Goal: Contribute content

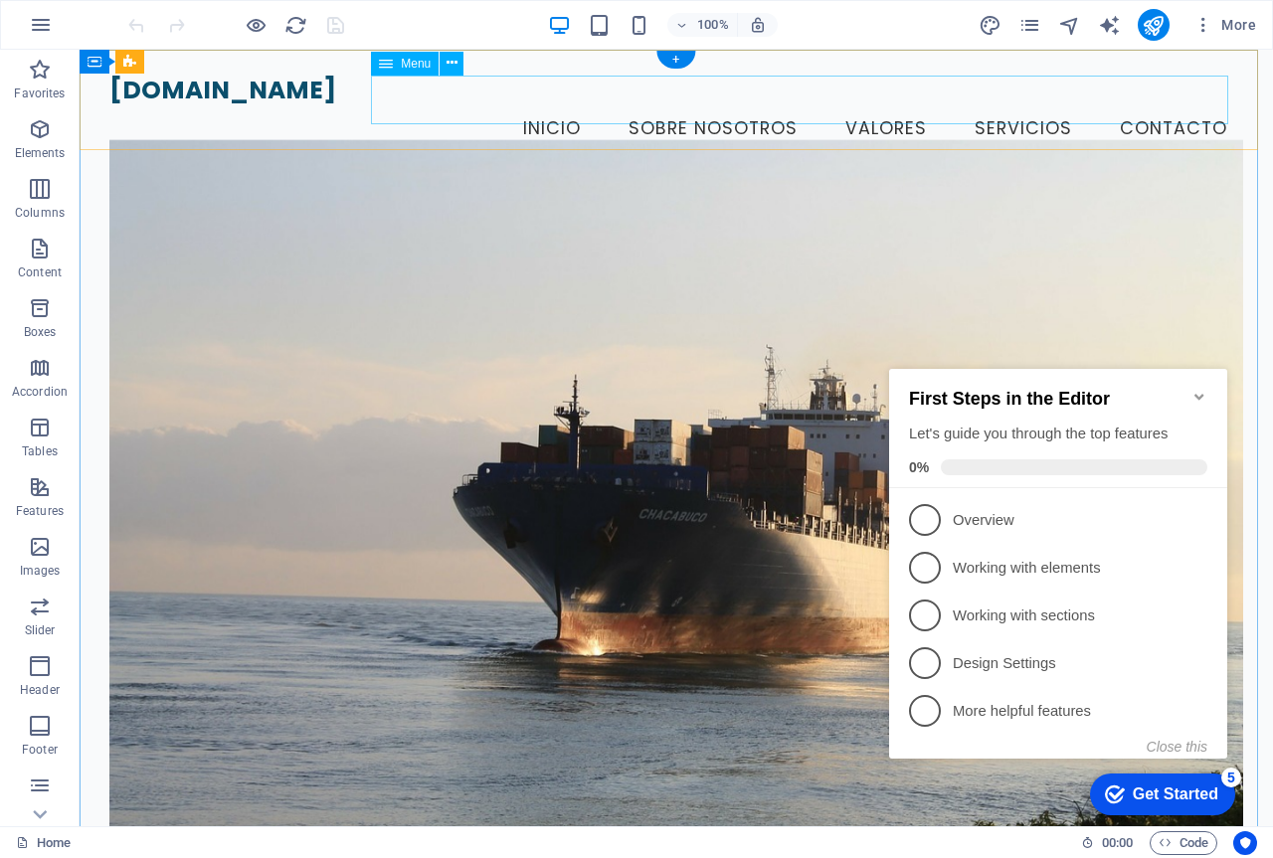
click at [985, 104] on nav "Inicio Sobre Nosotros Valores Servicios Contacto" at bounding box center [676, 129] width 1134 height 50
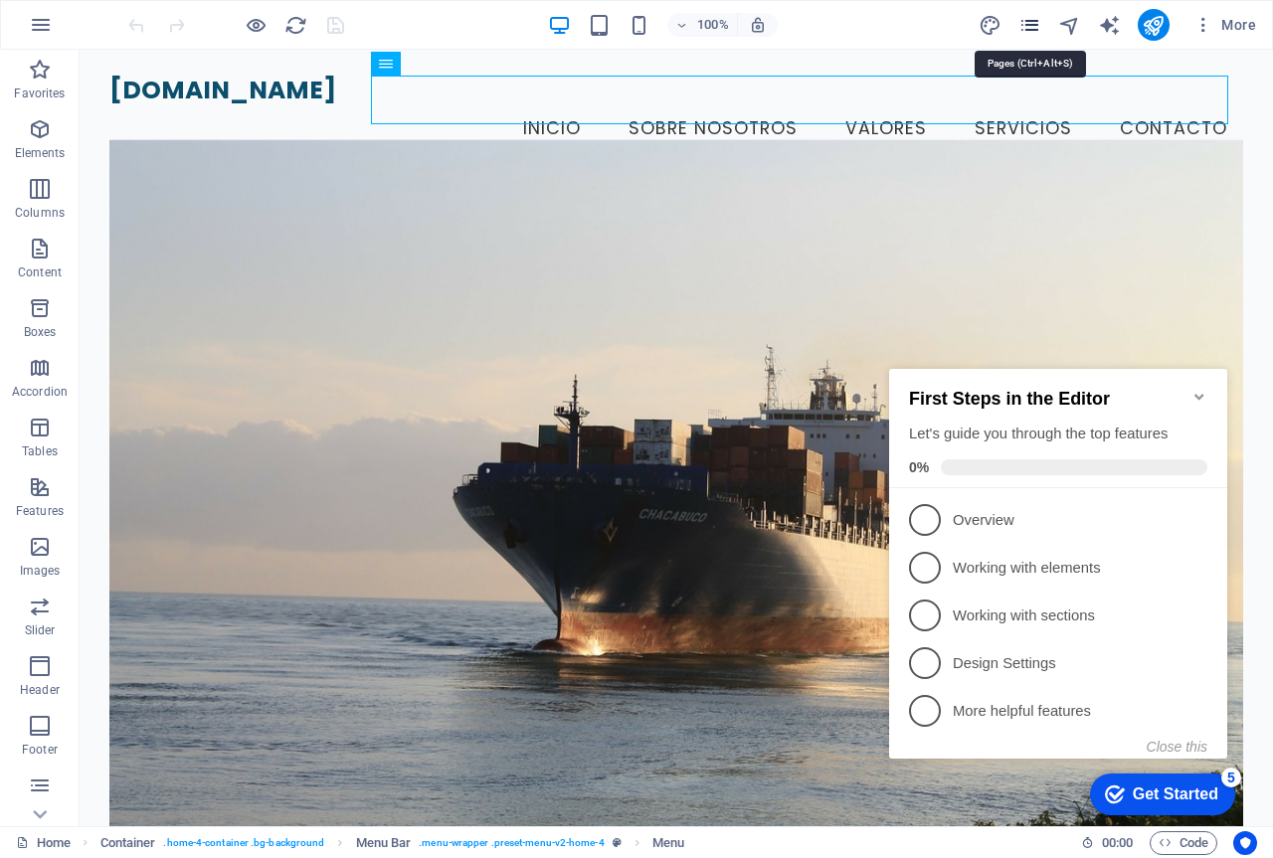
click at [1030, 35] on icon "pages" at bounding box center [1029, 25] width 23 height 23
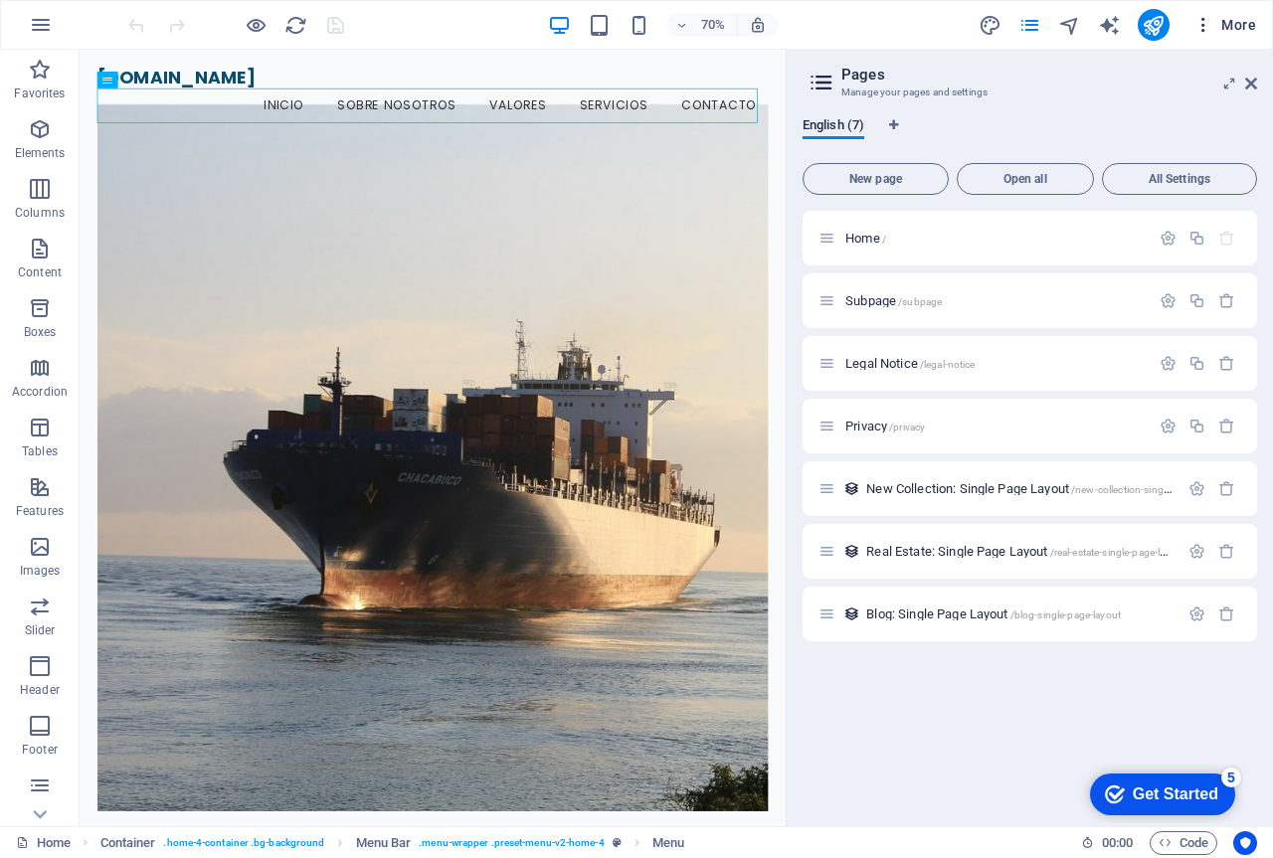
click at [1206, 26] on icon "button" at bounding box center [1203, 25] width 20 height 20
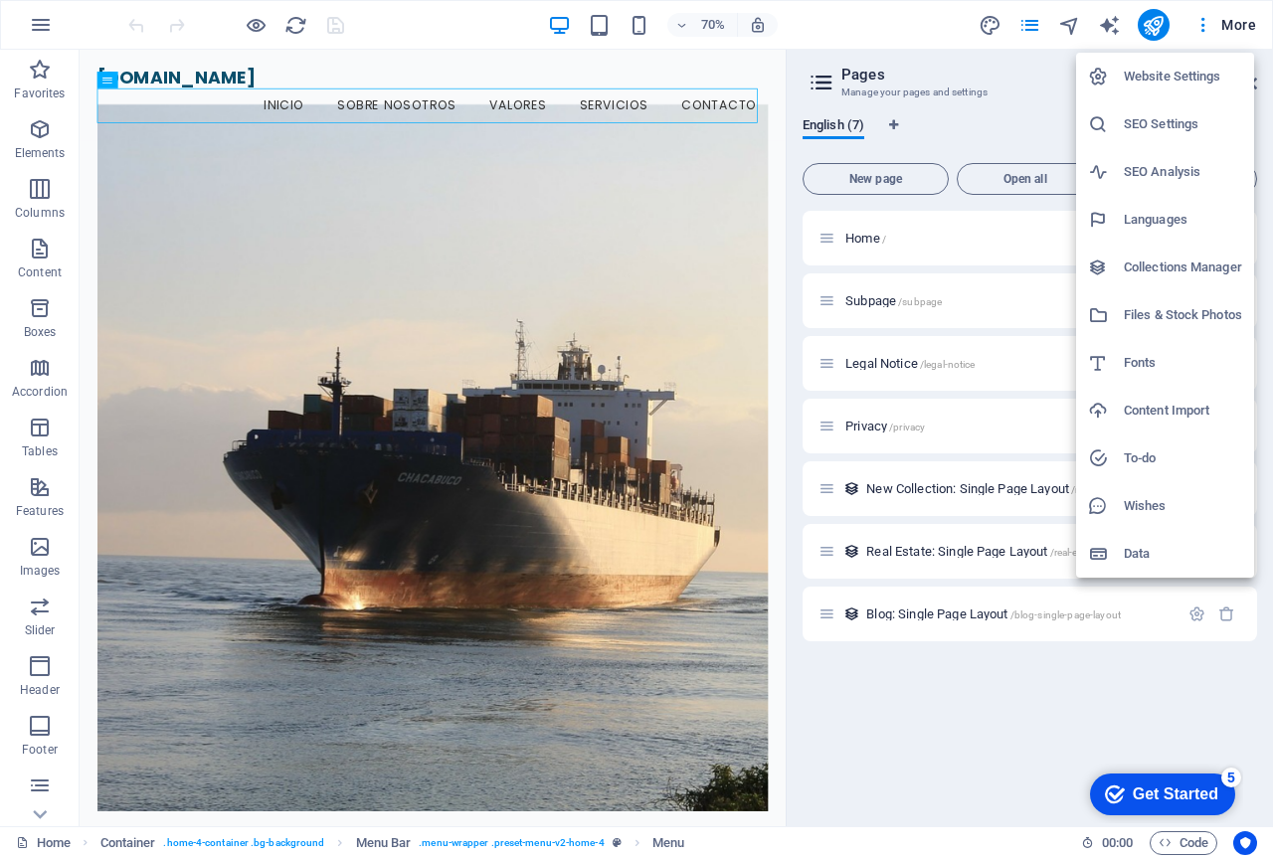
click at [43, 27] on div at bounding box center [636, 429] width 1273 height 858
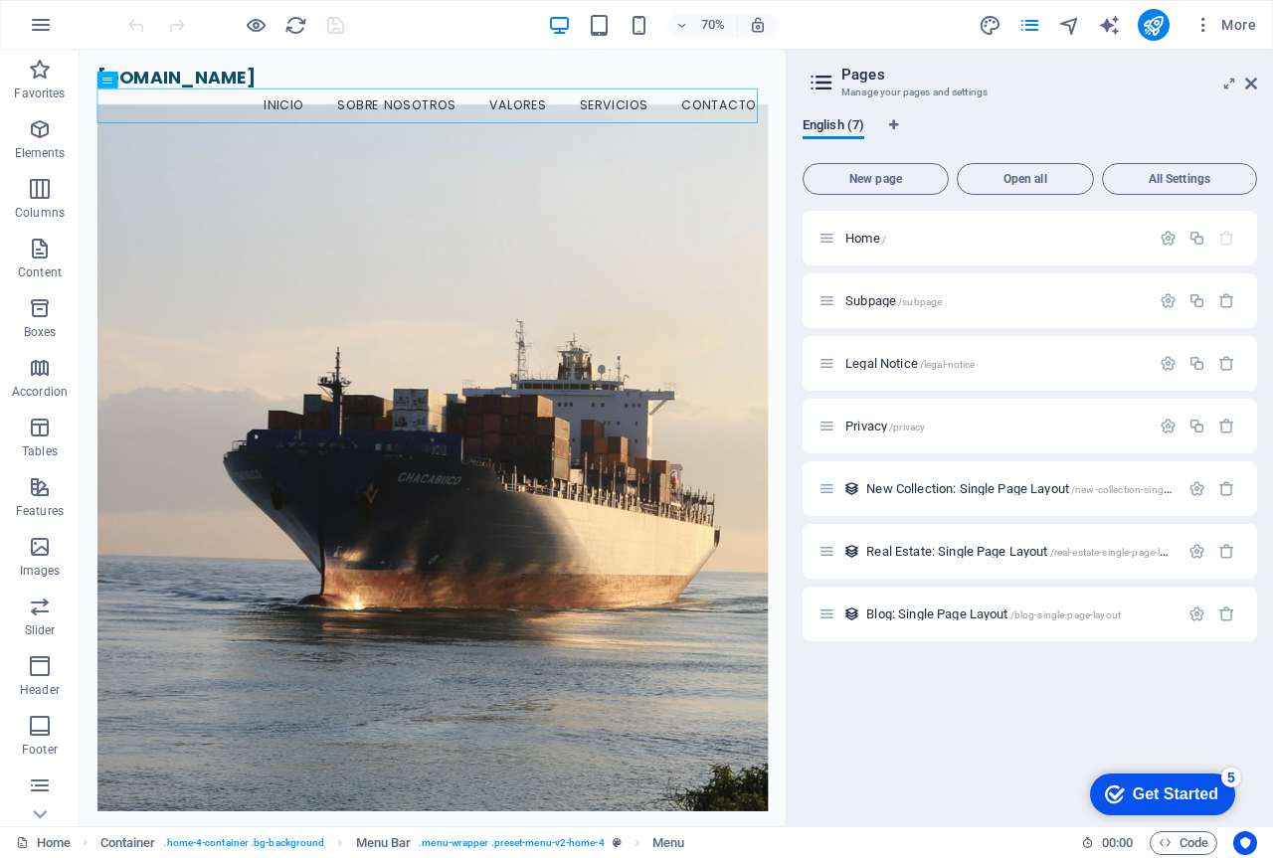
click at [43, 27] on icon "button" at bounding box center [41, 25] width 24 height 24
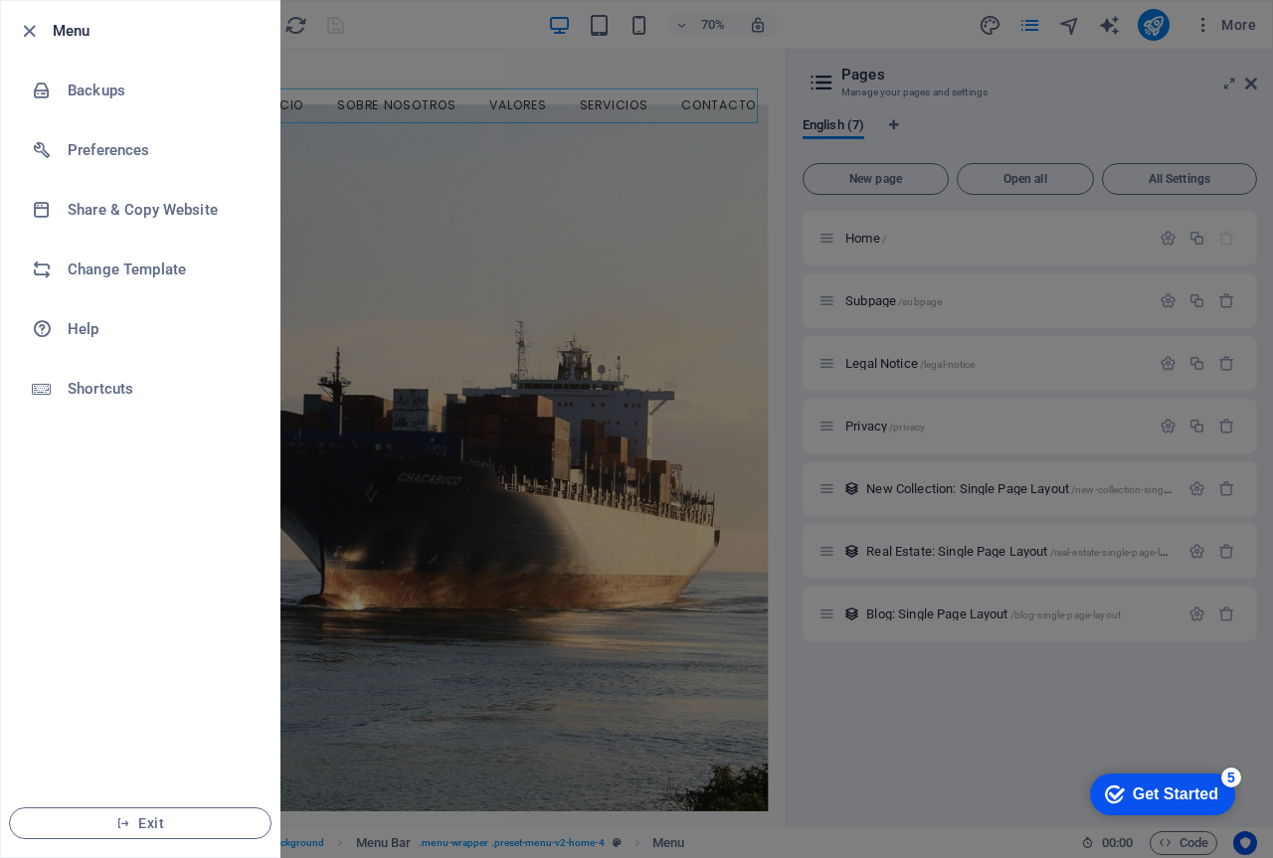
click at [496, 56] on div at bounding box center [636, 429] width 1273 height 858
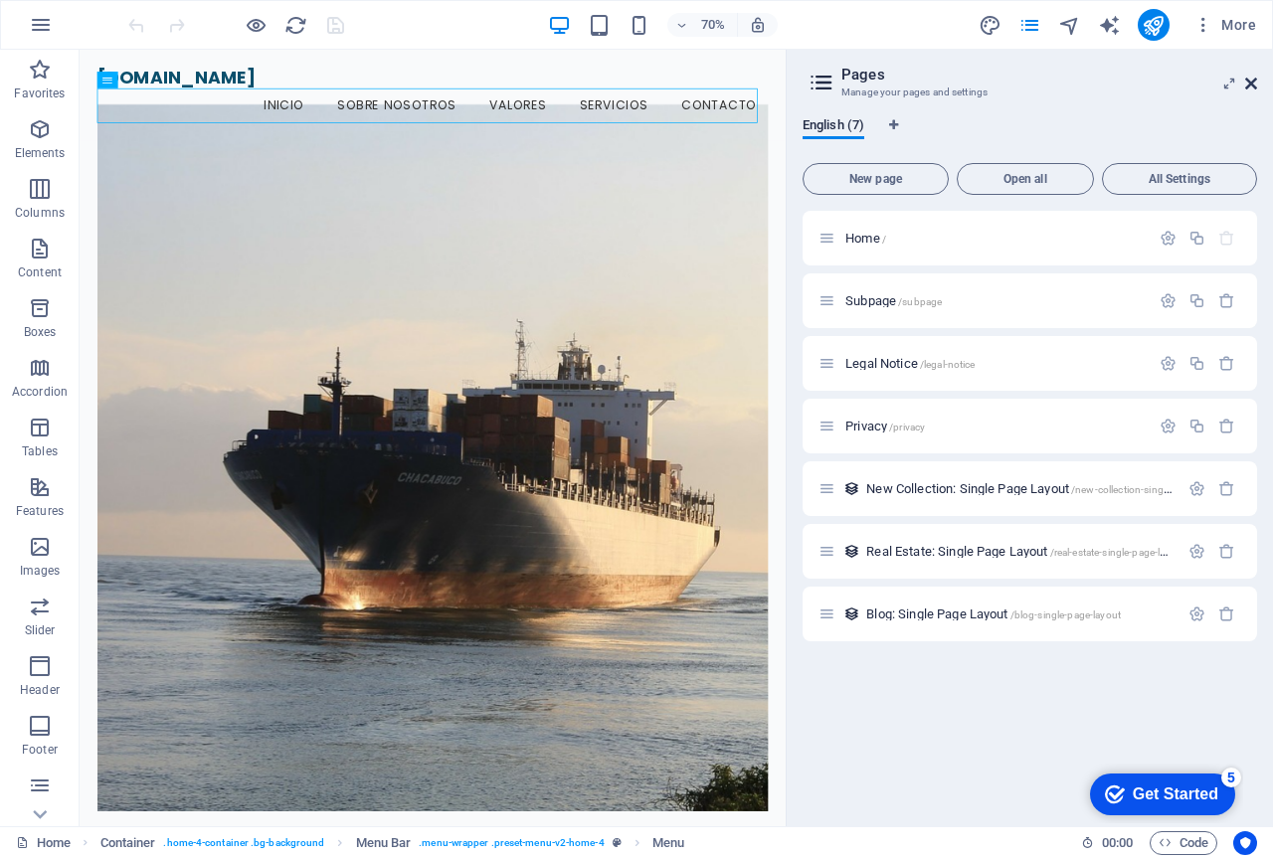
click at [1252, 86] on icon at bounding box center [1251, 84] width 12 height 16
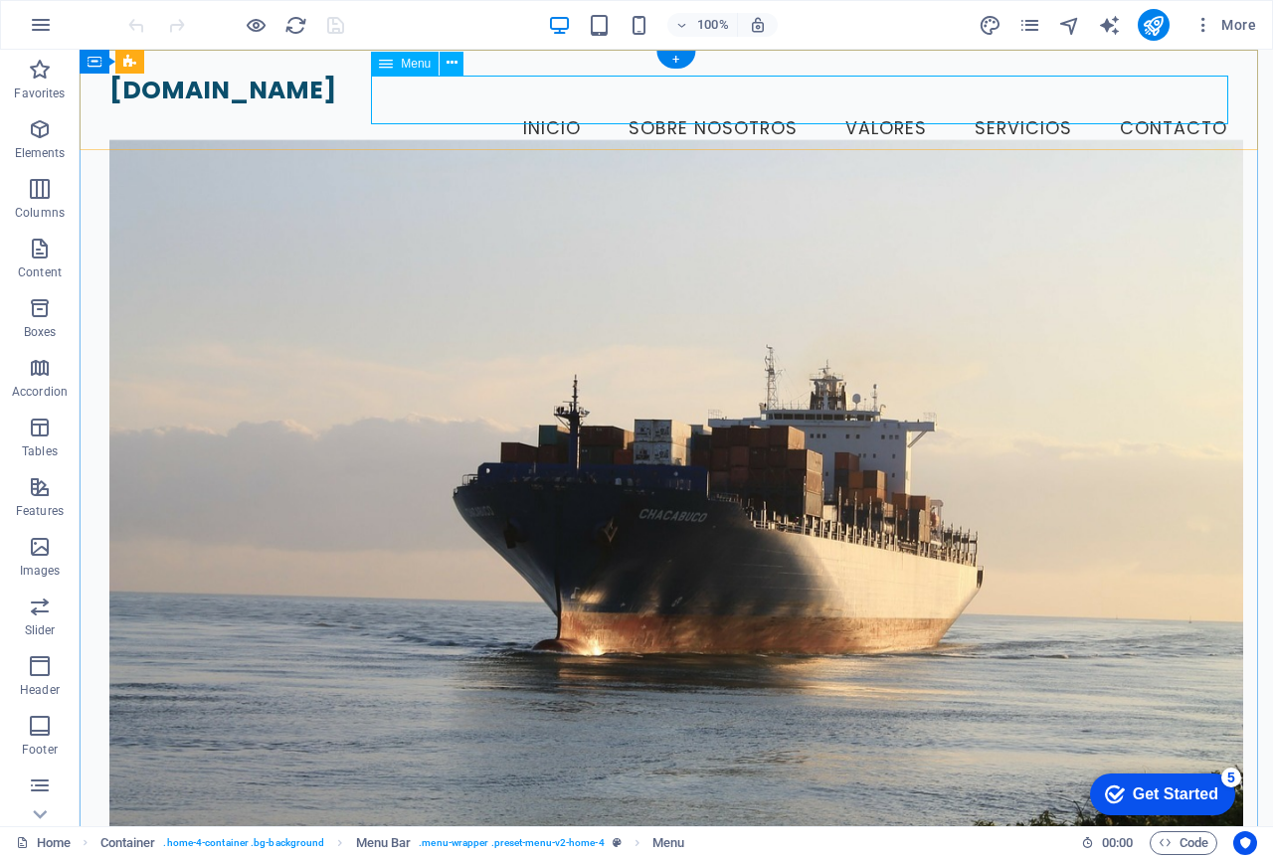
click at [1008, 104] on nav "Inicio Sobre Nosotros Valores Servicios Contacto" at bounding box center [676, 129] width 1134 height 50
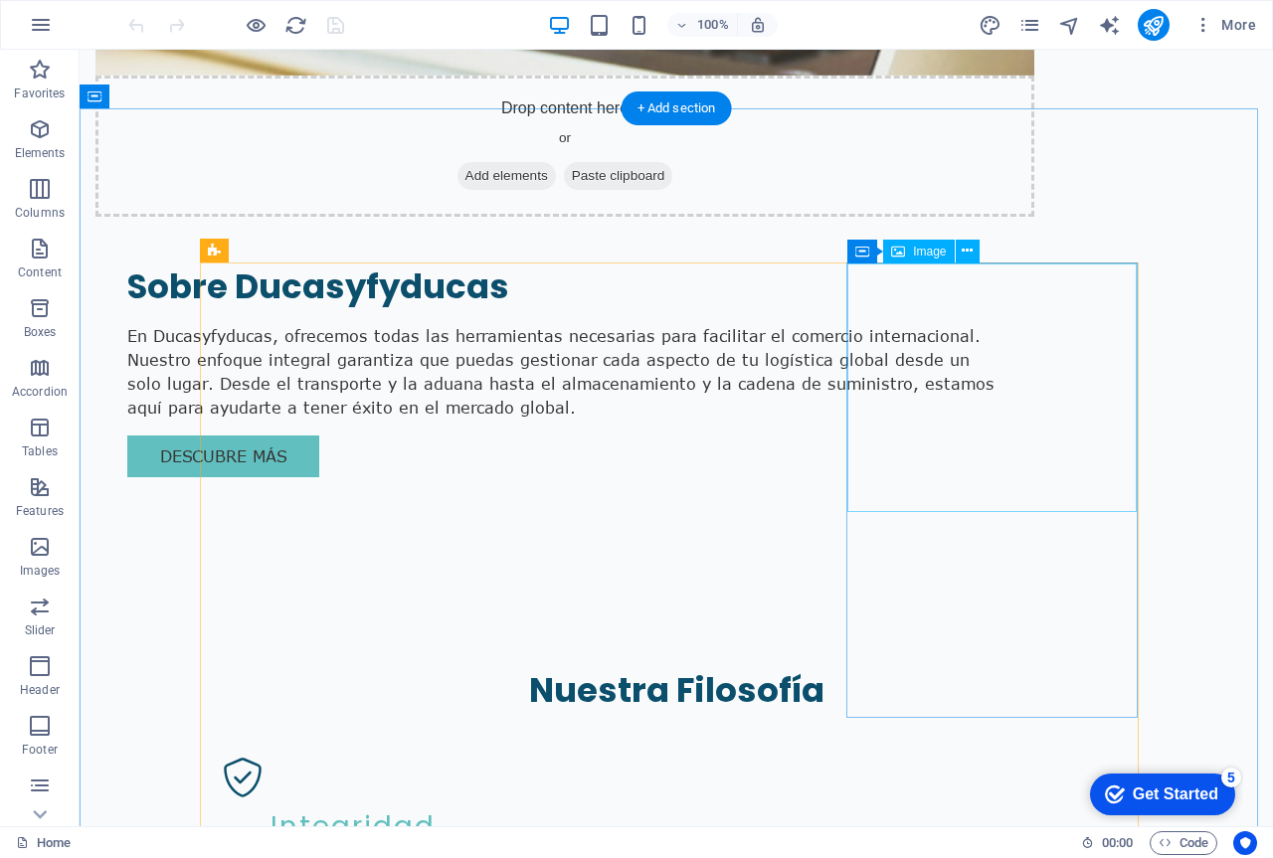
scroll to position [1790, 0]
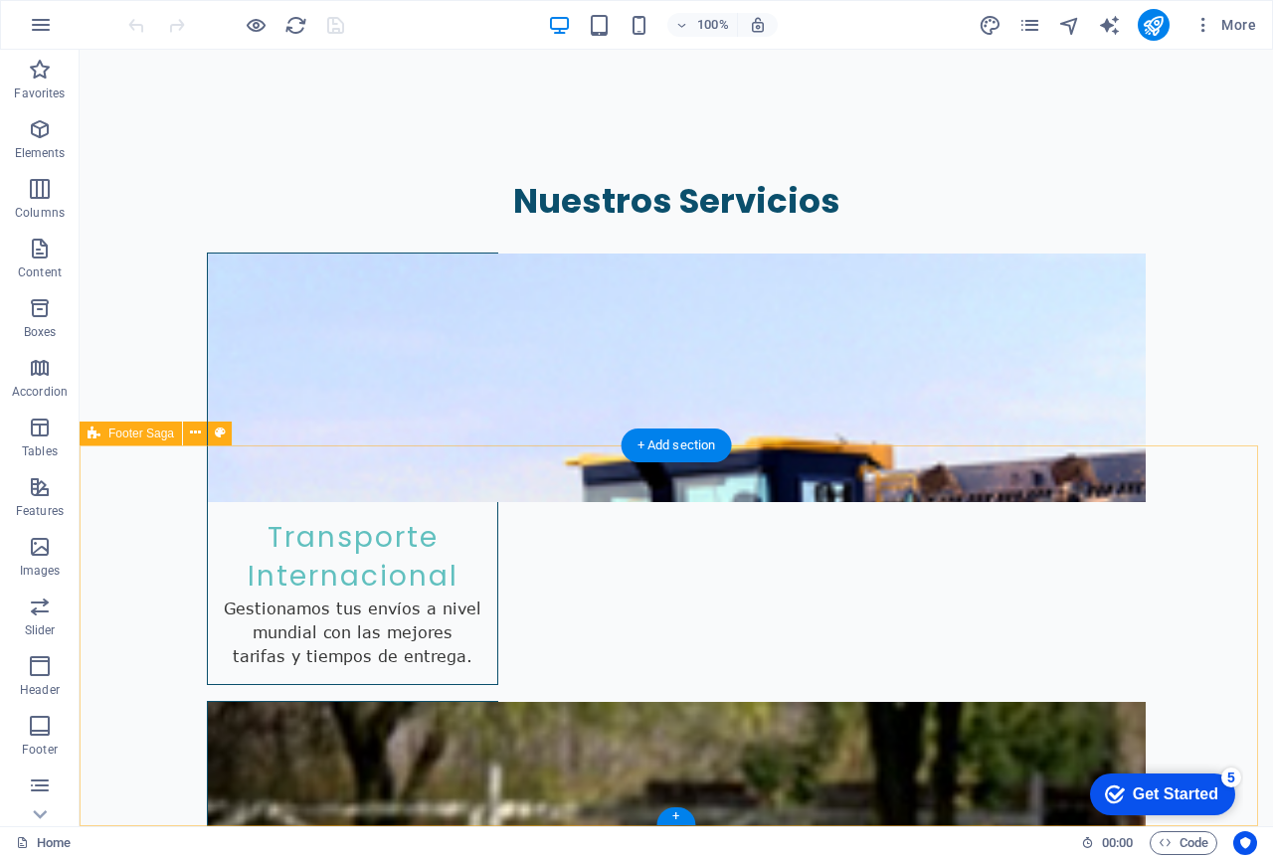
scroll to position [3224, 0]
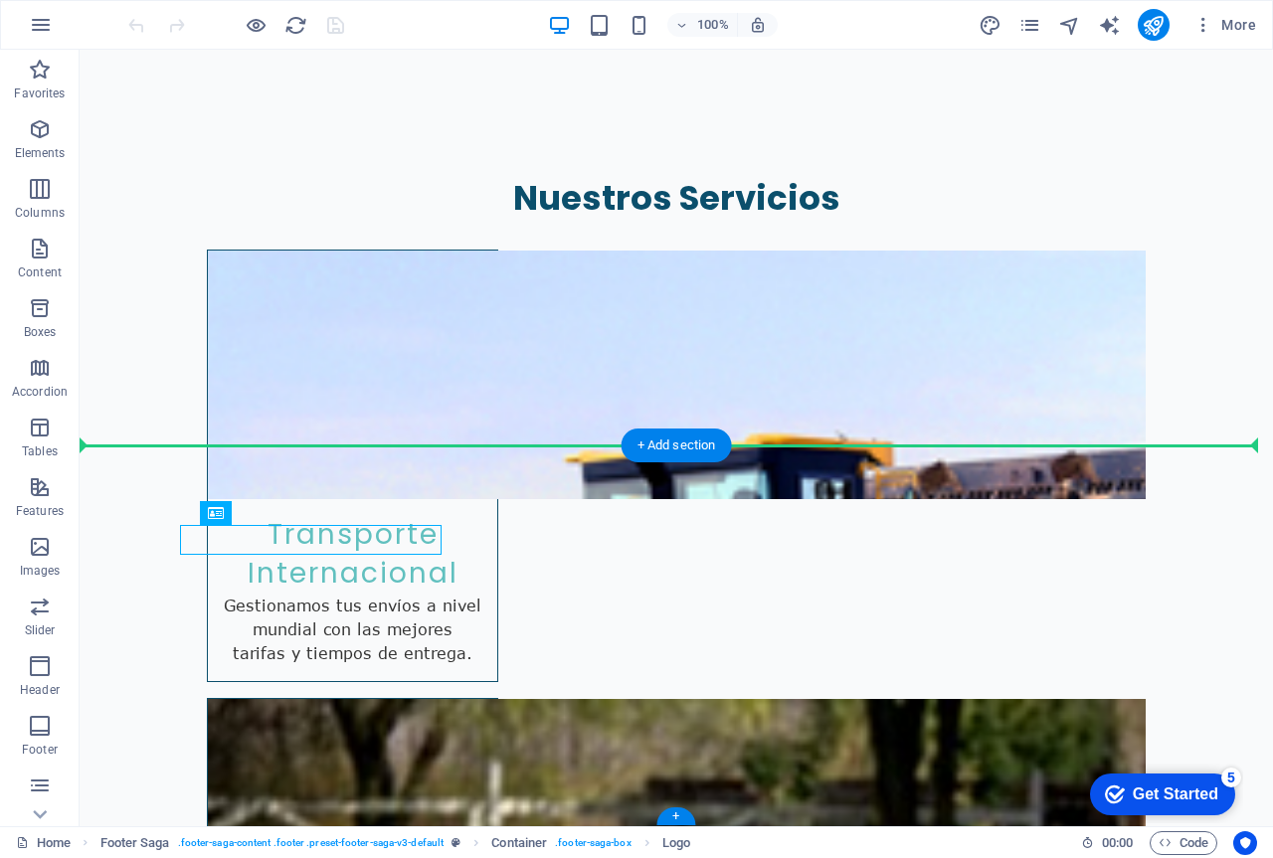
drag, startPoint x: 369, startPoint y: 535, endPoint x: 365, endPoint y: 500, distance: 35.0
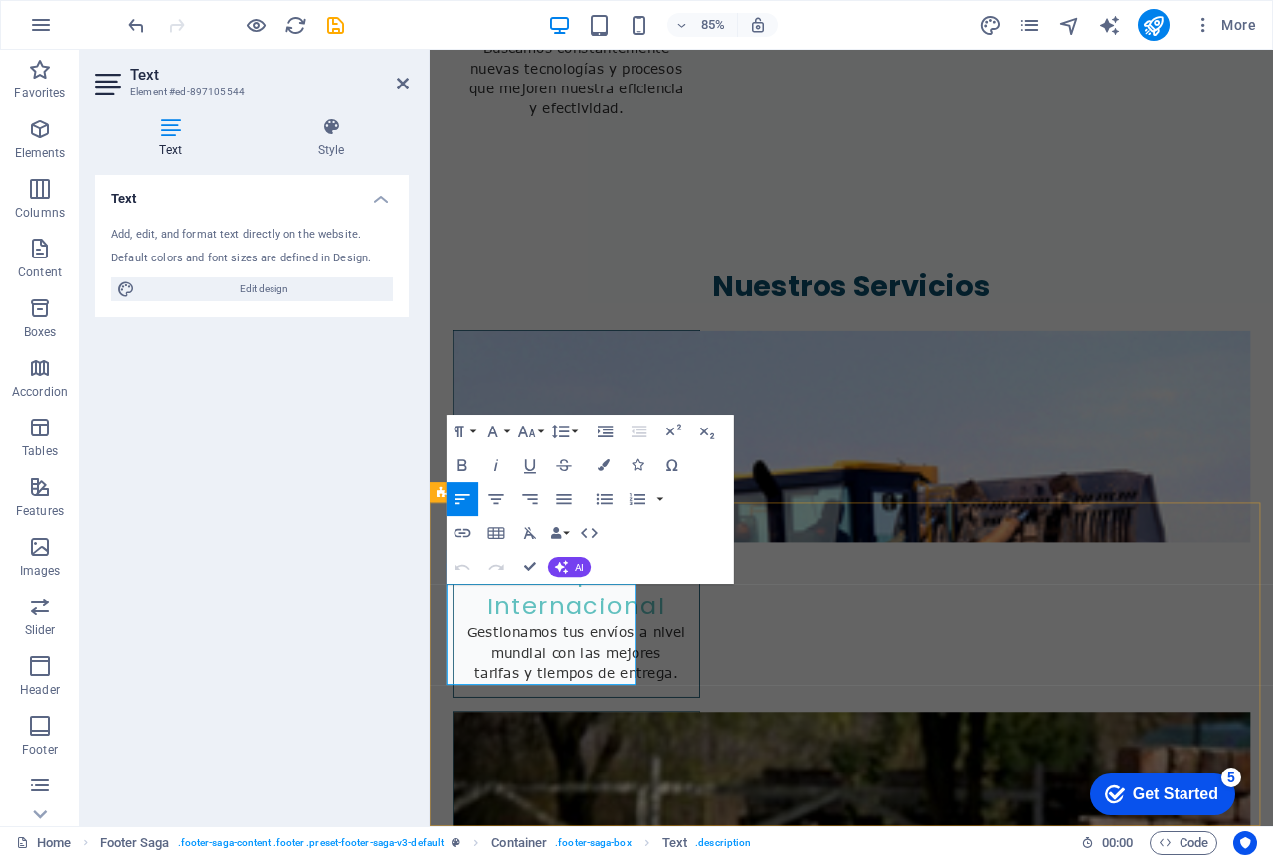
drag, startPoint x: 519, startPoint y: 694, endPoint x: 427, endPoint y: 694, distance: 92.5
click at [430, 694] on html "Skip to main content ducasyfyducas.com Menu Inicio Sobre Nosotros Valores Servi…" at bounding box center [926, 816] width 993 height 8058
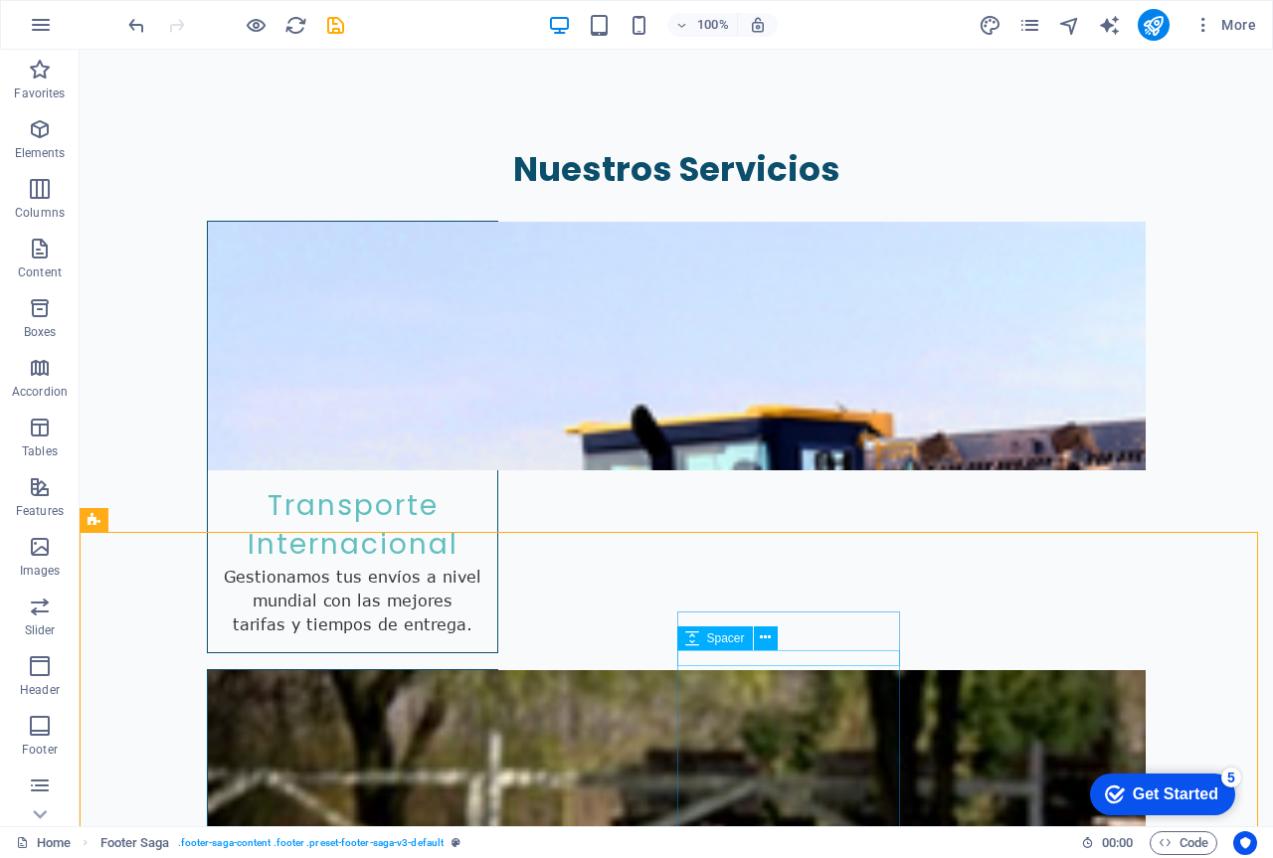
scroll to position [3254, 0]
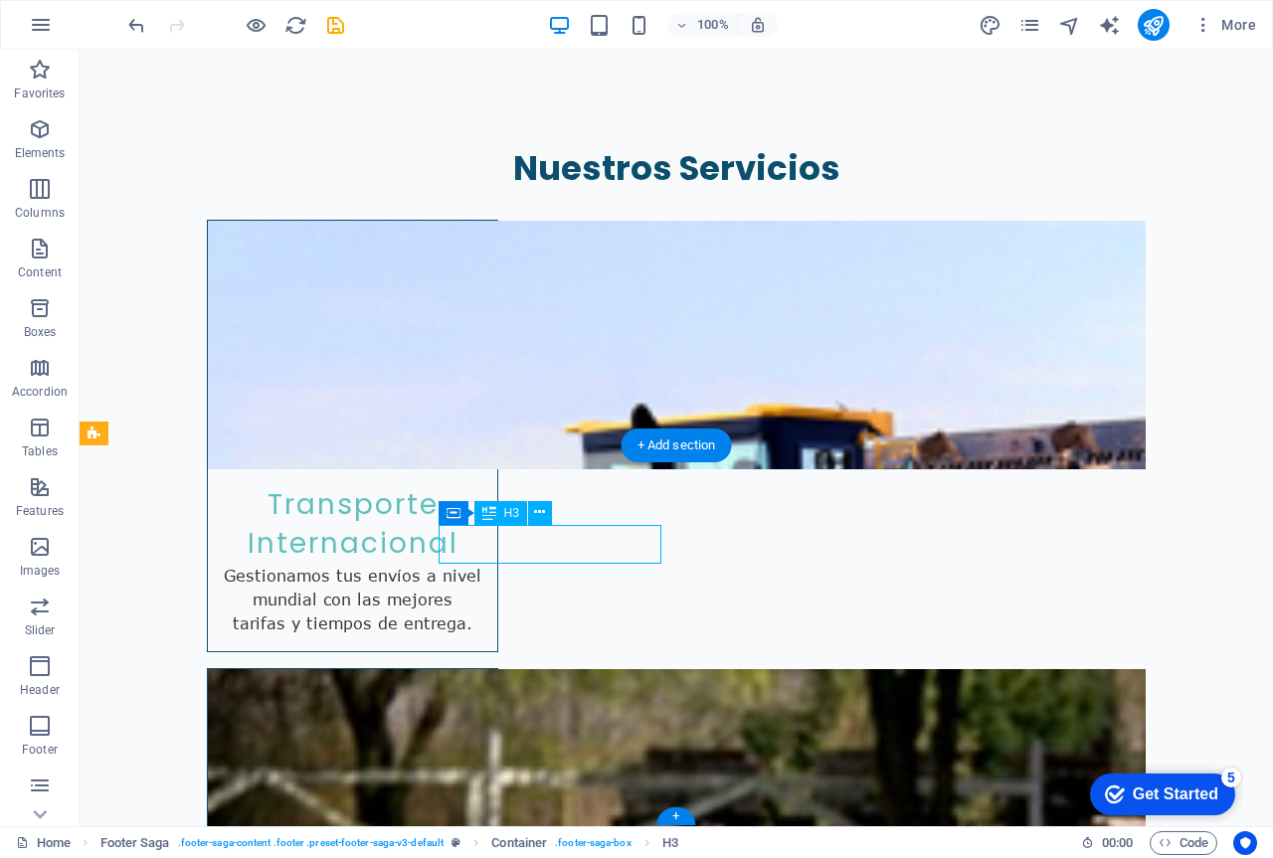
drag, startPoint x: 582, startPoint y: 544, endPoint x: 258, endPoint y: 630, distance: 335.3
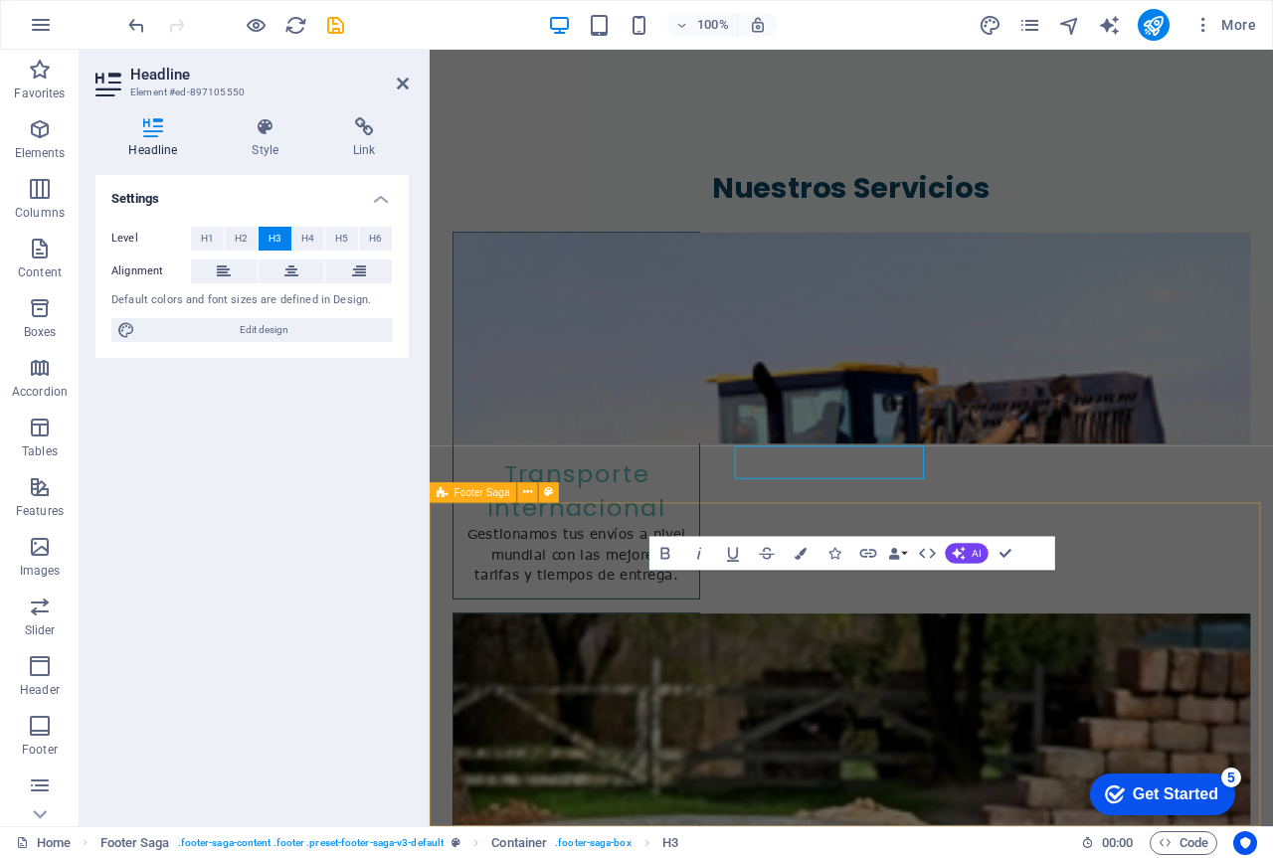
scroll to position [3263, 0]
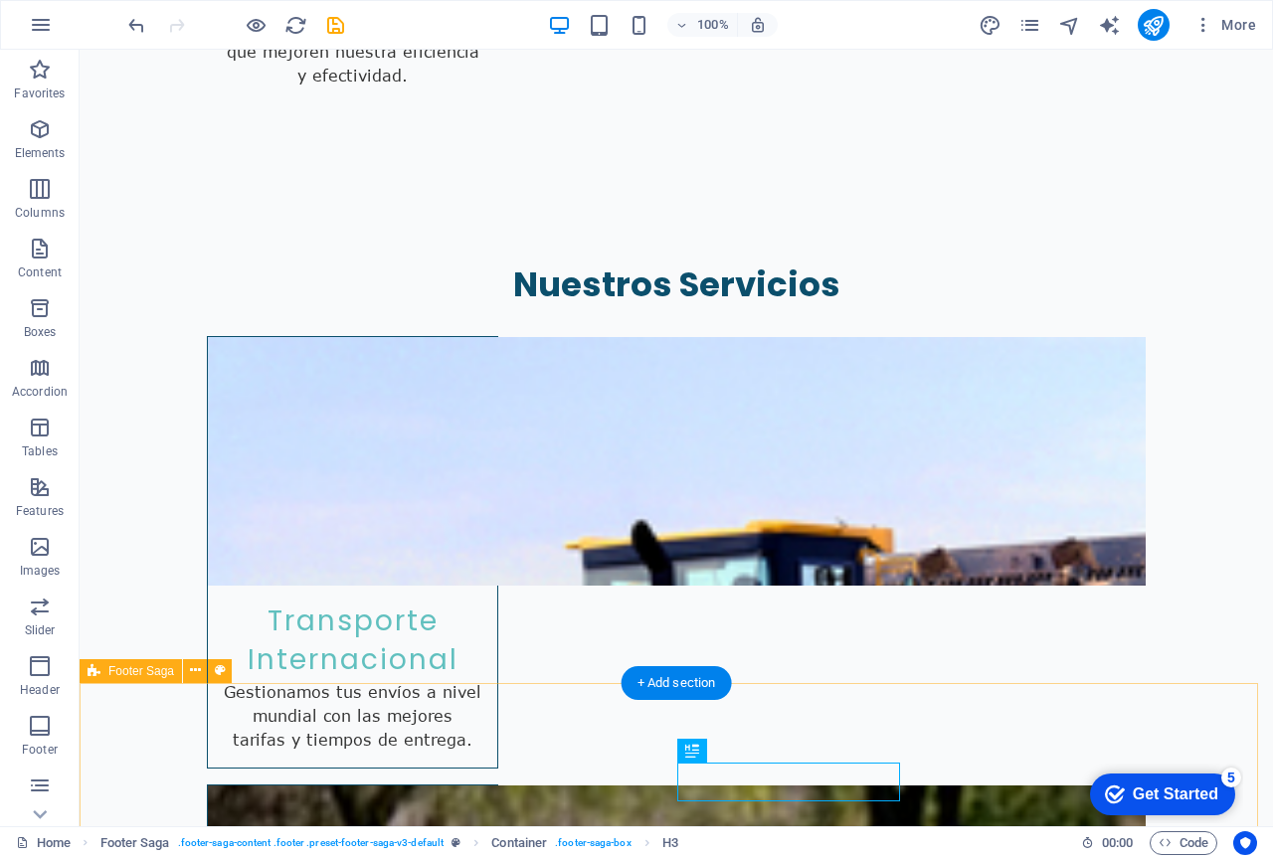
scroll to position [3117, 0]
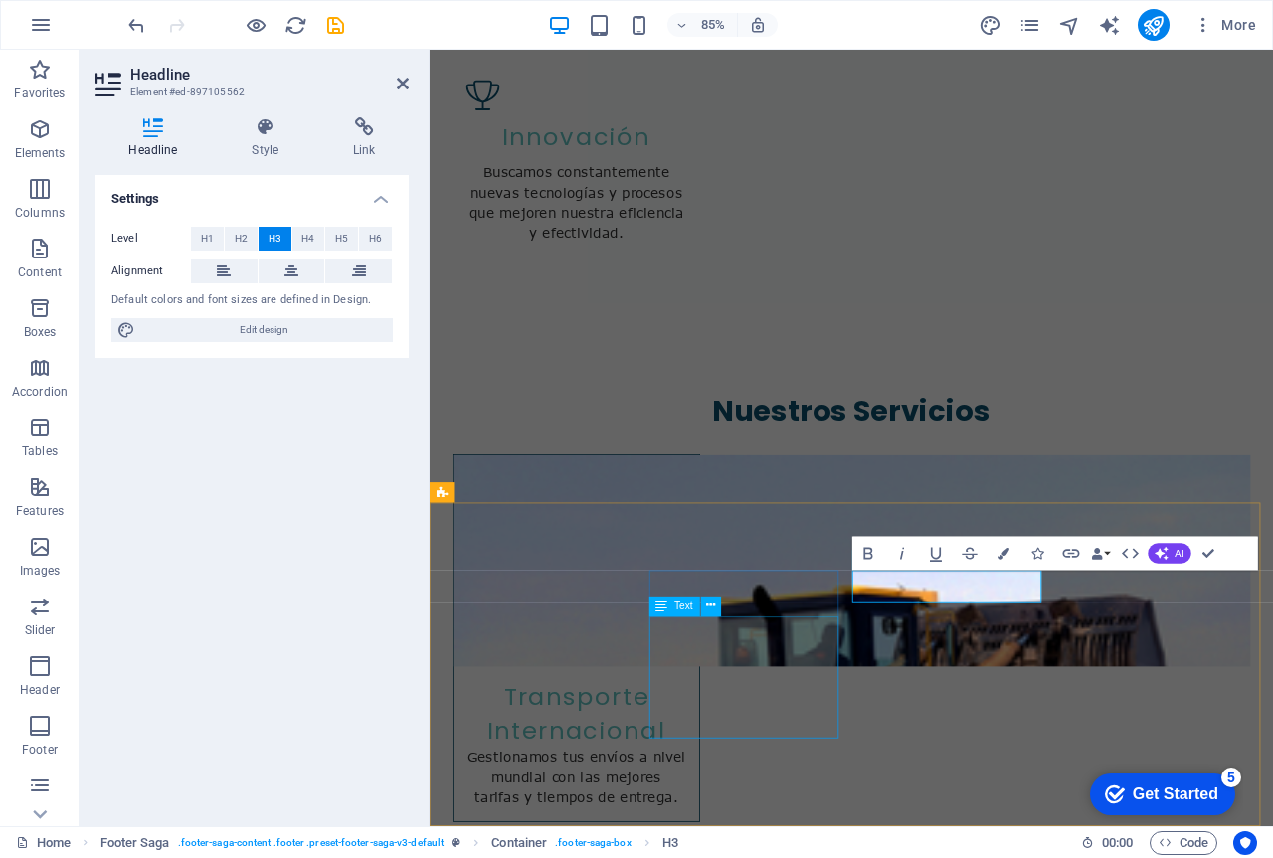
scroll to position [3263, 0]
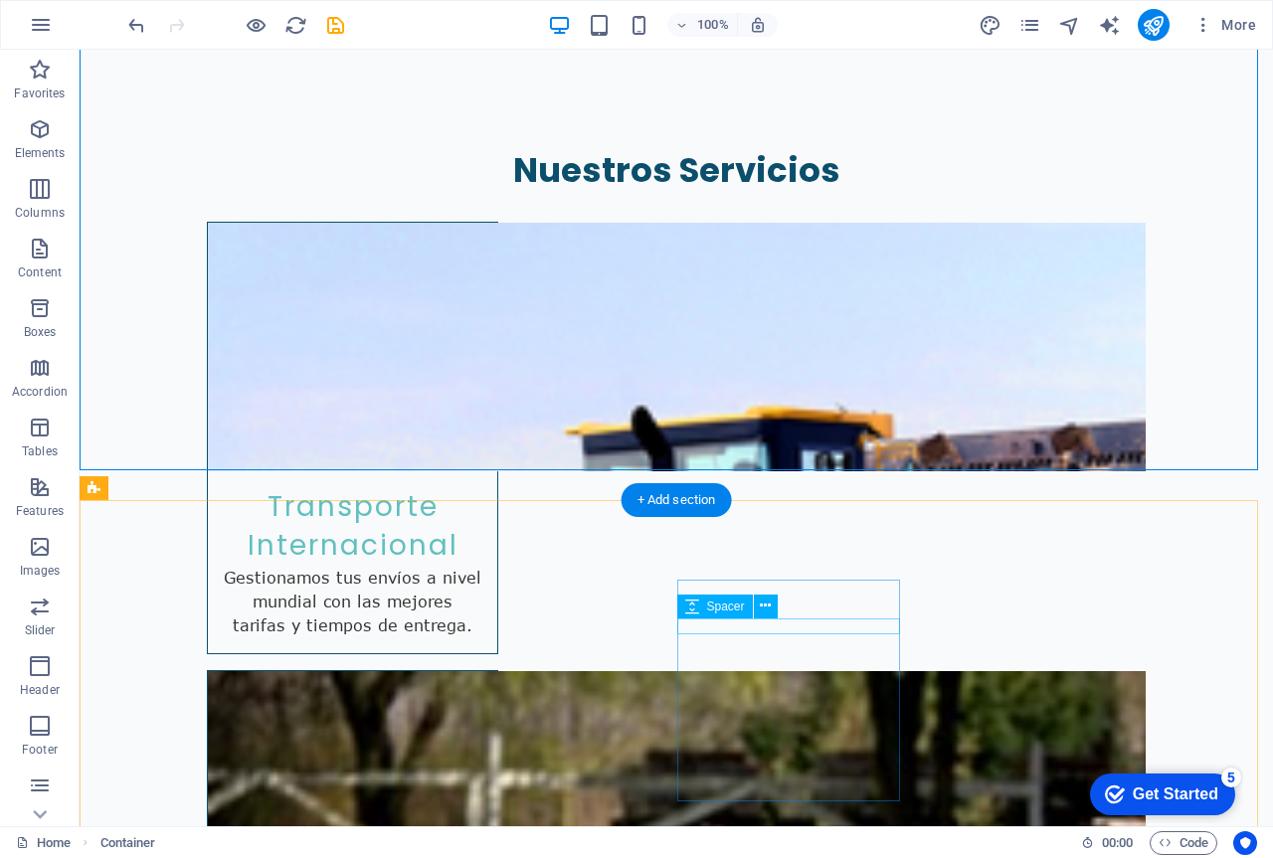
scroll to position [3254, 0]
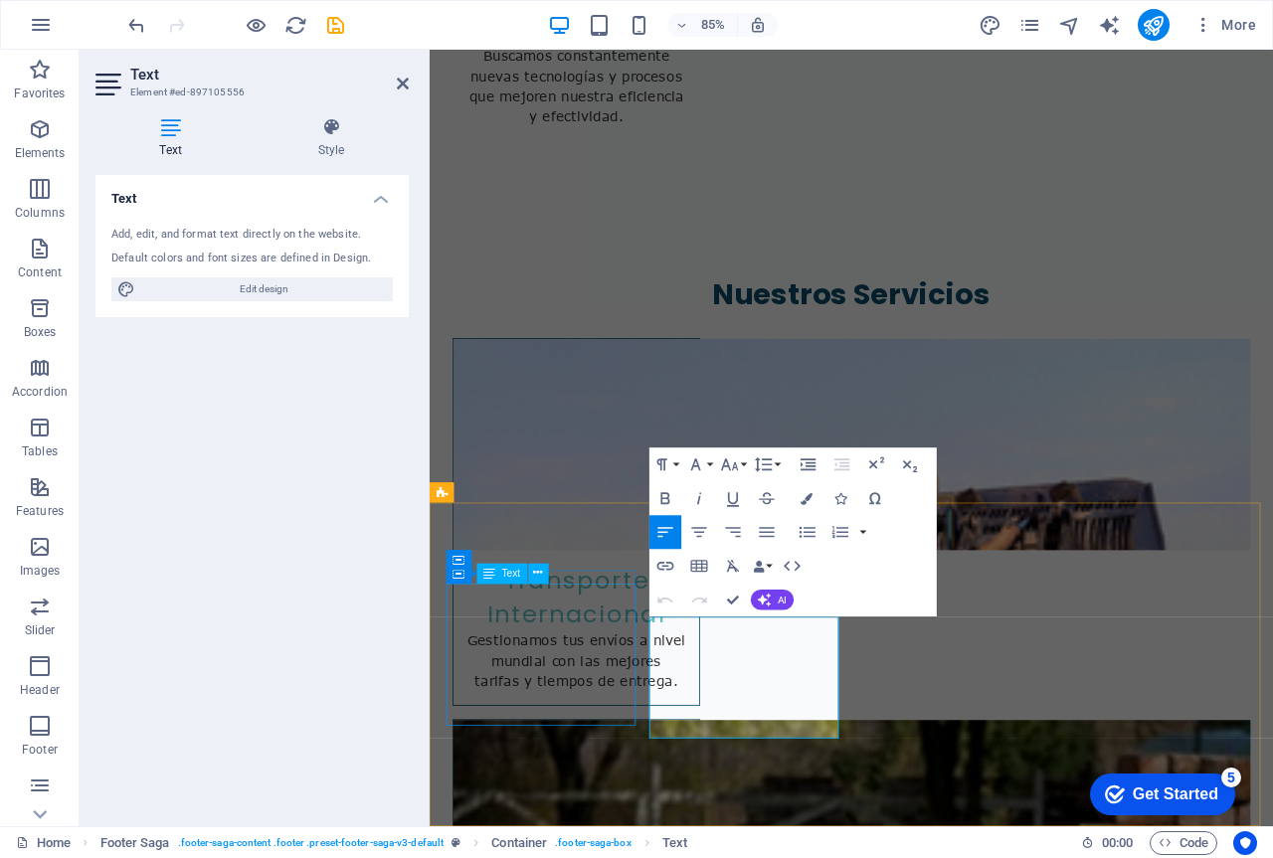
scroll to position [3263, 0]
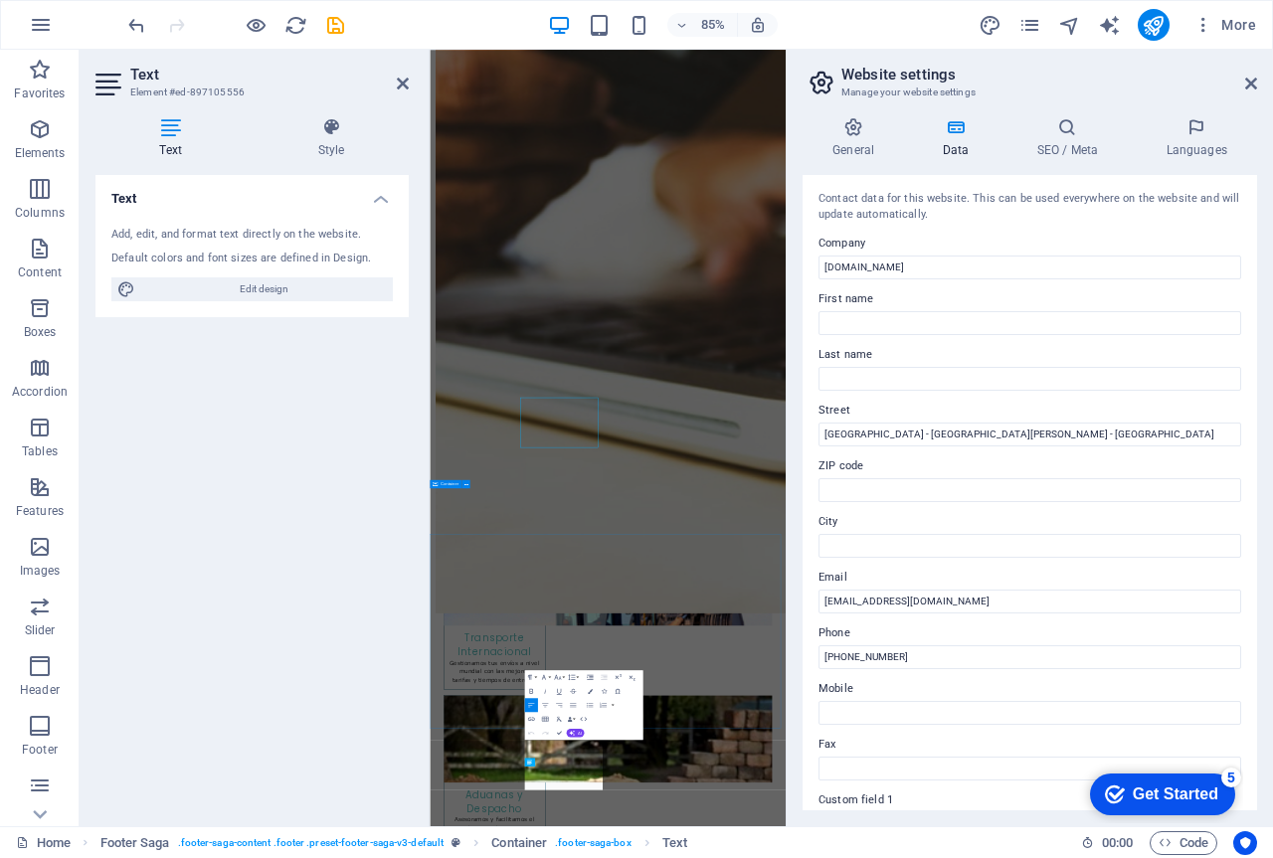
scroll to position [3067, 0]
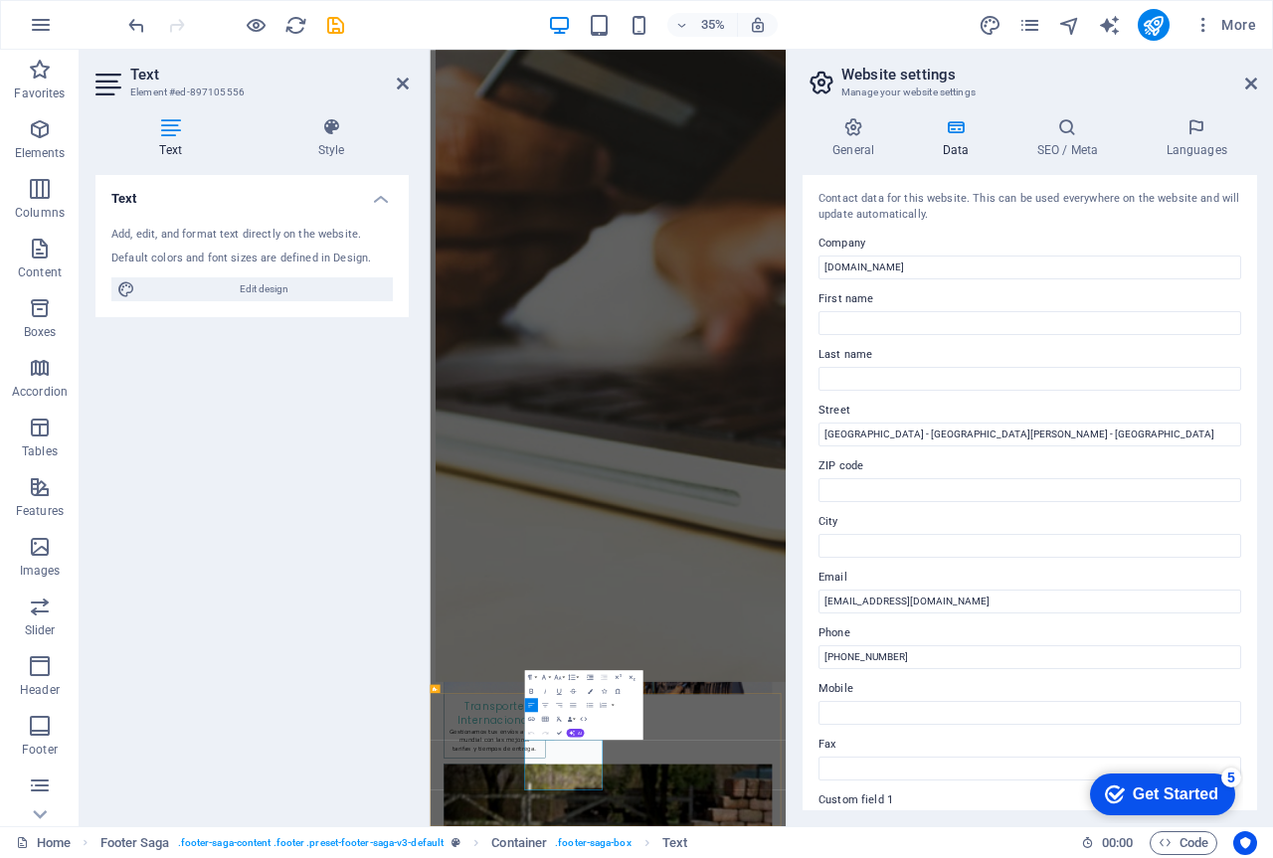
click at [920, 436] on input "[GEOGRAPHIC_DATA] - [GEOGRAPHIC_DATA][PERSON_NAME] - [GEOGRAPHIC_DATA]" at bounding box center [1030, 435] width 423 height 24
click at [878, 436] on input "[GEOGRAPHIC_DATA] - [GEOGRAPHIC_DATA][PERSON_NAME] - [GEOGRAPHIC_DATA]" at bounding box center [1030, 435] width 423 height 24
type input "[GEOGRAPHIC_DATA] - [GEOGRAPHIC_DATA][PERSON_NAME] - [GEOGRAPHIC_DATA]"
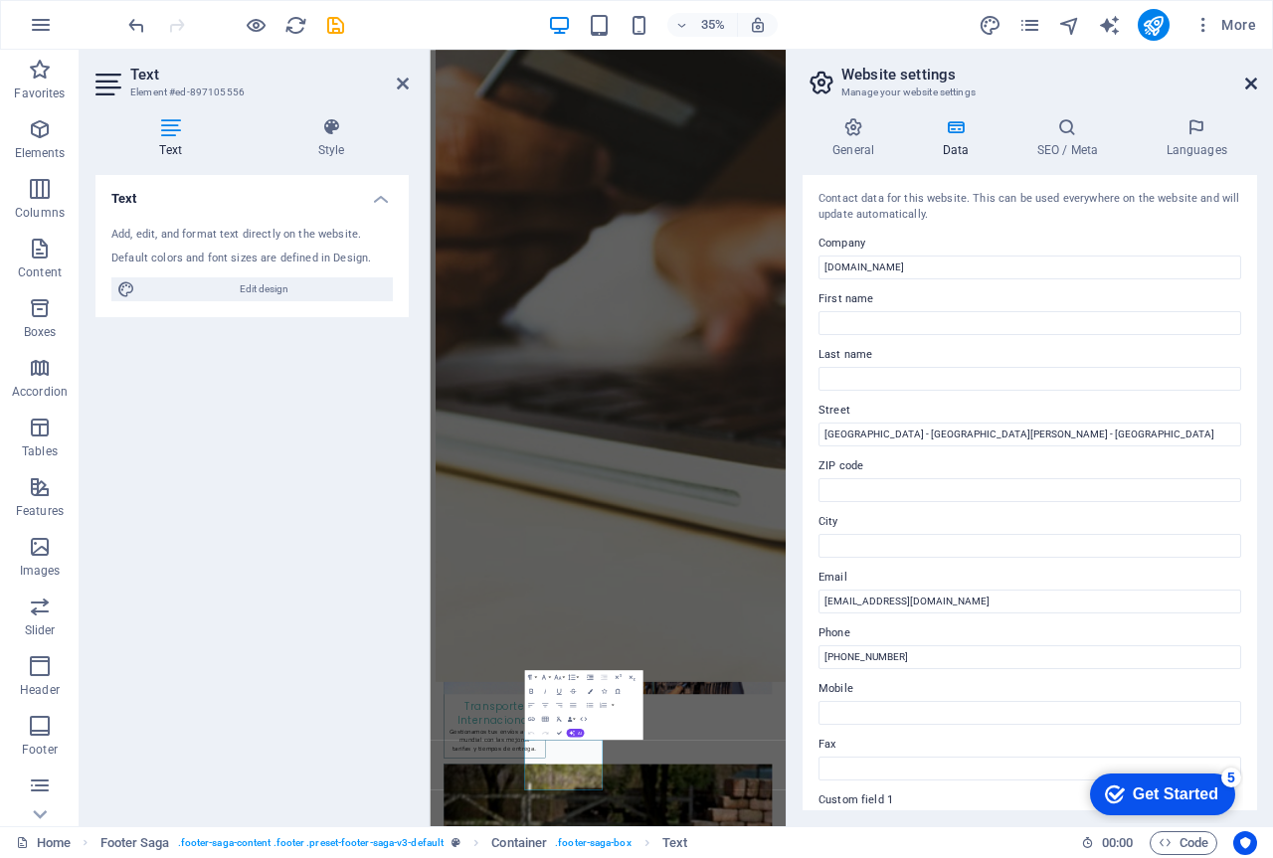
click at [1253, 91] on icon at bounding box center [1251, 84] width 12 height 16
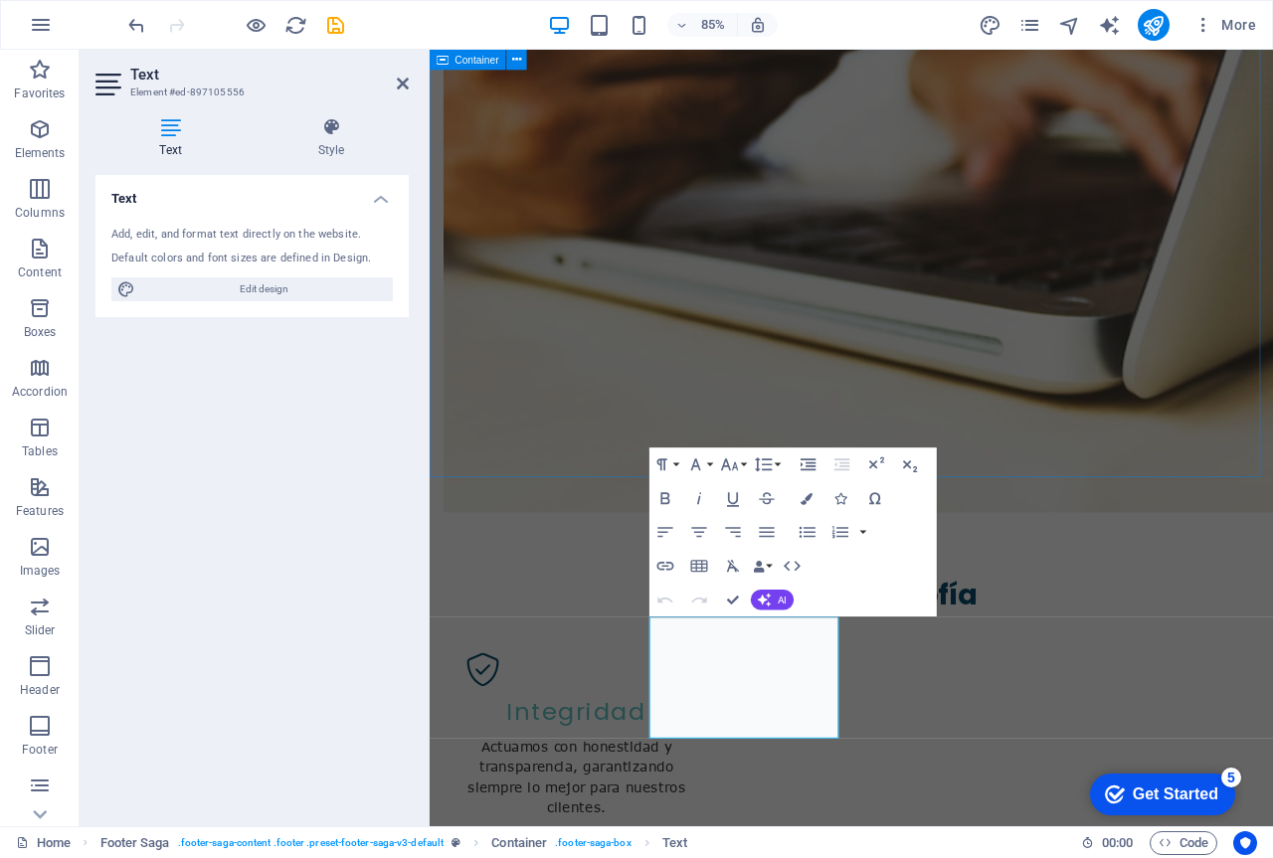
scroll to position [3263, 0]
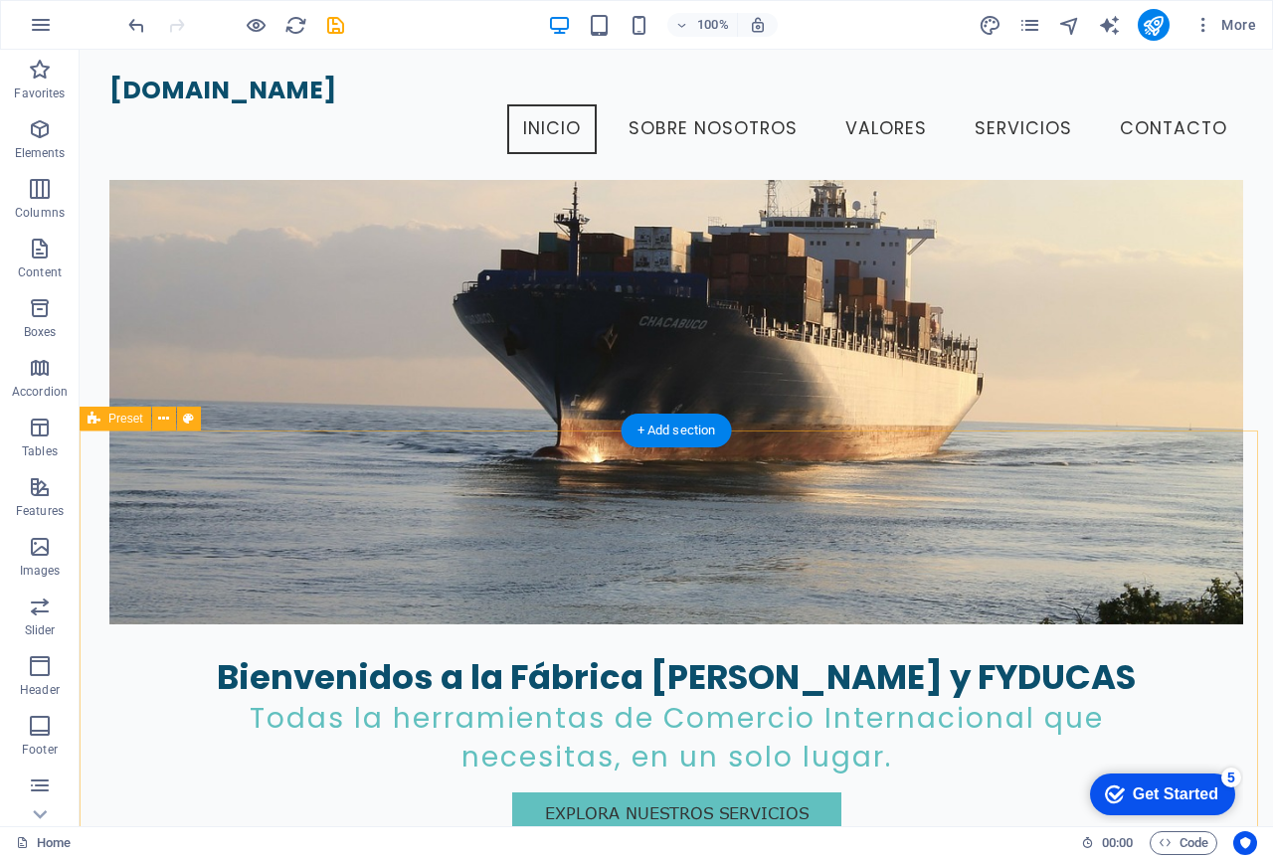
scroll to position [0, 0]
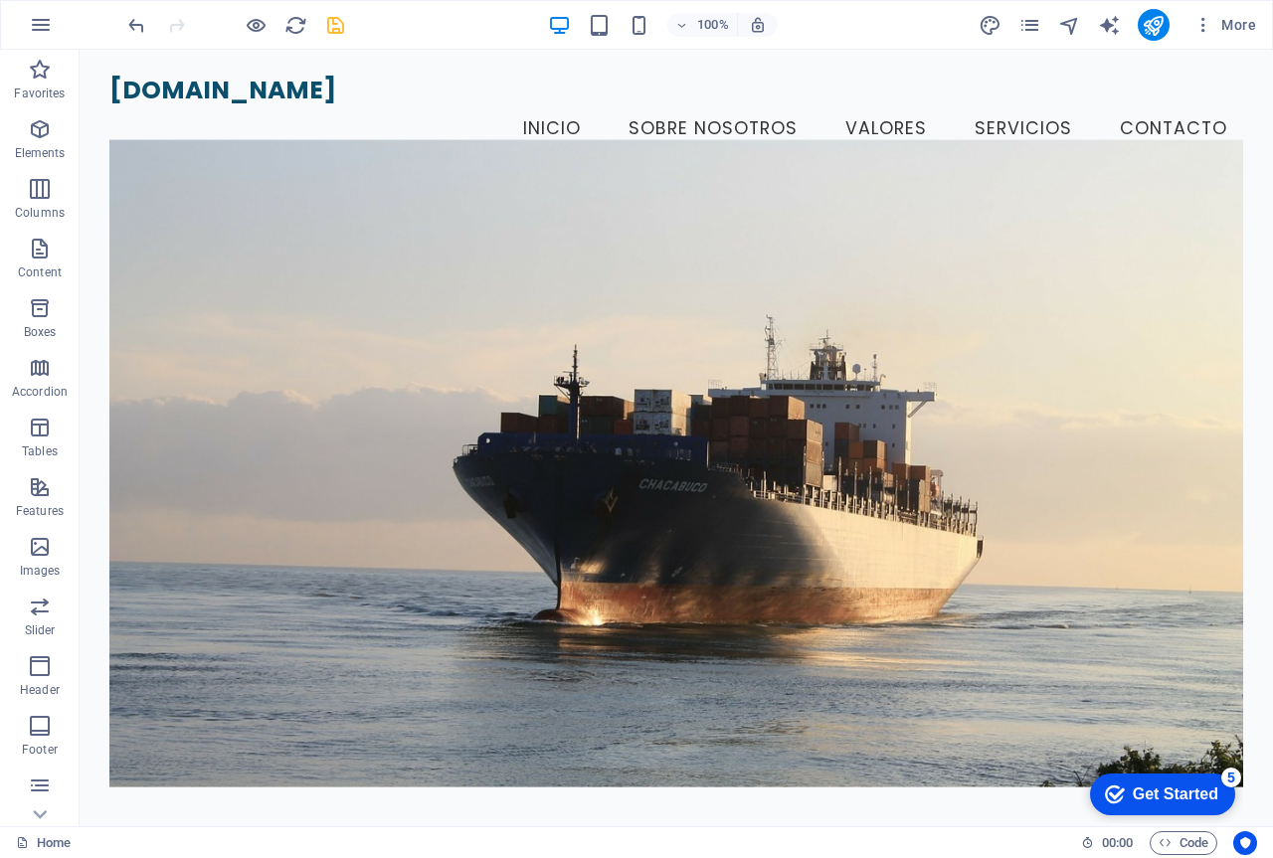
click at [329, 23] on icon "save" at bounding box center [335, 25] width 23 height 23
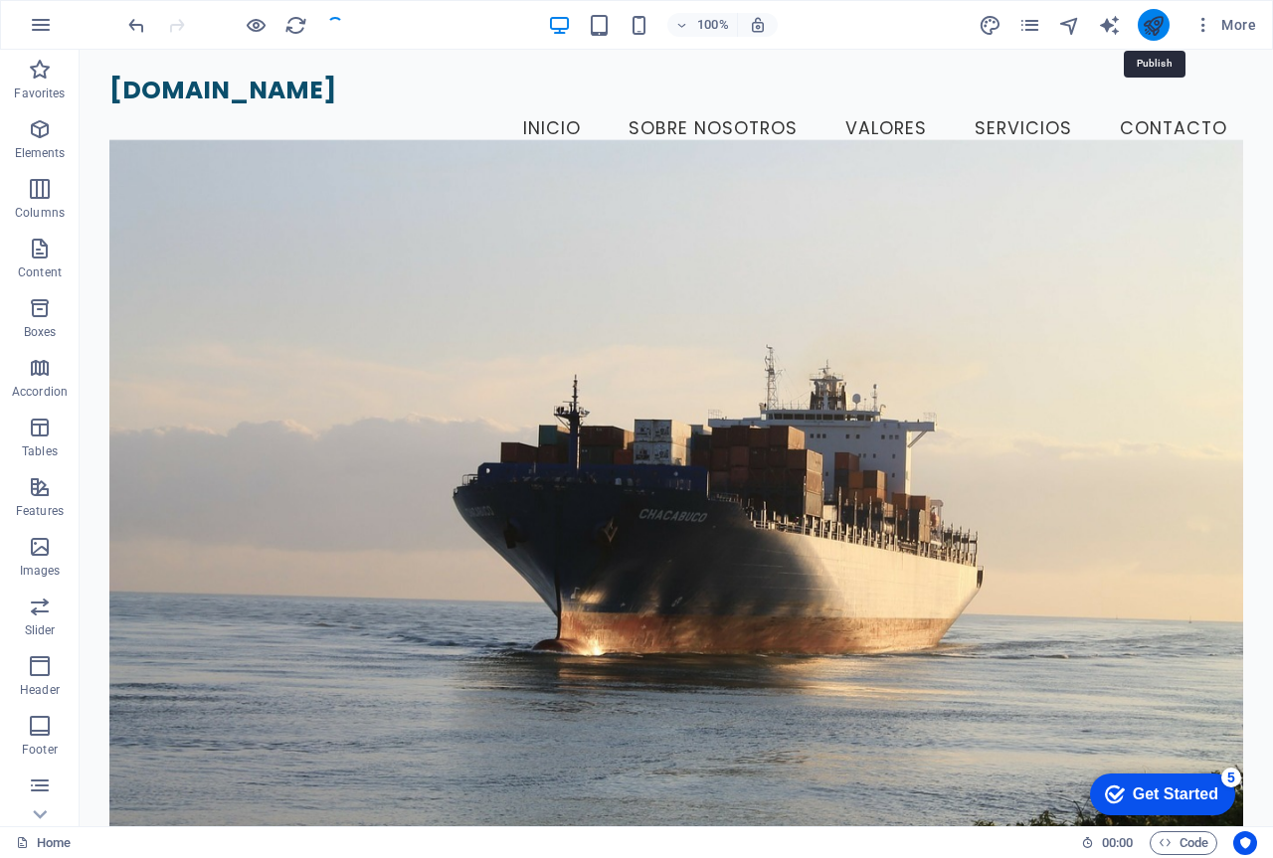
click at [1159, 27] on icon "publish" at bounding box center [1153, 25] width 23 height 23
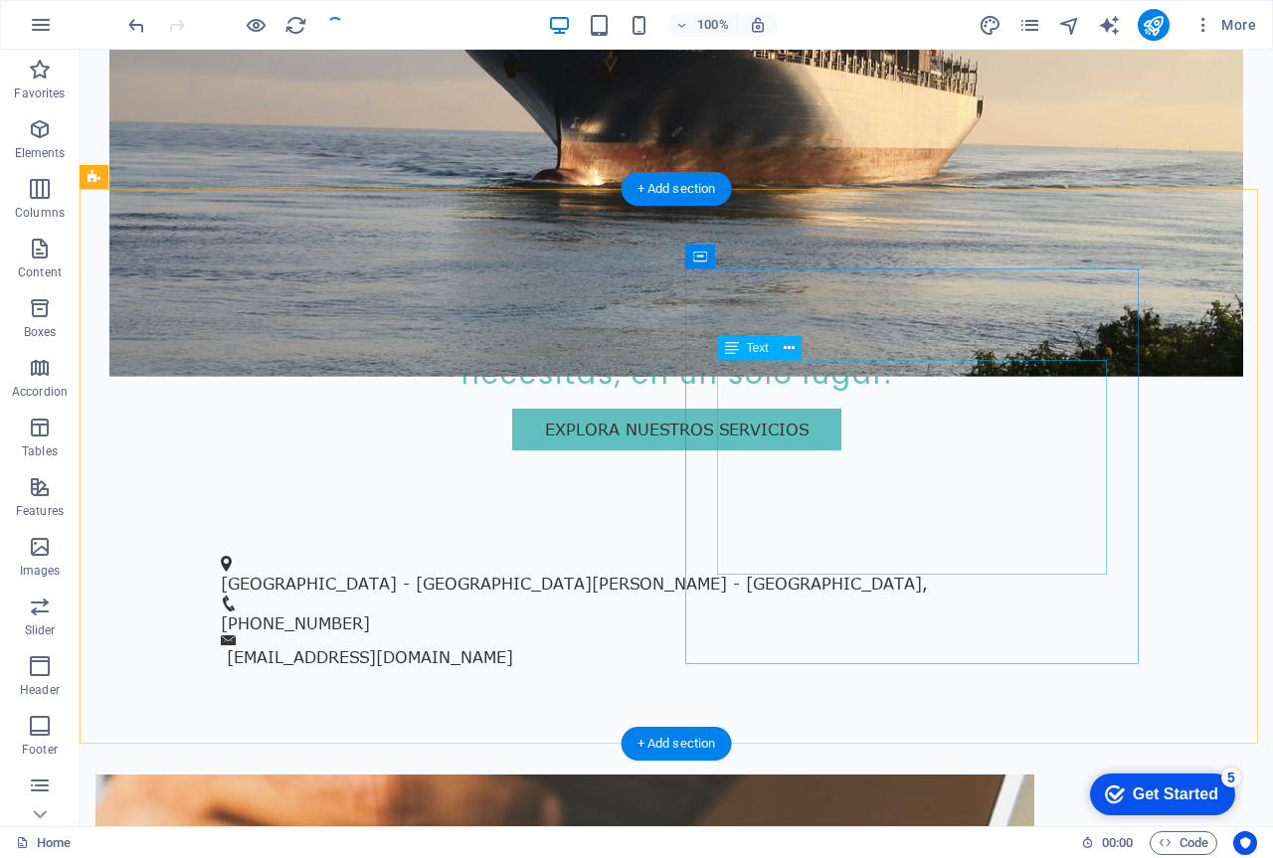
scroll to position [696, 0]
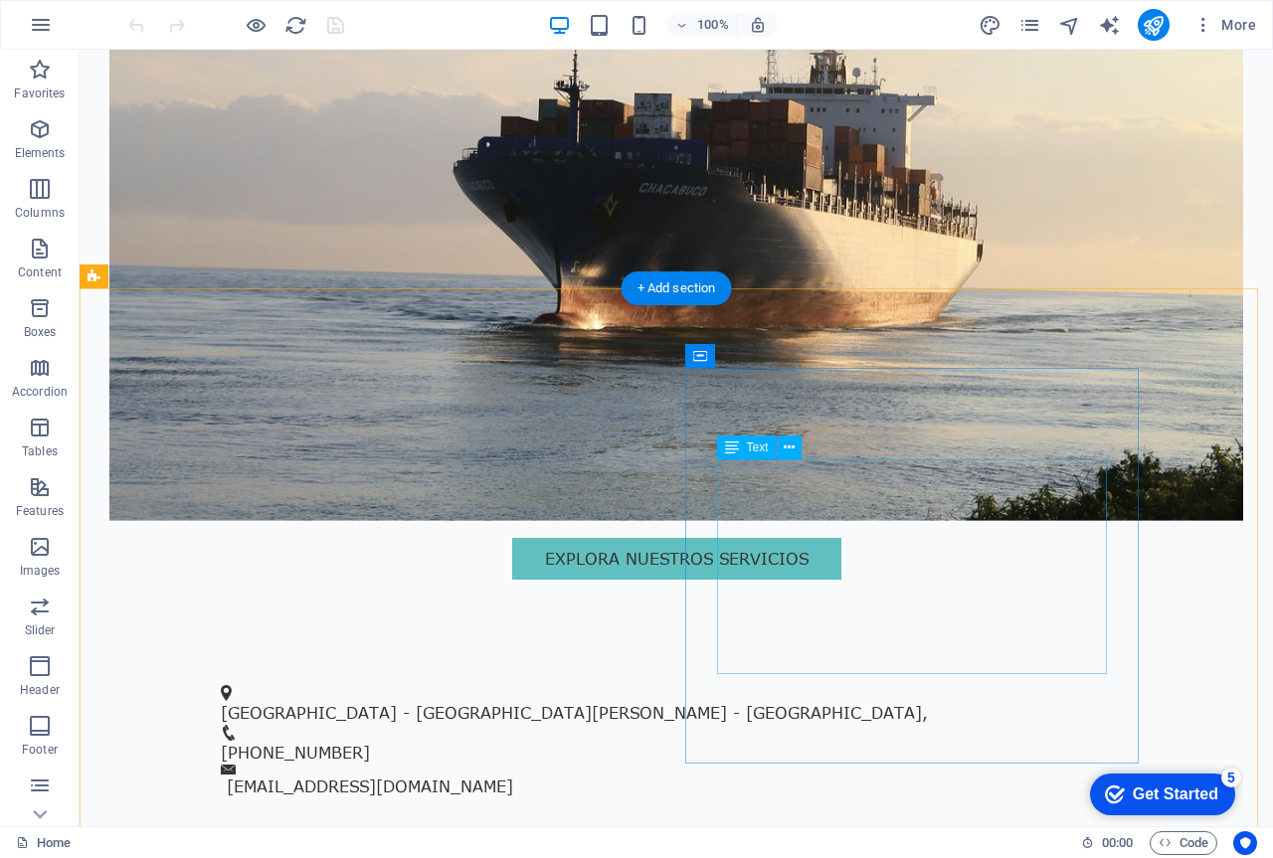
scroll to position [597, 0]
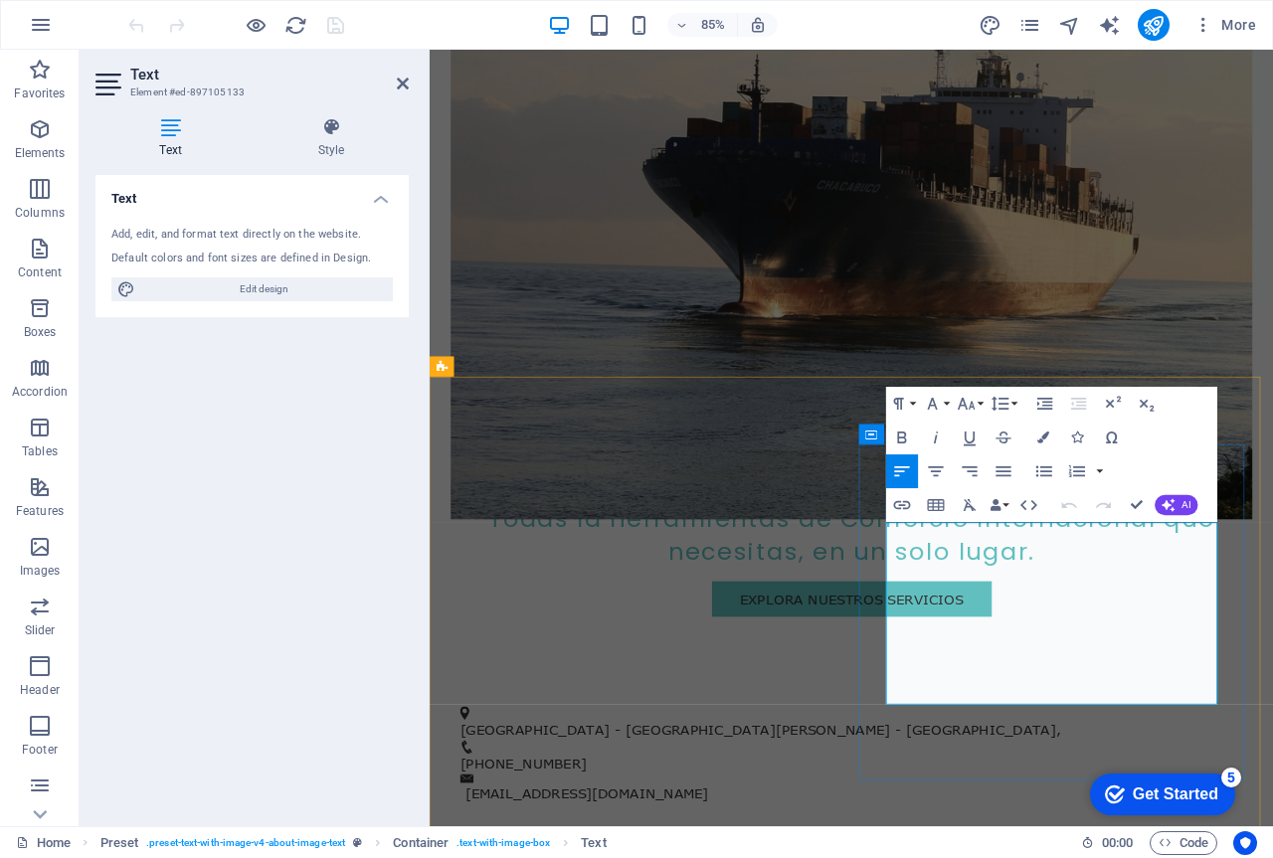
drag, startPoint x: 992, startPoint y: 615, endPoint x: 1083, endPoint y: 625, distance: 92.0
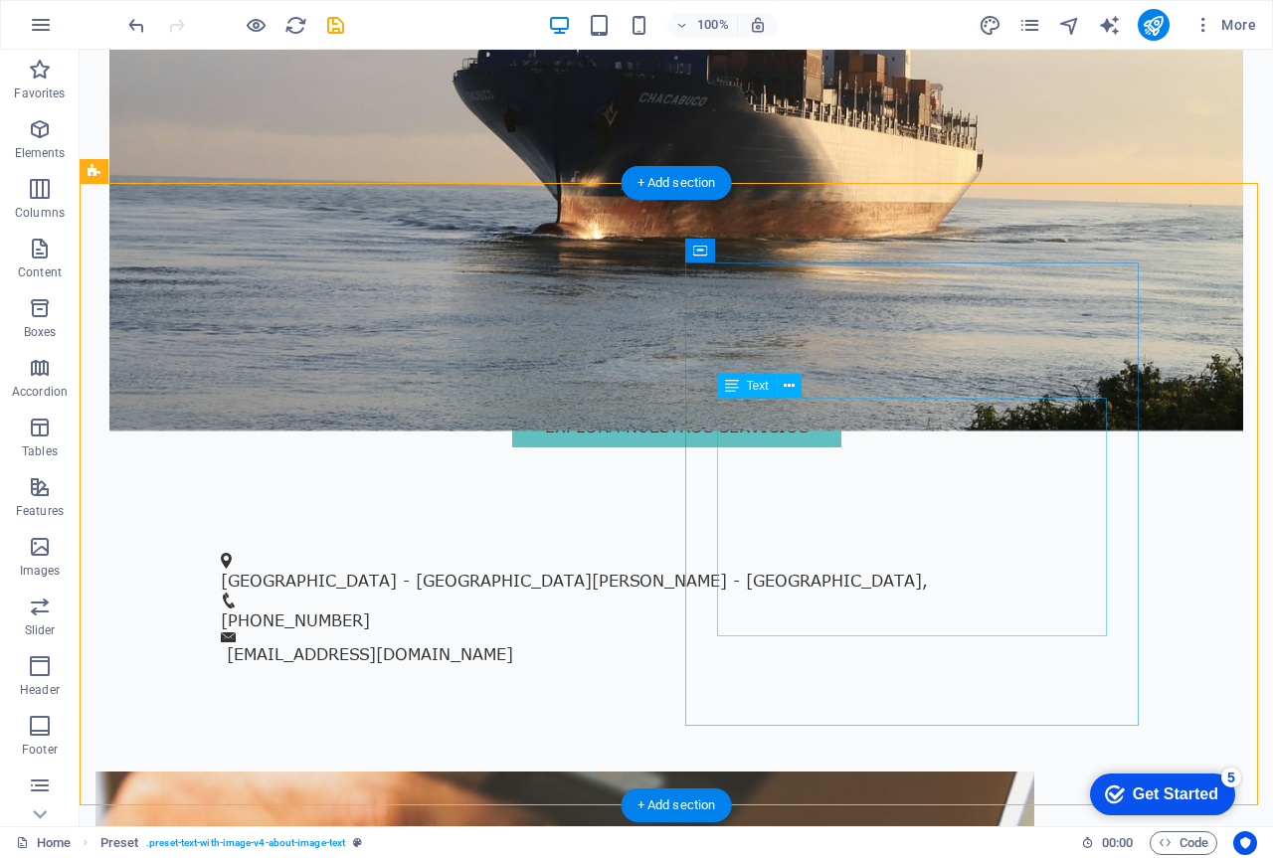
scroll to position [702, 0]
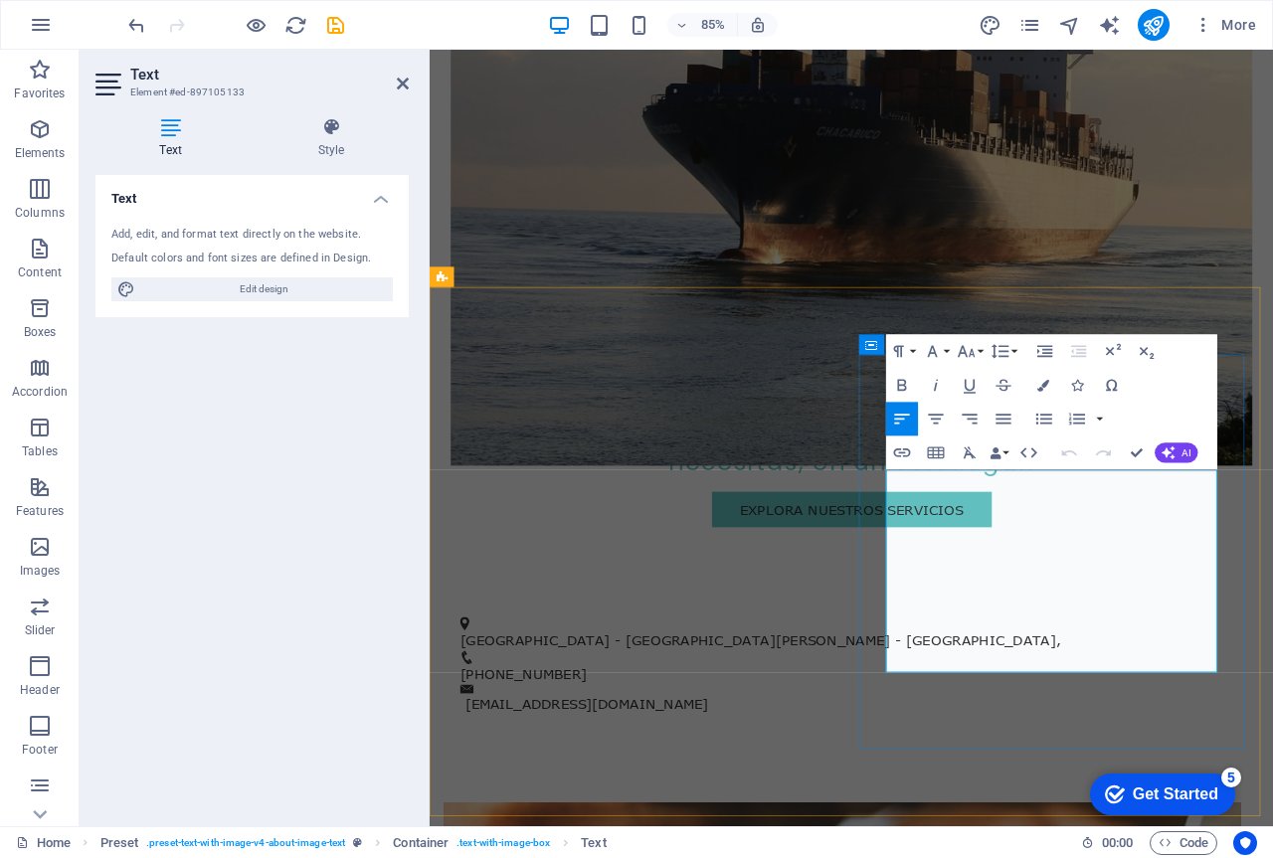
click at [1000, 424] on icon "button" at bounding box center [1003, 420] width 15 height 10
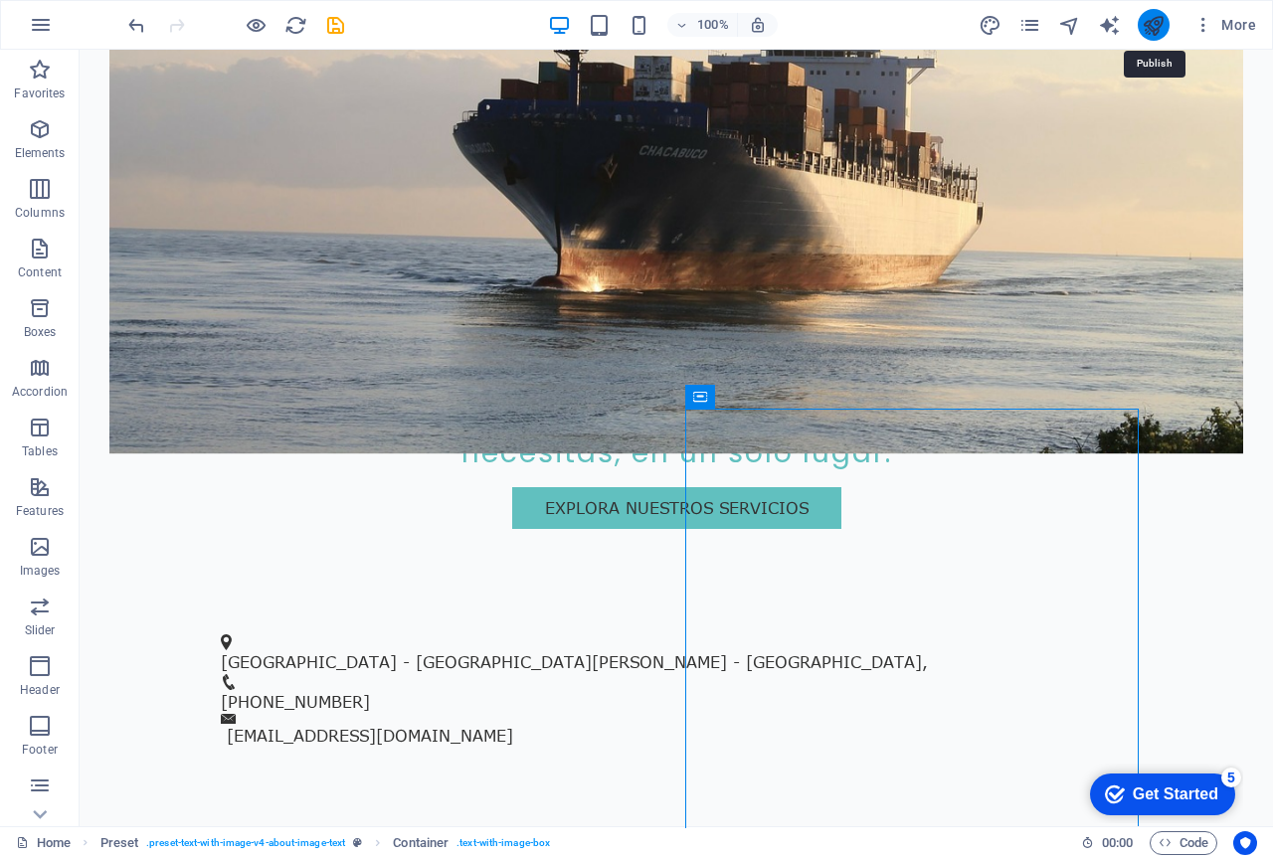
click at [1151, 35] on icon "publish" at bounding box center [1153, 25] width 23 height 23
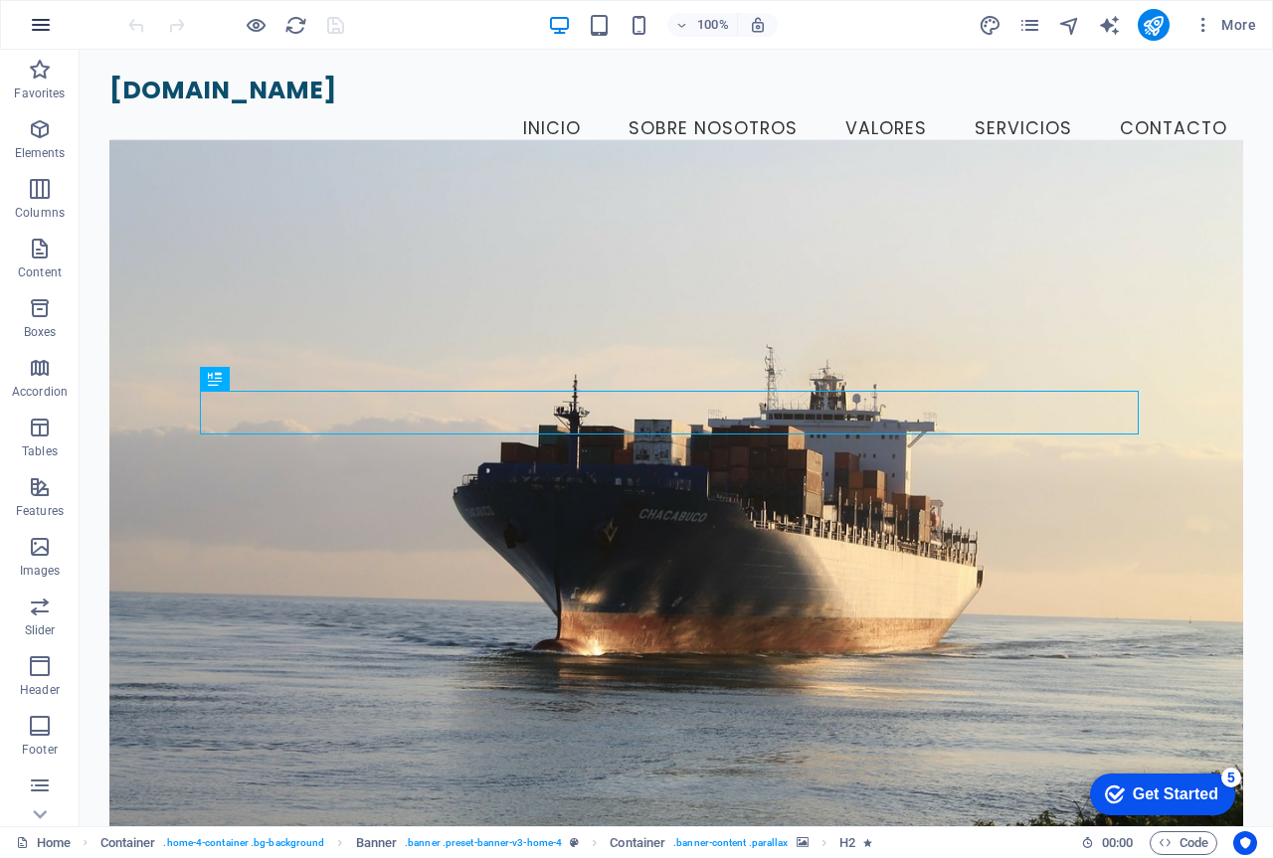
click at [49, 18] on icon "button" at bounding box center [41, 25] width 24 height 24
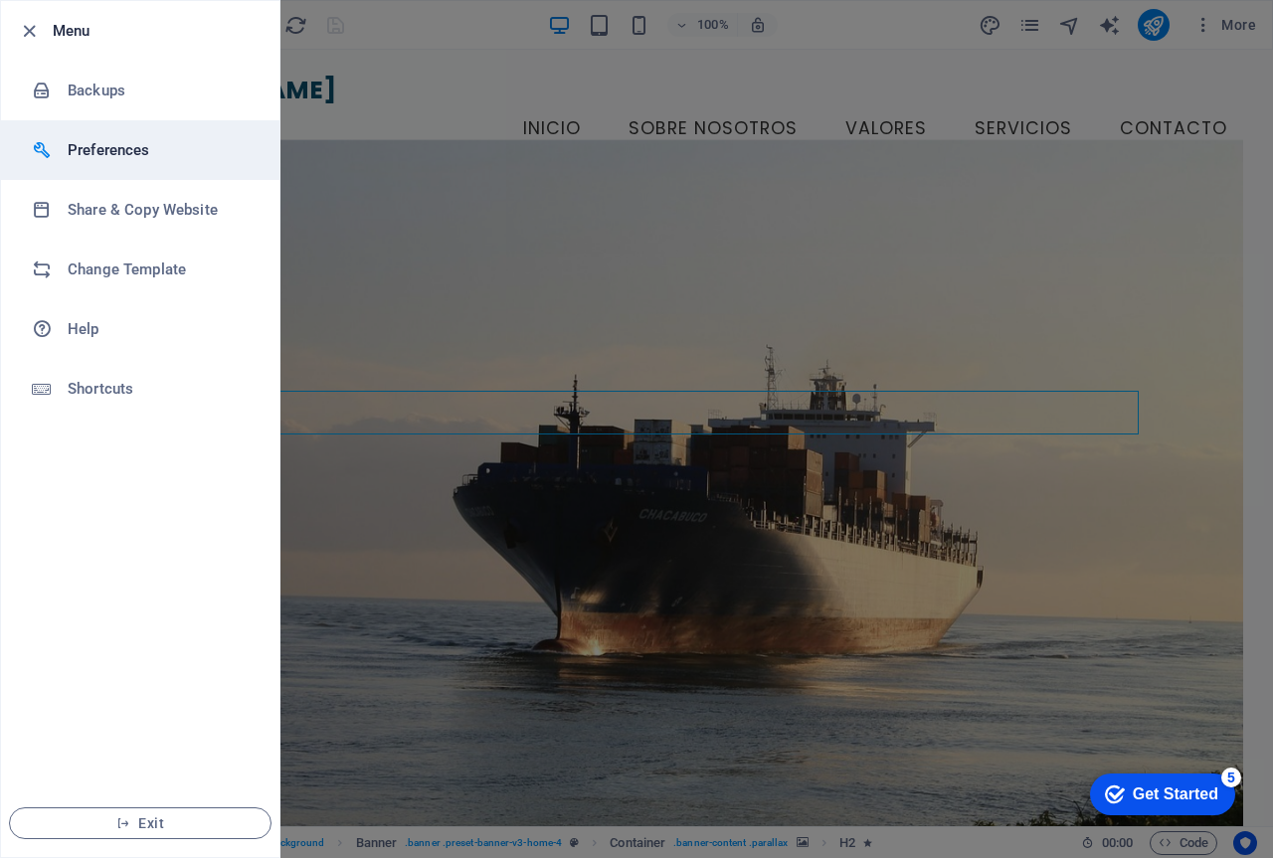
click at [107, 156] on h6 "Preferences" at bounding box center [160, 150] width 184 height 24
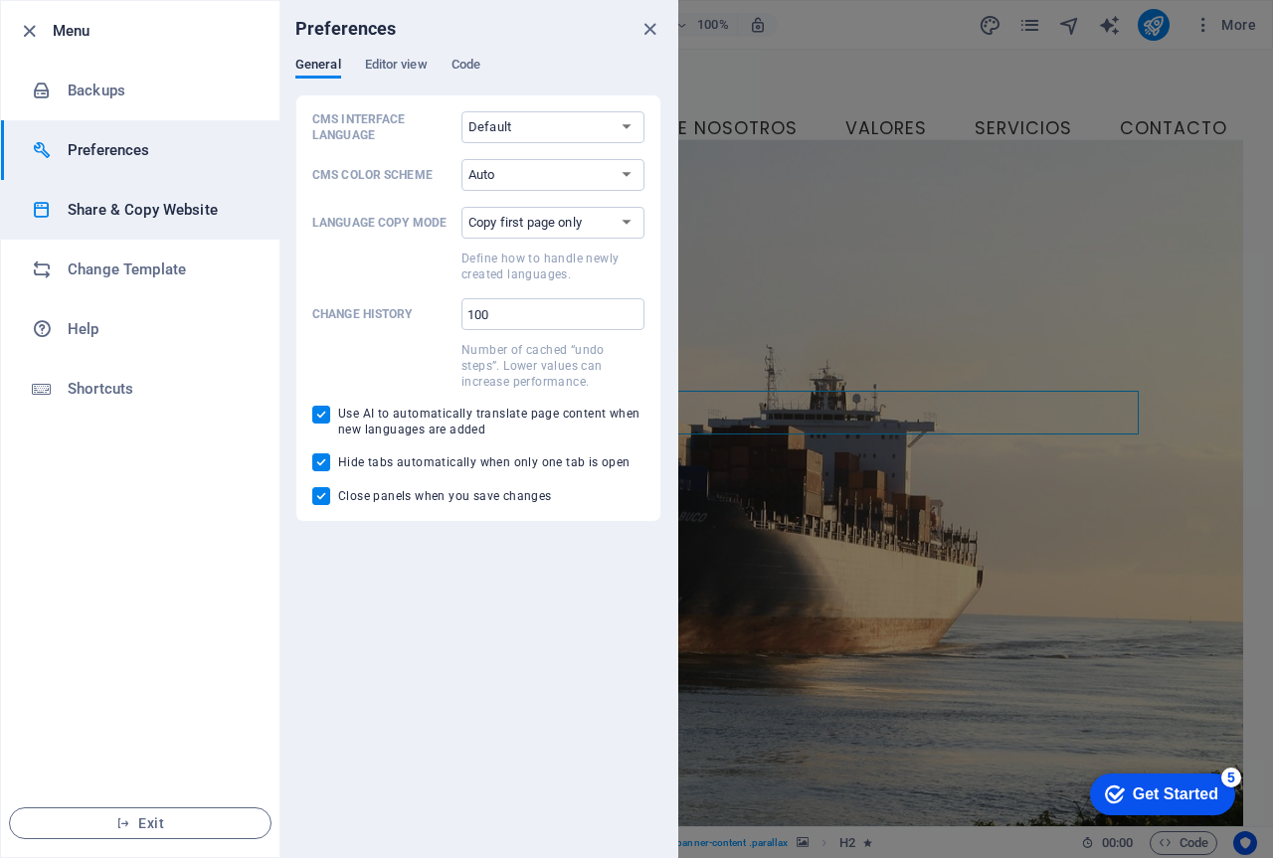
click at [113, 203] on h6 "Share & Copy Website" at bounding box center [160, 210] width 184 height 24
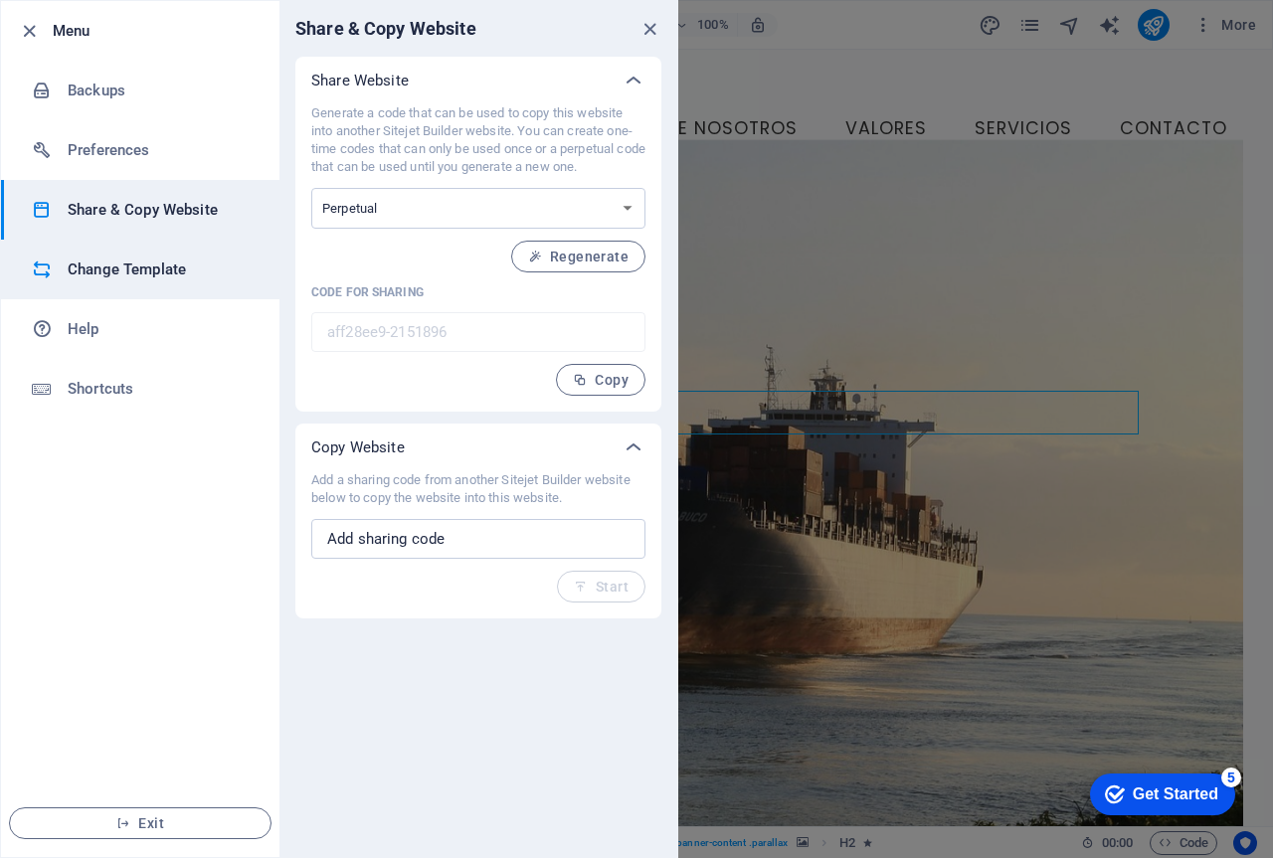
click at [100, 267] on h6 "Change Template" at bounding box center [160, 270] width 184 height 24
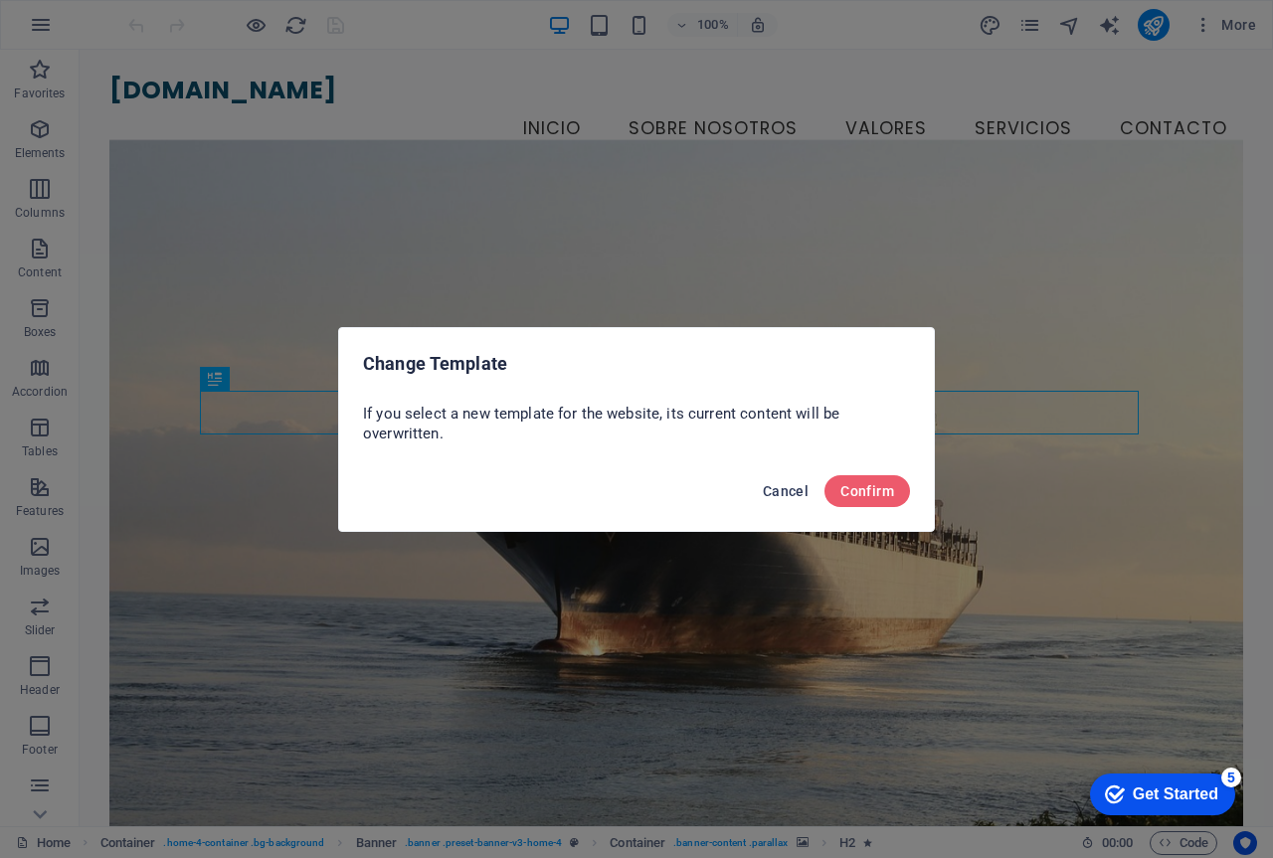
click at [773, 493] on span "Cancel" at bounding box center [786, 491] width 46 height 16
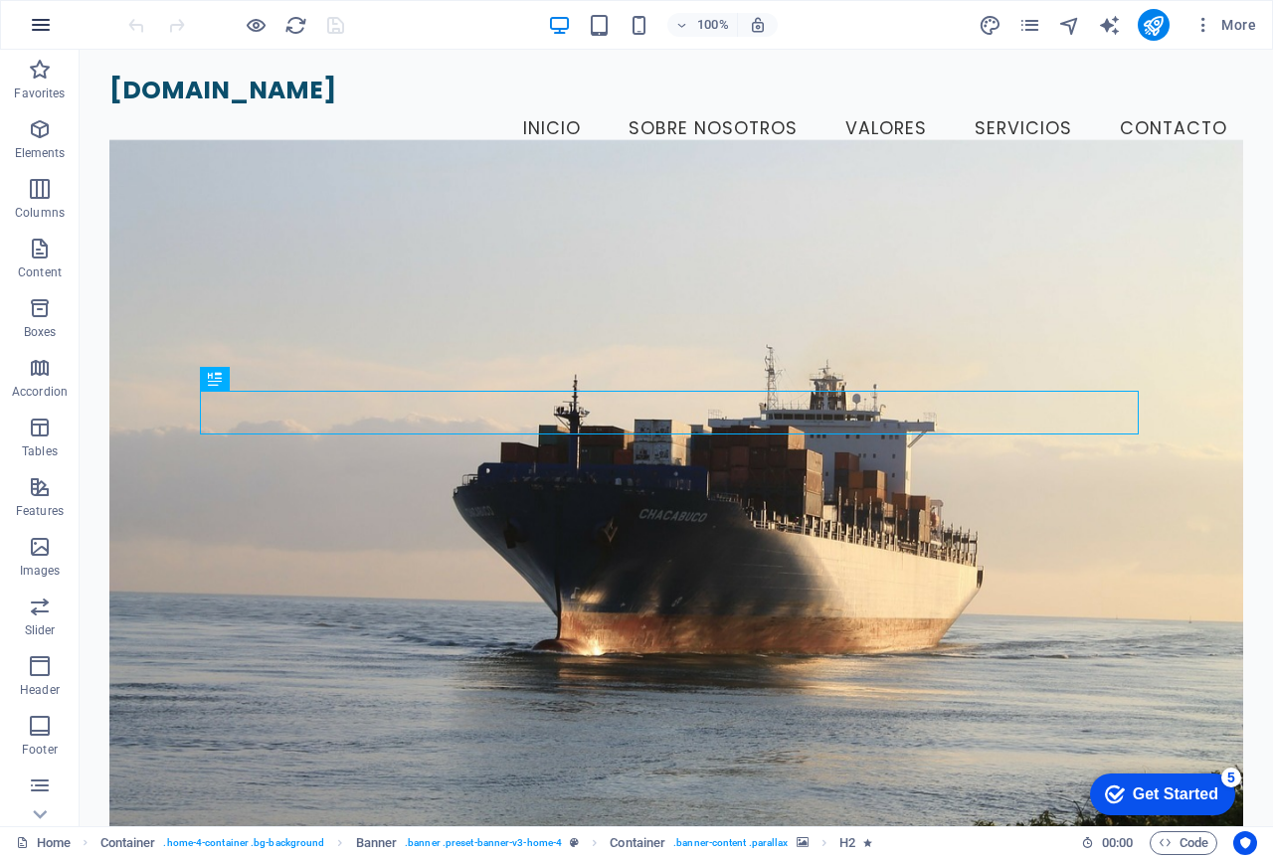
click at [42, 33] on icon "button" at bounding box center [41, 25] width 24 height 24
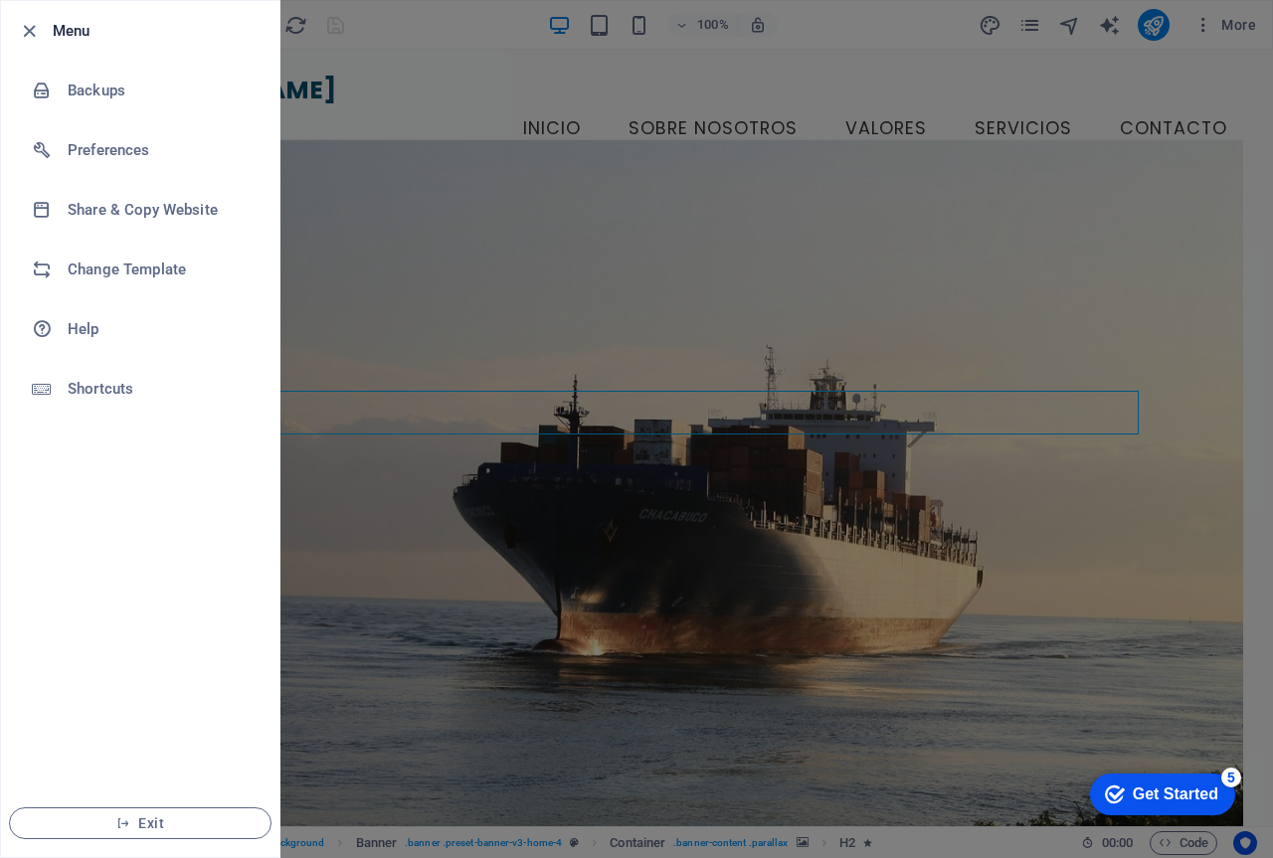
click at [406, 136] on div at bounding box center [636, 429] width 1273 height 858
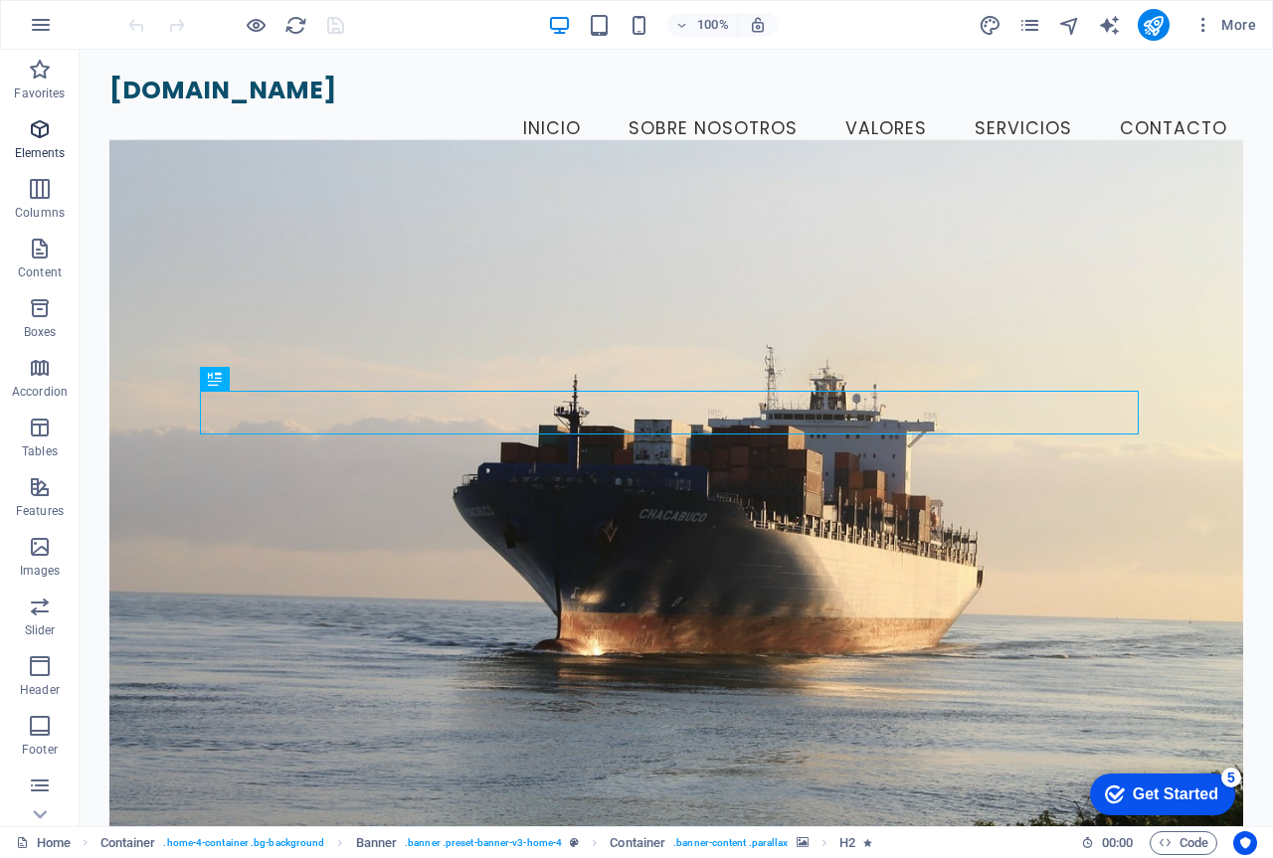
click at [40, 143] on span "Elements" at bounding box center [40, 141] width 80 height 48
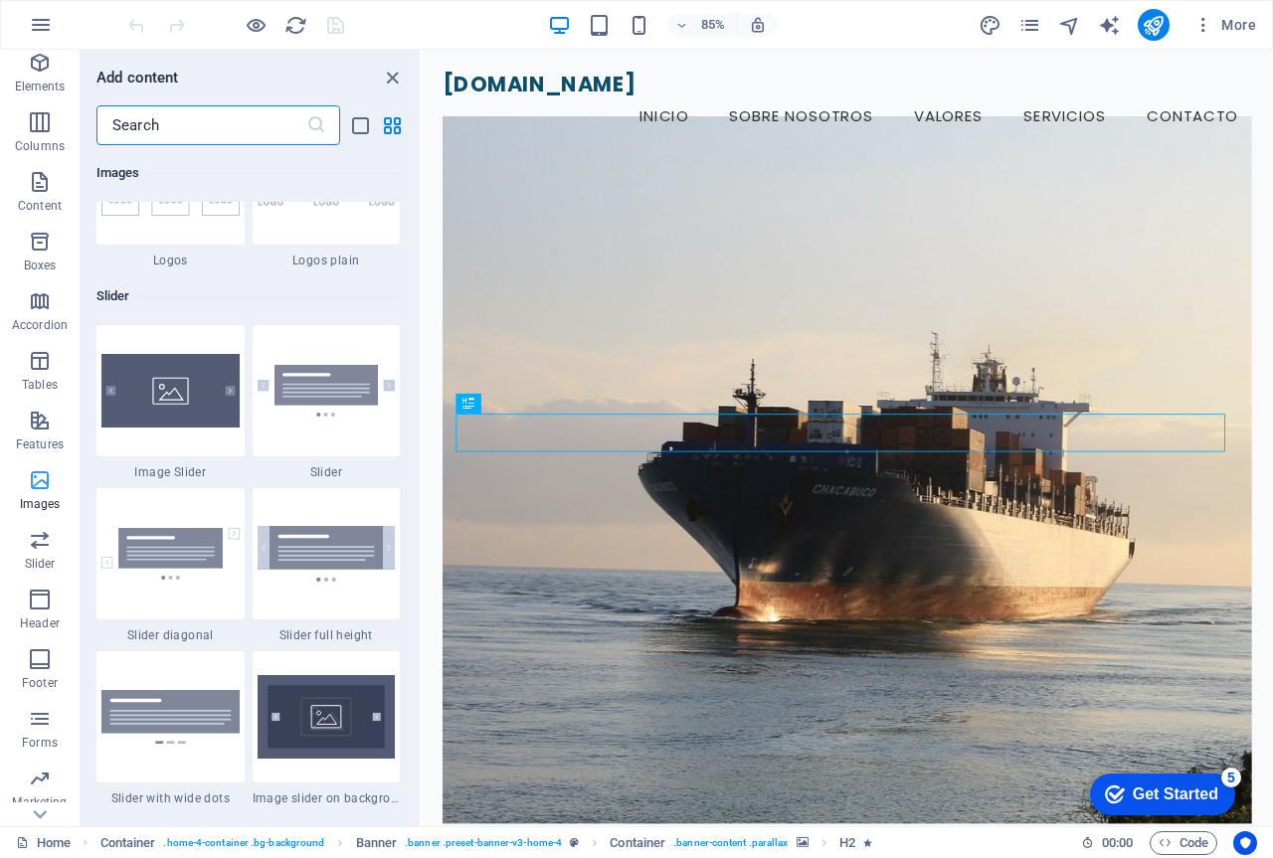
scroll to position [118, 0]
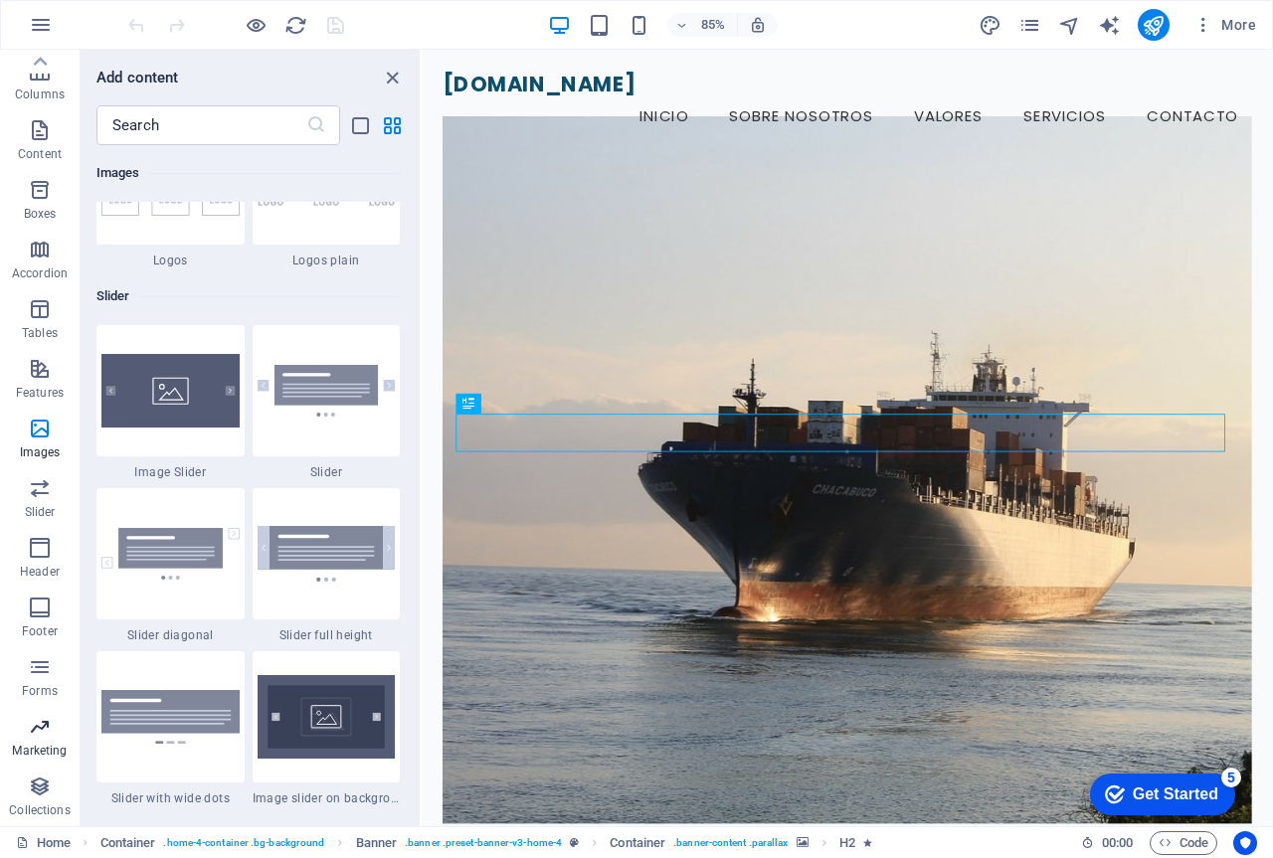
click at [40, 737] on icon "button" at bounding box center [40, 727] width 24 height 24
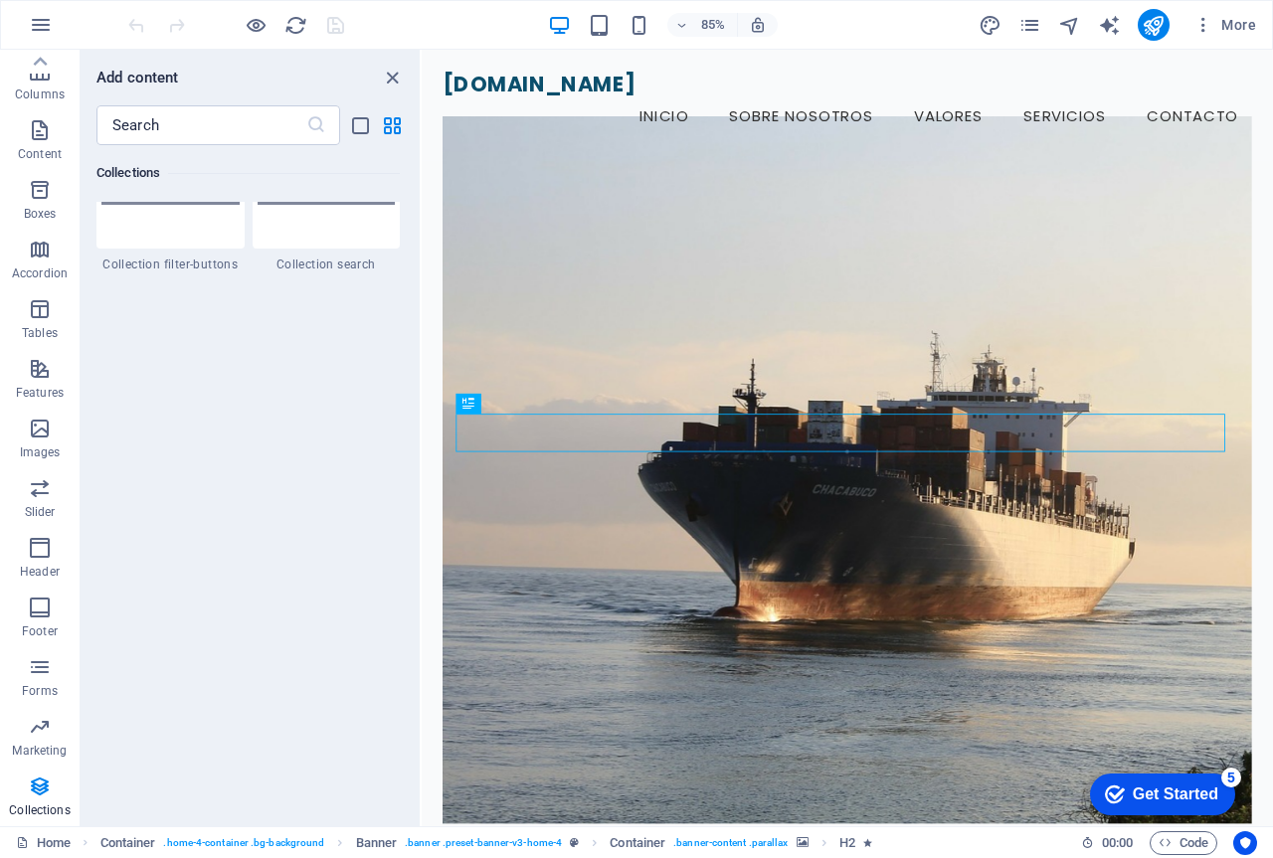
scroll to position [19061, 0]
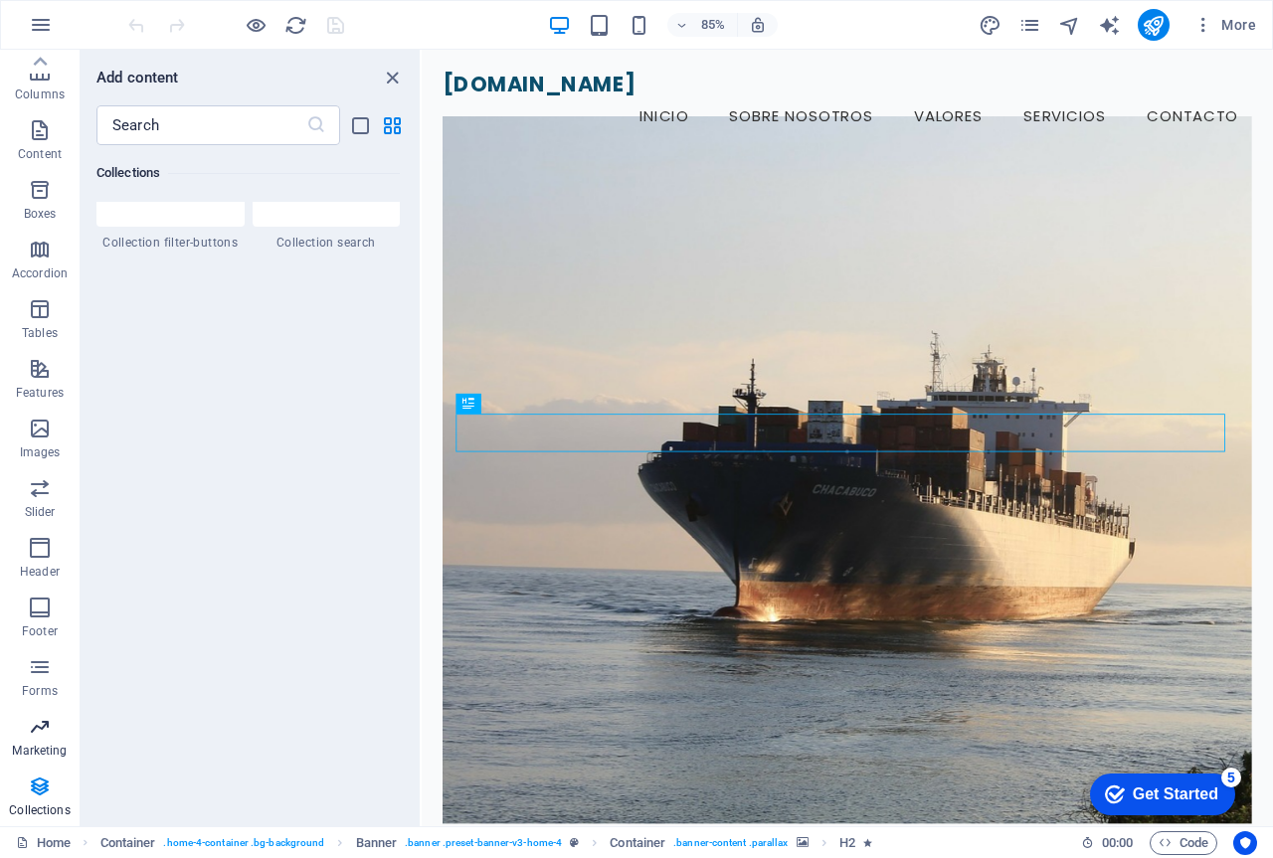
click at [42, 738] on icon "button" at bounding box center [40, 727] width 24 height 24
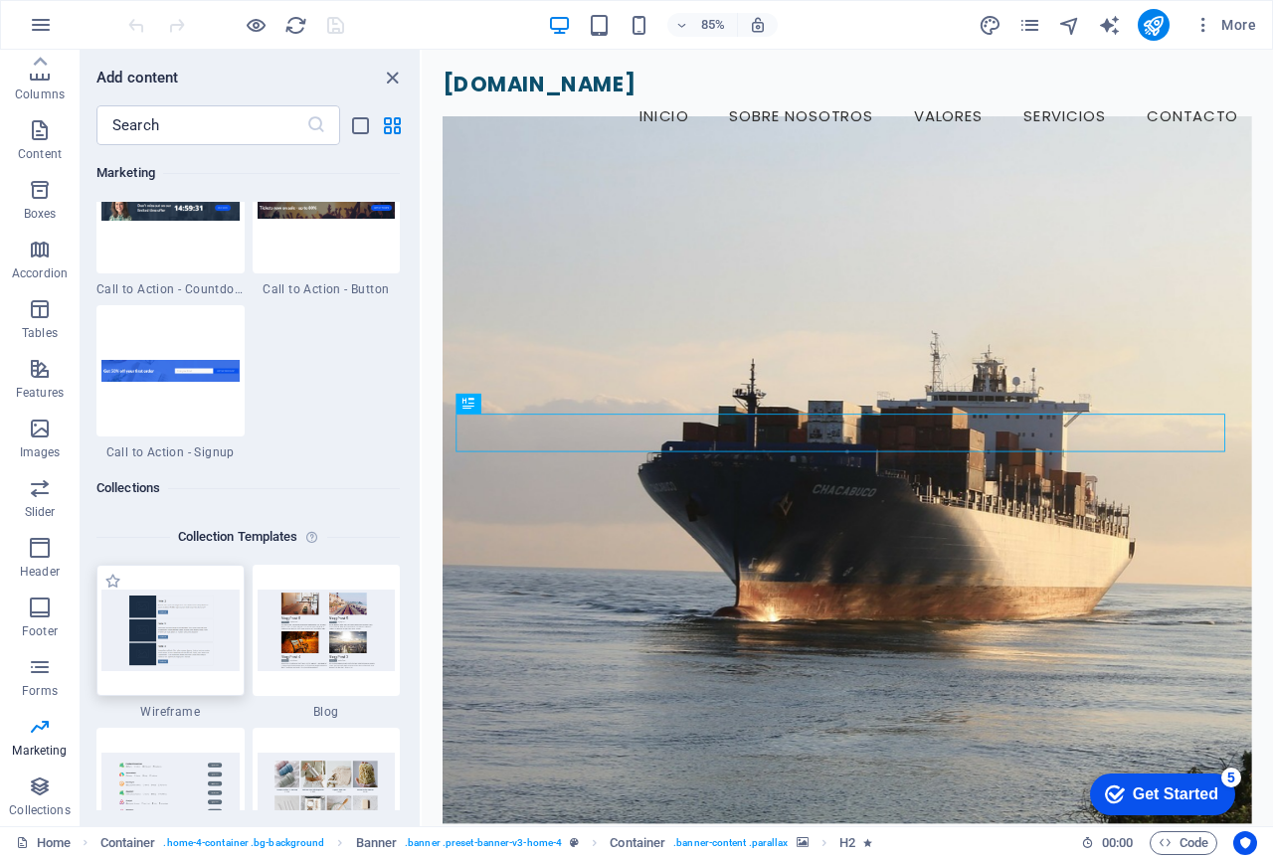
scroll to position [17394, 0]
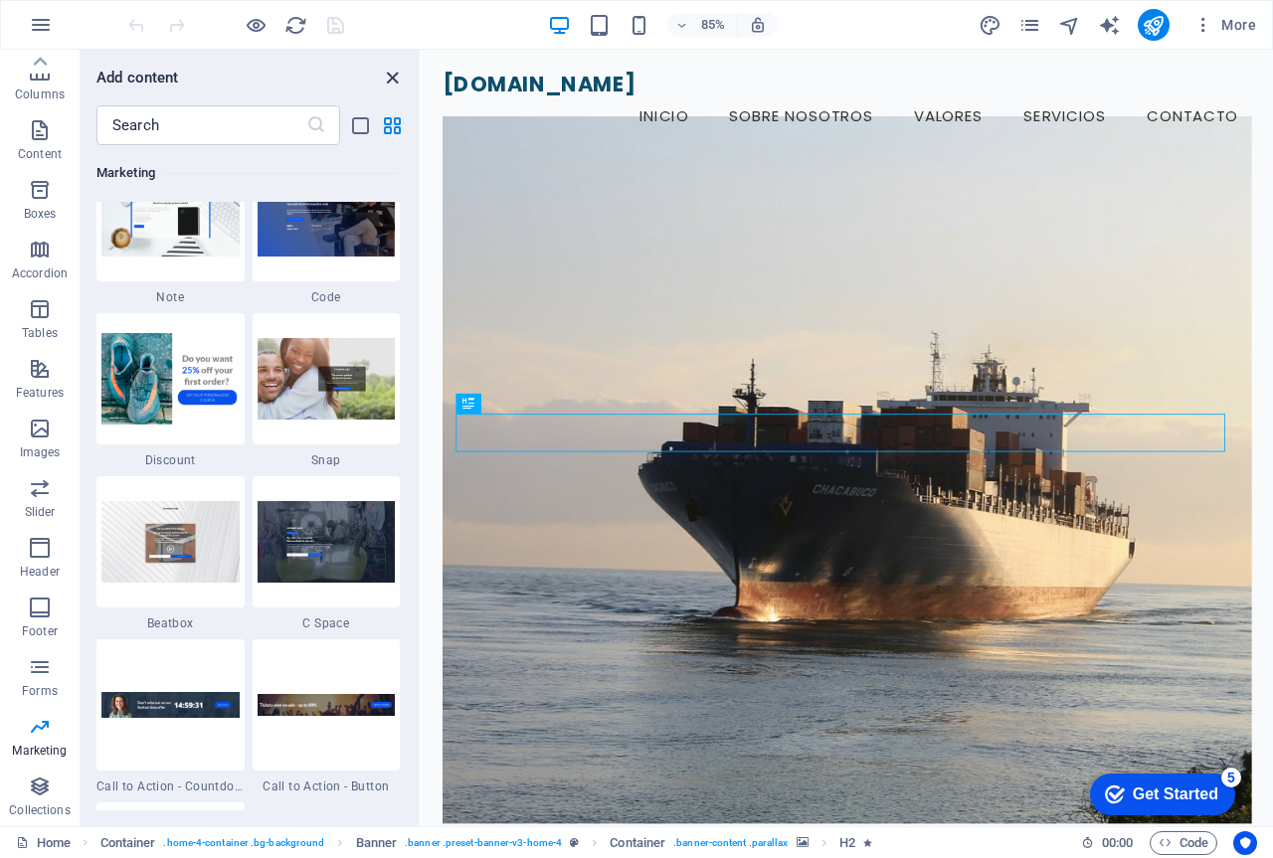
click at [384, 73] on icon "close panel" at bounding box center [392, 78] width 23 height 23
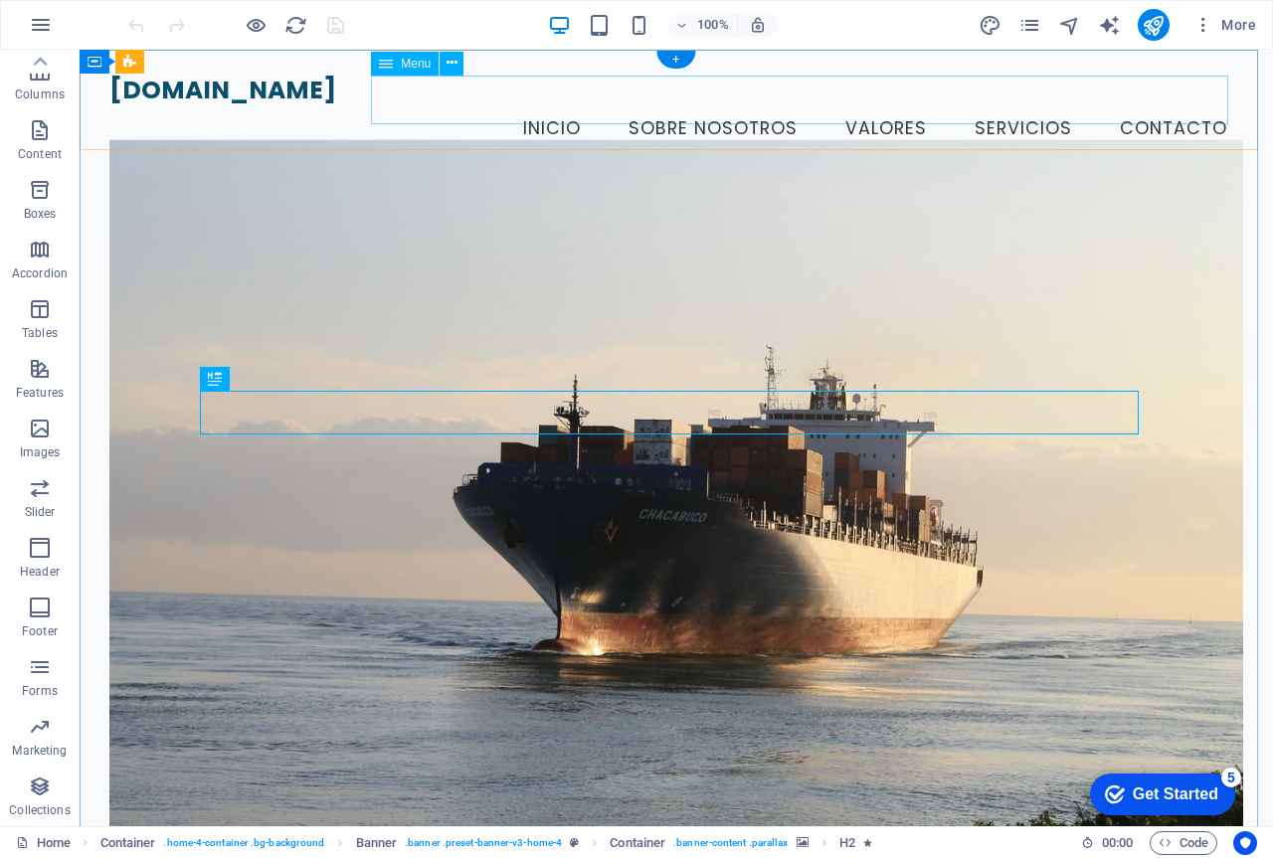
click at [1035, 104] on nav "Inicio Sobre Nosotros Valores Servicios Contacto" at bounding box center [676, 129] width 1134 height 50
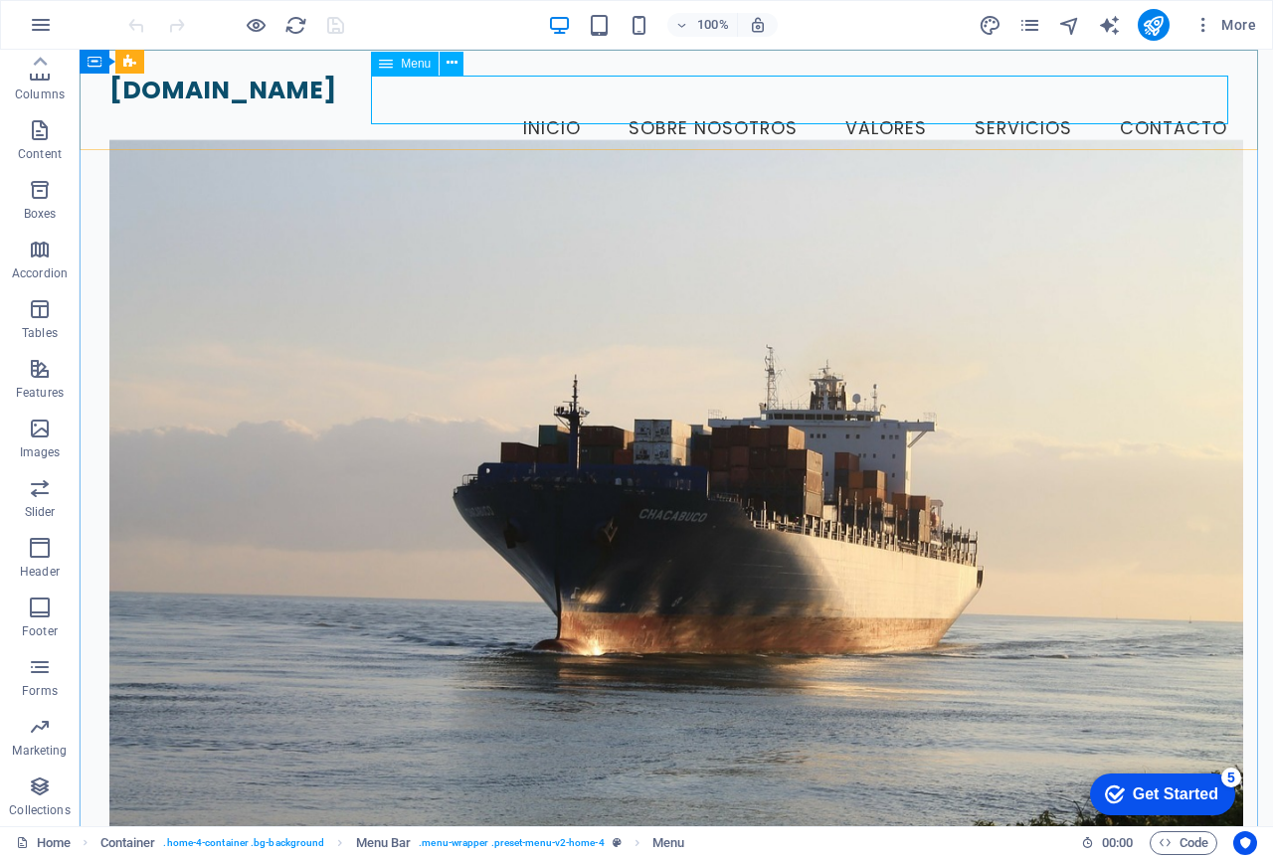
click at [387, 72] on icon at bounding box center [386, 64] width 14 height 24
click at [384, 66] on icon at bounding box center [386, 64] width 14 height 24
click at [413, 63] on span "Menu" at bounding box center [416, 64] width 30 height 12
click at [447, 63] on icon at bounding box center [452, 63] width 11 height 21
click at [983, 104] on nav "Inicio Sobre Nosotros Valores Servicios Contacto" at bounding box center [676, 129] width 1134 height 50
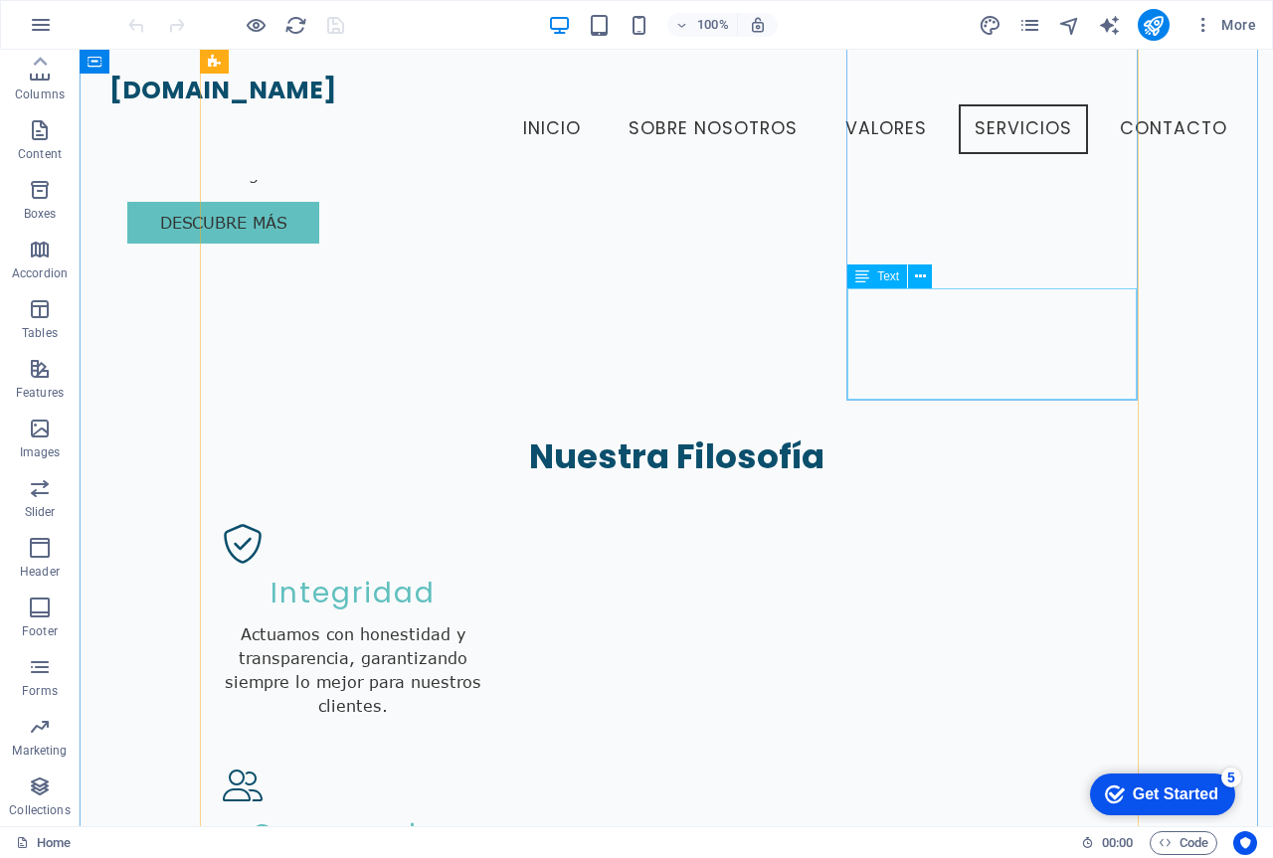
scroll to position [2074, 0]
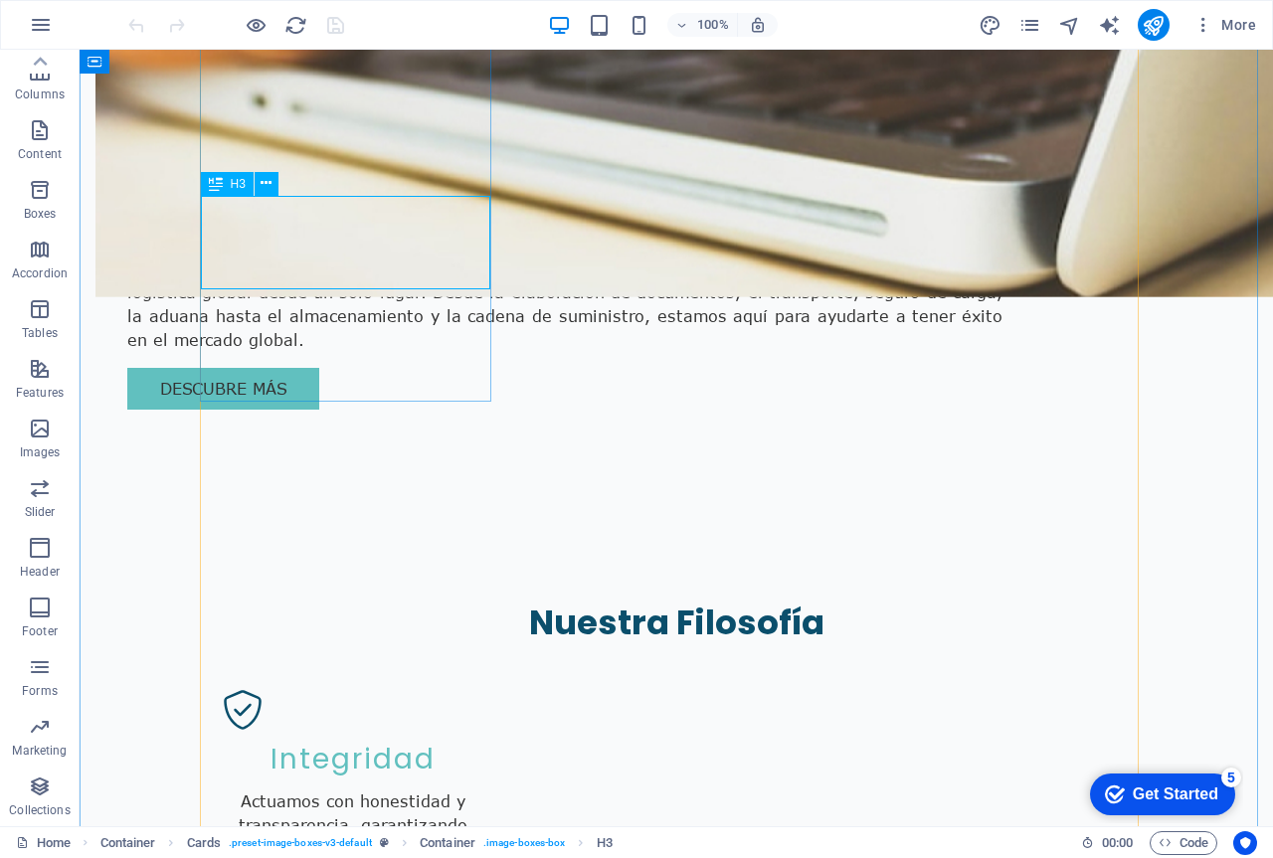
scroll to position [2204, 0]
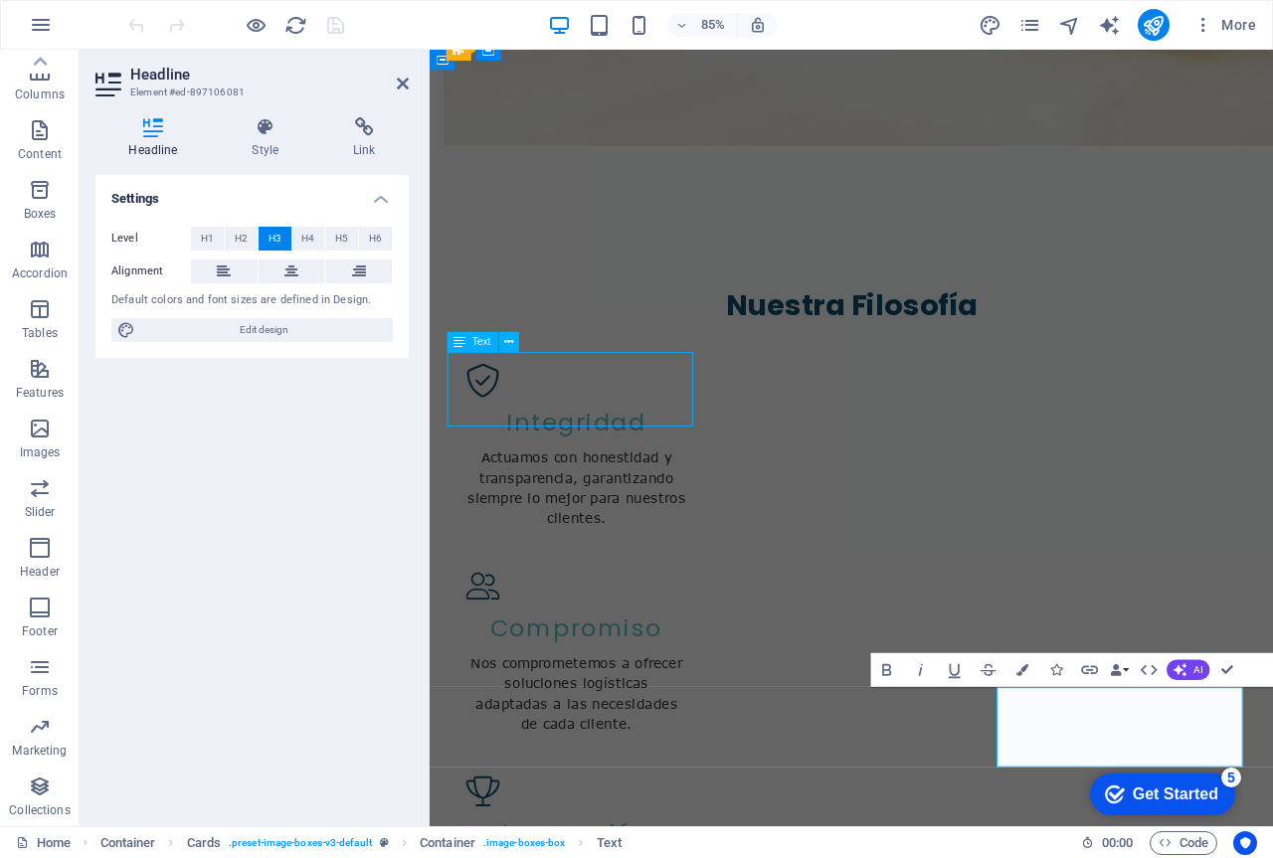
scroll to position [2058, 0]
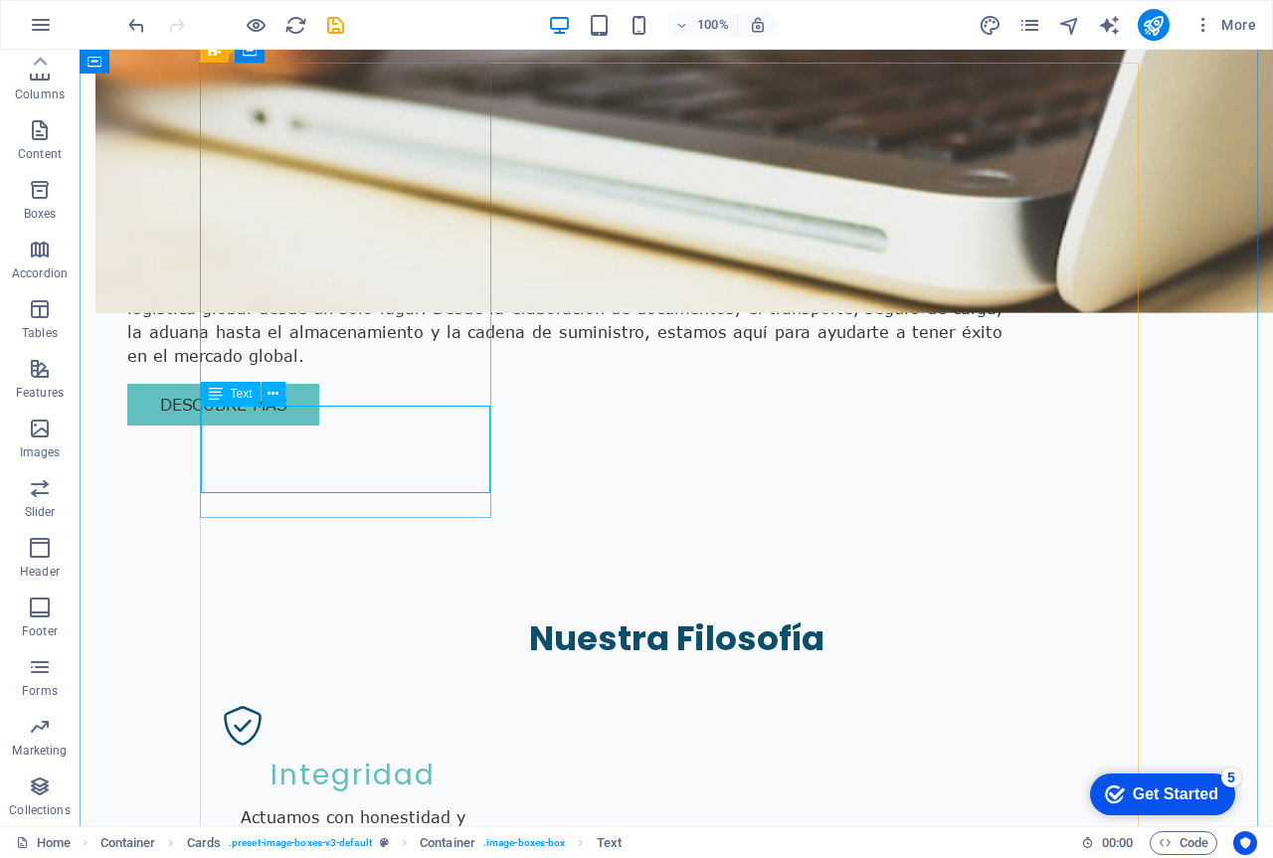
scroll to position [2204, 0]
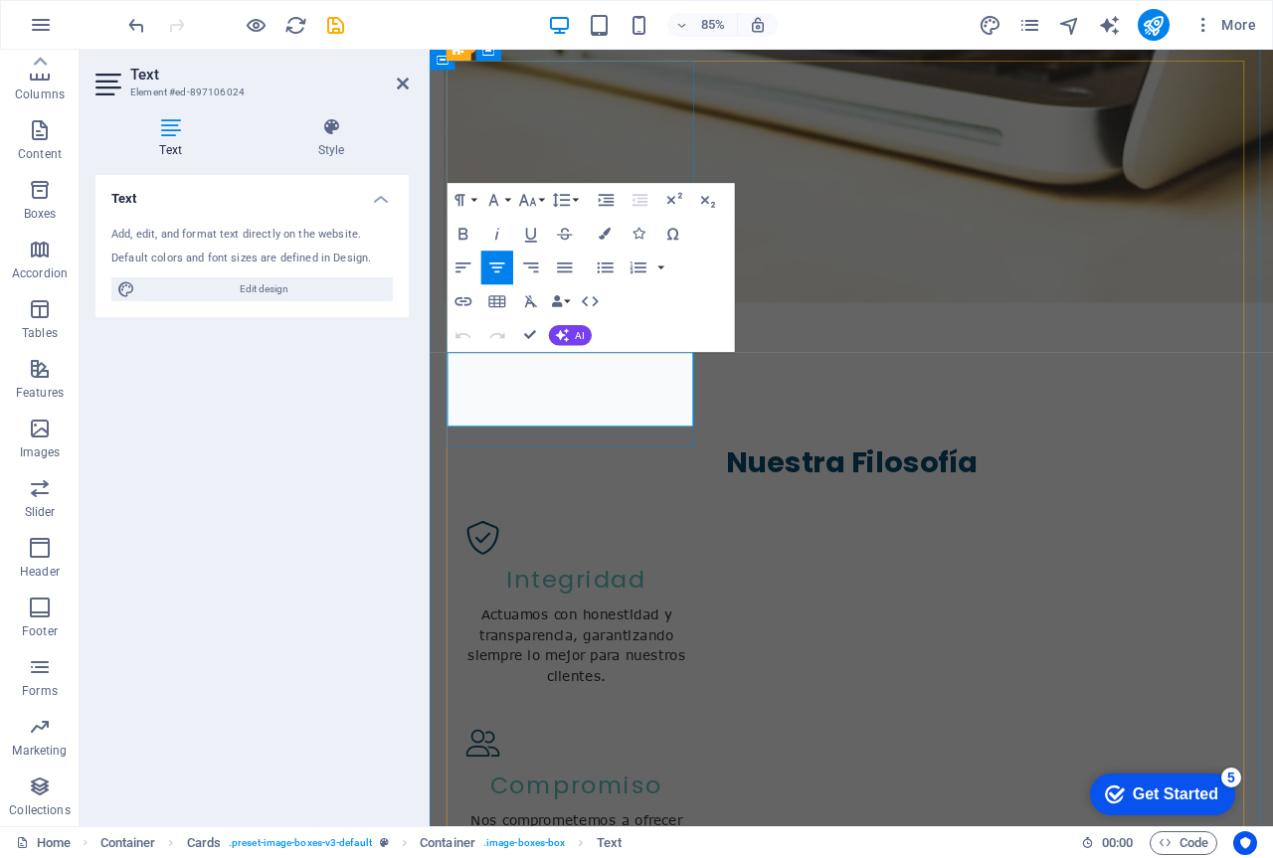
copy p "Gestionamos tus envíos a nivel mundial con las mejores tarifas y tiempos de ent…"
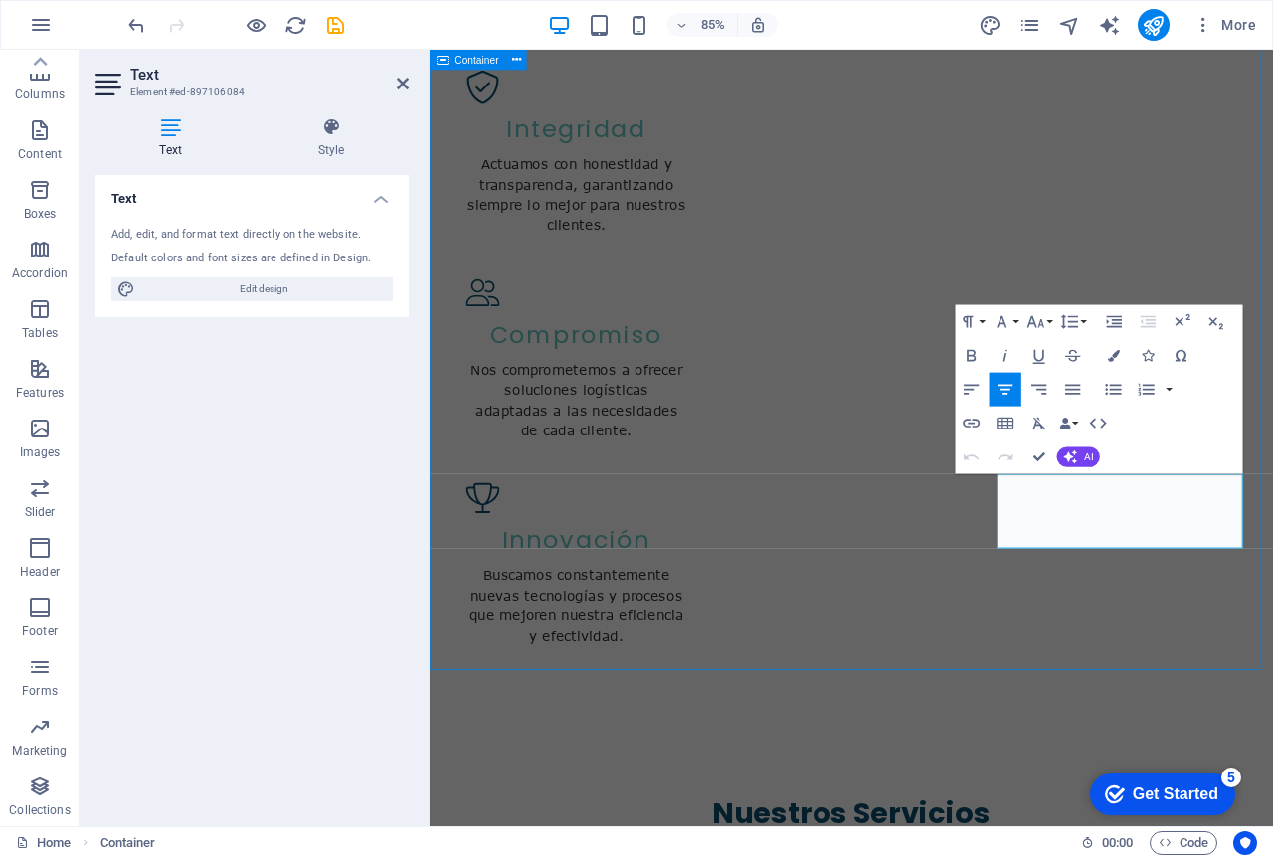
scroll to position [2403, 0]
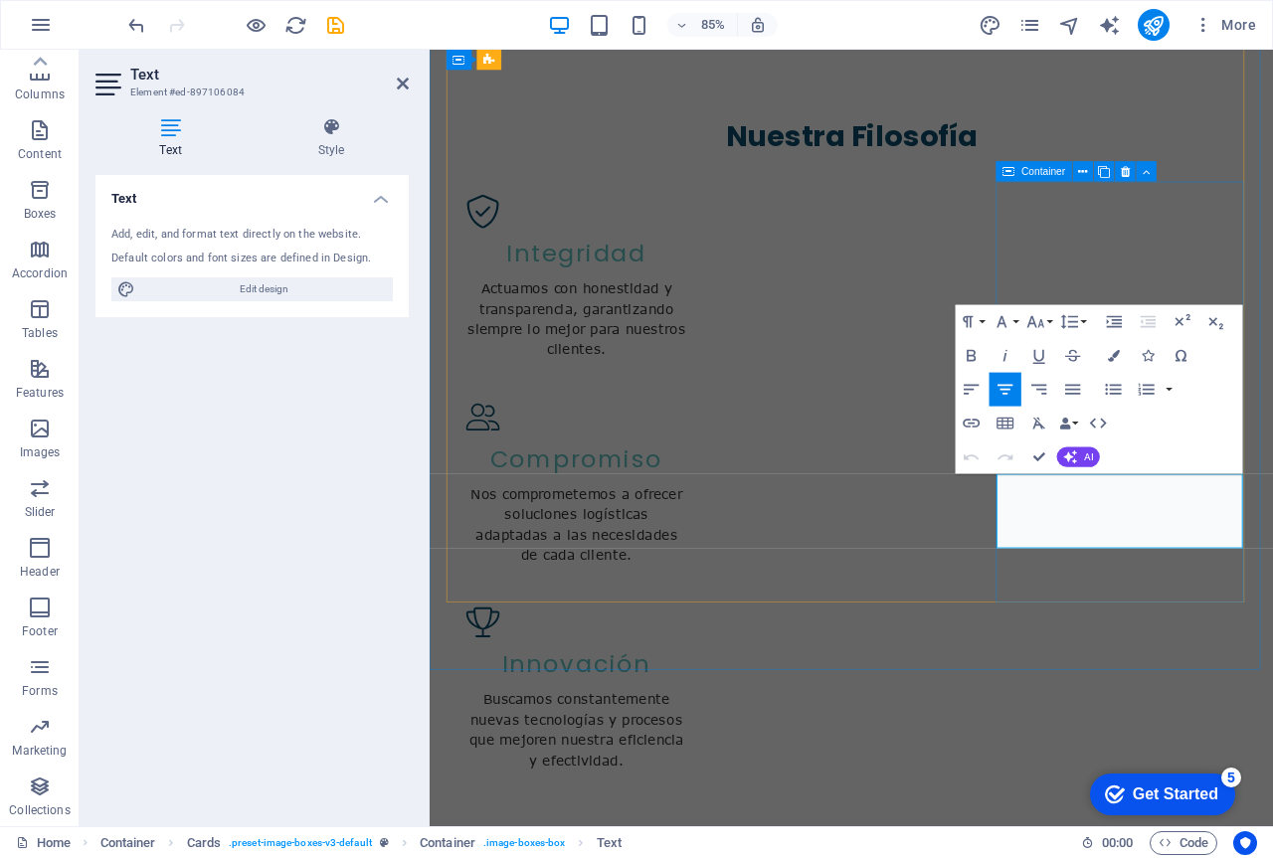
scroll to position [2549, 0]
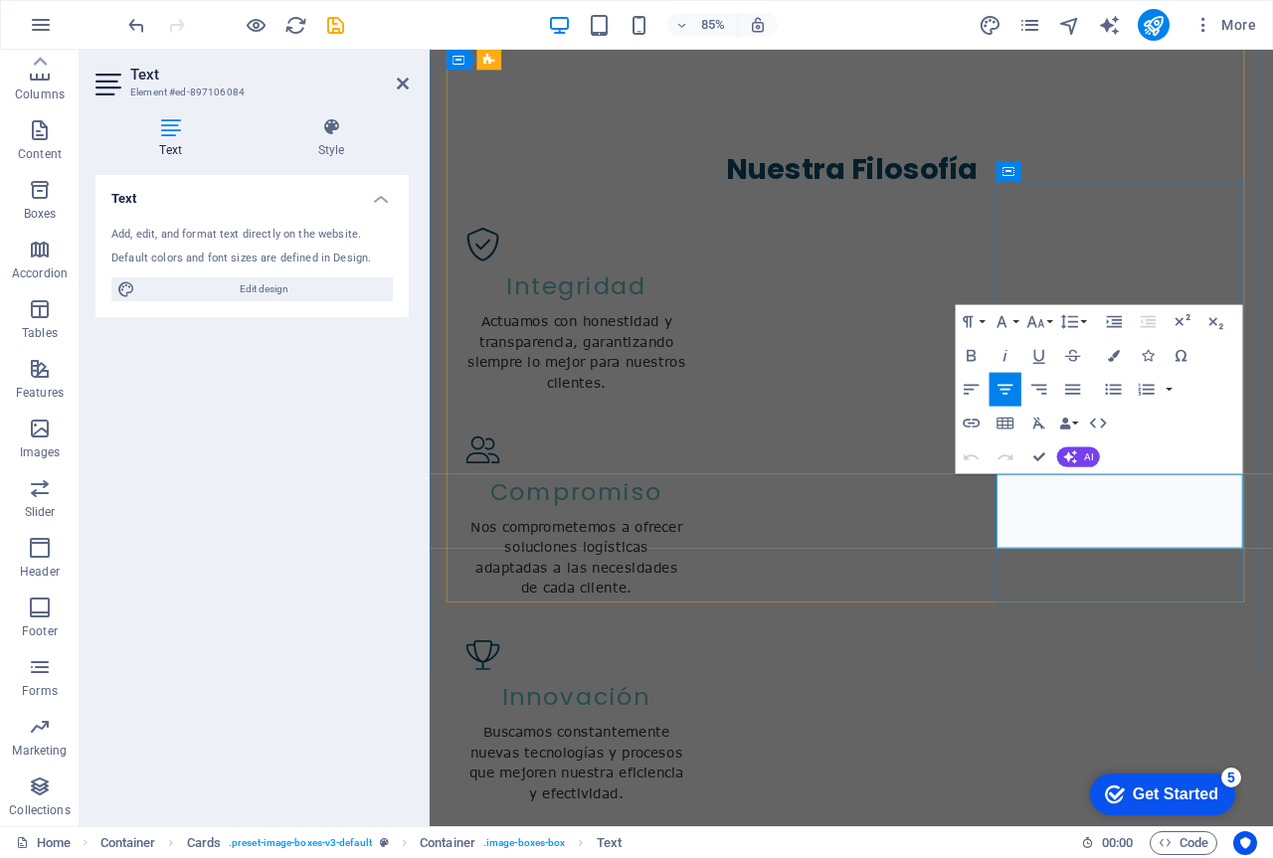
drag, startPoint x: 1319, startPoint y: 606, endPoint x: 1111, endPoint y: 557, distance: 213.5
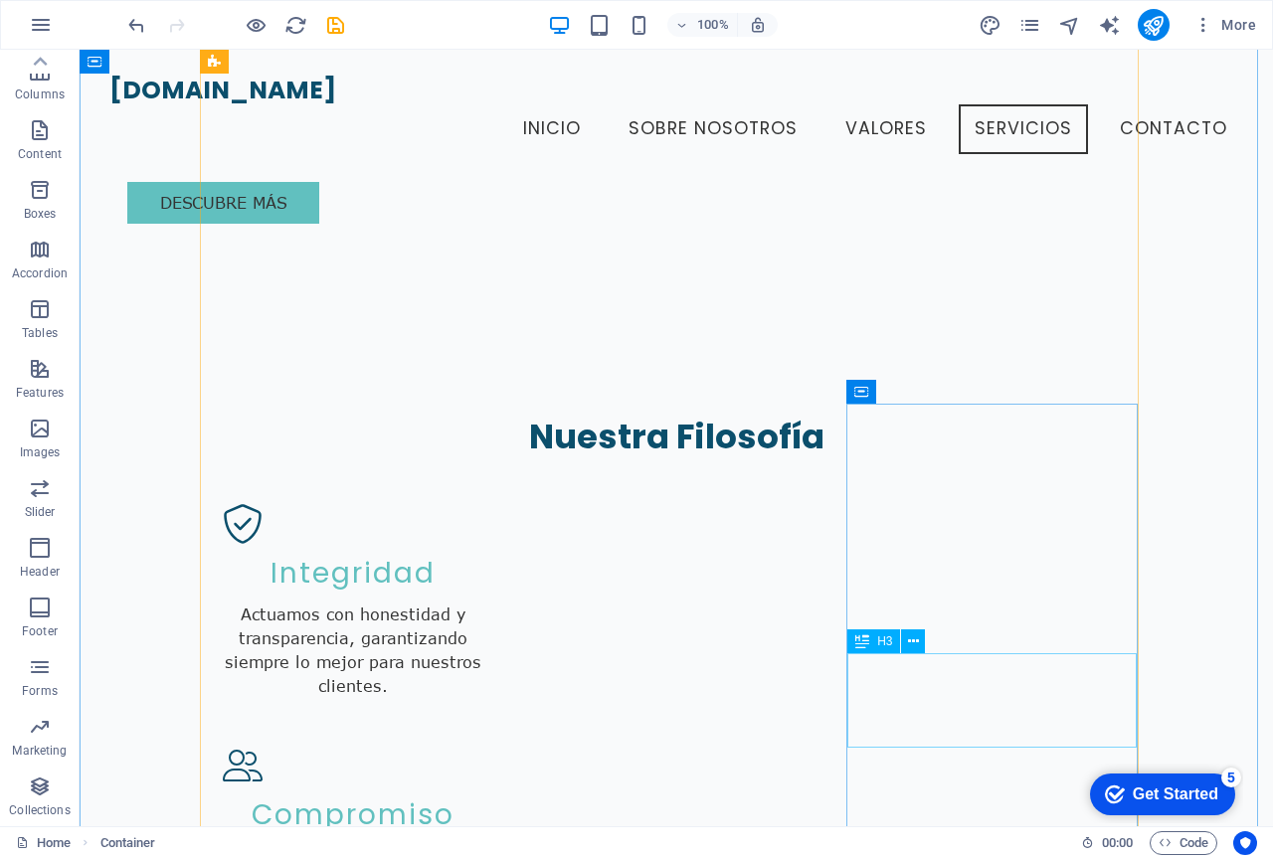
scroll to position [2103, 0]
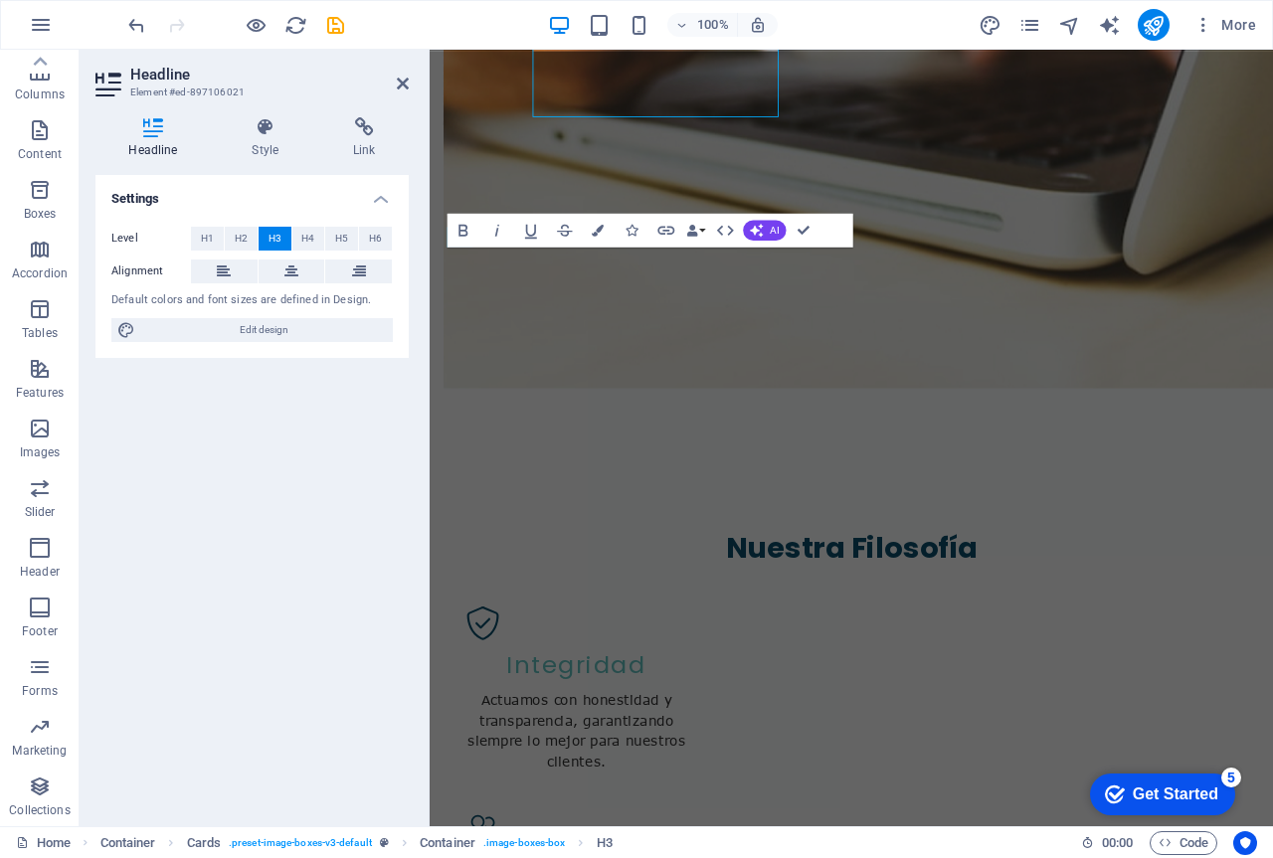
scroll to position [2234, 0]
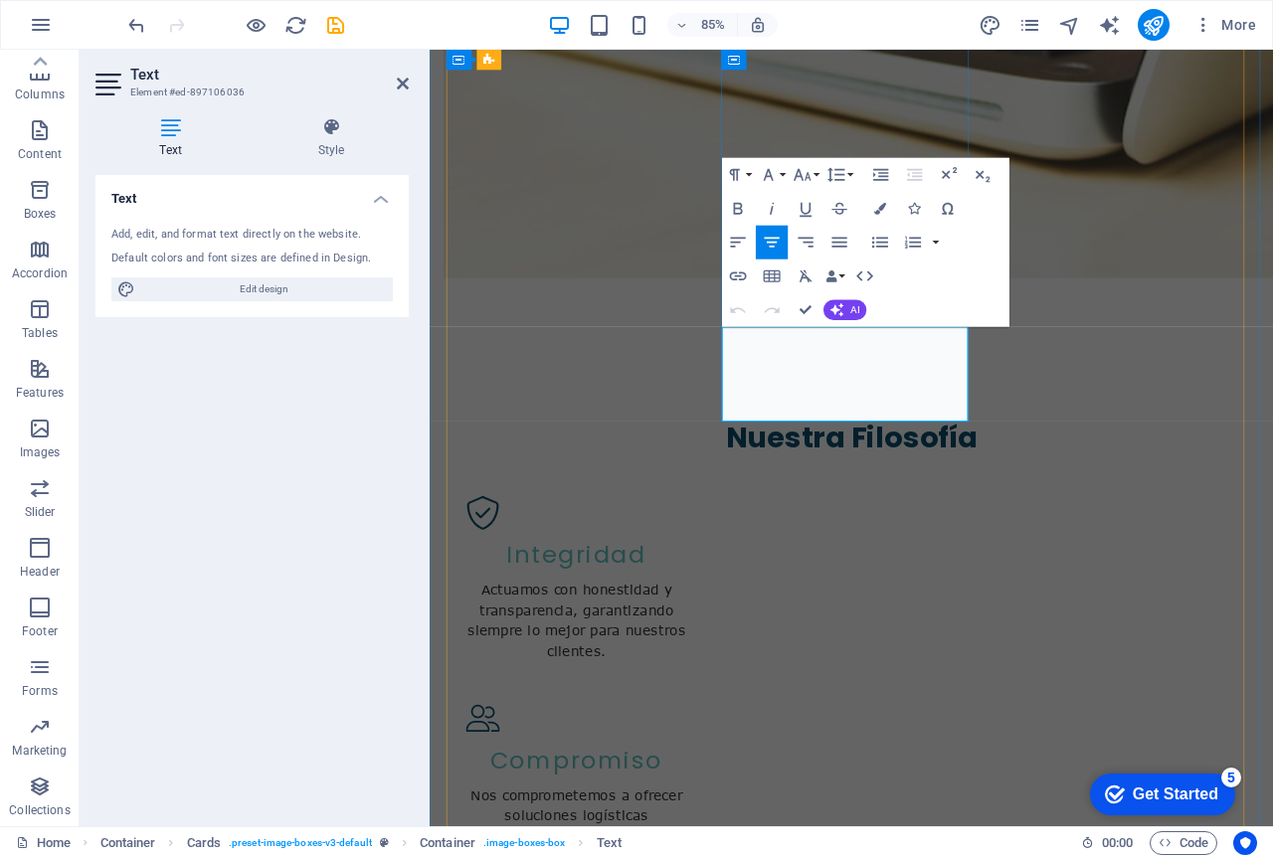
drag, startPoint x: 799, startPoint y: 384, endPoint x: 1050, endPoint y: 468, distance: 265.4
copy p "Asesoramos y facilitamos el cumplimiento de normativas aduaneras para tus impor…"
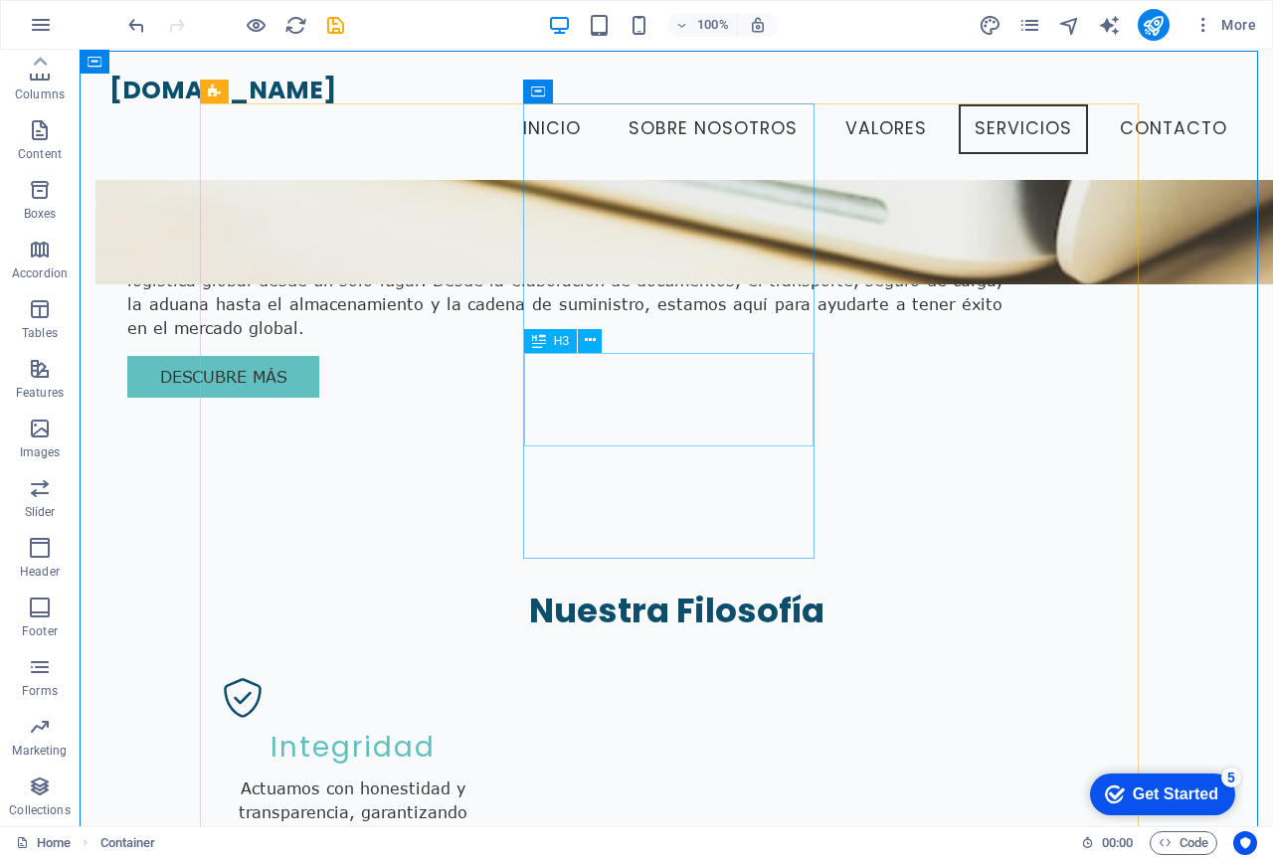
scroll to position [1888, 0]
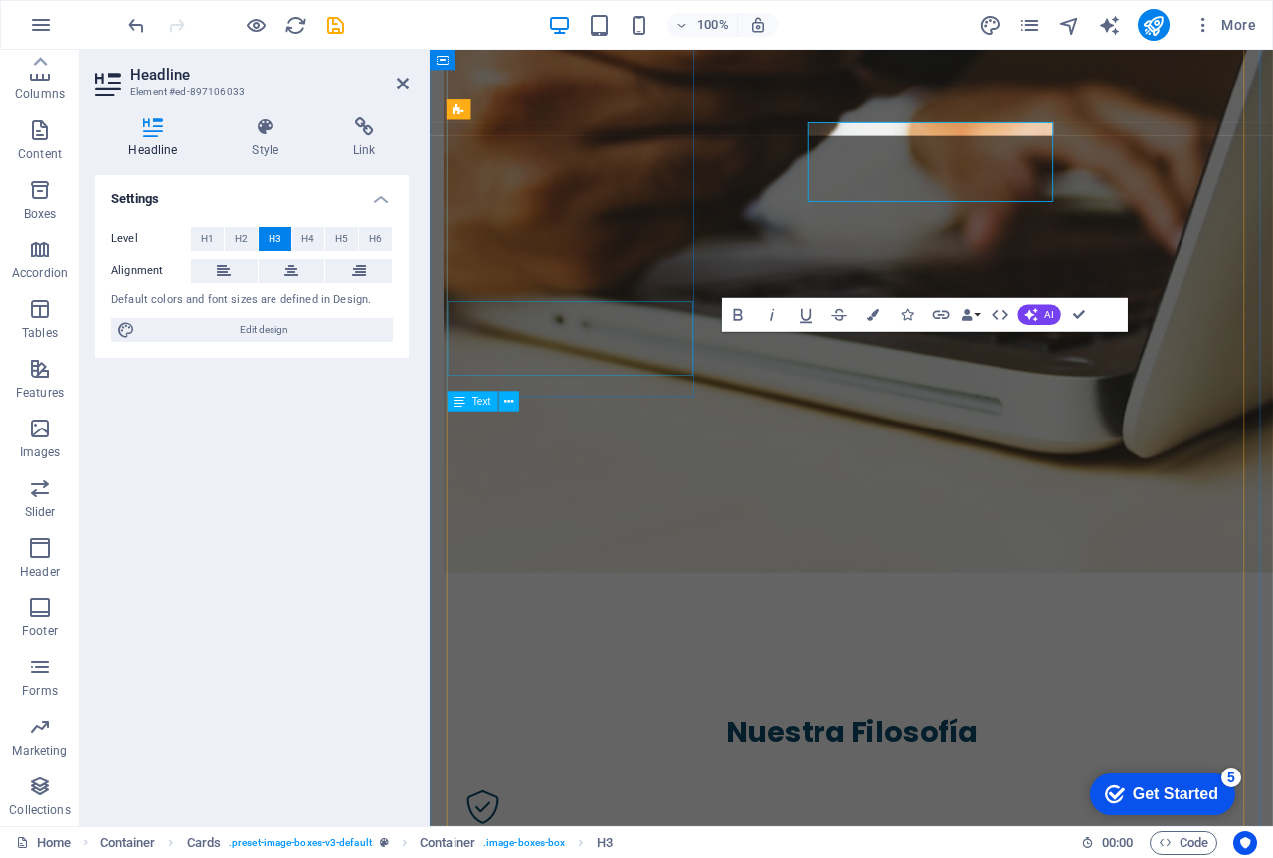
scroll to position [2134, 0]
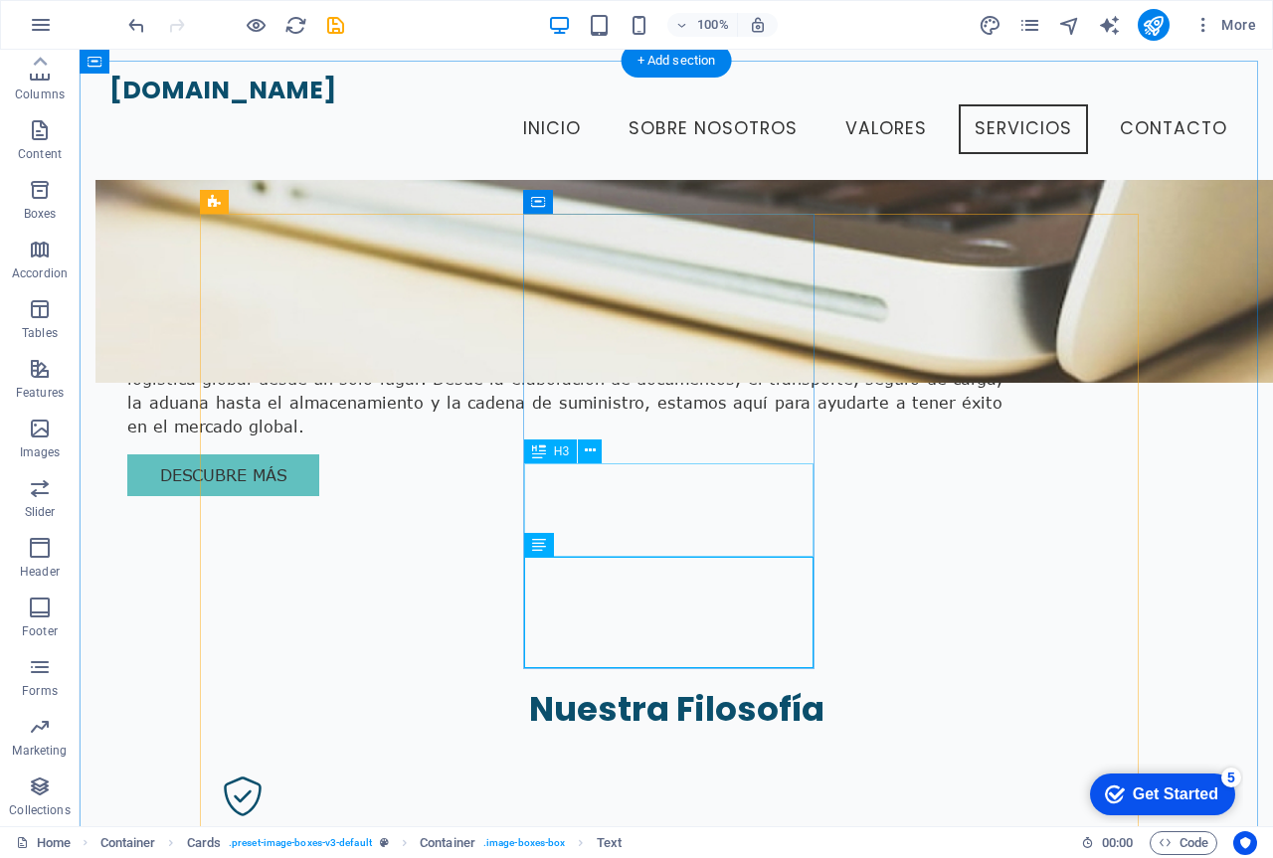
scroll to position [1788, 0]
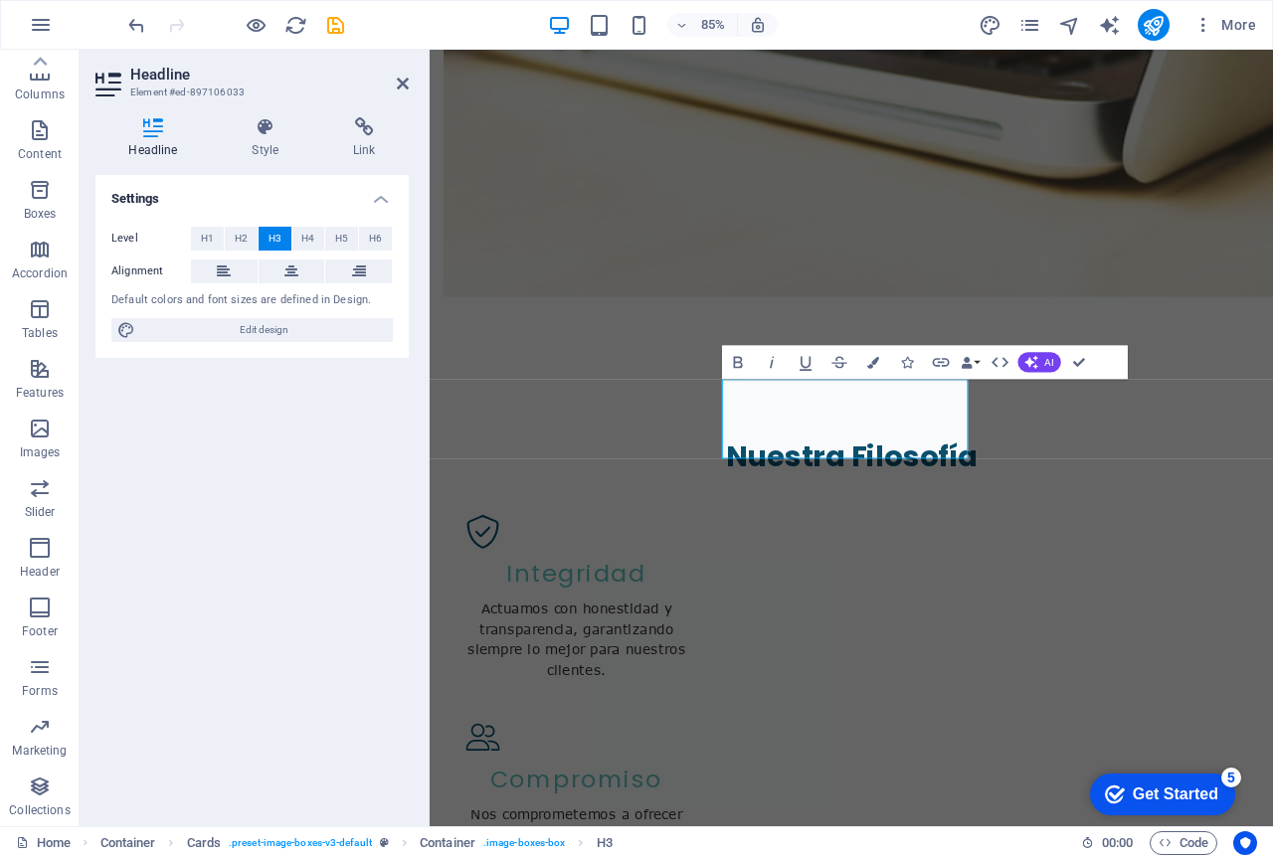
scroll to position [2281, 0]
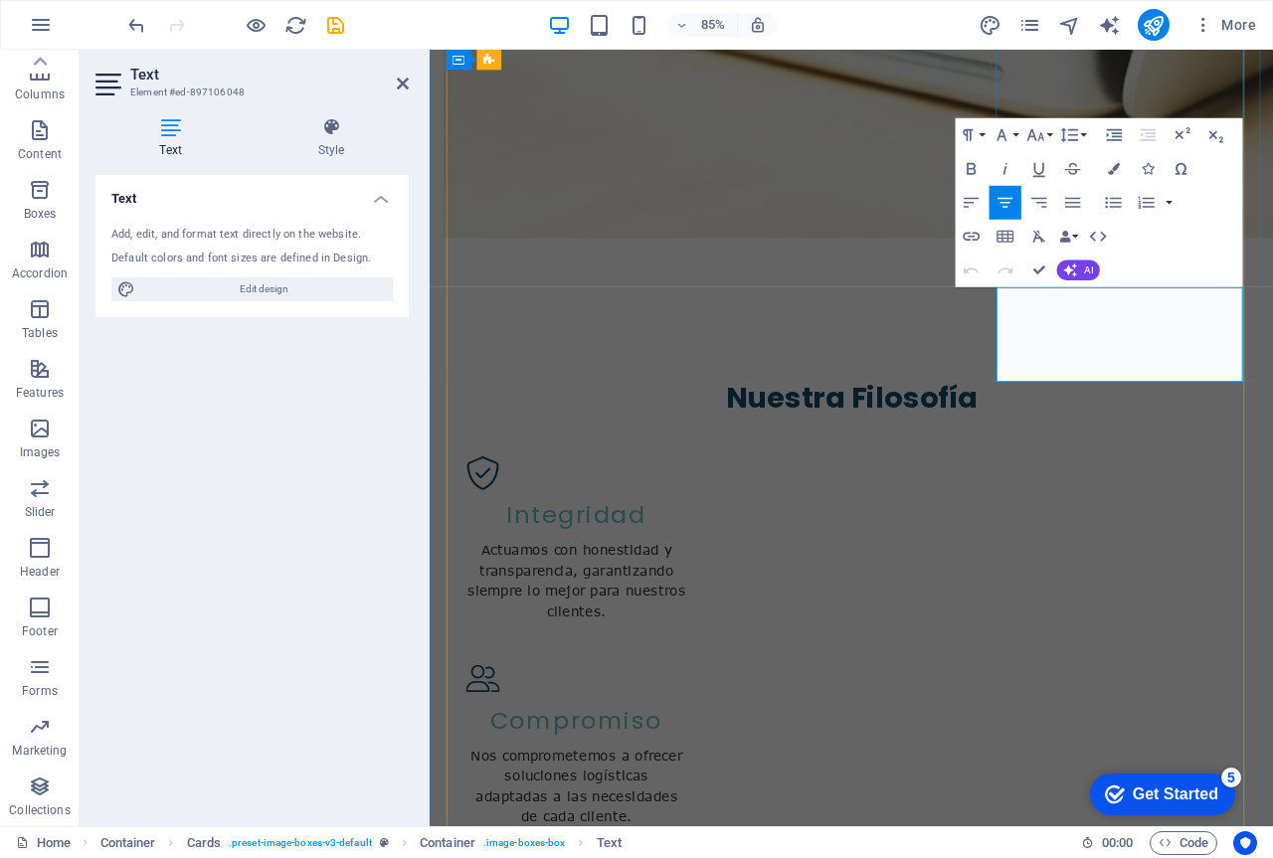
drag, startPoint x: 1130, startPoint y: 343, endPoint x: 1370, endPoint y: 423, distance: 252.5
copy p "Asesoramos y facilitamos el cumplimiento de normativas aduaneras para tus impor…"
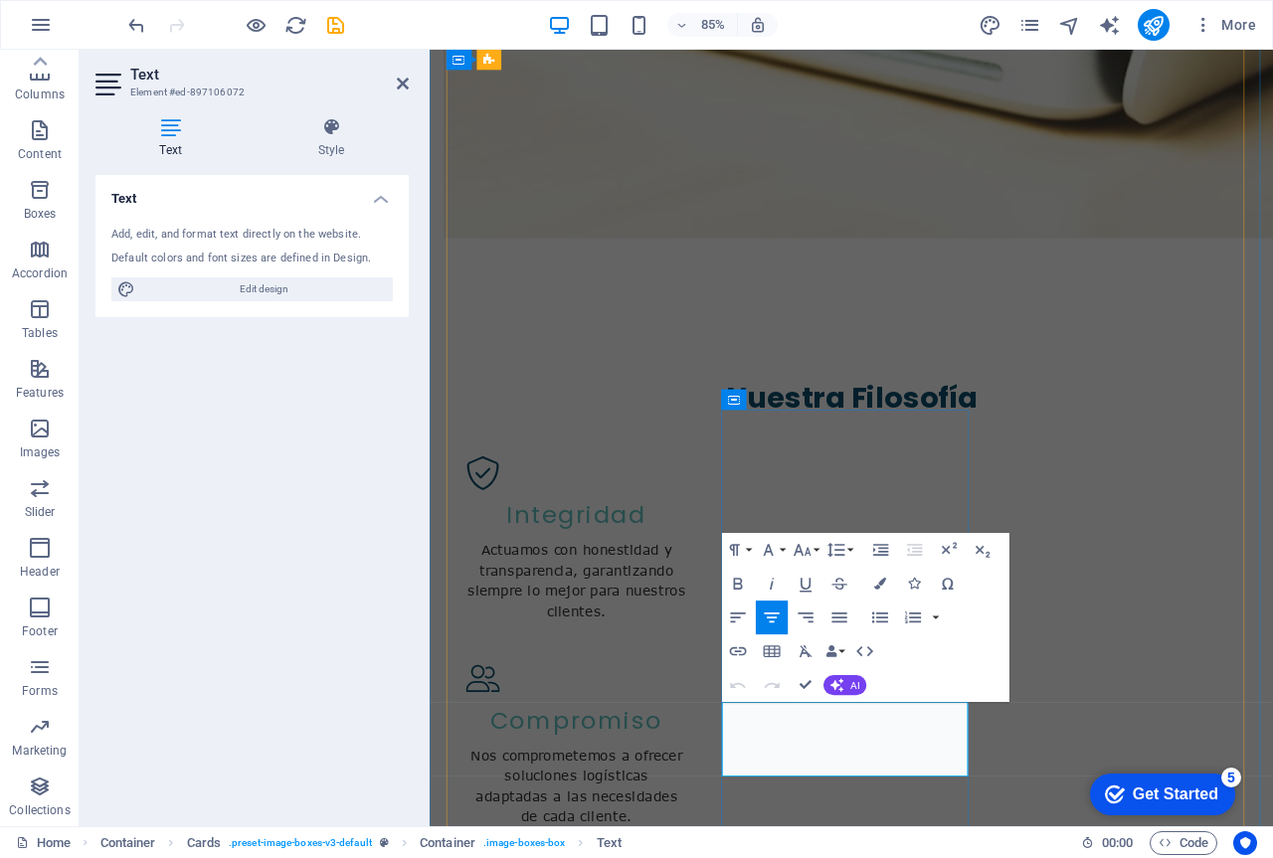
drag, startPoint x: 1031, startPoint y: 877, endPoint x: 799, endPoint y: 836, distance: 236.3
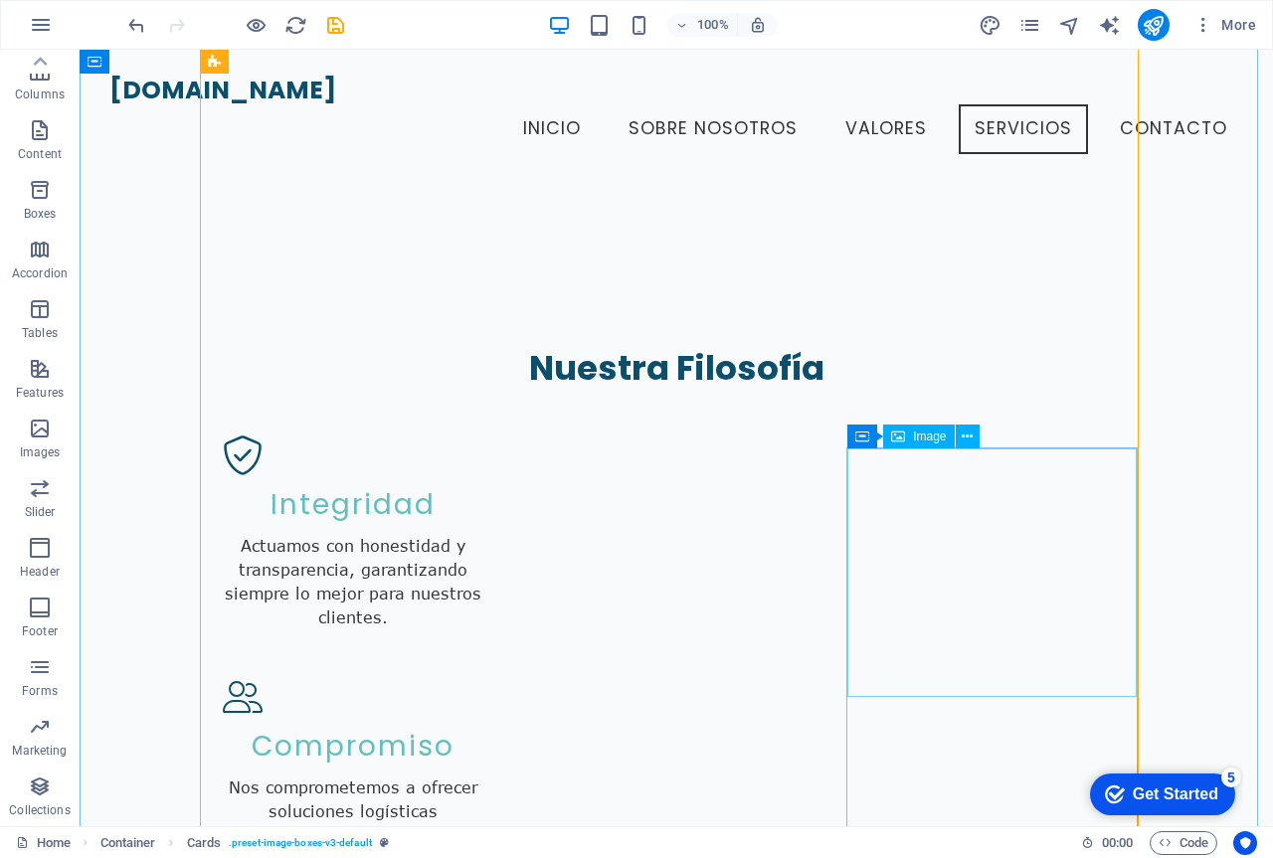
scroll to position [2133, 0]
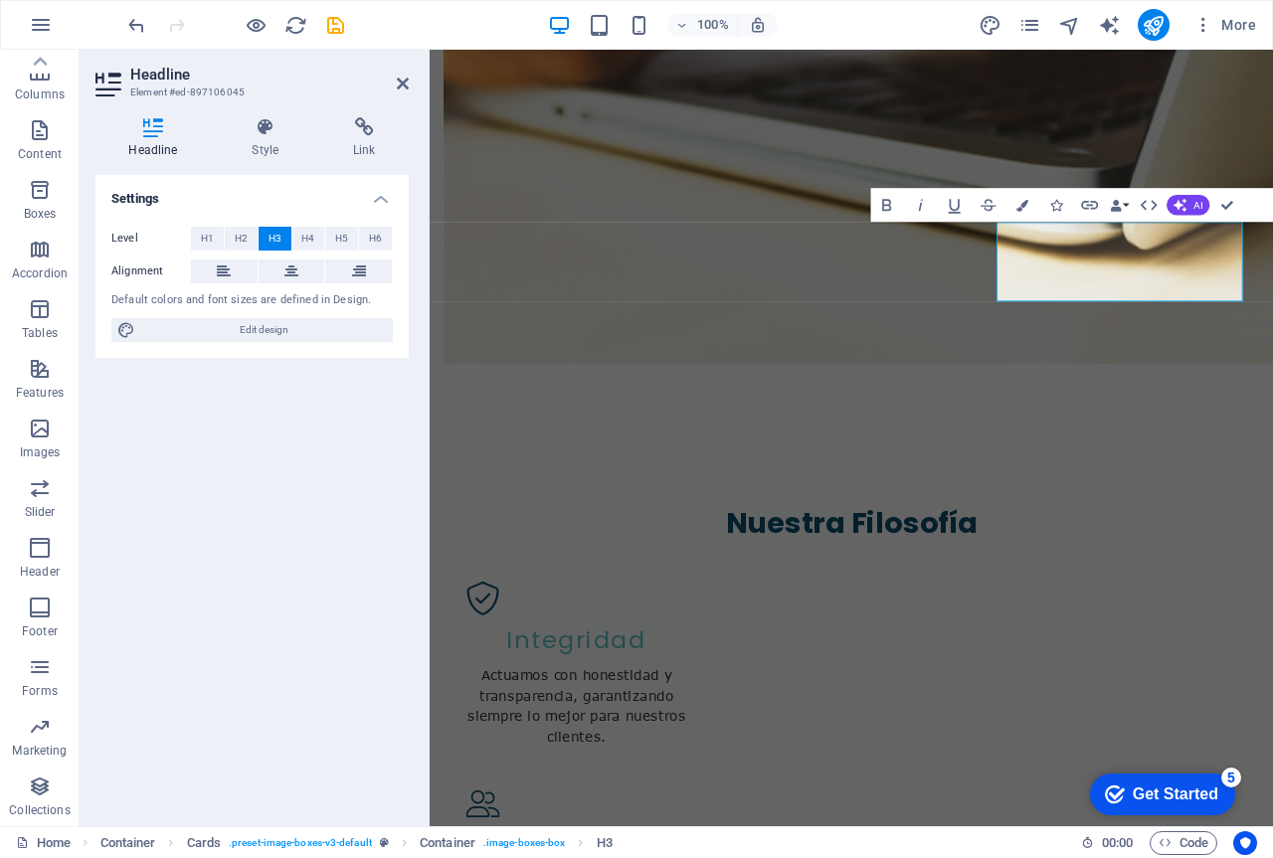
scroll to position [2264, 0]
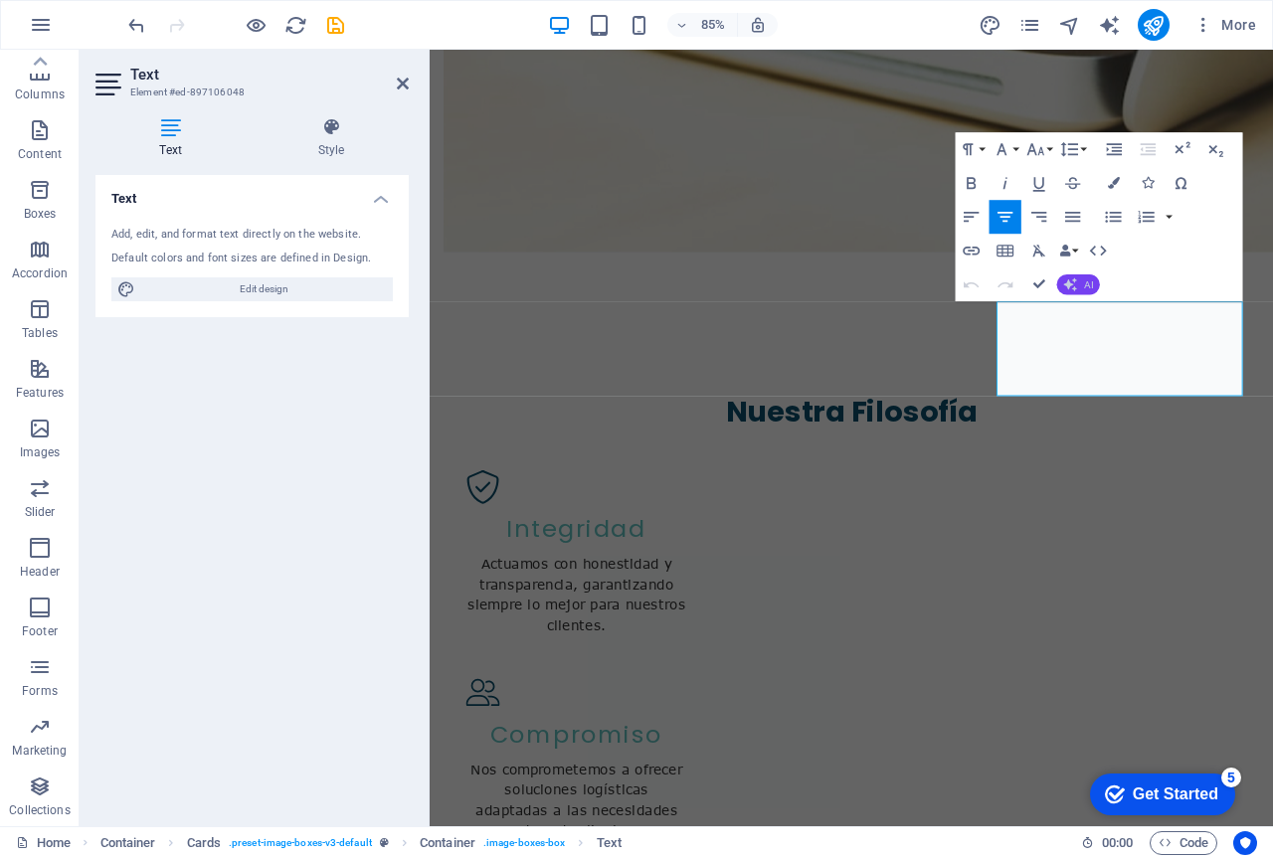
click at [1082, 289] on button "AI" at bounding box center [1078, 284] width 43 height 20
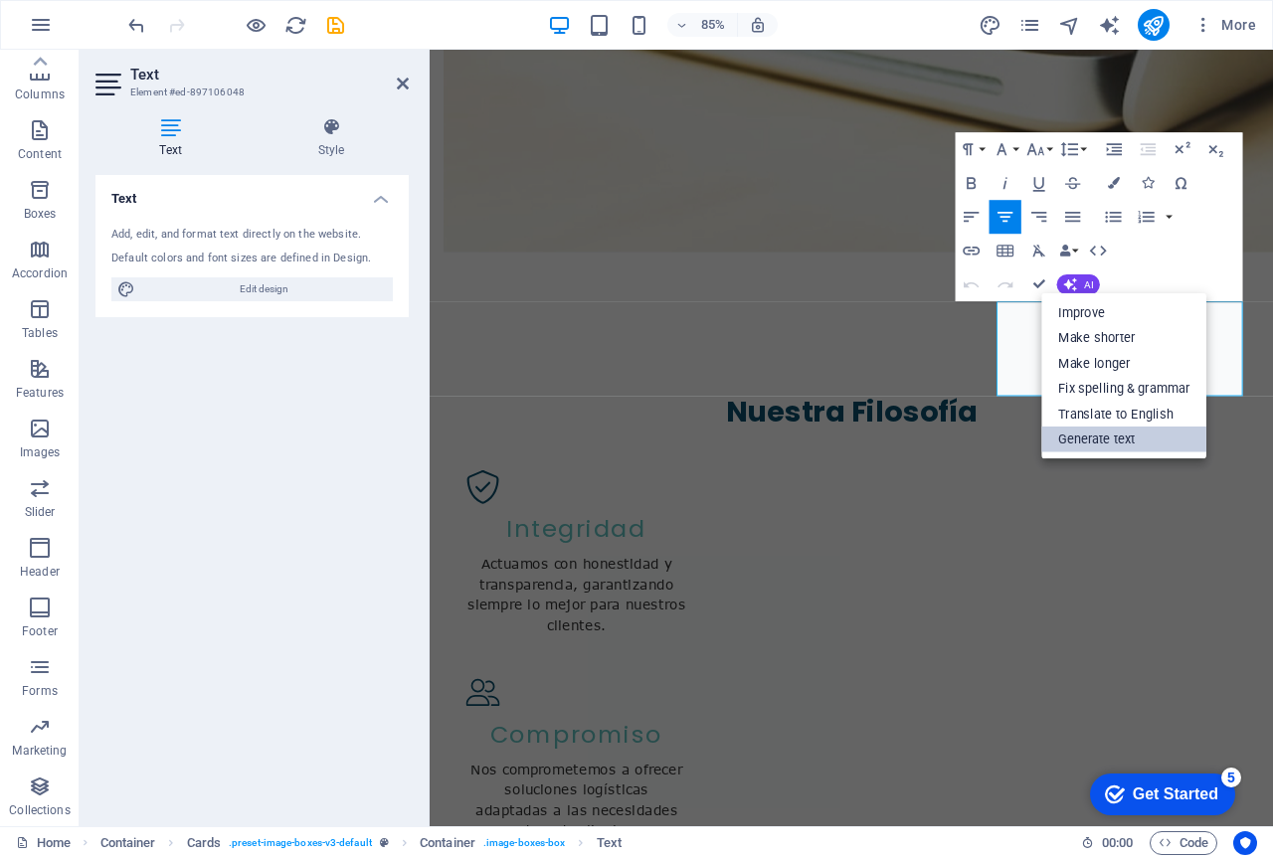
click at [1133, 445] on link "Generate text" at bounding box center [1124, 440] width 165 height 26
select select "English"
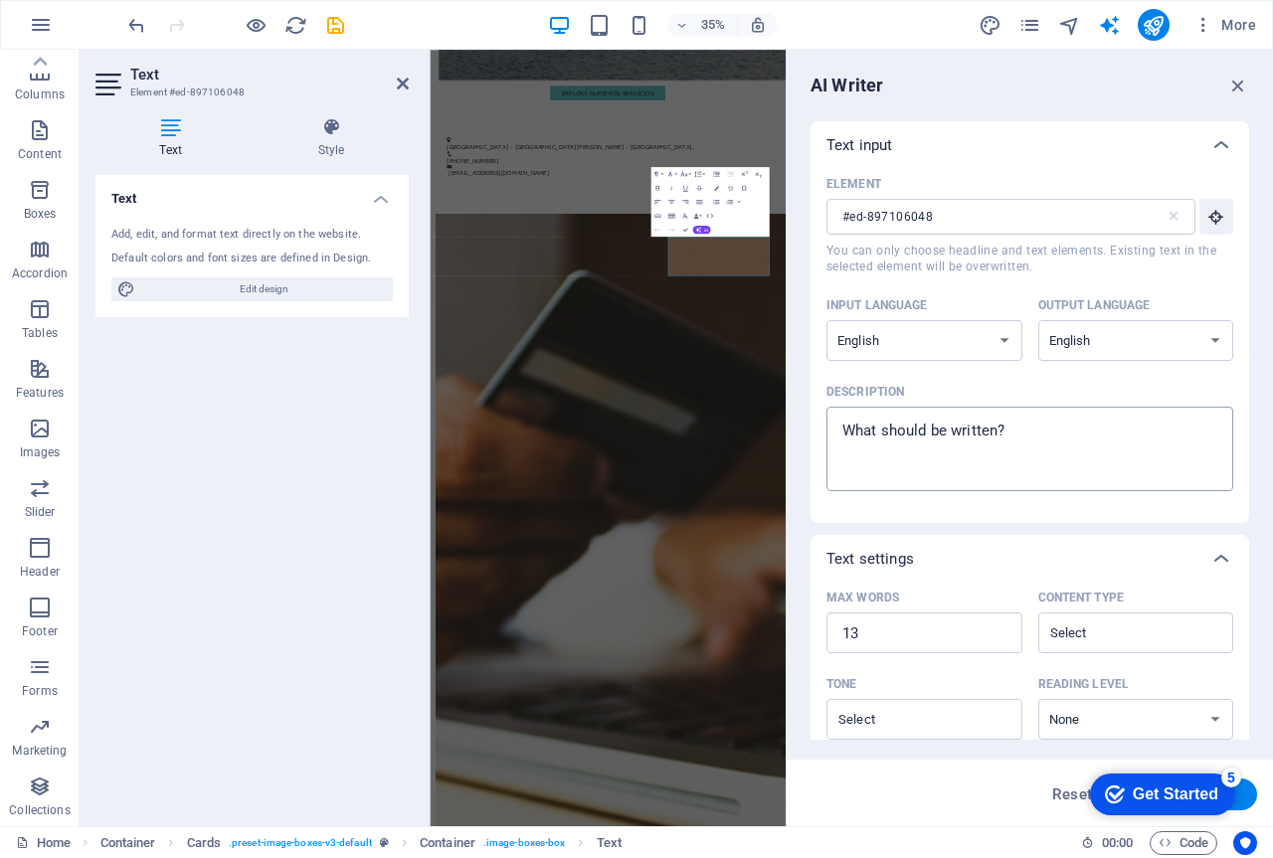
scroll to position [3135, 0]
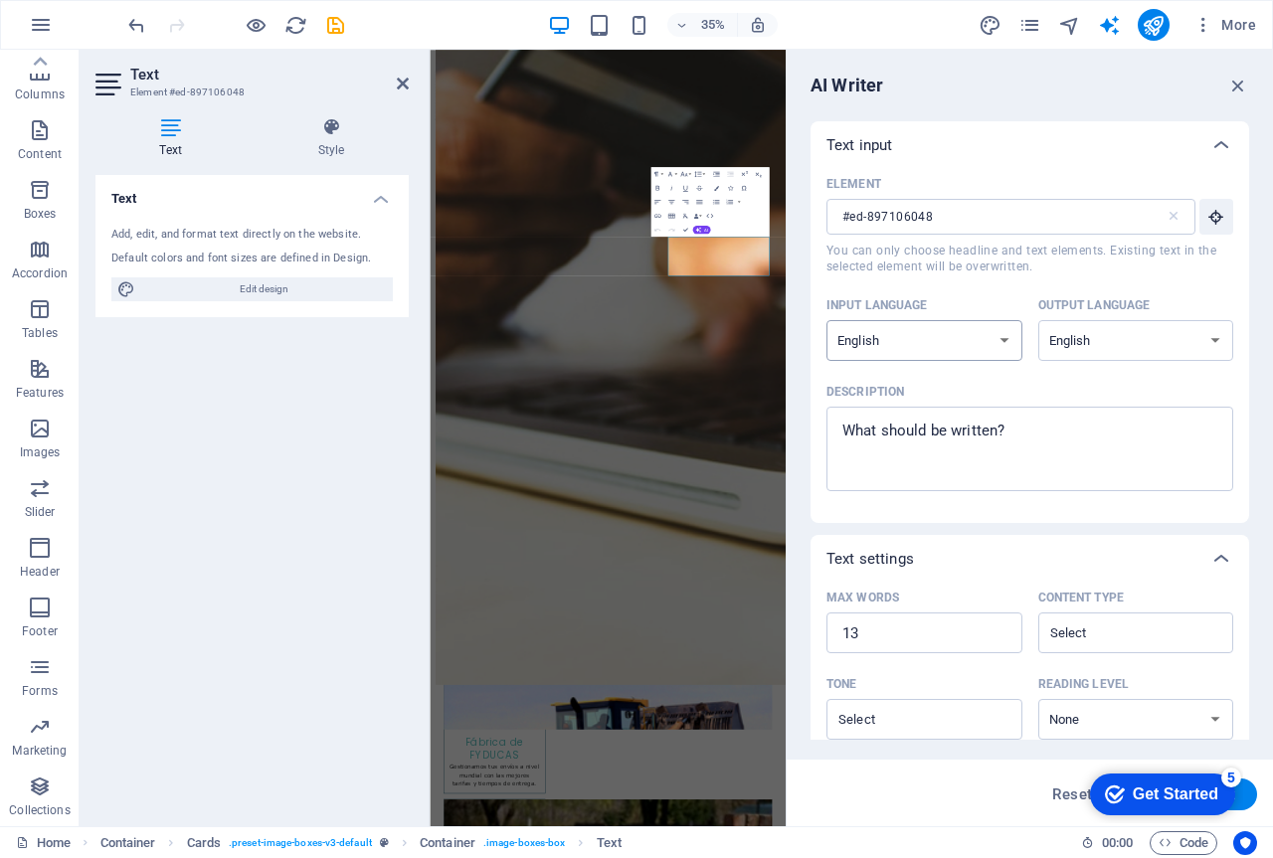
click at [1001, 342] on select "Albanian Arabic Armenian Awadhi Azerbaijani Bashkir Basque Belarusian Bengali B…" at bounding box center [924, 340] width 196 height 41
select select "Spanish"
click at [826, 320] on select "Albanian Arabic Armenian Awadhi Azerbaijani Bashkir Basque Belarusian Bengali B…" at bounding box center [924, 340] width 196 height 41
click at [1106, 350] on select "Albanian Arabic Armenian Awadhi Azerbaijani Bashkir Basque Belarusian Bengali B…" at bounding box center [1136, 340] width 196 height 41
select select "Spanish"
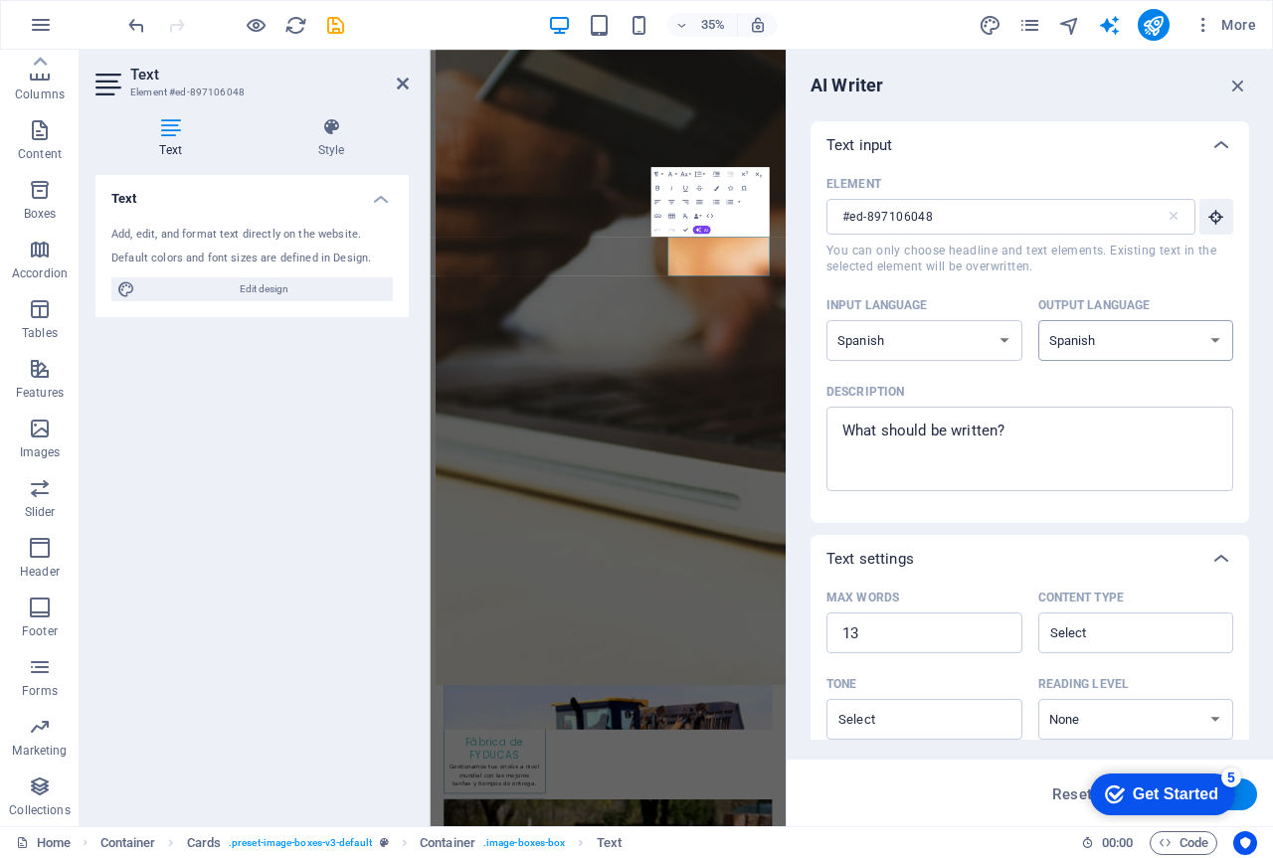
click at [1038, 320] on select "Albanian Arabic Armenian Awadhi Azerbaijani Bashkir Basque Belarusian Bengali B…" at bounding box center [1136, 340] width 196 height 41
click at [981, 459] on textarea "Description x ​" at bounding box center [1029, 449] width 387 height 65
type textarea "x"
click at [1059, 456] on textarea "Description x ​" at bounding box center [1029, 449] width 387 height 65
type textarea "T"
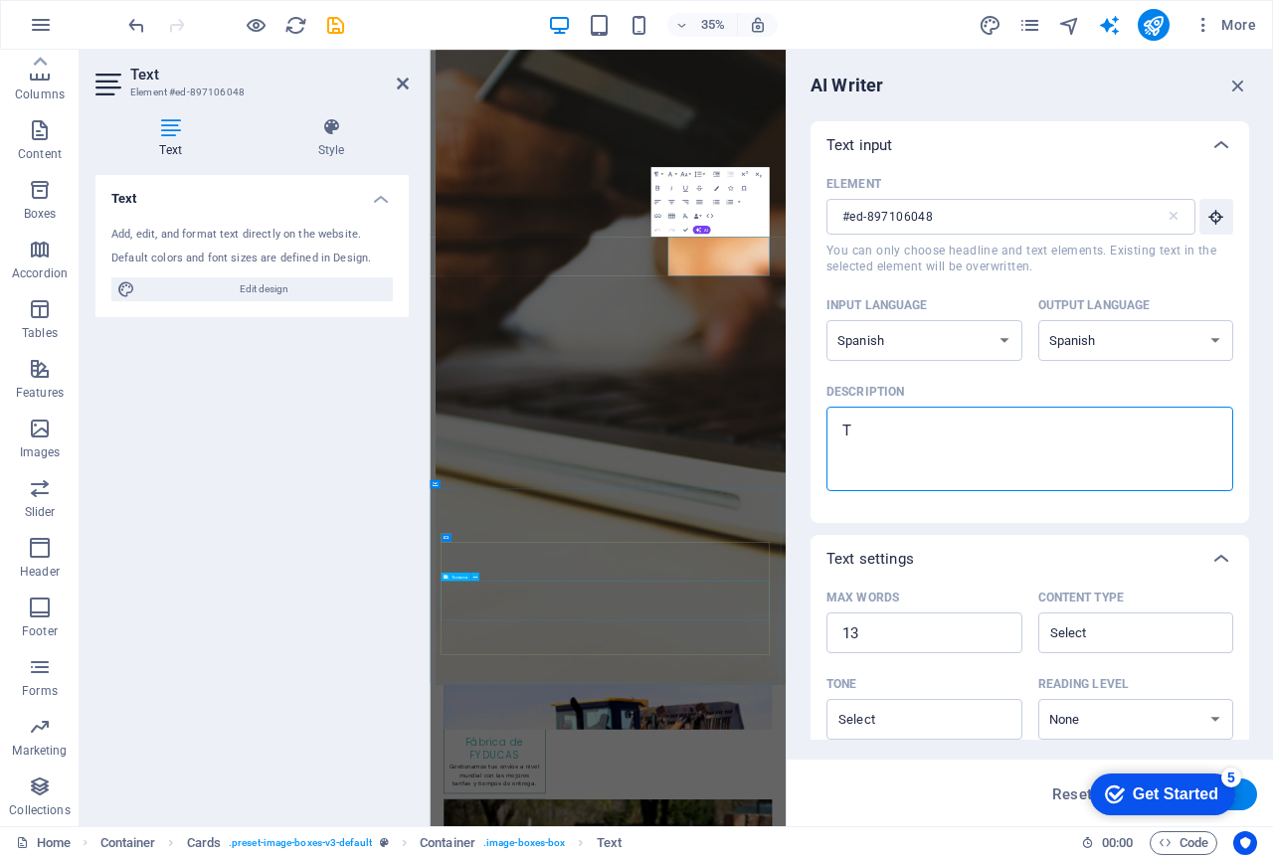
type textarea "x"
type textarea "Te"
type textarea "x"
type textarea "Te"
type textarea "x"
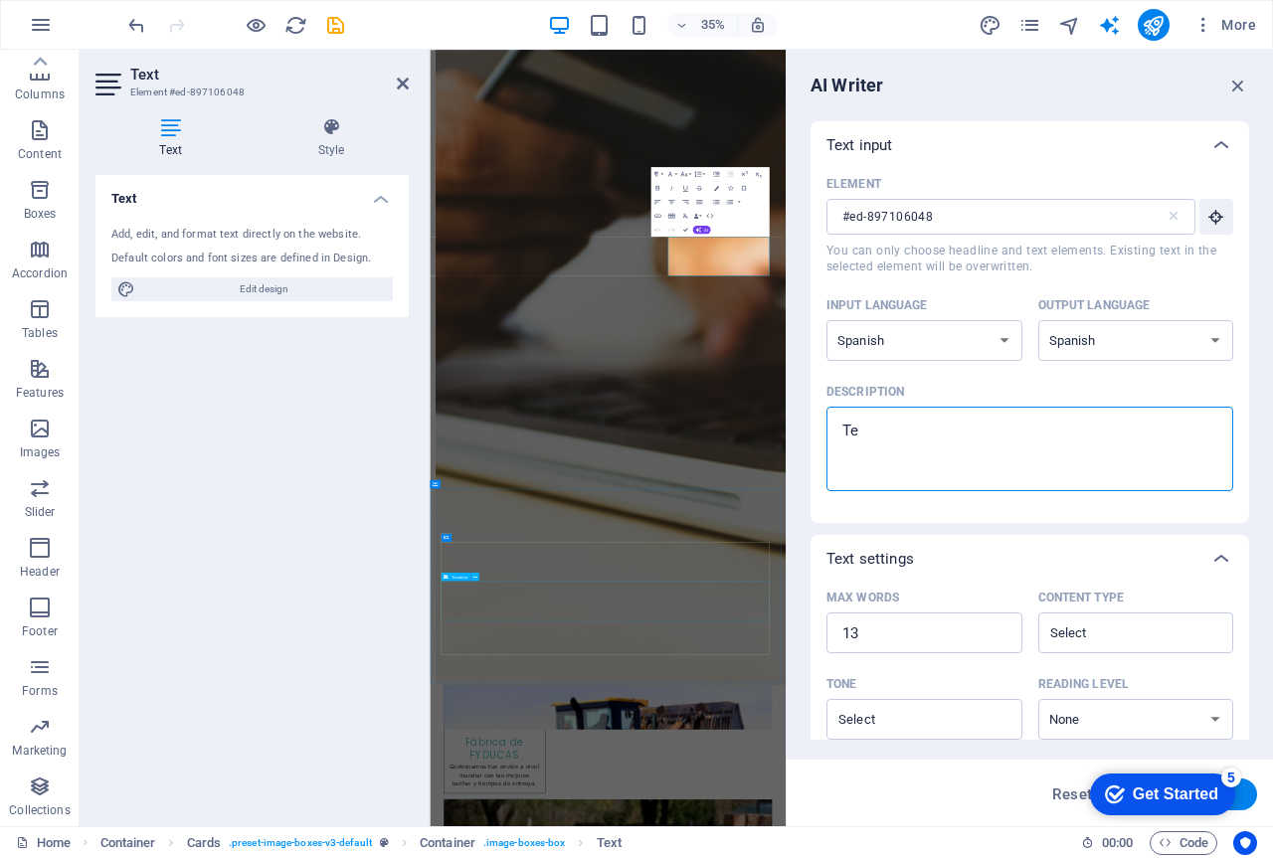
type textarea "Te b"
type textarea "x"
type textarea "Te br"
type textarea "x"
type textarea "Te bri"
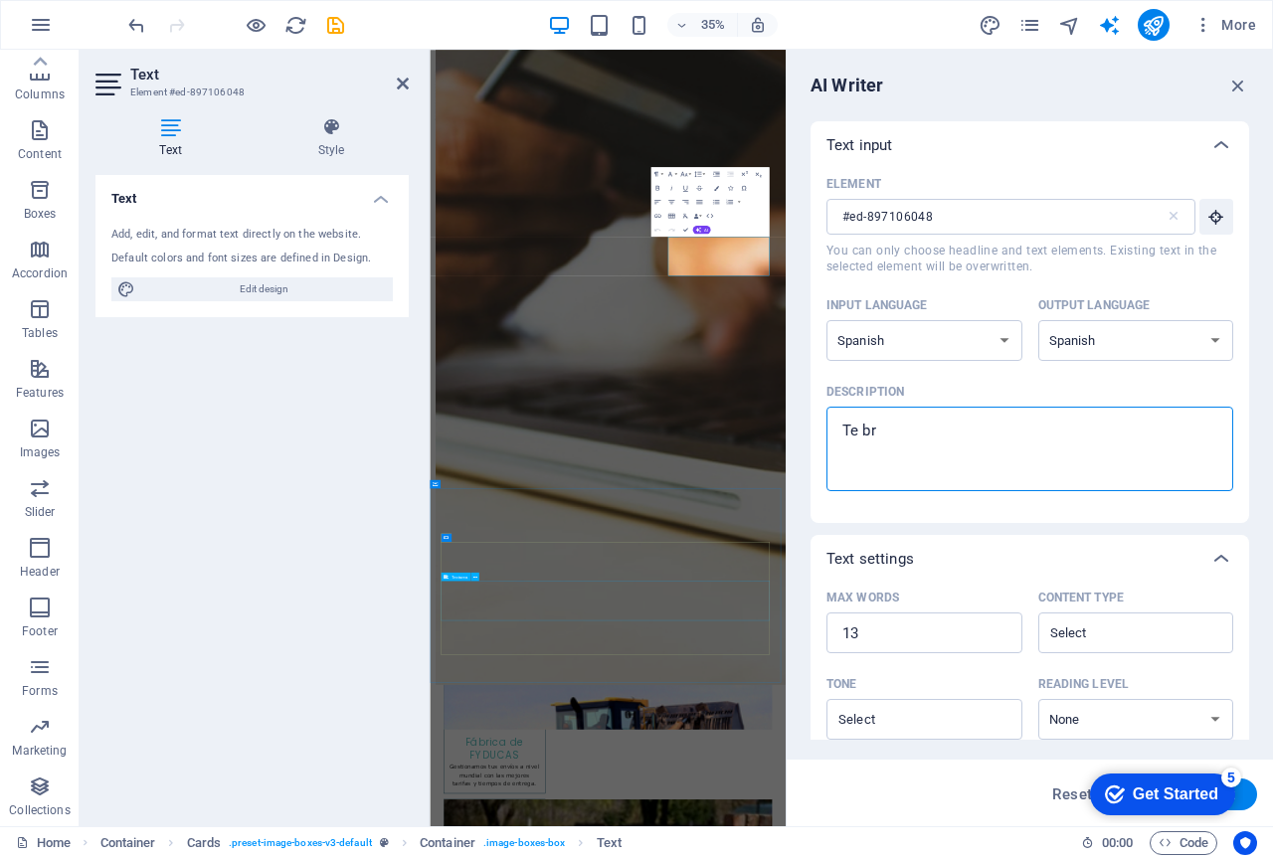
type textarea "x"
type textarea "Te brin"
type textarea "x"
type textarea "Te bri"
type textarea "x"
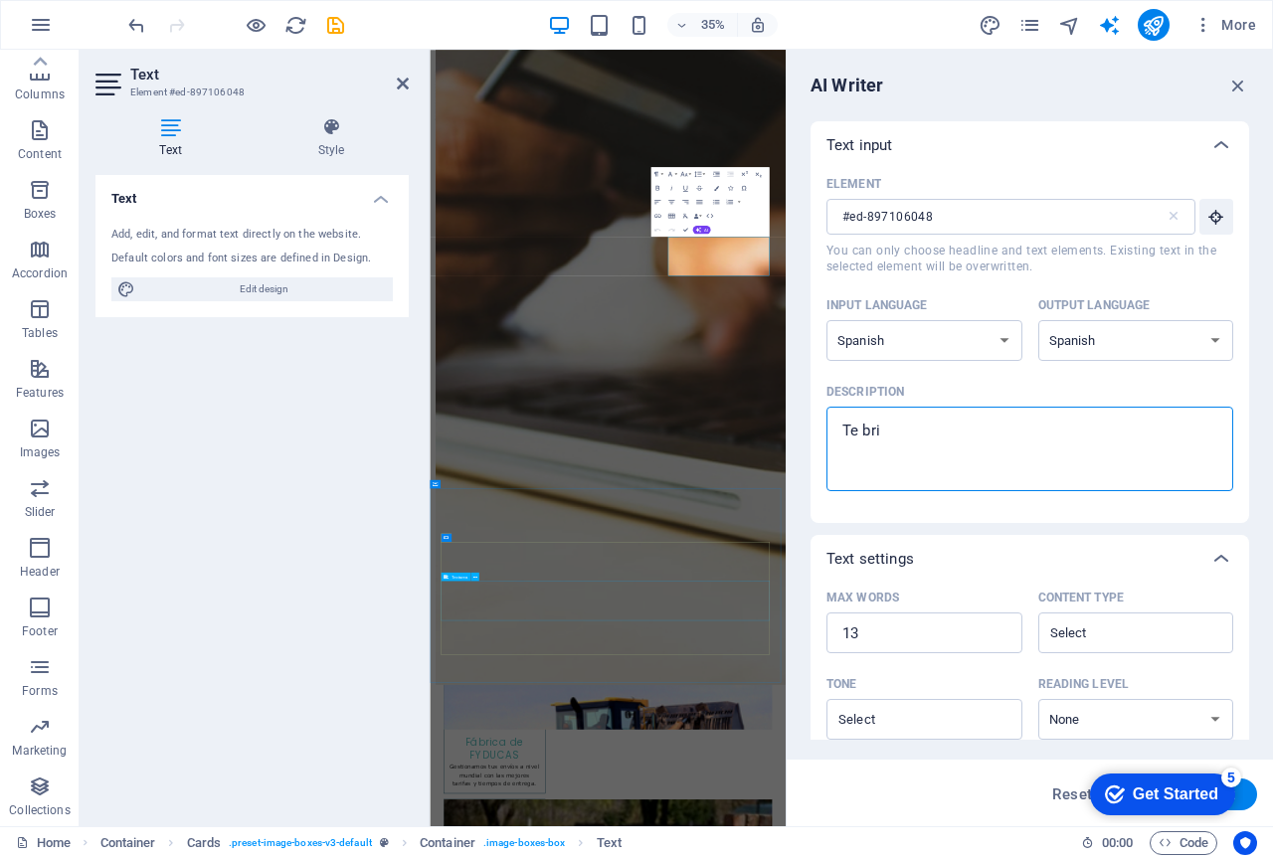
type textarea "Te br"
type textarea "x"
type textarea "Te b"
type textarea "x"
type textarea "Te"
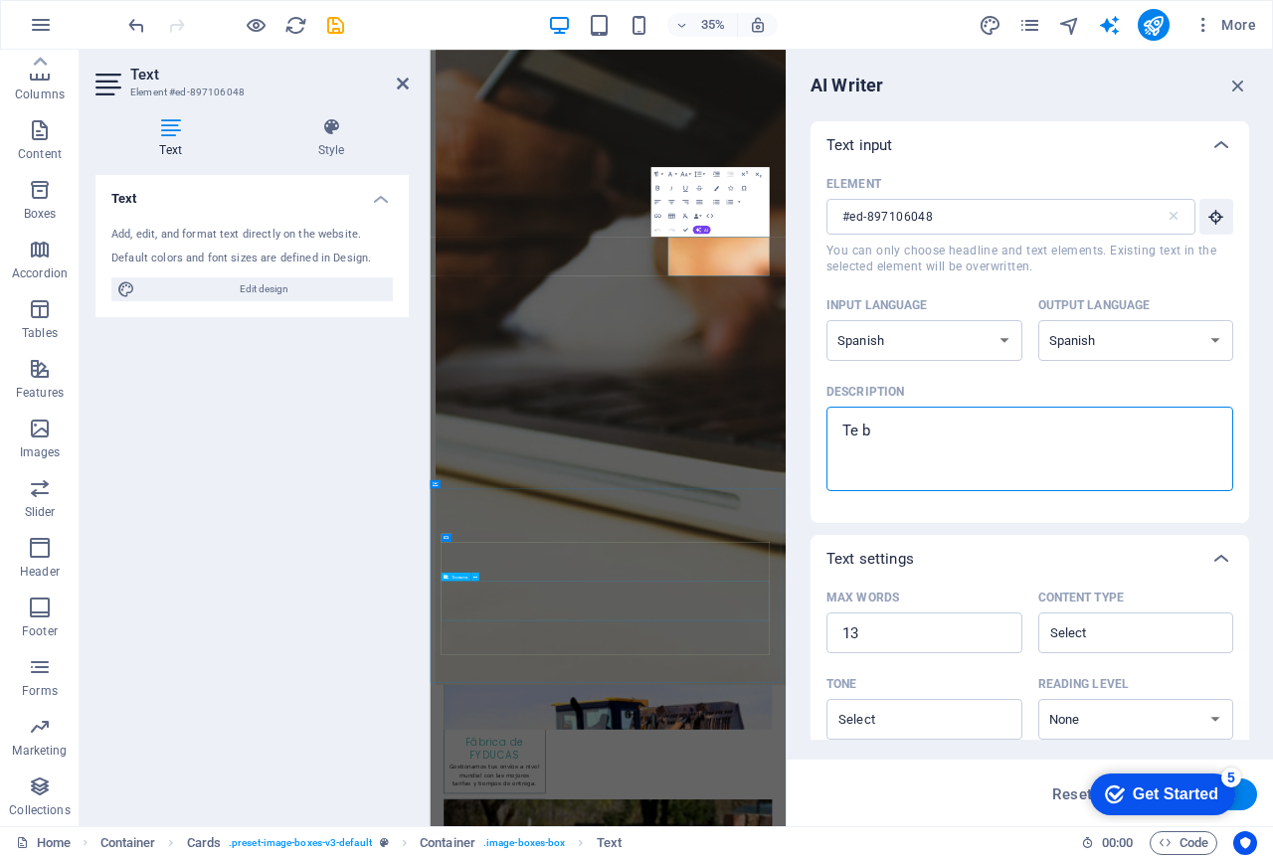
type textarea "x"
type textarea "Te"
type textarea "x"
type textarea "T"
type textarea "x"
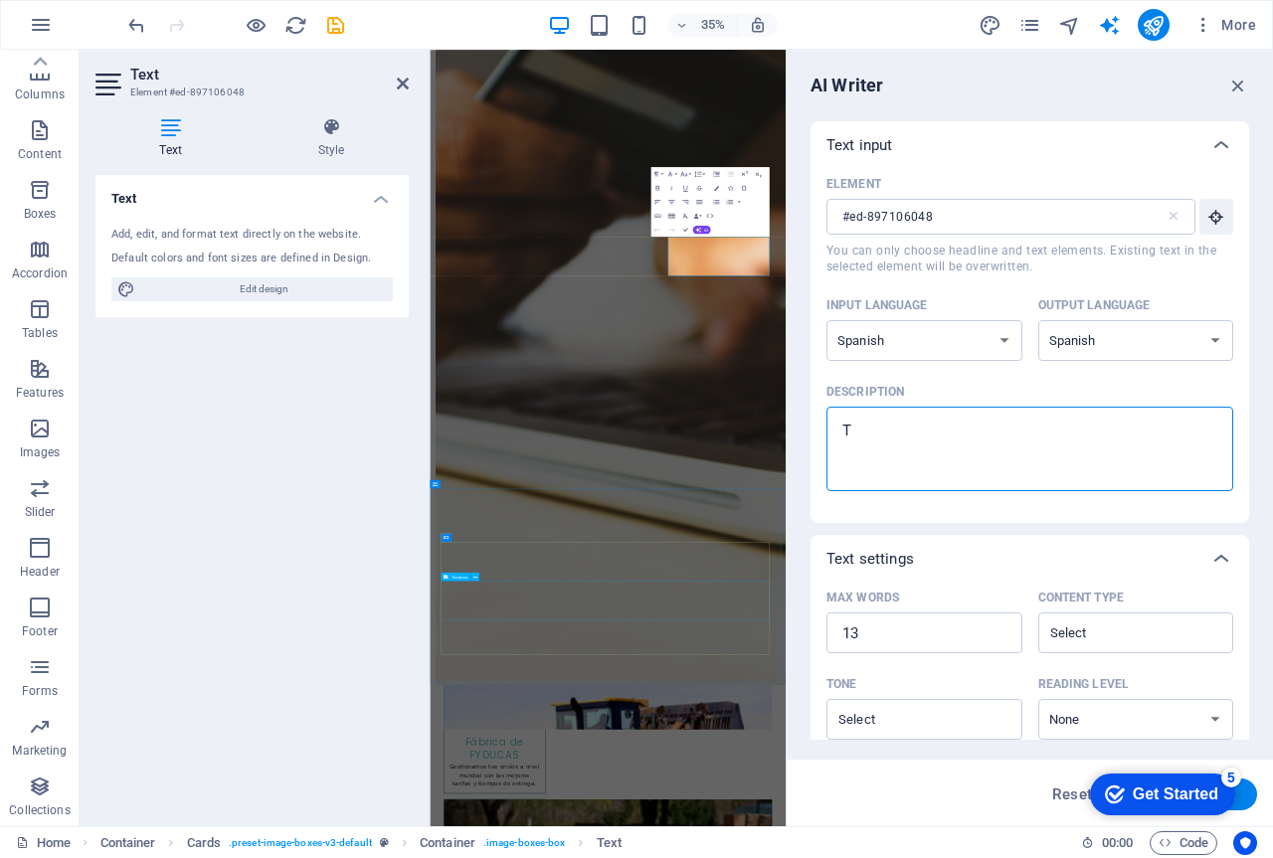
type textarea "x"
type textarea "T"
type textarea "x"
type textarea "Te"
type textarea "x"
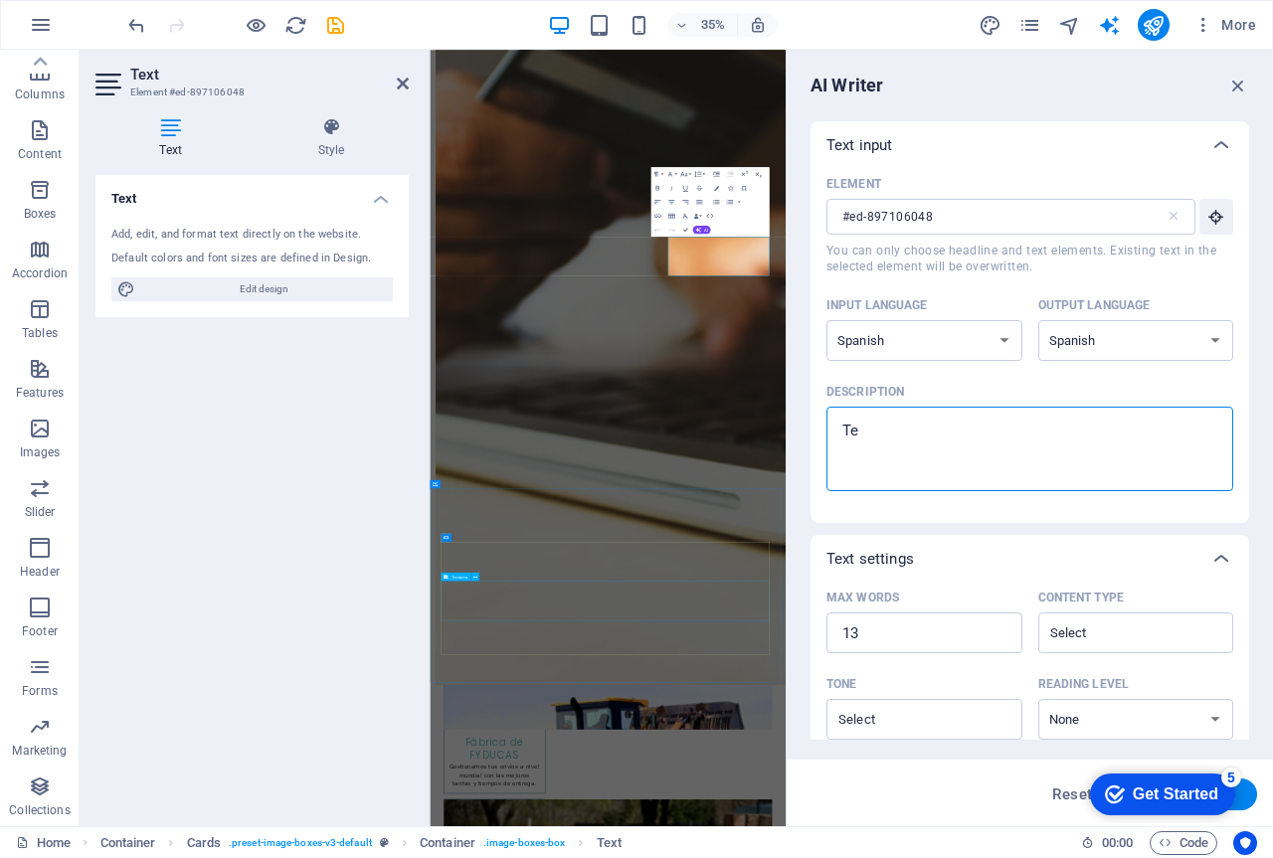
type textarea "Te"
type textarea "x"
type textarea "Te b"
type textarea "x"
type textarea "Te"
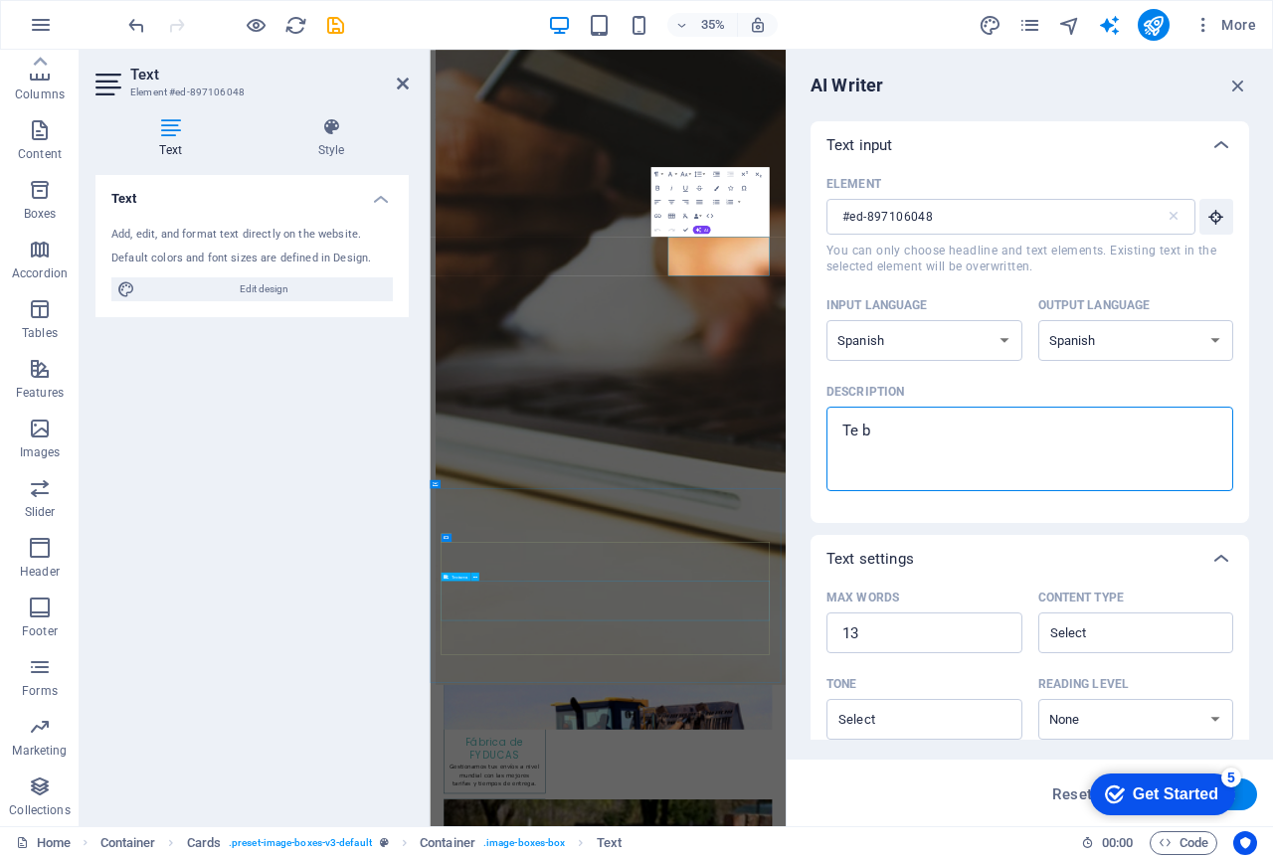
type textarea "x"
type textarea "Te"
type textarea "x"
type textarea "T"
type textarea "x"
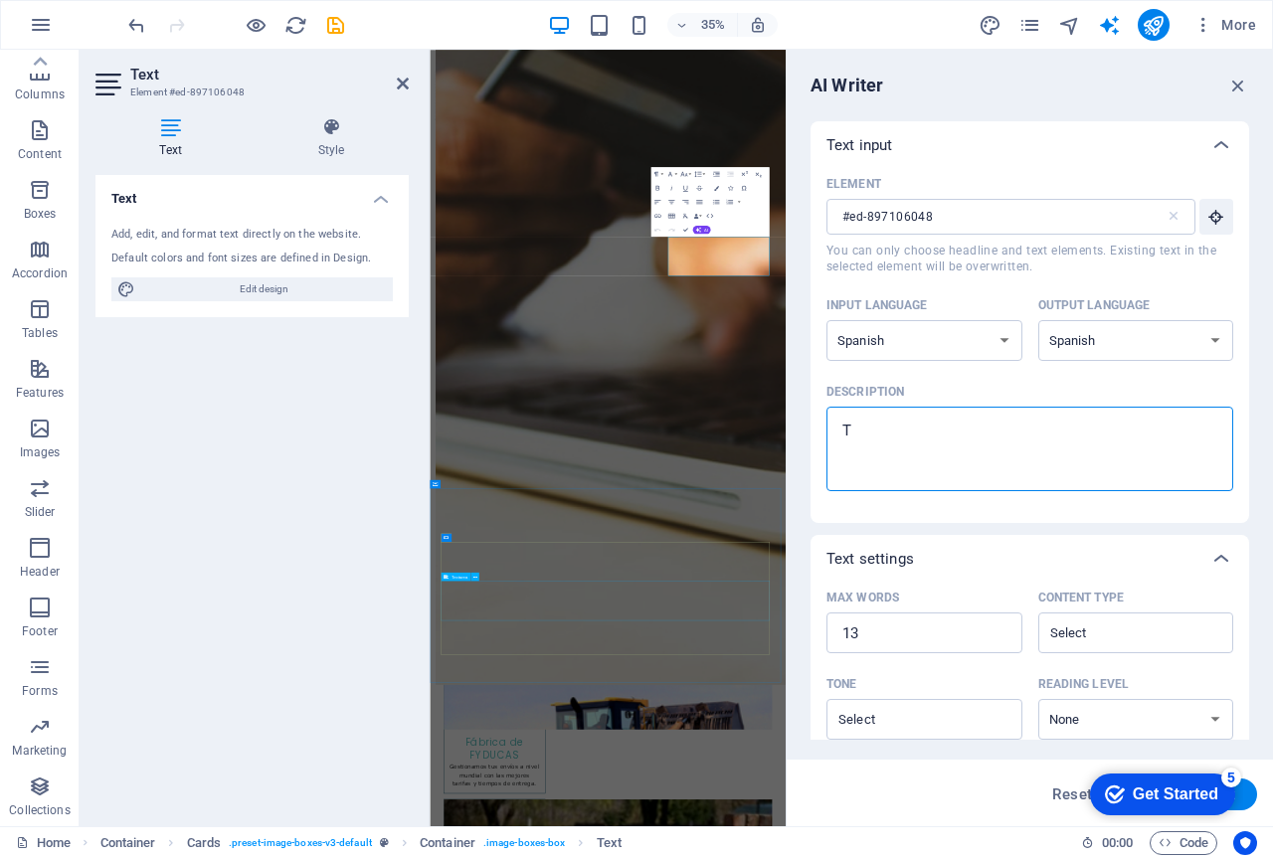
type textarea "x"
type textarea "D"
type textarea "x"
type textarea "Di"
type textarea "x"
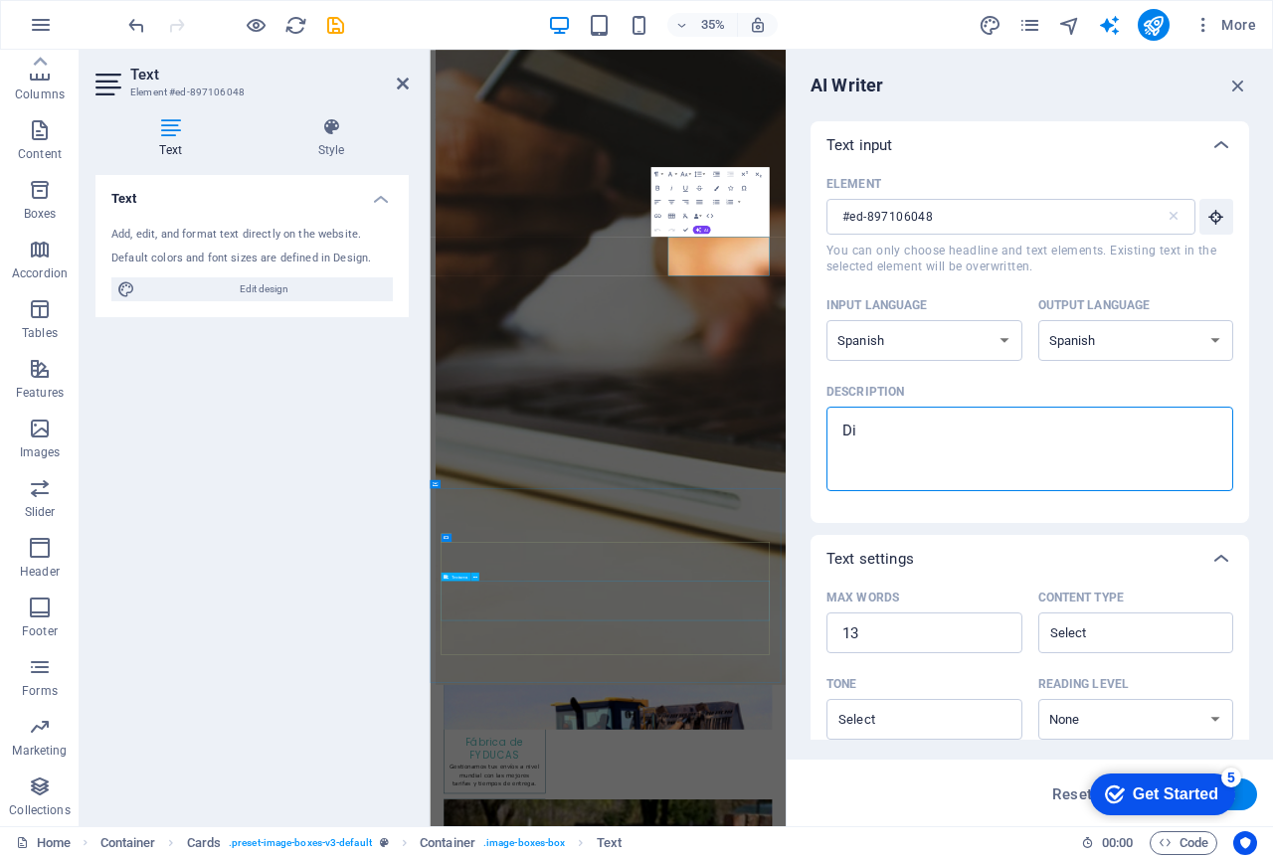
type textarea "Dis"
type textarea "x"
type textarea "Dise"
type textarea "x"
type textarea "Diseñ"
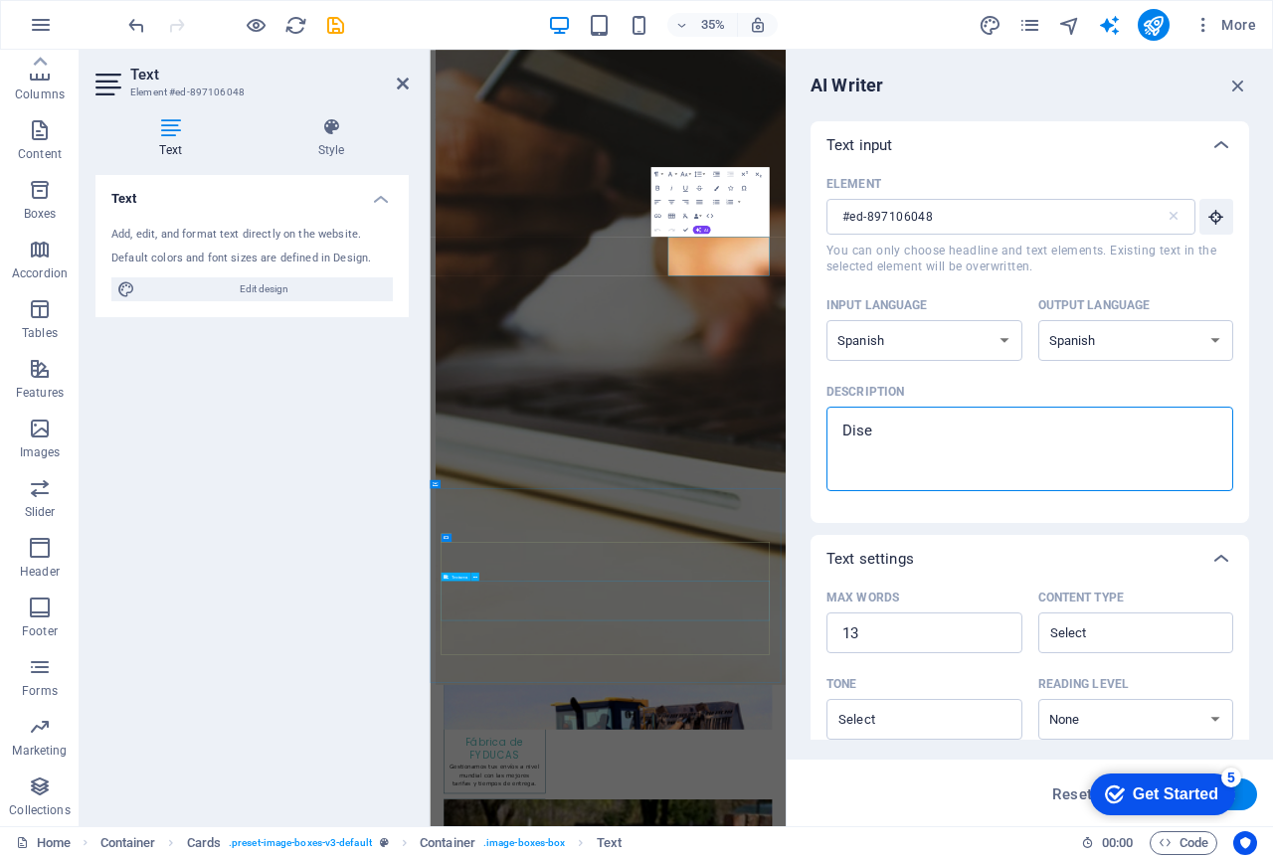
type textarea "x"
type textarea "Diseña"
type textarea "x"
type textarea "Diseñam"
type textarea "x"
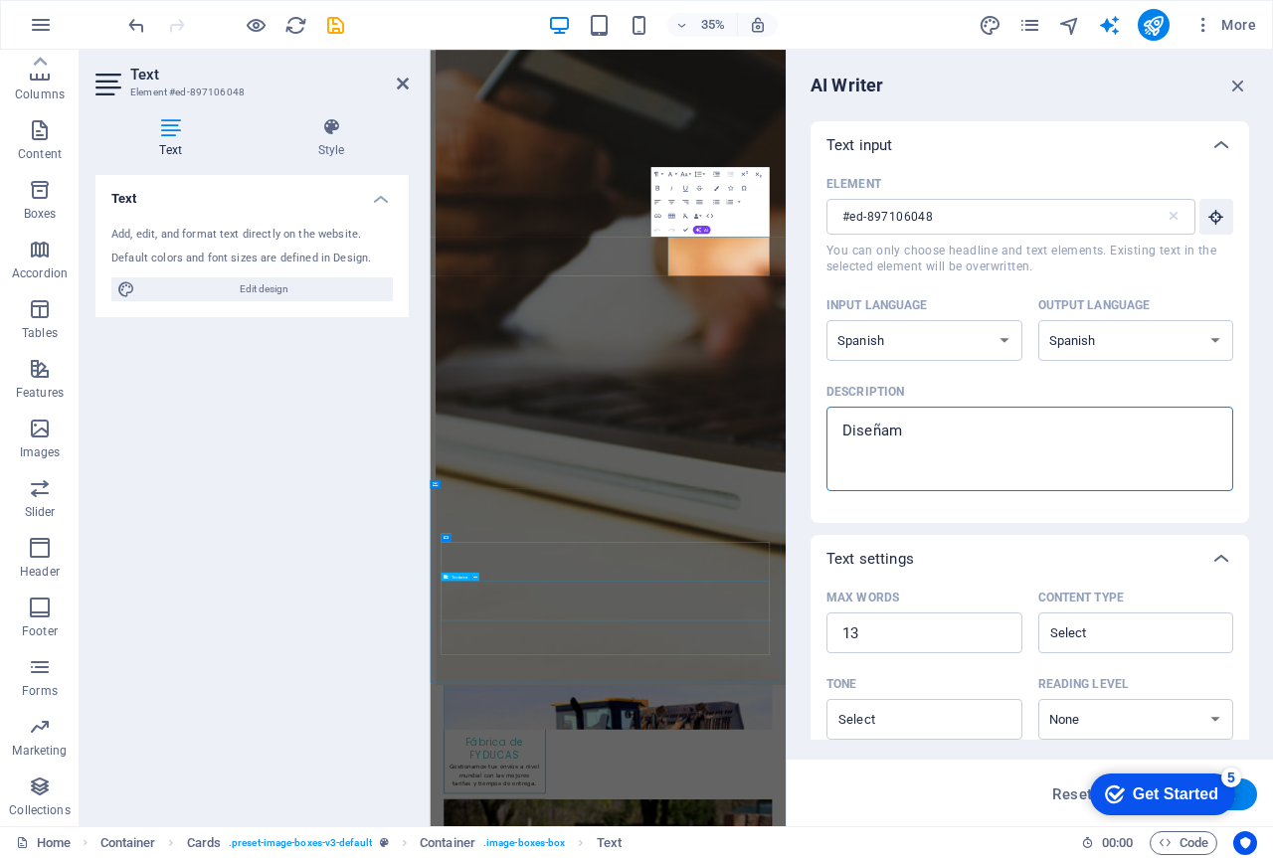
type textarea "Diseñamo"
type textarea "x"
type textarea "Diseñamos"
type textarea "x"
type textarea "Diseñamos"
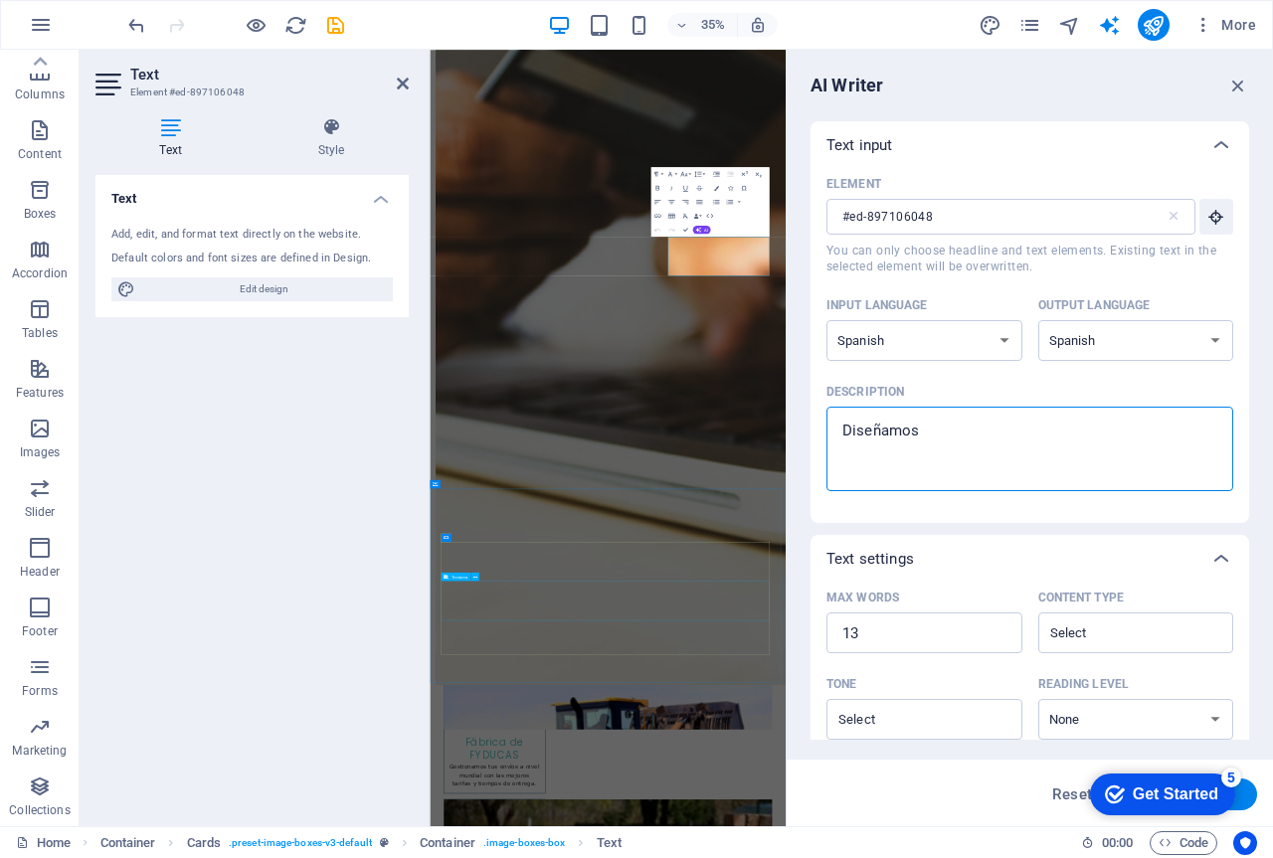
type textarea "x"
type textarea "Diseñamos e"
type textarea "x"
type textarea "Diseñamos el"
type textarea "x"
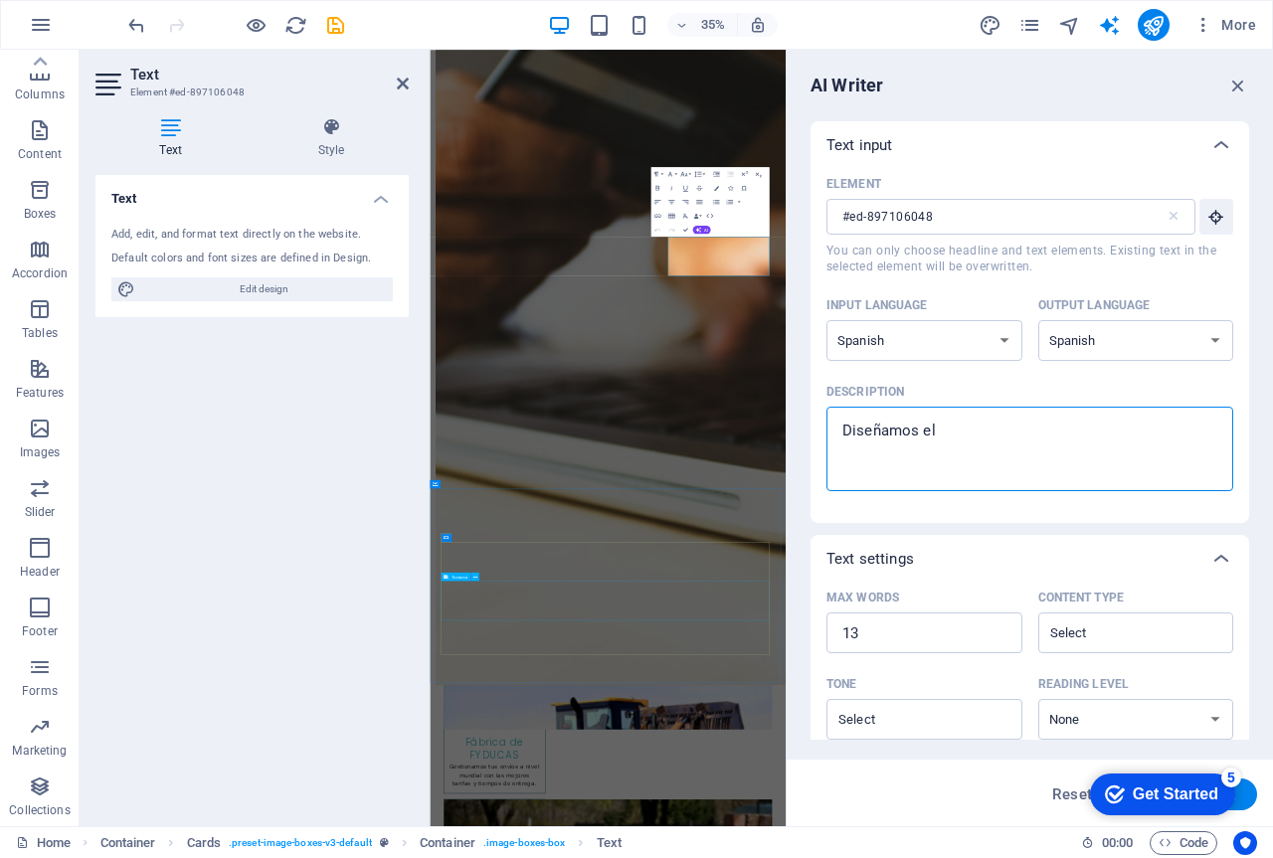
type textarea "Diseñamos el"
type textarea "x"
type textarea "Diseñamos el s"
type textarea "x"
type textarea "Diseñamos el se"
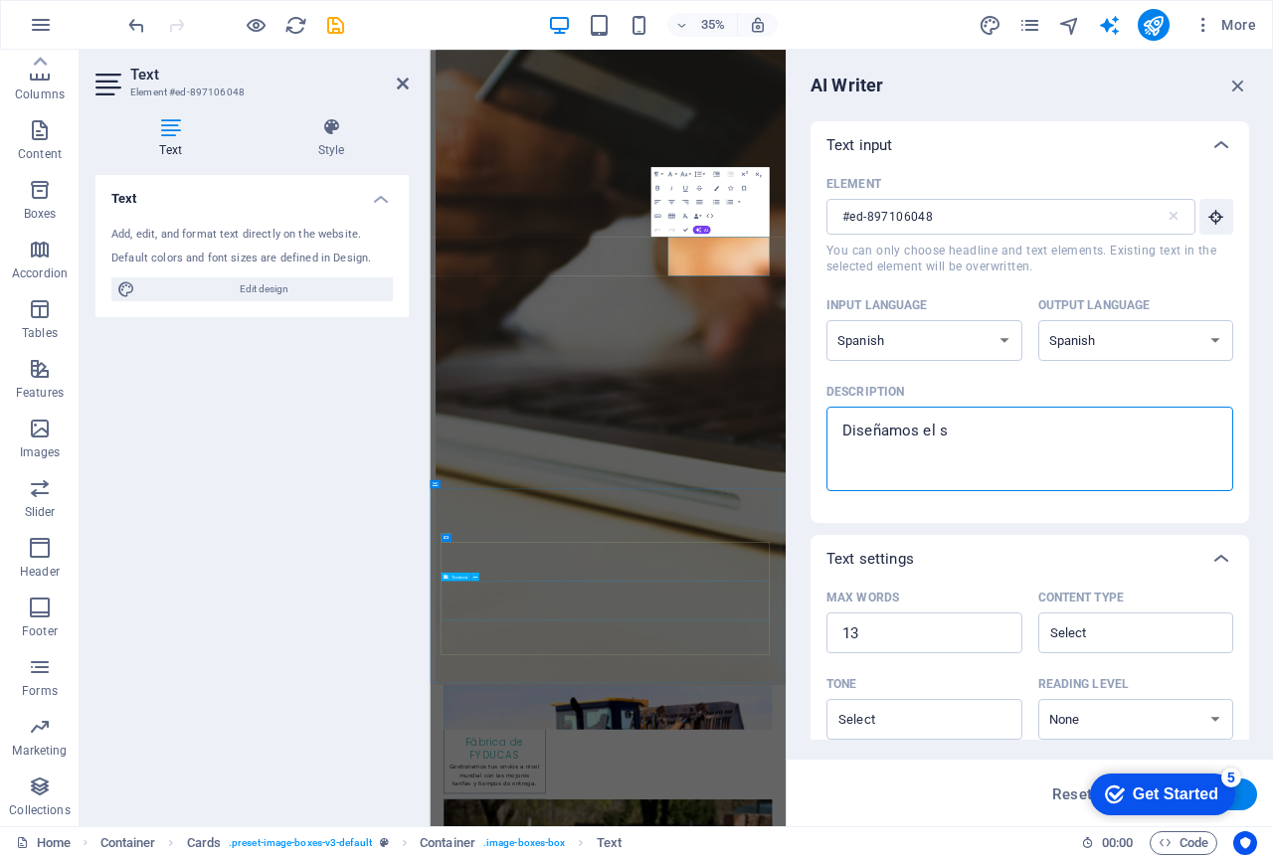
type textarea "x"
type textarea "Diseñamos el seg"
type textarea "x"
type textarea "Diseñamos el segu"
type textarea "x"
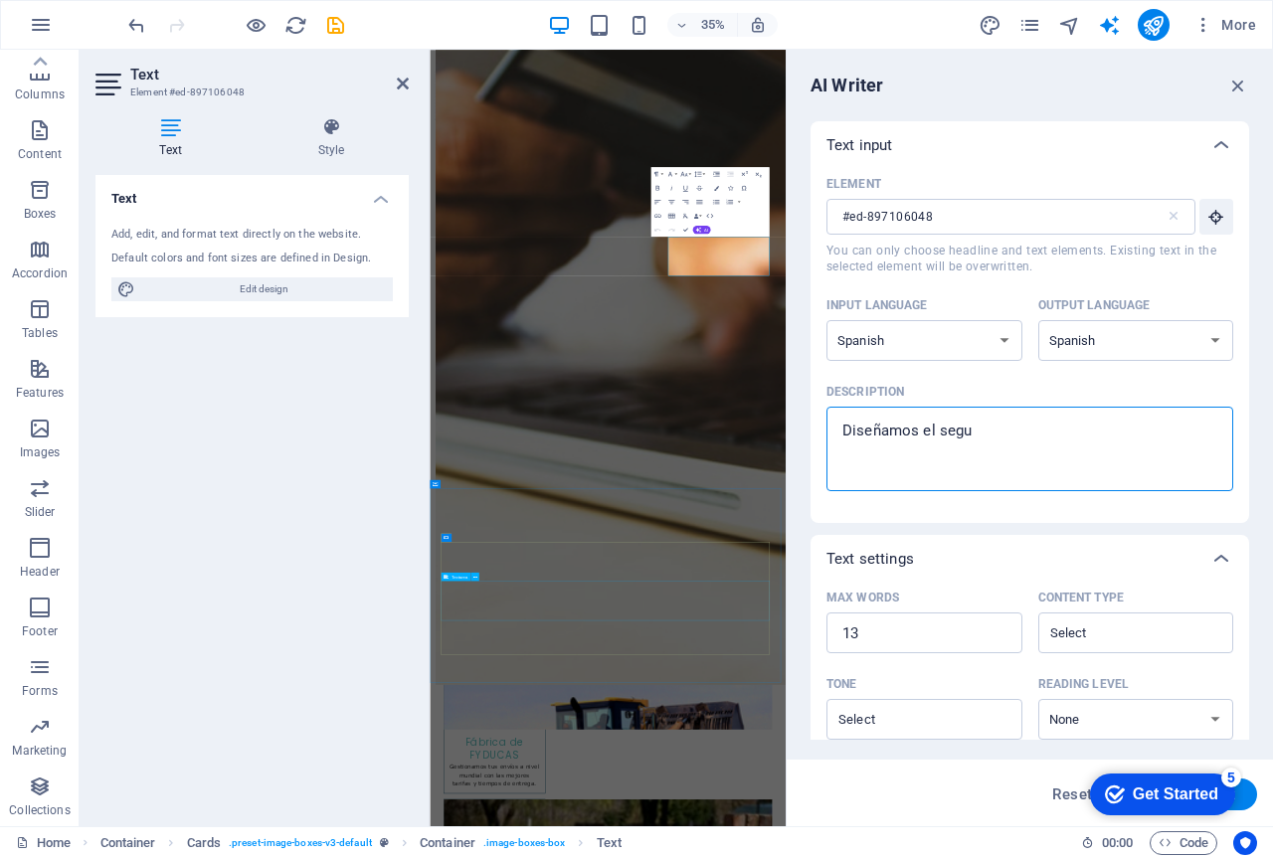
type textarea "Diseñamos el segur"
type textarea "x"
type textarea "Diseñamos el seguro"
type textarea "x"
type textarea "Diseñamos el seguro"
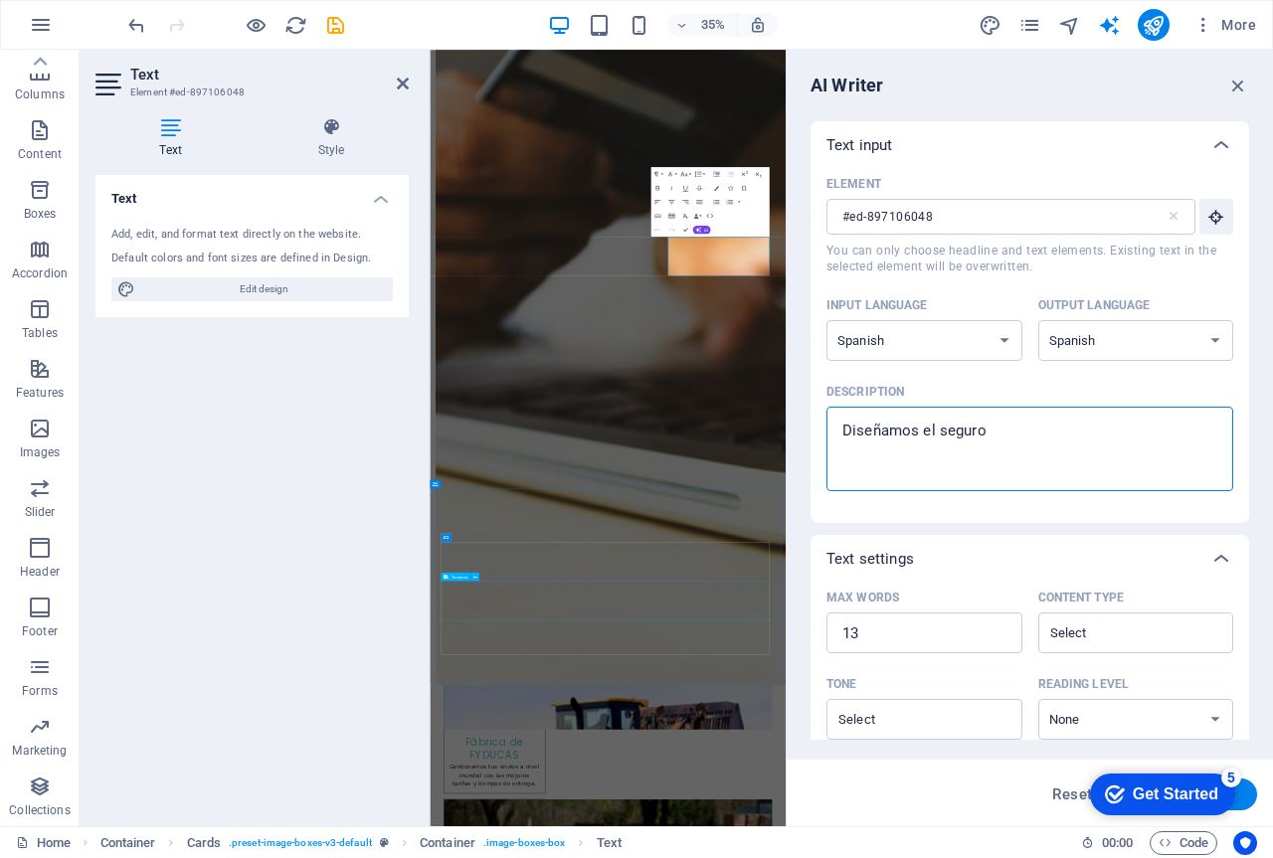
type textarea "x"
type textarea "Diseñamos el seguro c"
type textarea "x"
type textarea "Diseñamos el seguro co"
type textarea "x"
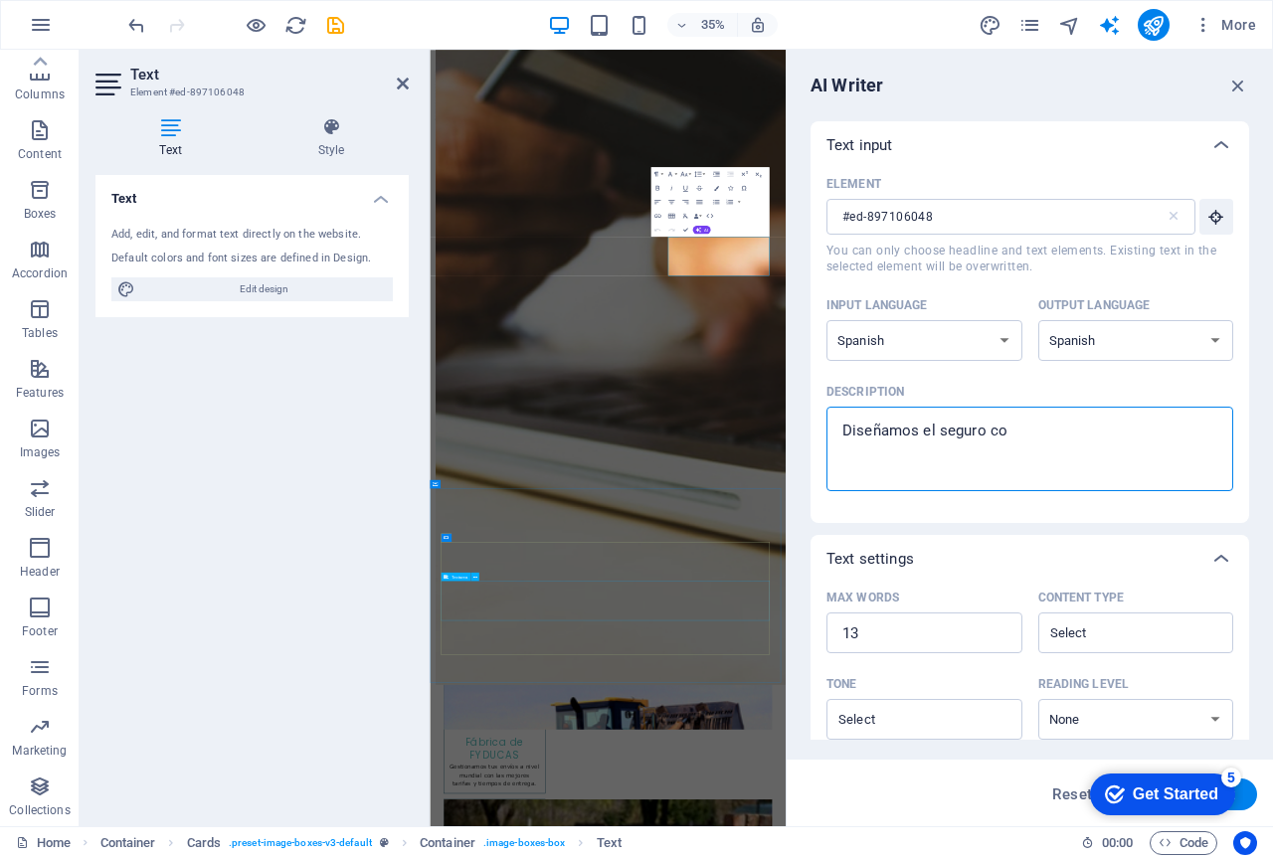
type textarea "Diseñamos el seguro c"
type textarea "x"
type textarea "Diseñamos el seguro"
type textarea "x"
type textarea "Diseñamos el seguro a"
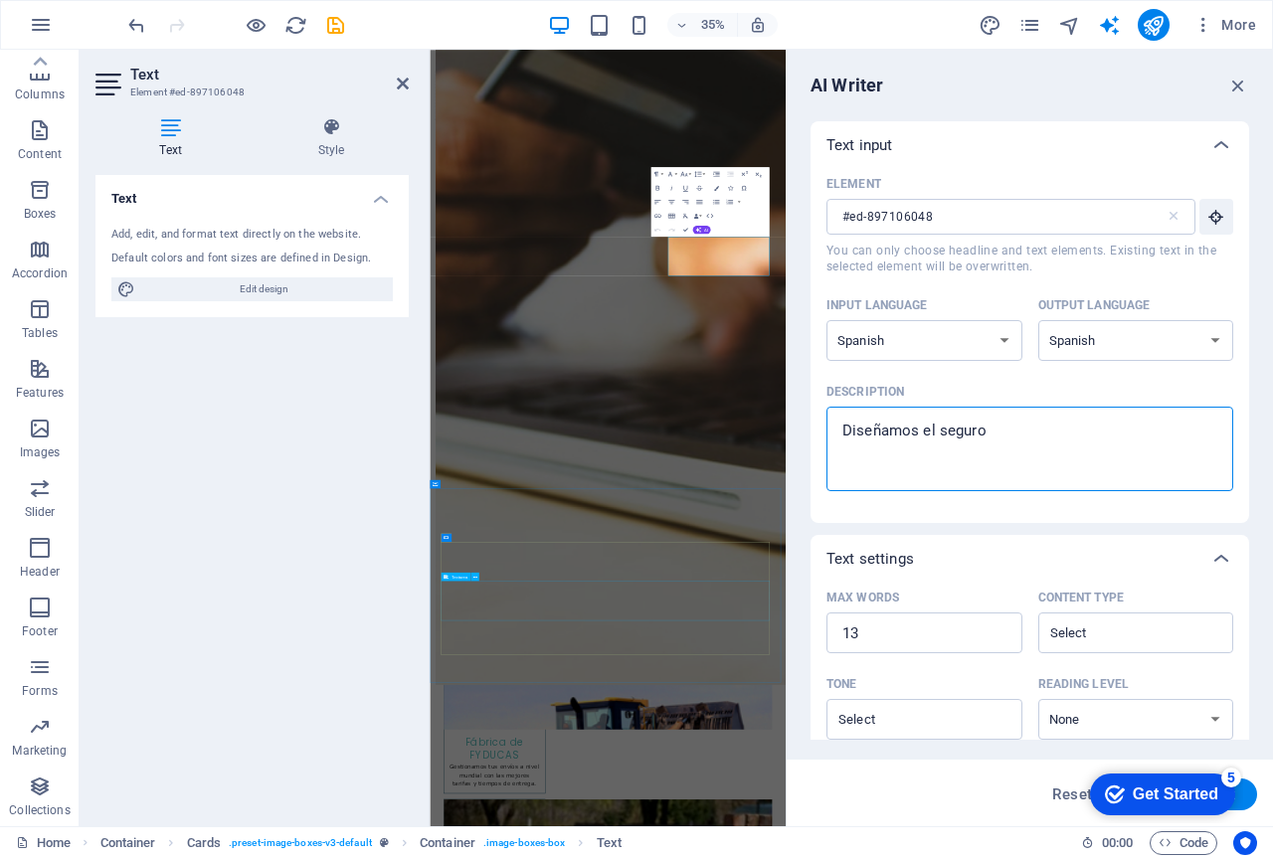
type textarea "x"
type textarea "Diseñamos el seguro ad"
type textarea "x"
type textarea "Diseñamos el seguro ade"
type textarea "x"
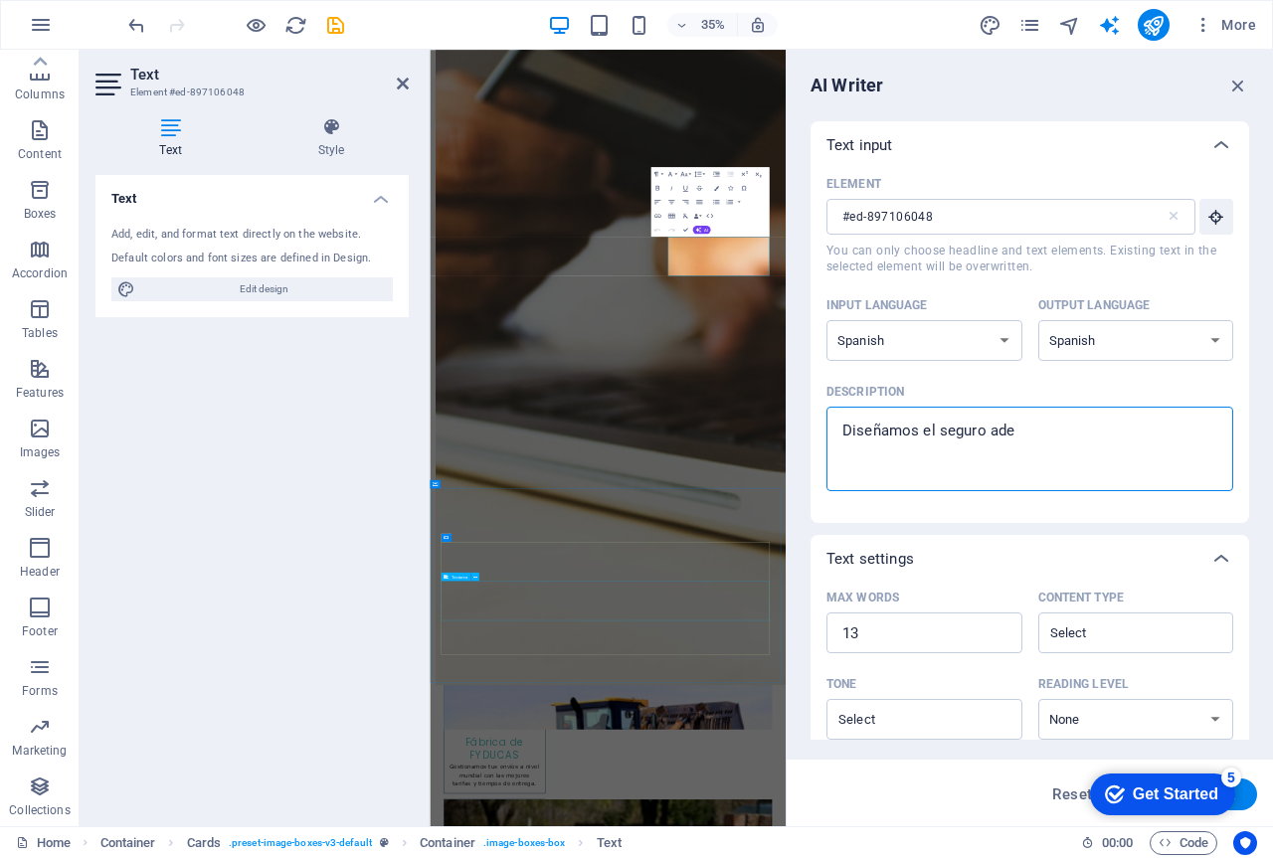
type textarea "Diseñamos el seguro adec"
type textarea "x"
type textarea "Diseñamos el seguro adecu"
type textarea "x"
type textarea "Diseñamos el seguro adecua"
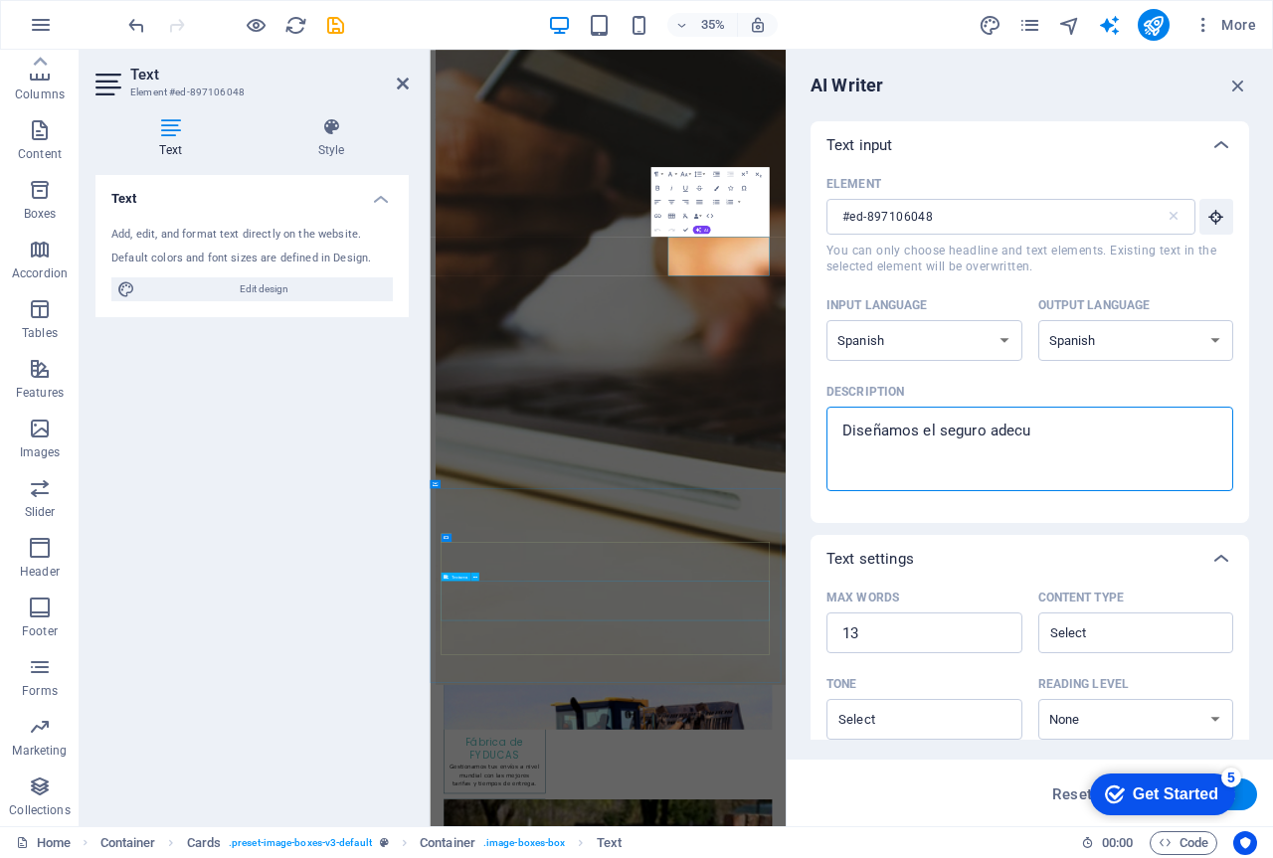
type textarea "x"
type textarea "Diseñamos el seguro adecuad"
type textarea "x"
type textarea "Diseñamos el seguro adecuado"
type textarea "x"
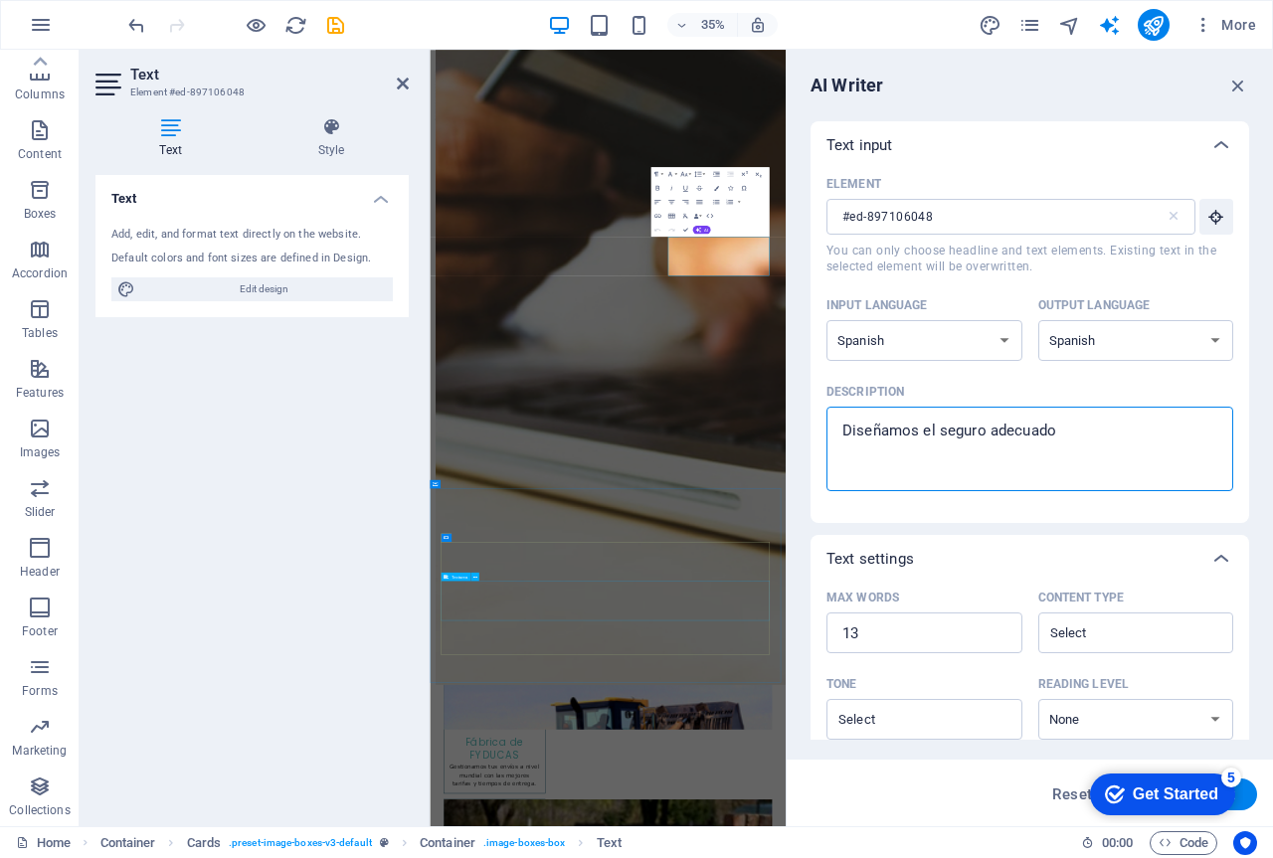
type textarea "Diseñamos el seguro adecuado"
type textarea "x"
type textarea "Diseñamos el seguro adecuado p"
type textarea "x"
type textarea "Diseñamos el seguro adecuado pa"
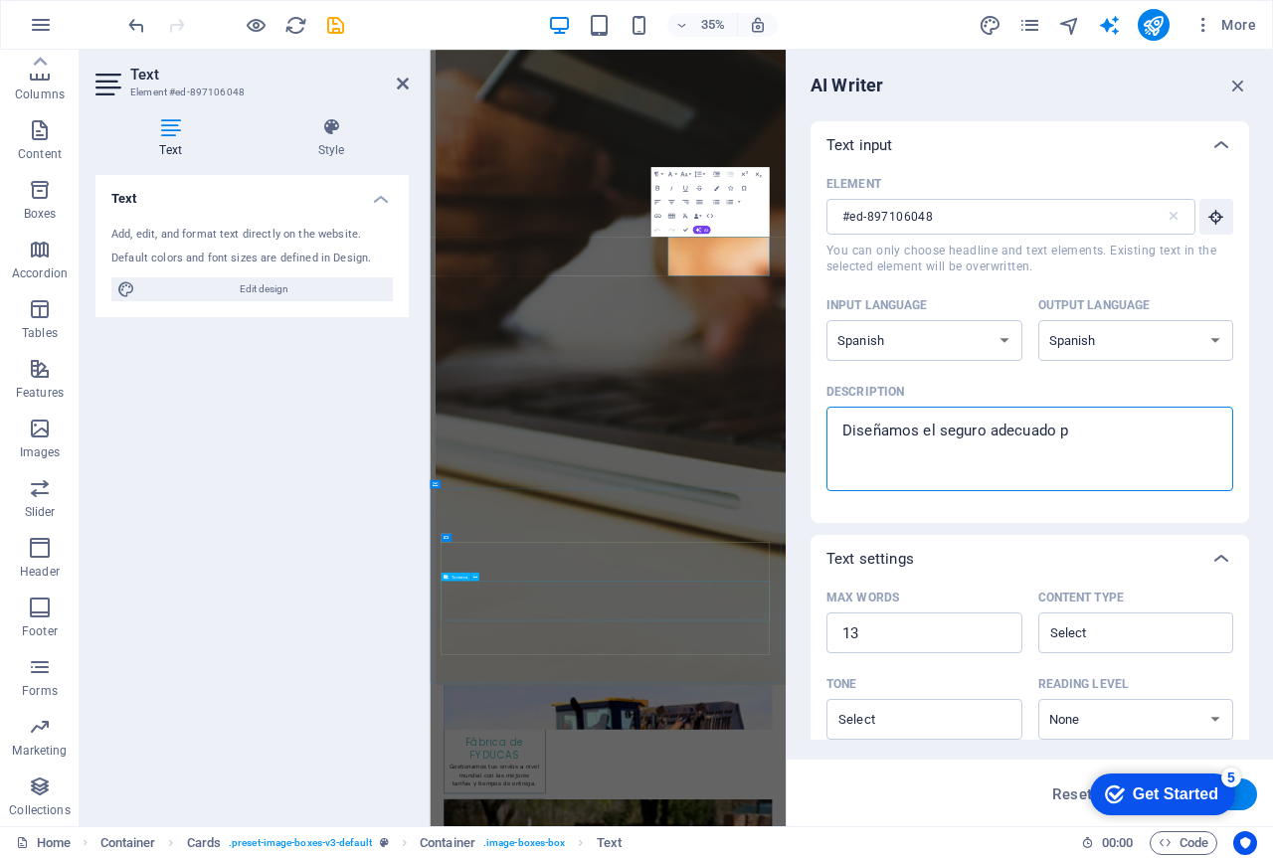
type textarea "x"
type textarea "Diseñamos el seguro adecuado par"
type textarea "x"
type textarea "Diseñamos el seguro adecuado para"
type textarea "x"
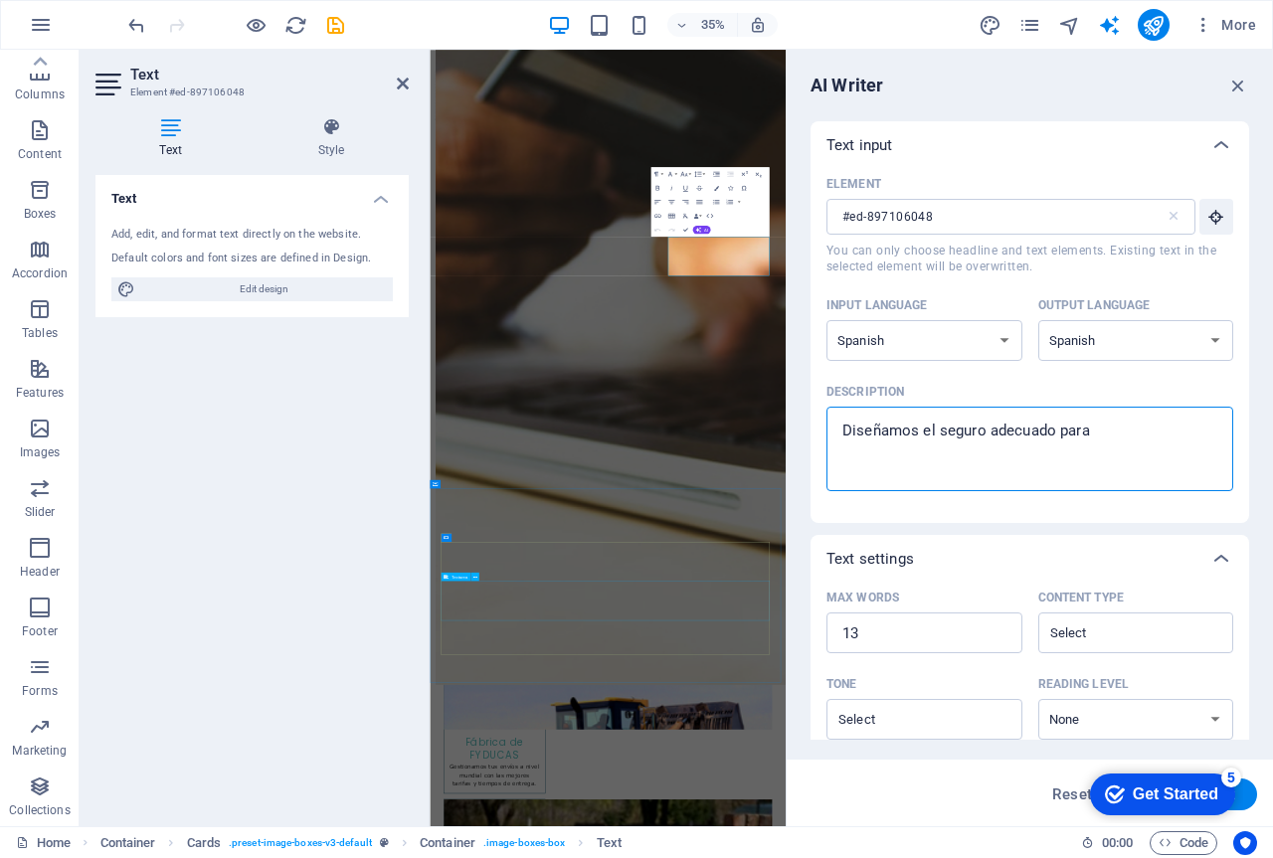
type textarea "Diseñamos el seguro adecuado para"
type textarea "x"
type textarea "Diseñamos el seguro adecuado para e"
type textarea "x"
type textarea "Diseñamos el seguro adecuado para el"
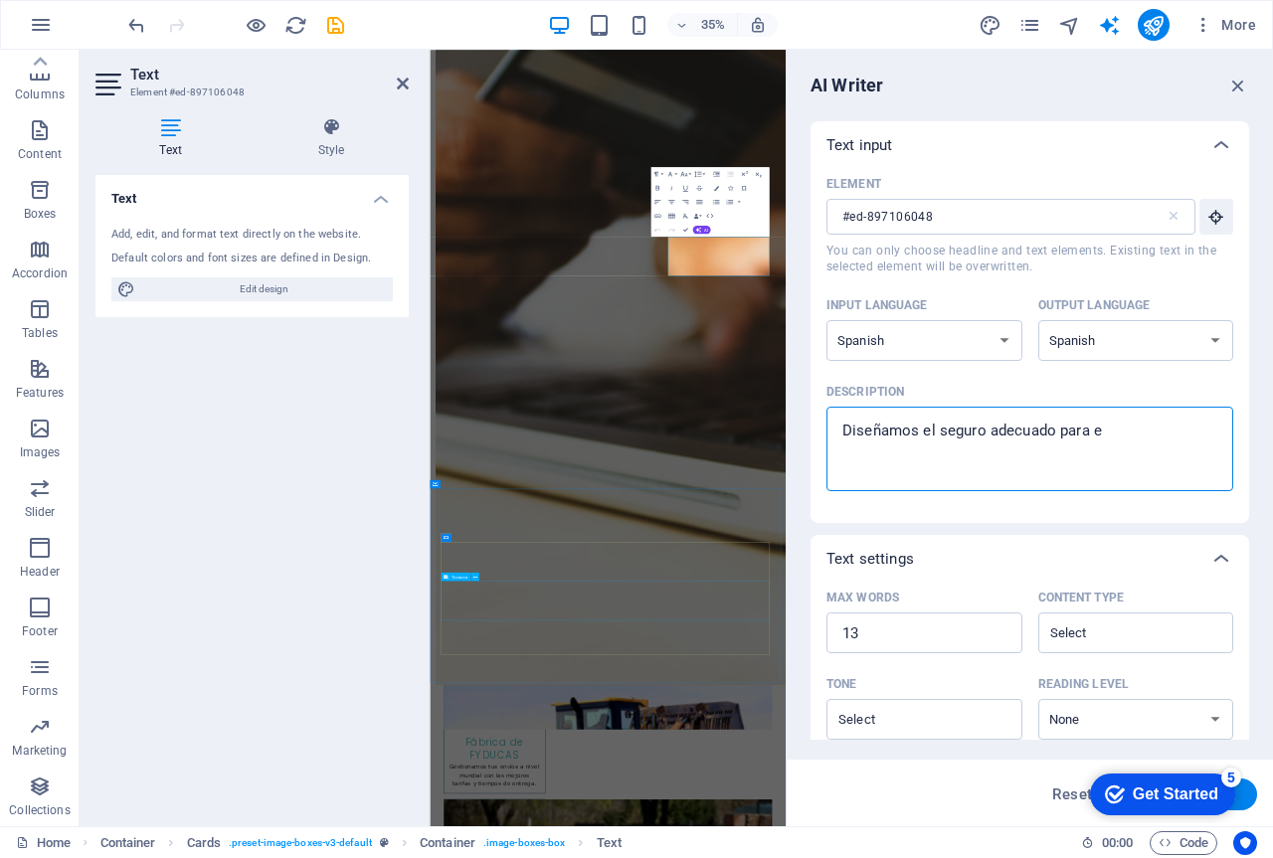
type textarea "x"
type textarea "Diseñamos el seguro adecuado para el"
type textarea "x"
type textarea "Diseñamos el seguro adecuado para el"
type textarea "x"
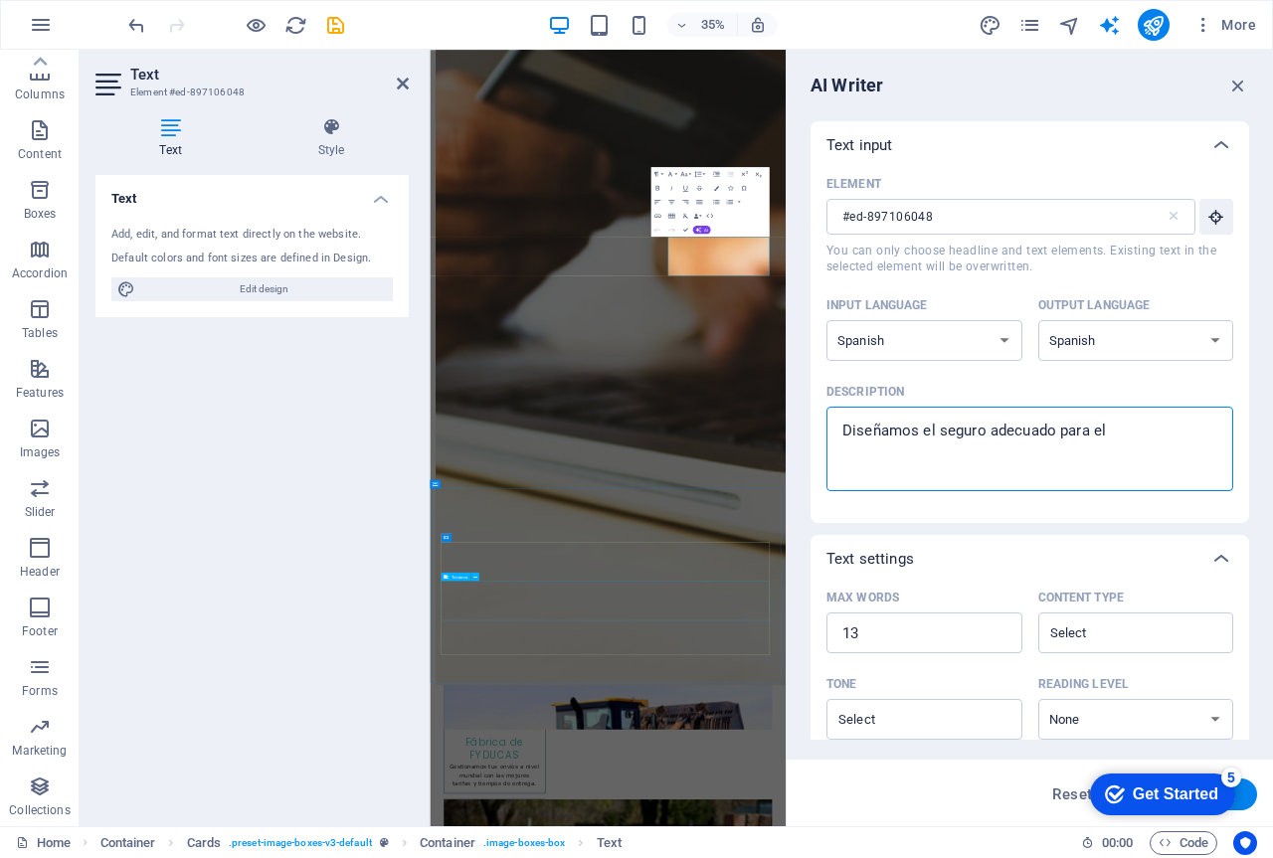
type textarea "Diseñamos el seguro adecuado para e"
type textarea "x"
type textarea "Diseñamos el seguro adecuado para"
type textarea "x"
type textarea "Diseñamos el seguro adecuado para l"
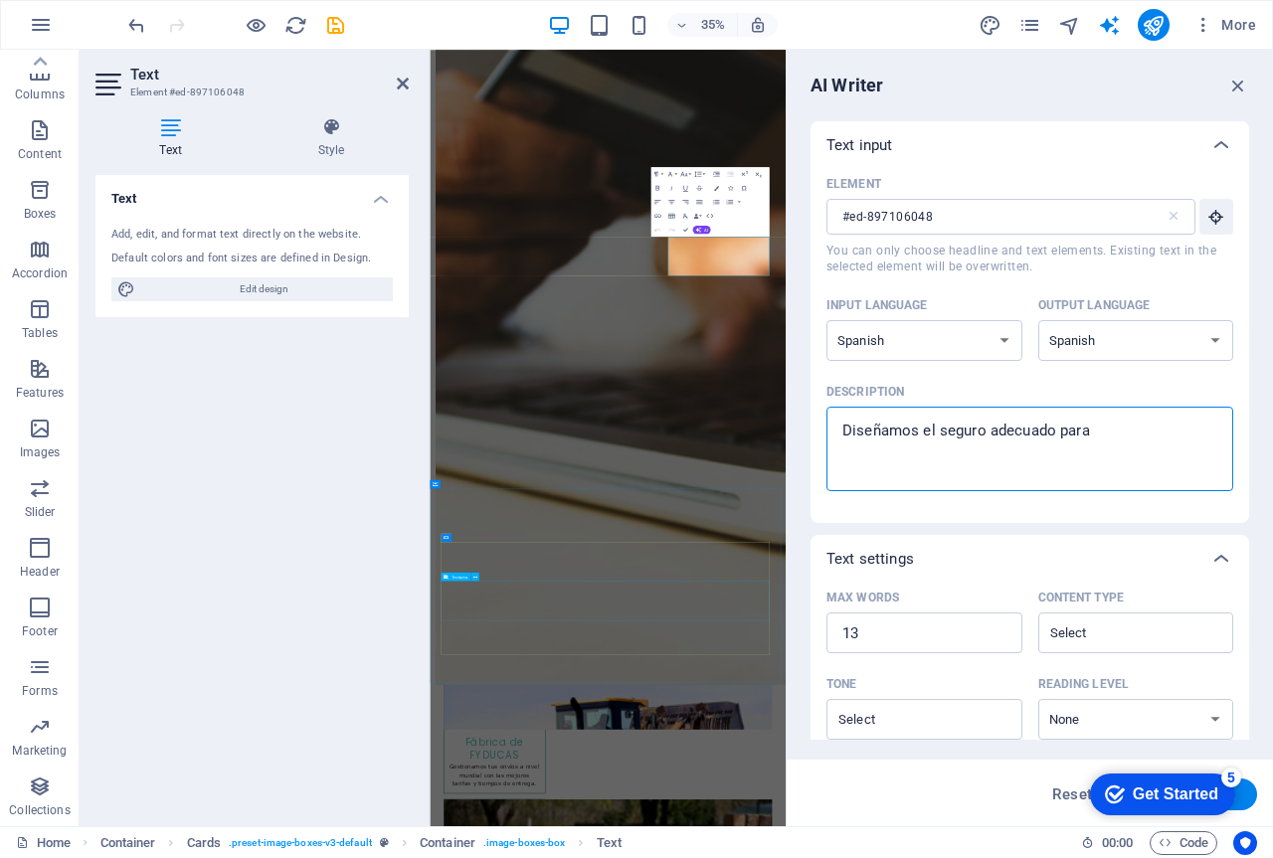
type textarea "x"
type textarea "Diseñamos el seguro adecuado para la"
type textarea "x"
type textarea "Diseñamos el seguro adecuado para las"
type textarea "x"
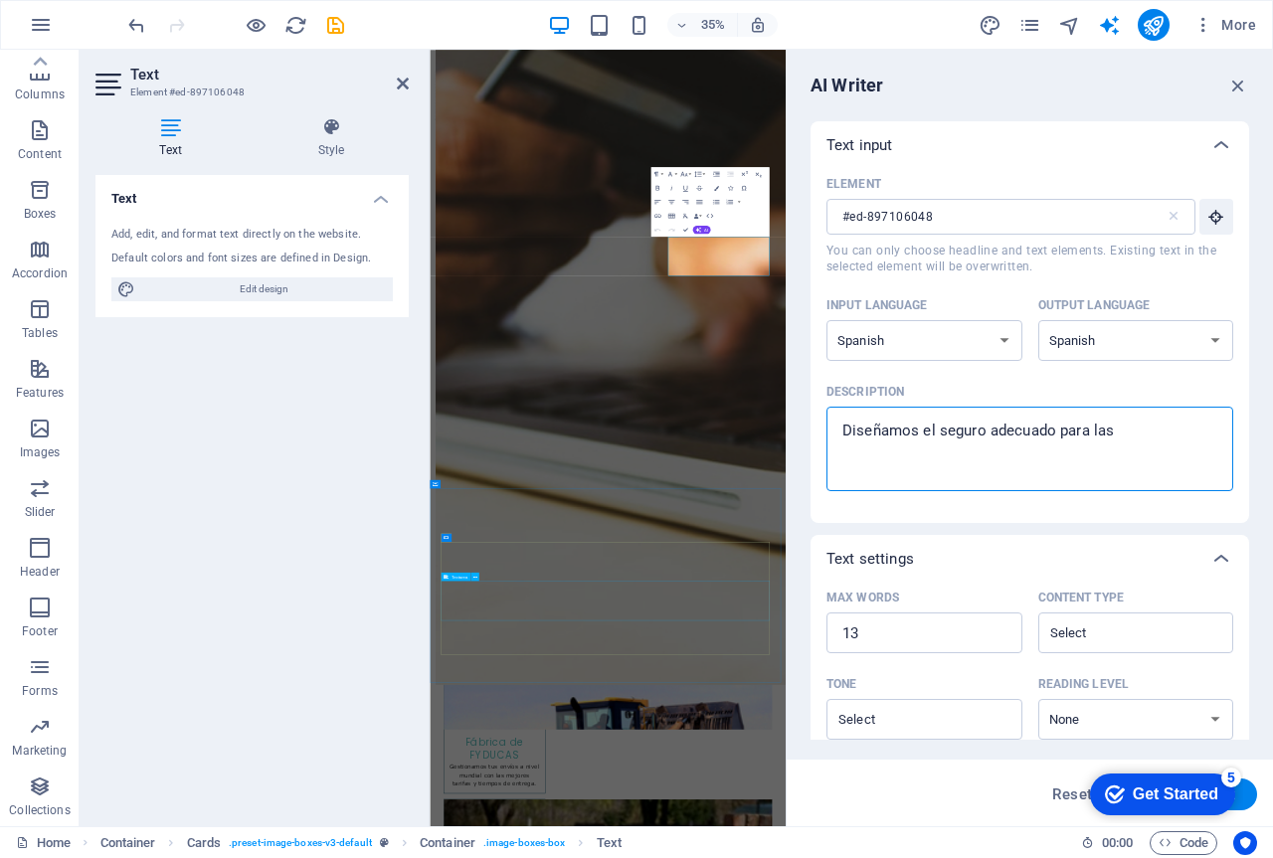
type textarea "Diseñamos el seguro adecuado para las"
type textarea "x"
type textarea "Diseñamos el seguro adecuado para las c"
type textarea "x"
type textarea "Diseñamos el seguro adecuado para las ca"
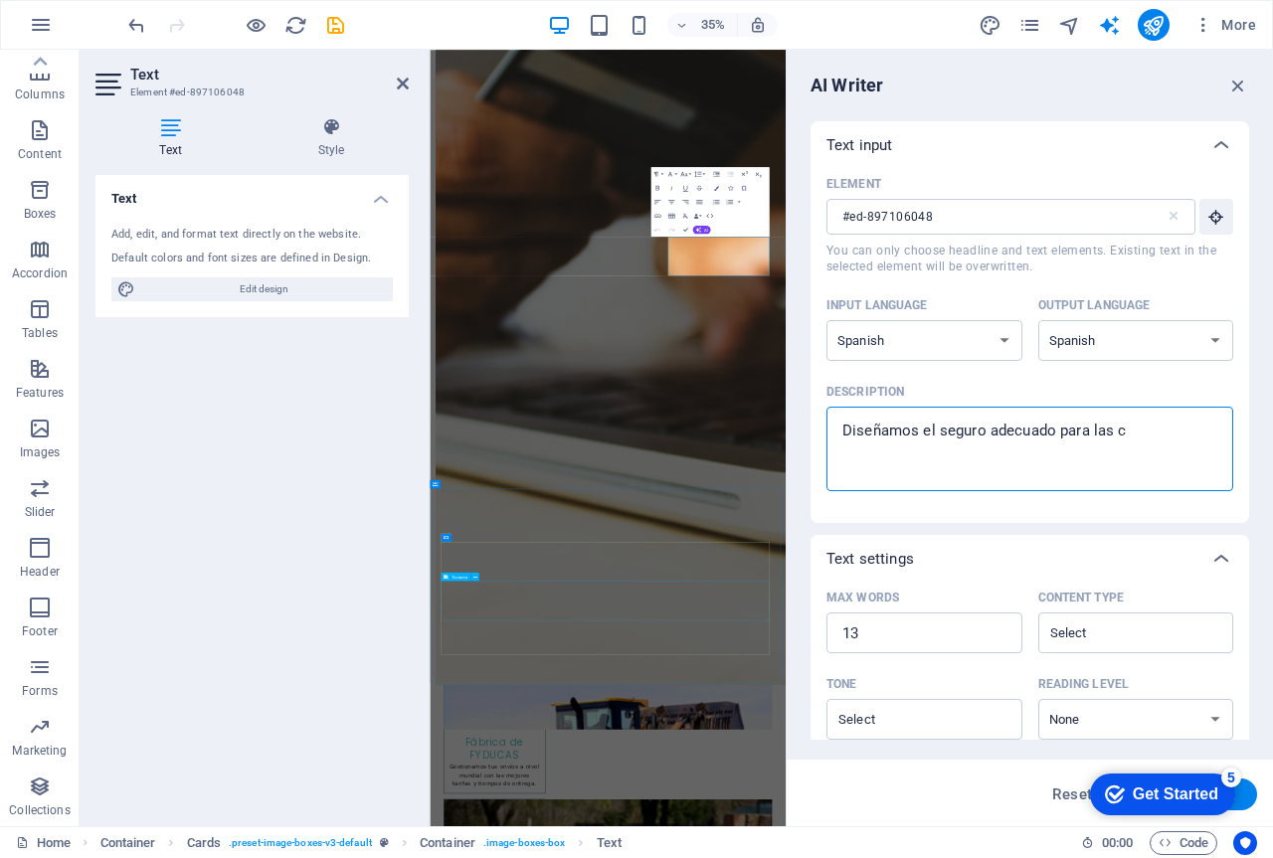
type textarea "x"
type textarea "Diseñamos el seguro adecuado para las car"
type textarea "x"
type textarea "Diseñamos el seguro adecuado para las cara"
type textarea "x"
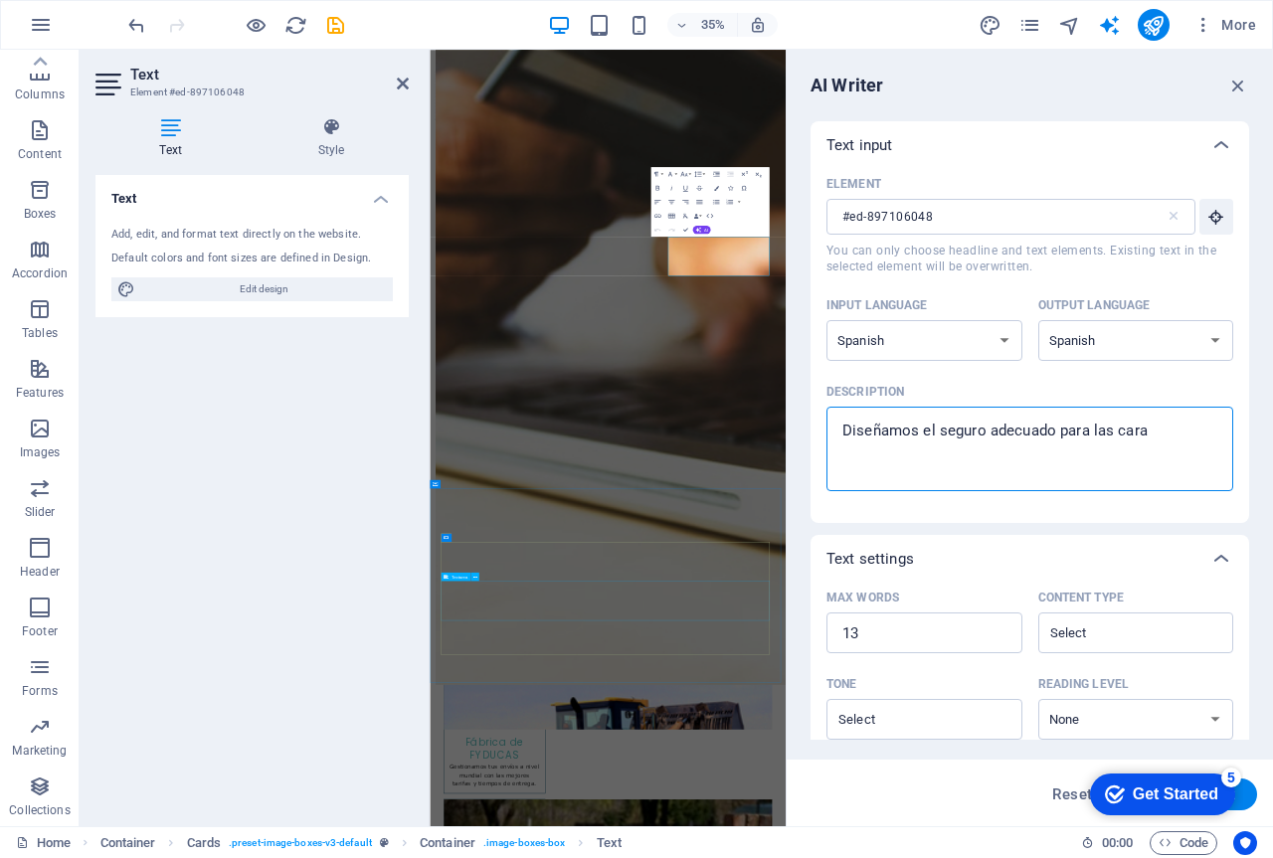
type textarea "Diseñamos el seguro adecuado para las carac"
type textarea "x"
type textarea "Diseñamos el seguro adecuado para las caract"
type textarea "x"
type textarea "Diseñamos el seguro adecuado para las caracte"
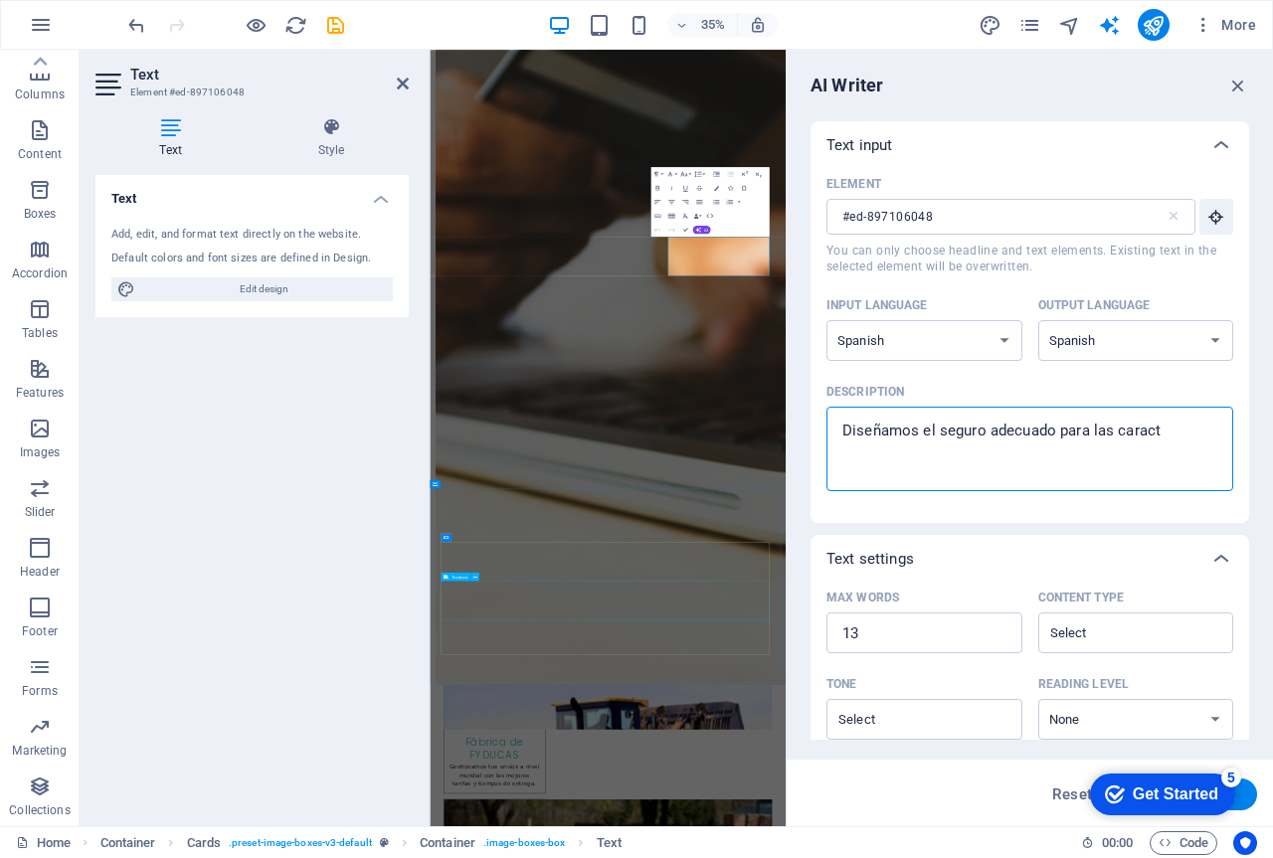
type textarea "x"
type textarea "Diseñamos el seguro adecuado para las caracter"
type textarea "x"
type textarea "Diseñamos el seguro adecuado para las caracterí"
type textarea "x"
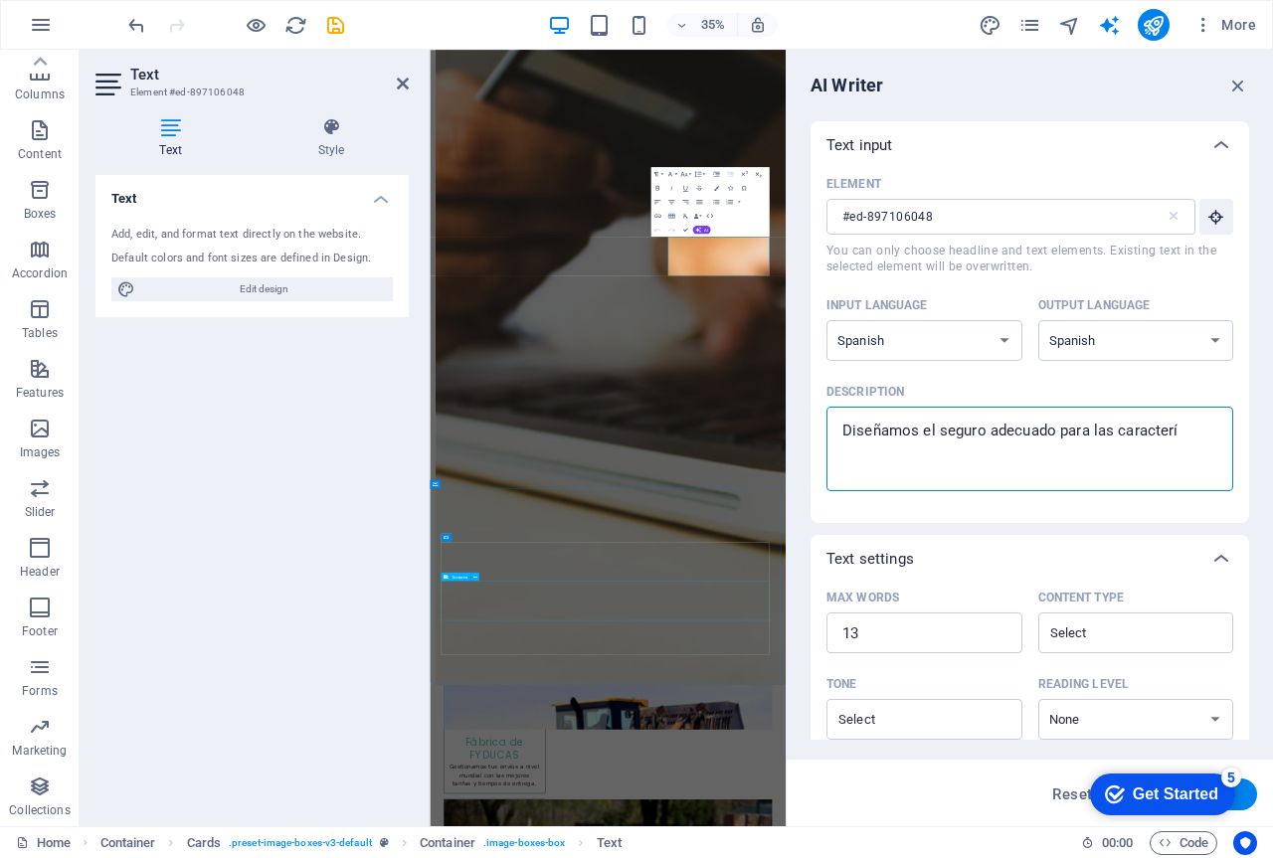
type textarea "Diseñamos el seguro adecuado para las caracterís"
type textarea "x"
type textarea "Diseñamos el seguro adecuado para las característ"
type textarea "x"
type textarea "Diseñamos el seguro adecuado para las característi"
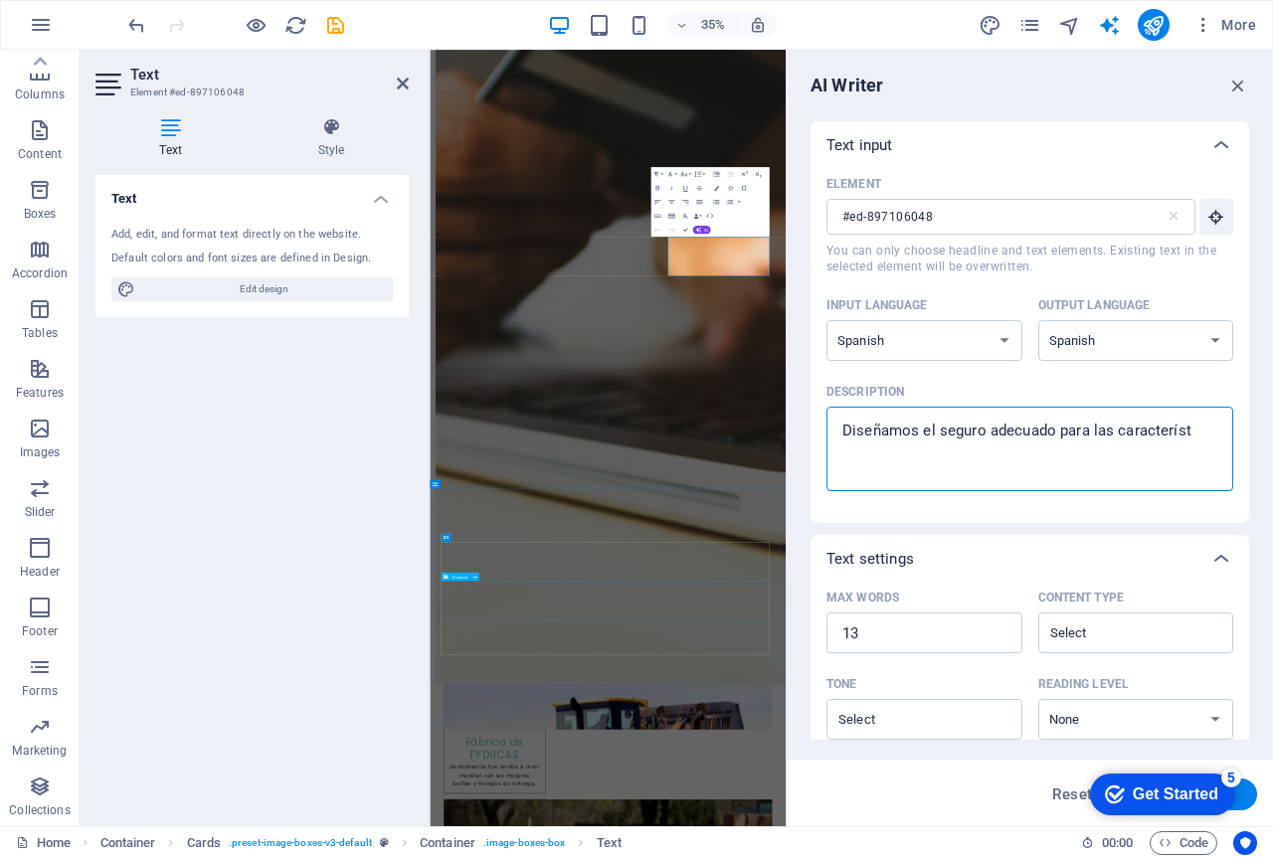
type textarea "x"
type textarea "Diseñamos el seguro adecuado para las característic"
type textarea "x"
type textarea "Diseñamos el seguro adecuado para las característica"
type textarea "x"
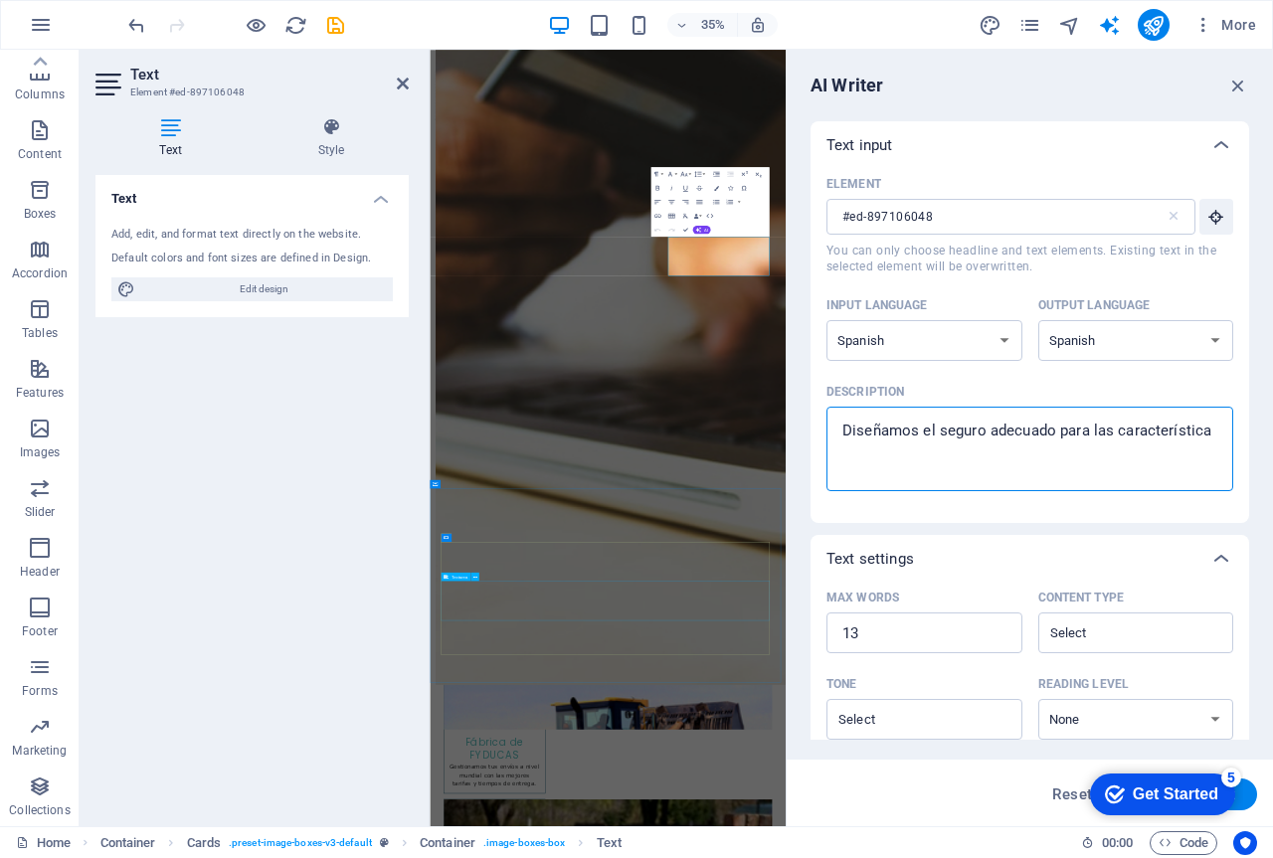
type textarea "Diseñamos el seguro adecuado para las características"
type textarea "x"
type textarea "Diseñamos el seguro adecuado para las características"
type textarea "x"
type textarea "Diseñamos el seguro adecuado para las características e"
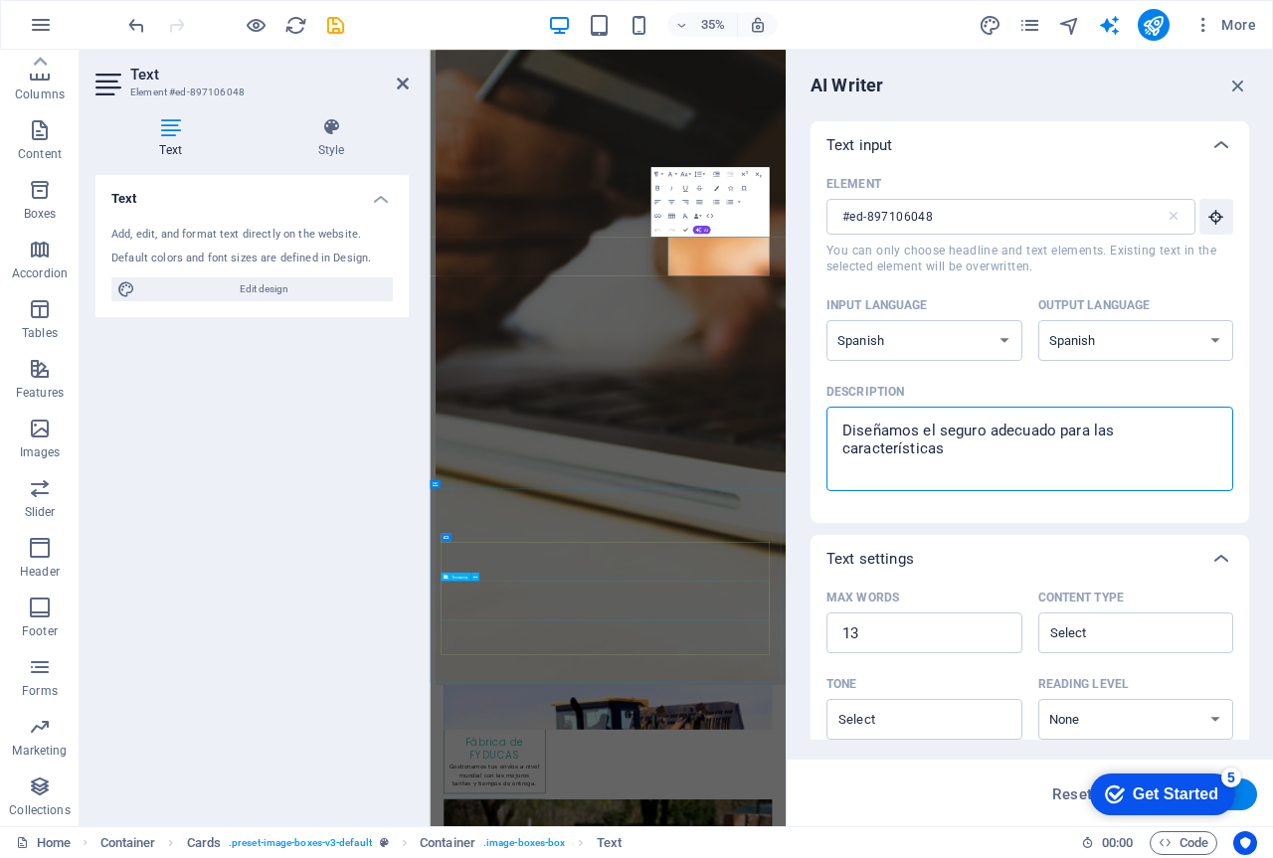
type textarea "x"
type textarea "Diseñamos el seguro adecuado para las características es"
type textarea "x"
type textarea "Diseñamos el seguro adecuado para las características esp"
type textarea "x"
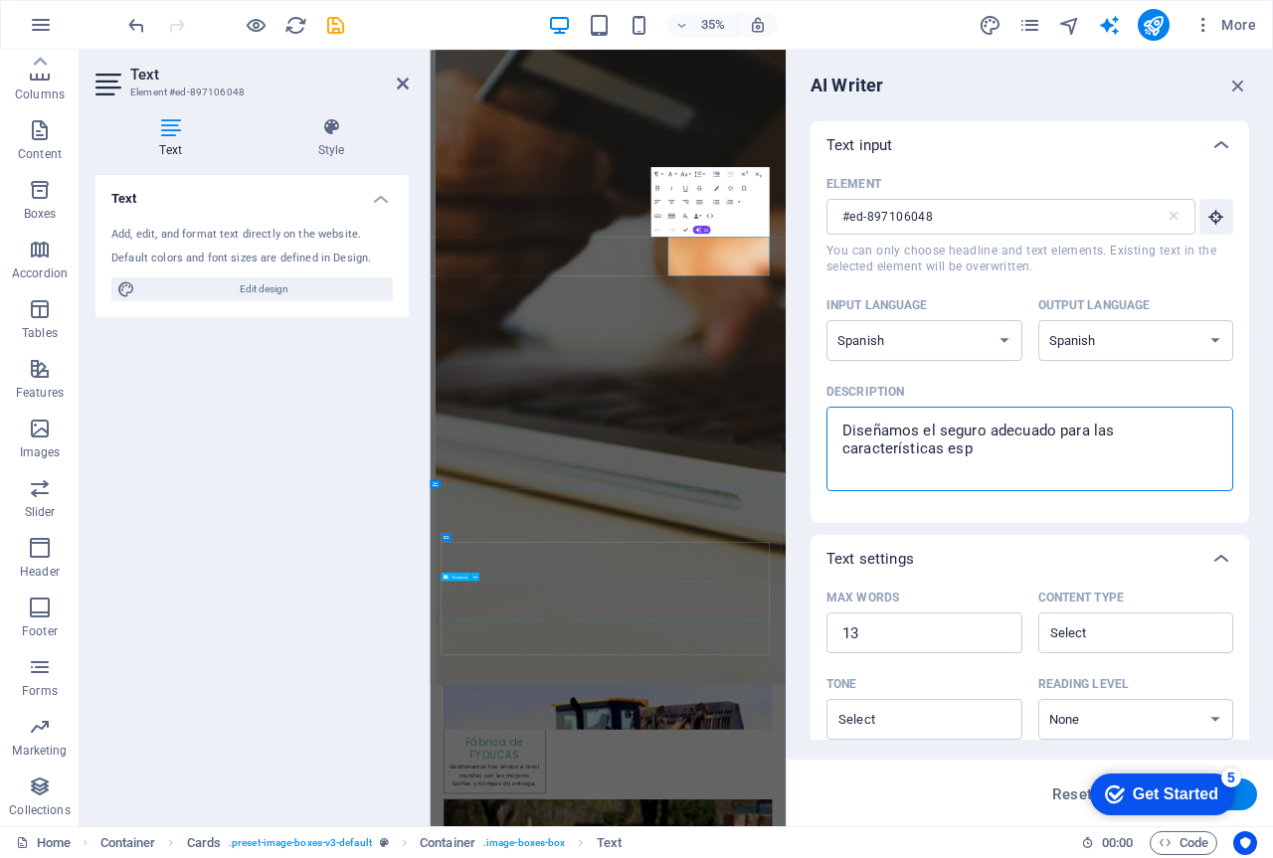
type textarea "Diseñamos el seguro adecuado para las características espe"
type textarea "x"
type textarea "Diseñamos el seguro adecuado para las características espec"
type textarea "x"
type textarea "Diseñamos el seguro adecuado para las características especi"
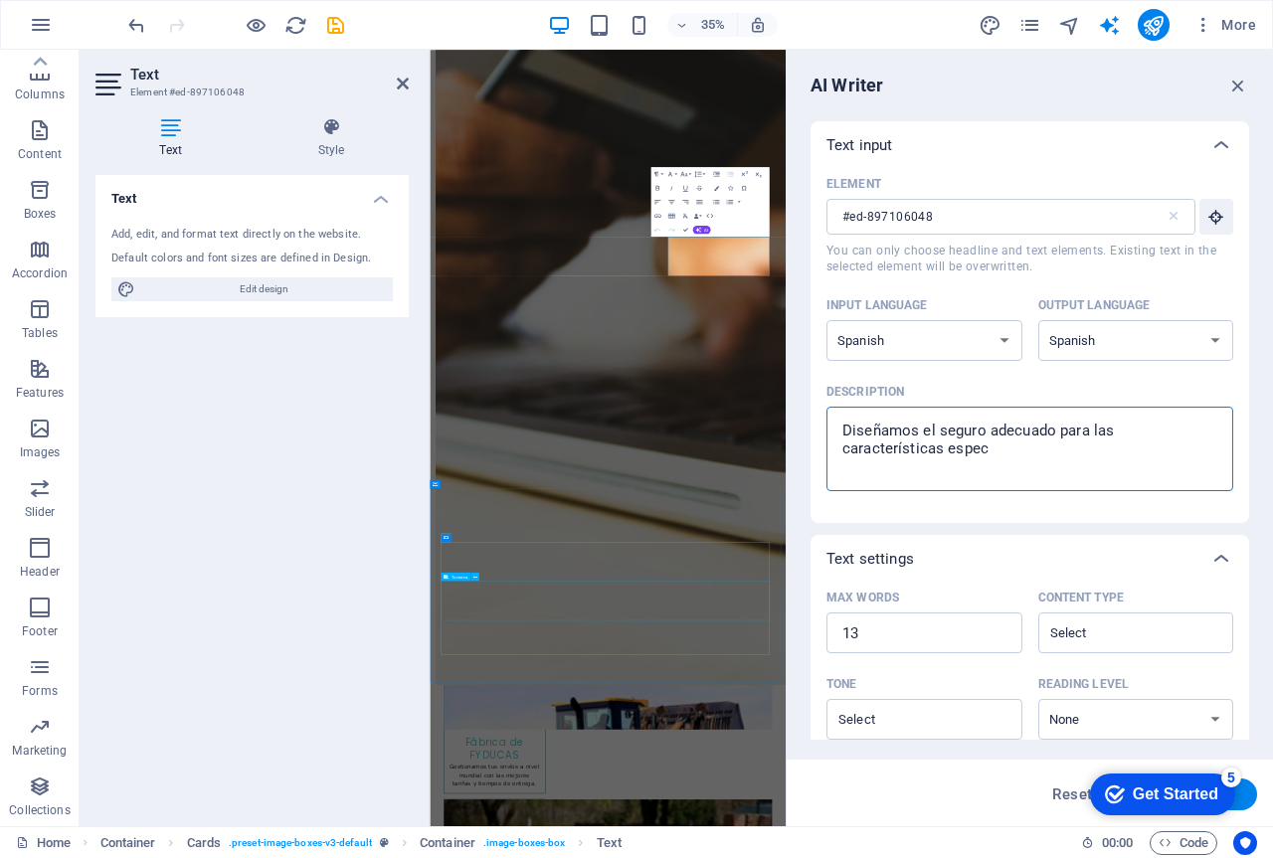
type textarea "x"
type textarea "Diseñamos el seguro adecuado para las características especia"
type textarea "x"
type textarea "Diseñamos el seguro adecuado para las características especial"
type textarea "x"
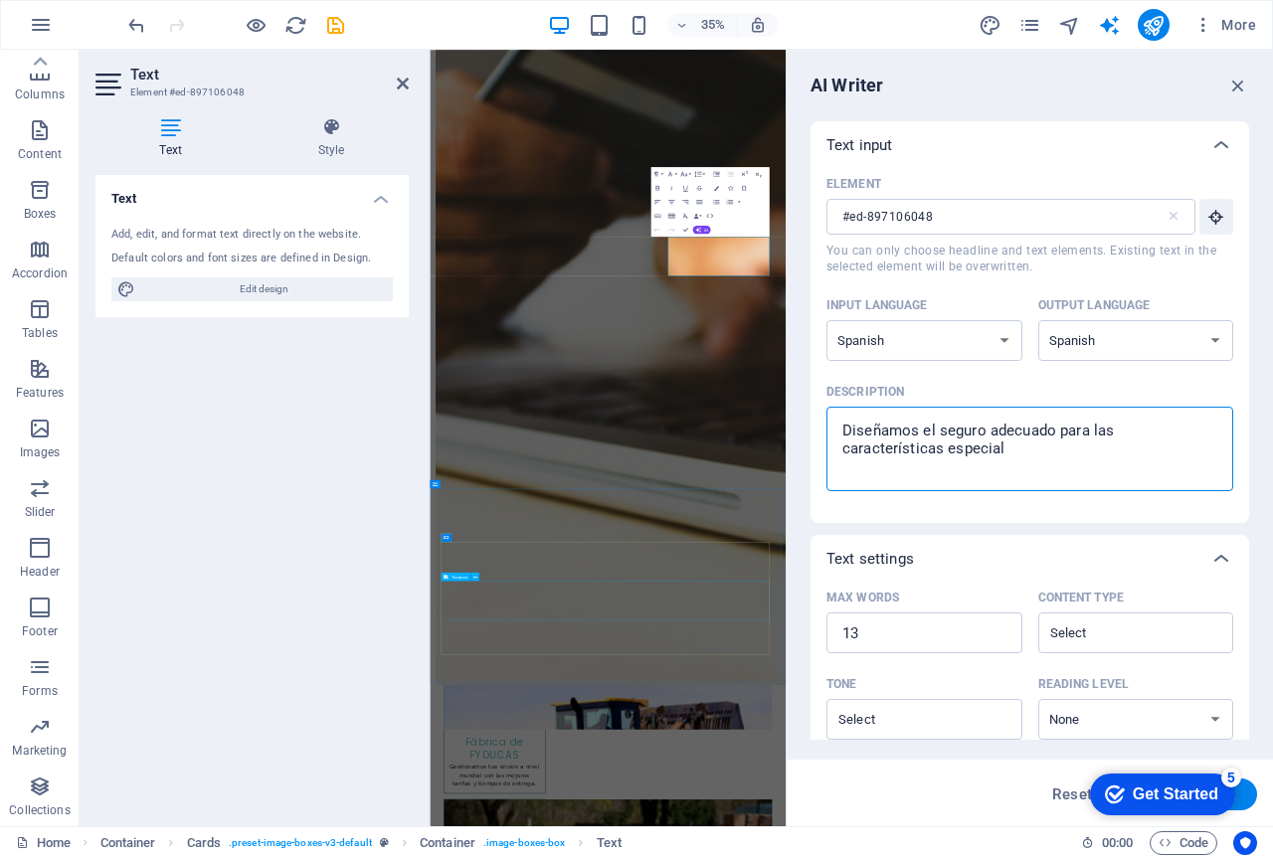
type textarea "Diseñamos el seguro adecuado para las características especiale"
type textarea "x"
type textarea "Diseñamos el seguro adecuado para las características especiales"
type textarea "x"
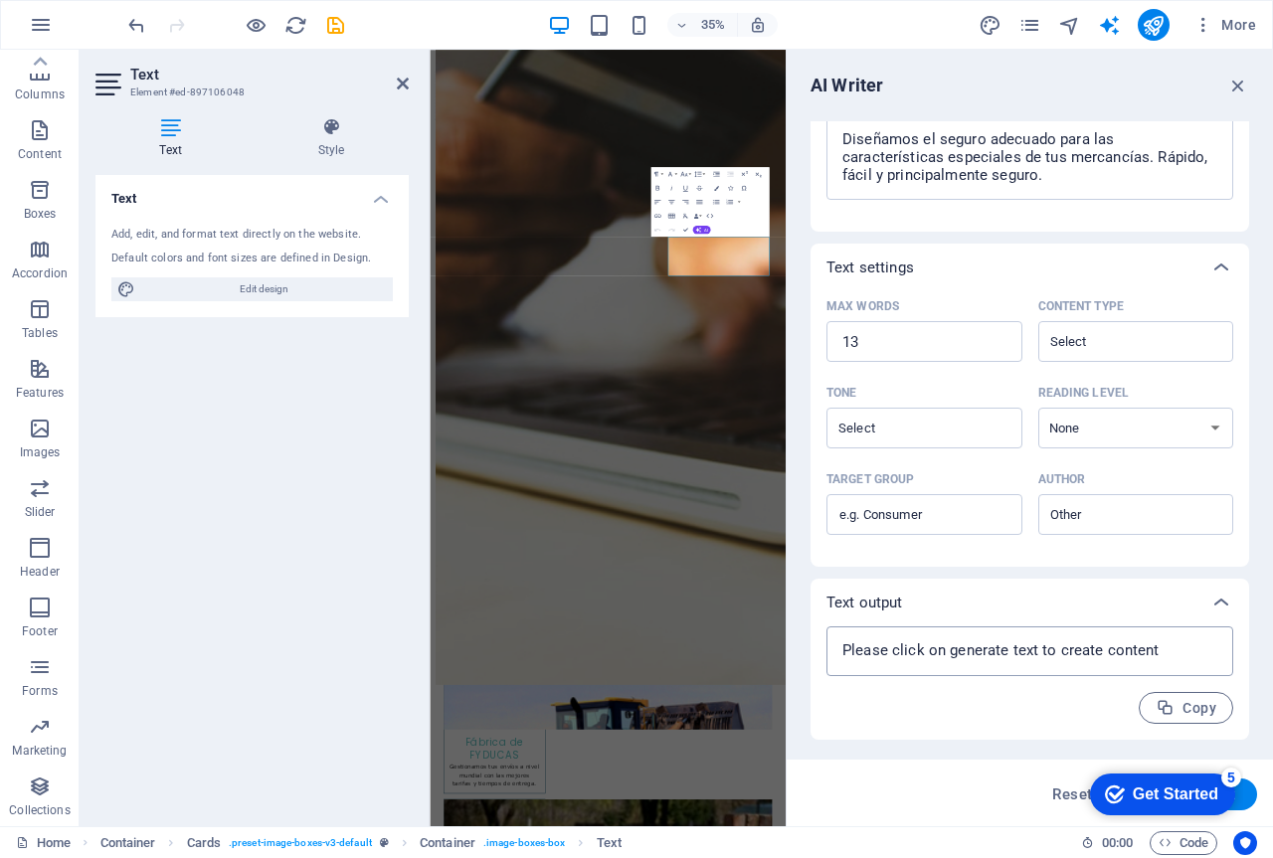
scroll to position [192, 0]
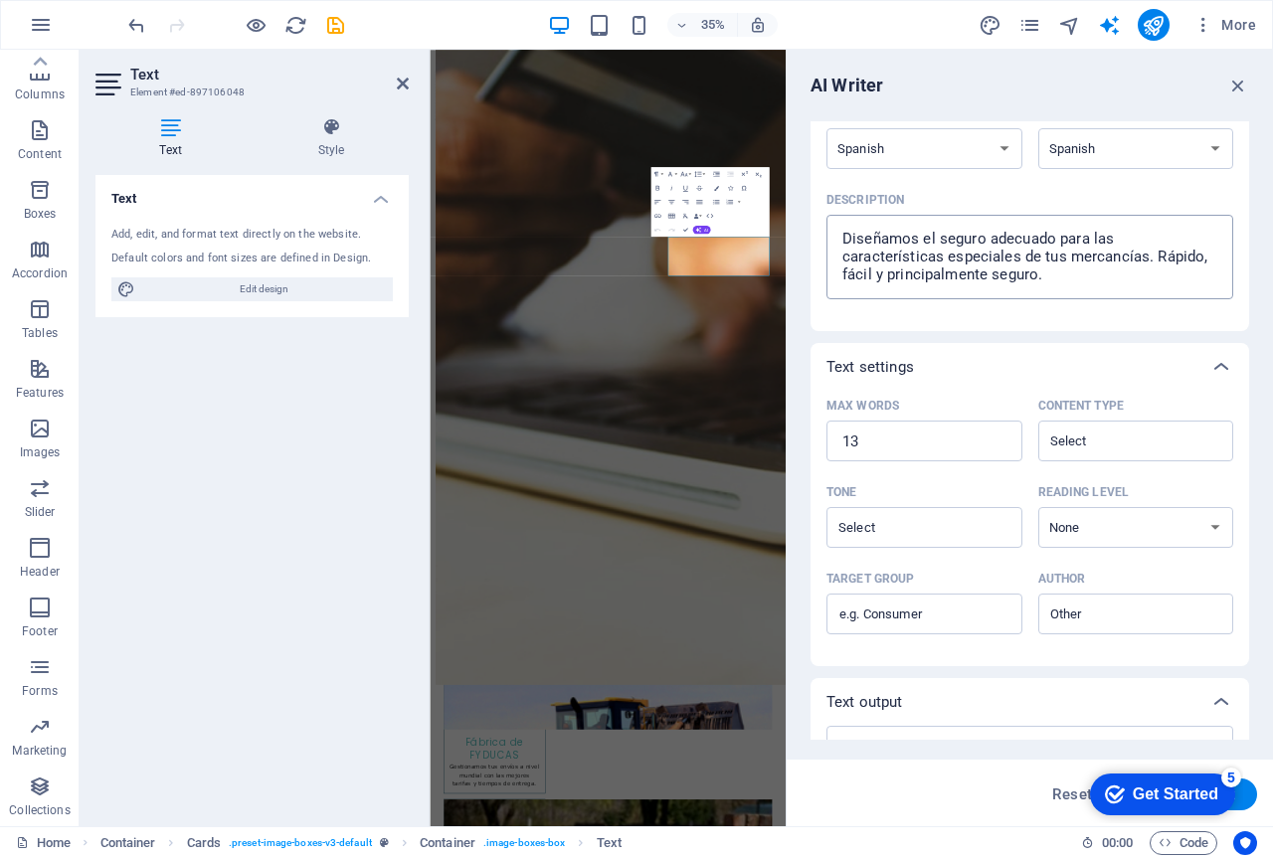
click at [1055, 278] on textarea "Diseñamos el seguro adecuado para las características especiales de tus mercanc…" at bounding box center [1029, 257] width 387 height 65
drag, startPoint x: 1073, startPoint y: 279, endPoint x: 822, endPoint y: 235, distance: 255.6
click at [822, 235] on div "Element #ed-897106048 ​ You can only choose headline and text elements. Existin…" at bounding box center [1030, 154] width 439 height 354
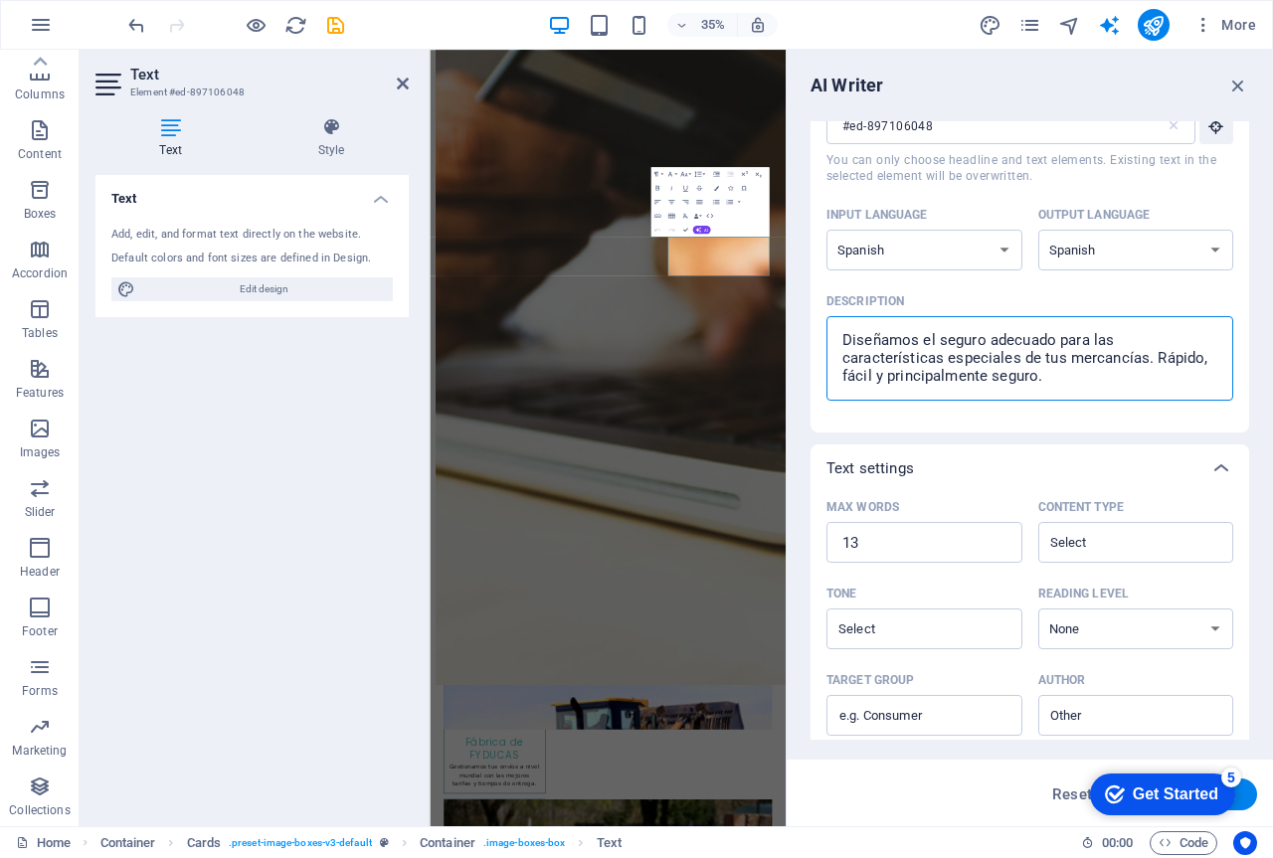
scroll to position [0, 0]
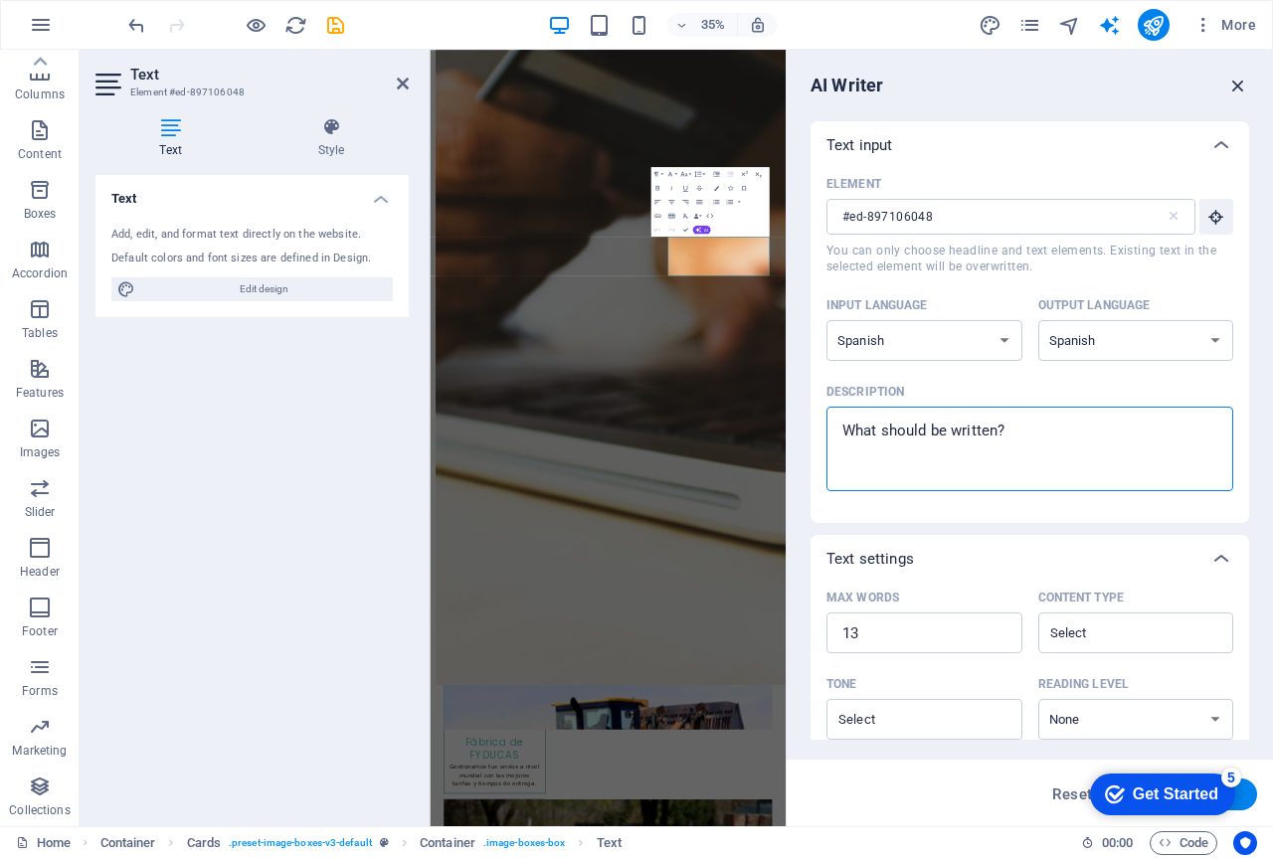
click at [1241, 85] on icon "button" at bounding box center [1238, 86] width 22 height 22
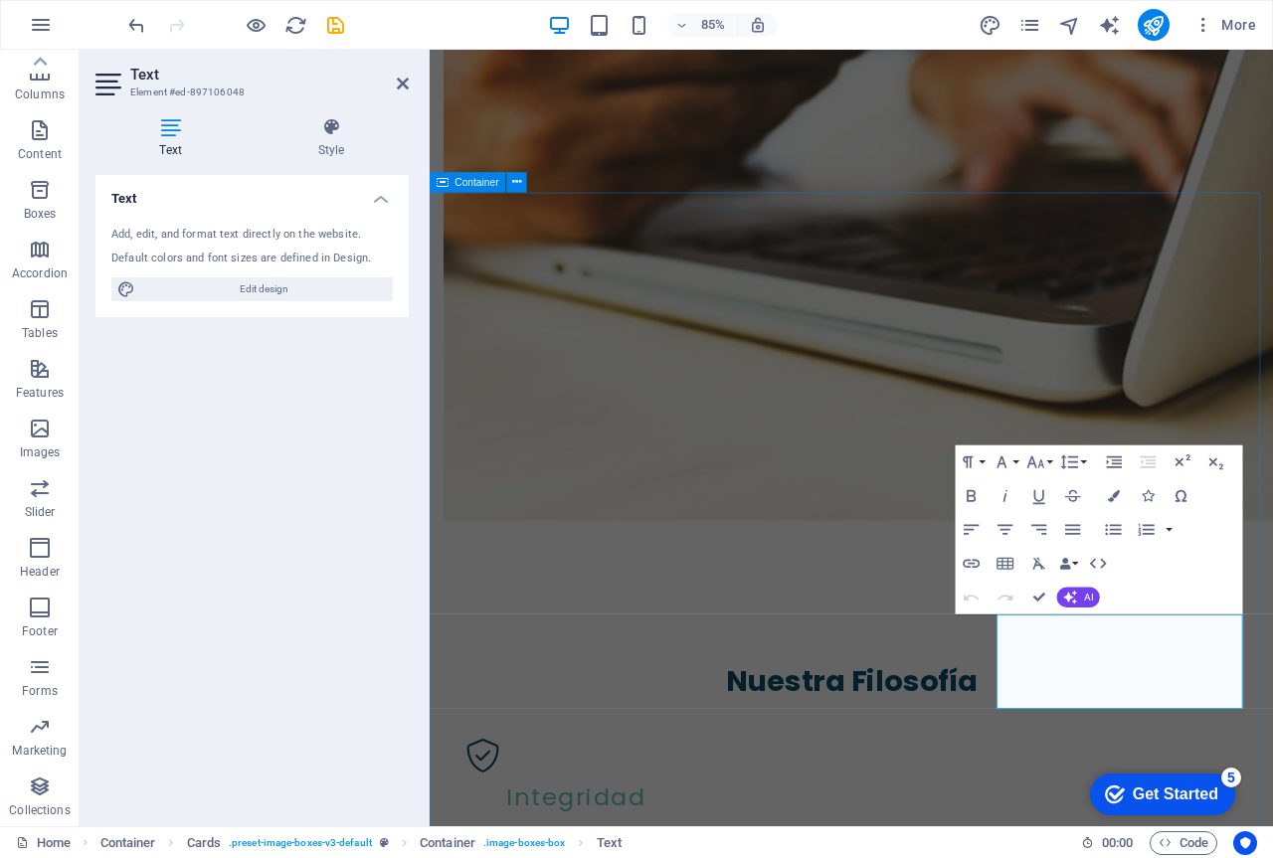
scroll to position [2025, 0]
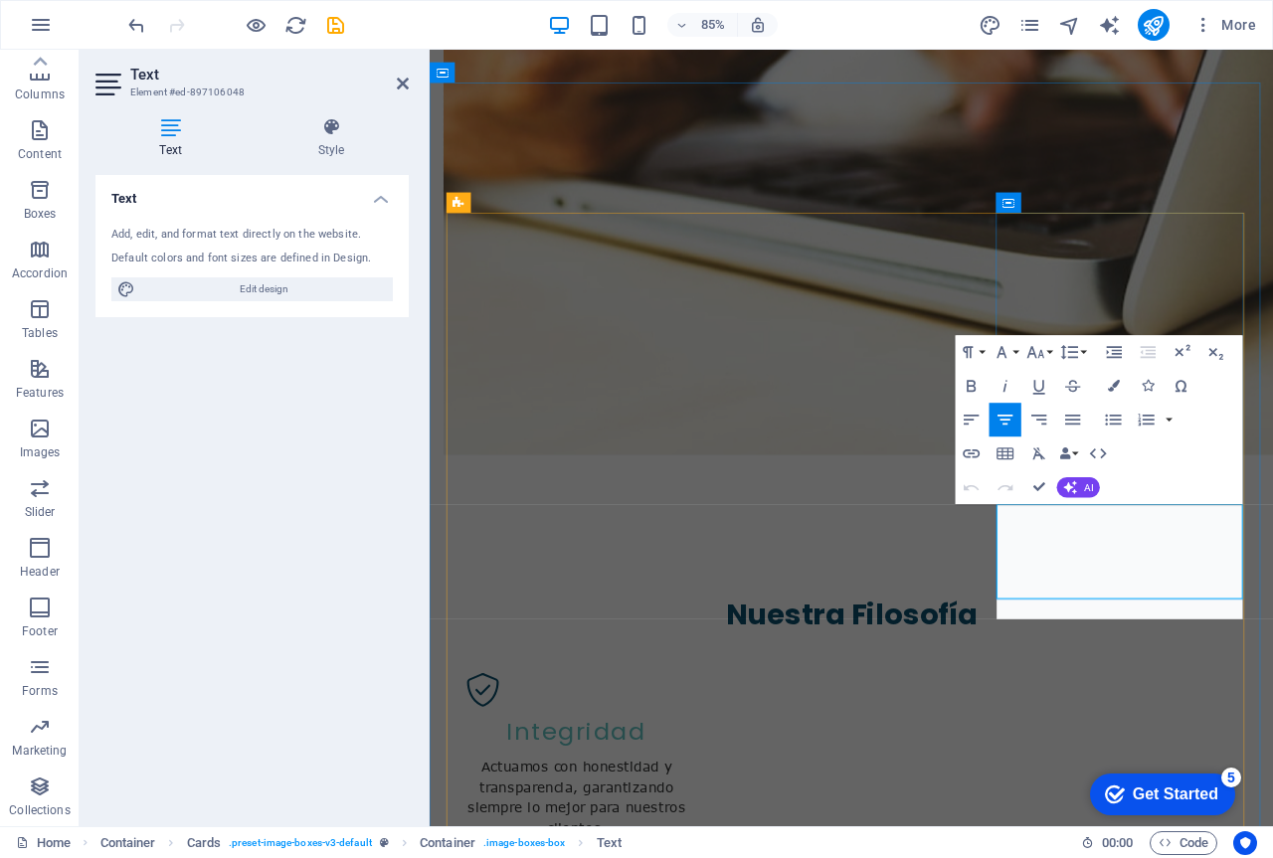
scroll to position [1491, 4]
drag, startPoint x: 1123, startPoint y: 640, endPoint x: 1201, endPoint y: 644, distance: 78.7
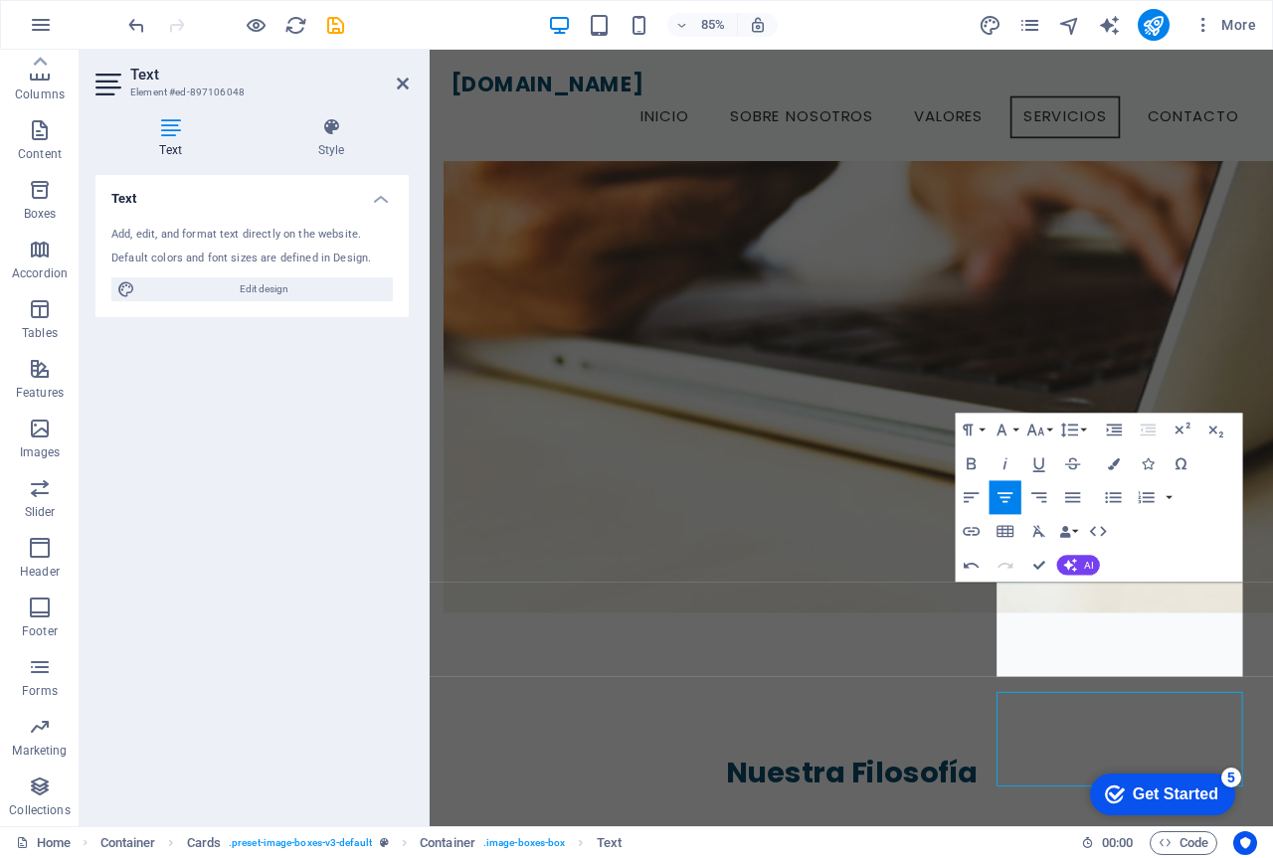
scroll to position [1796, 0]
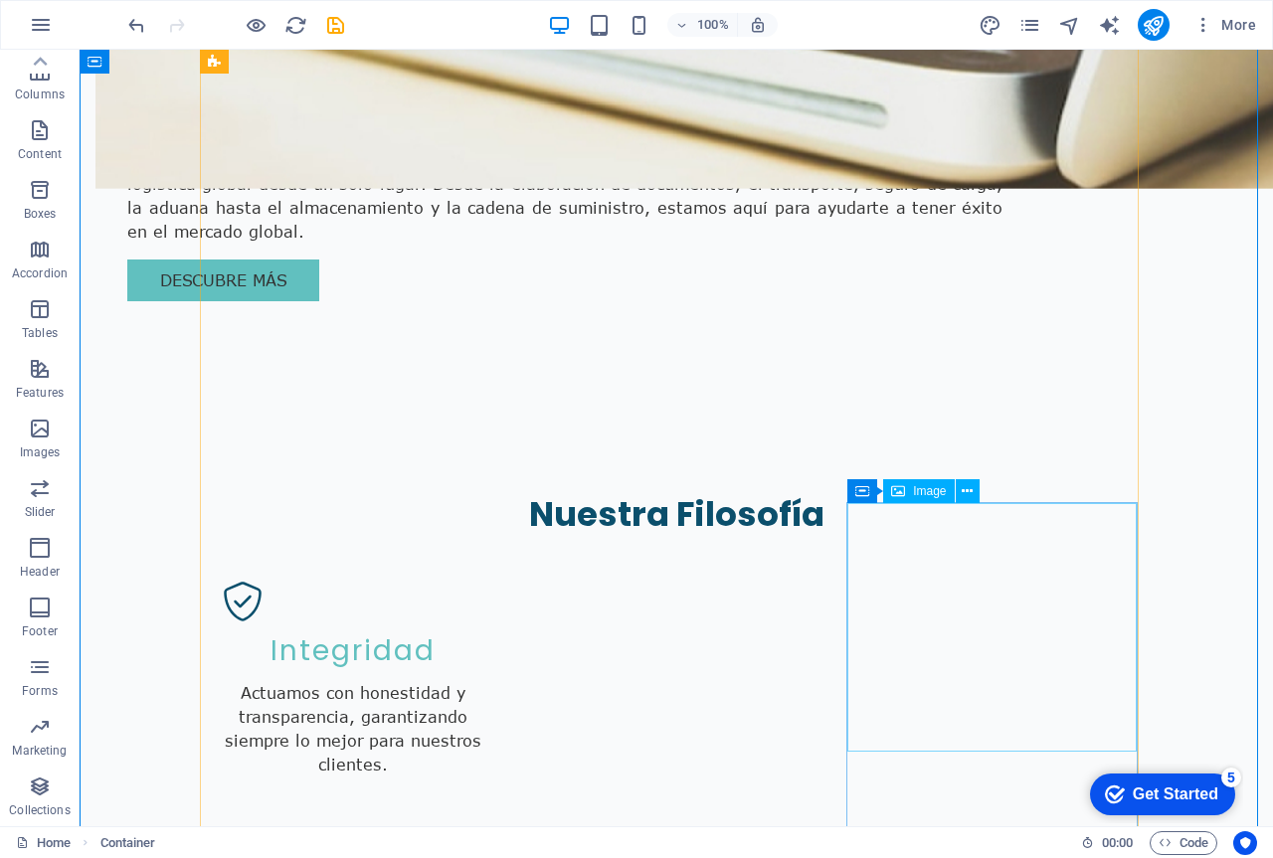
scroll to position [2178, 0]
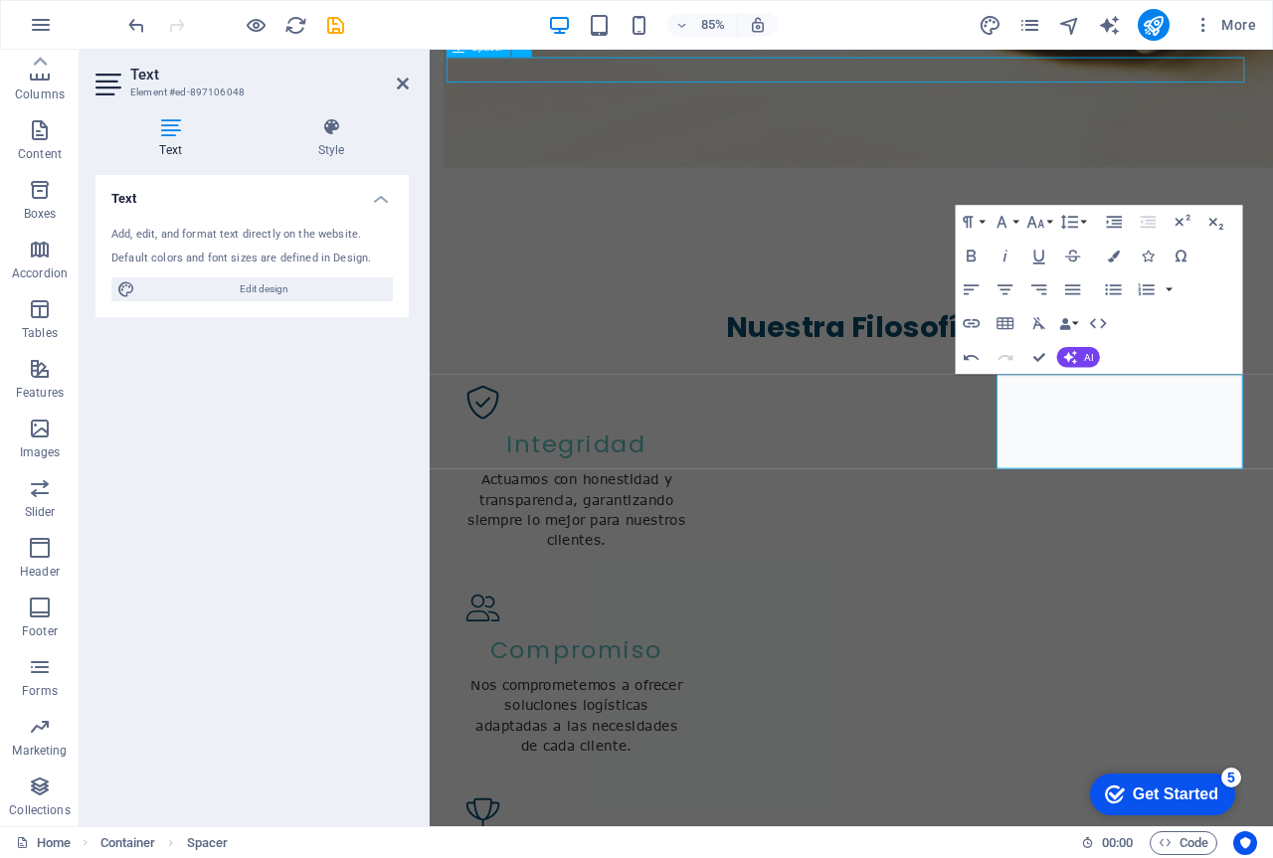
scroll to position [2032, 0]
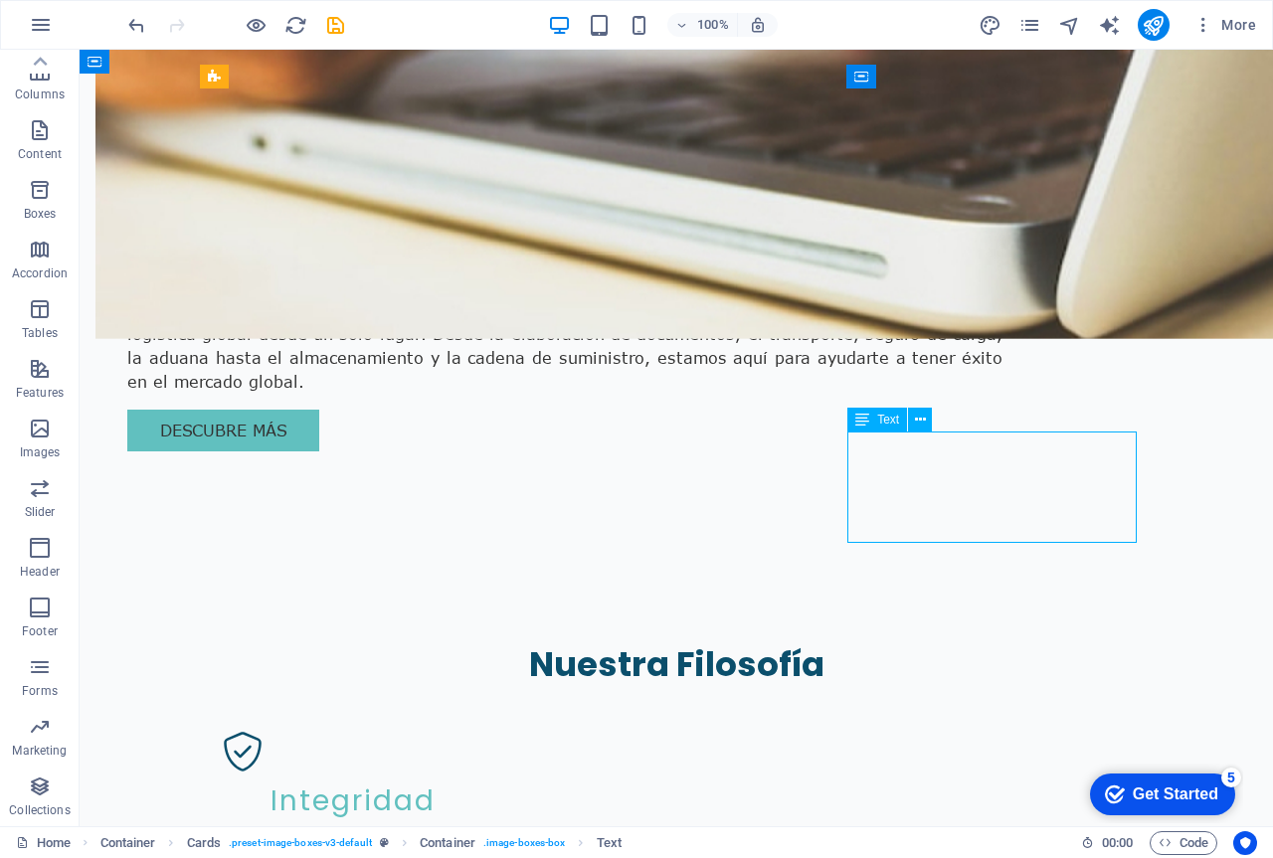
scroll to position [2178, 0]
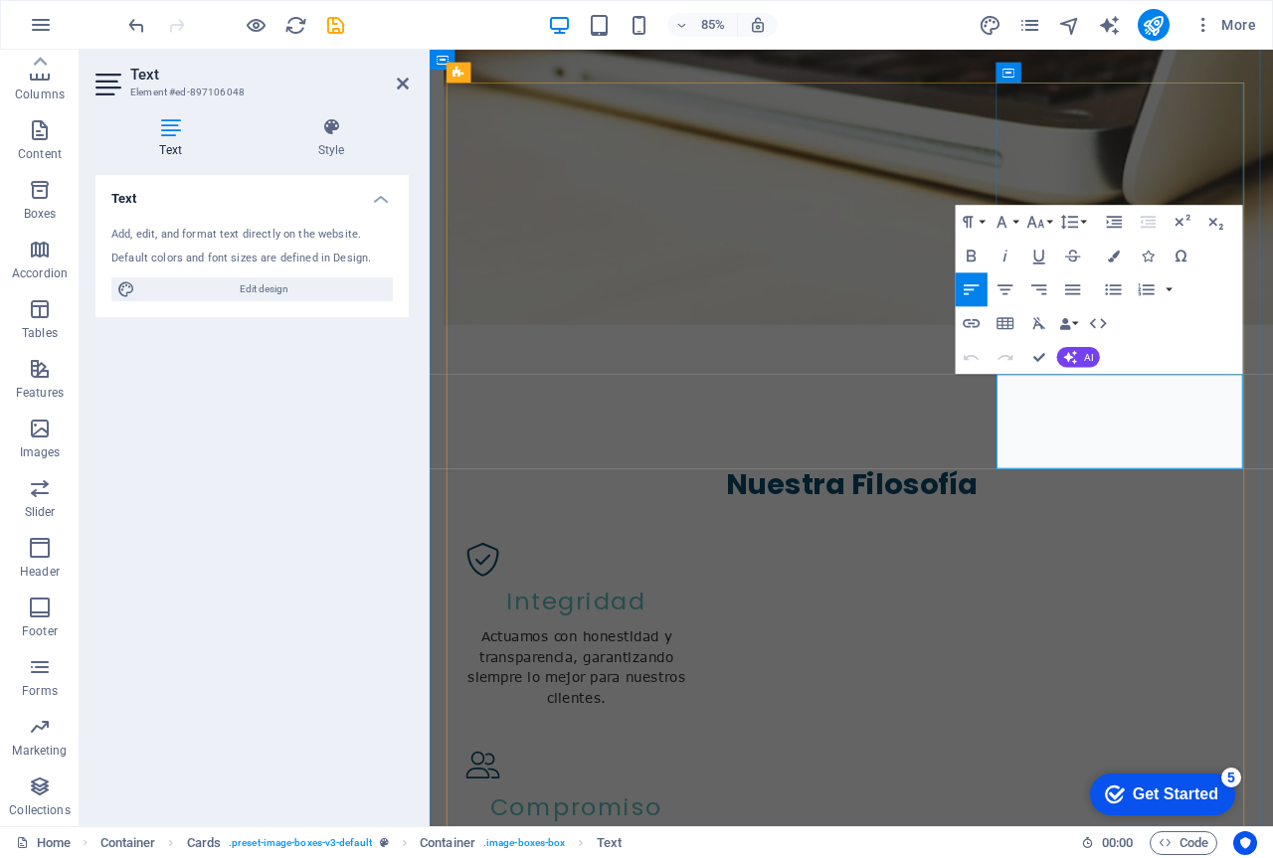
drag, startPoint x: 1340, startPoint y: 516, endPoint x: 1094, endPoint y: 449, distance: 254.8
click at [1012, 291] on icon "button" at bounding box center [1006, 289] width 20 height 20
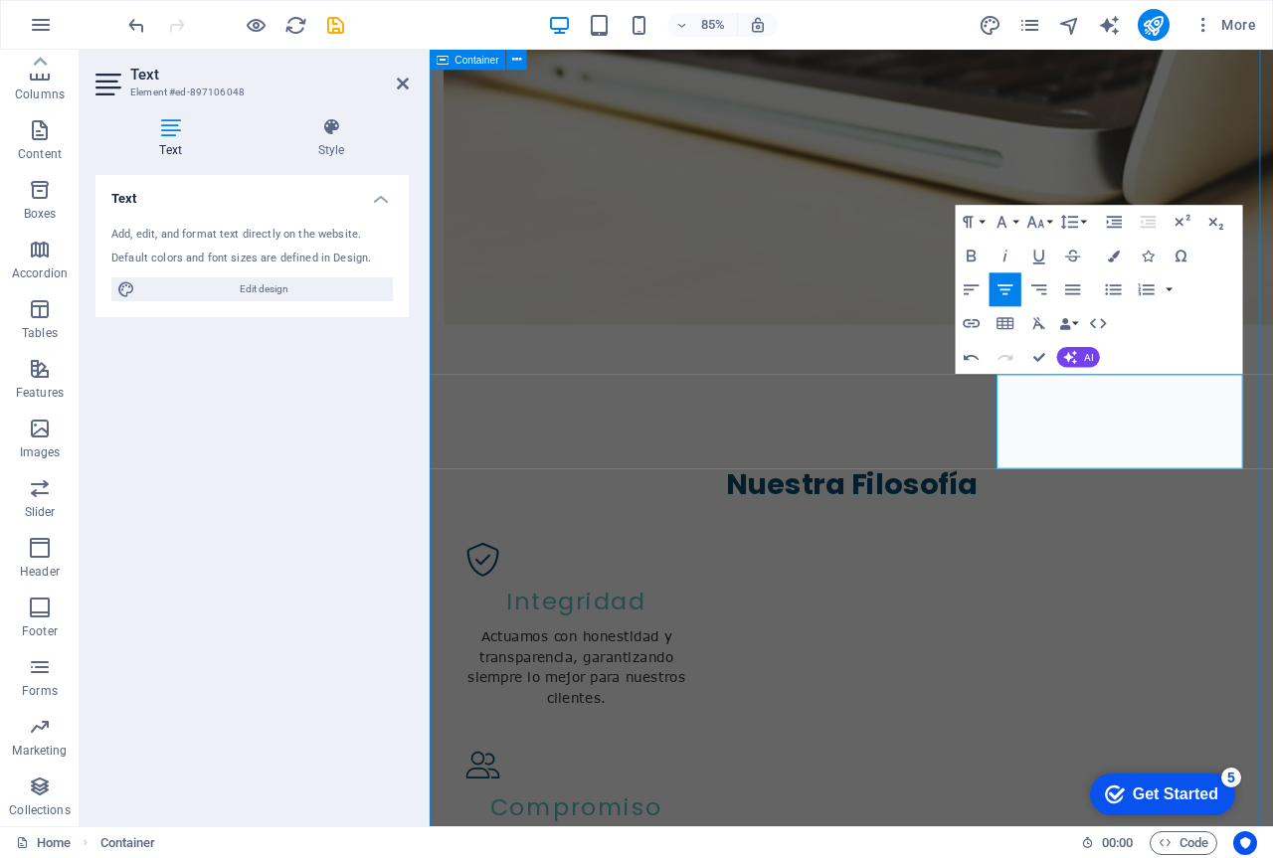
scroll to position [2032, 0]
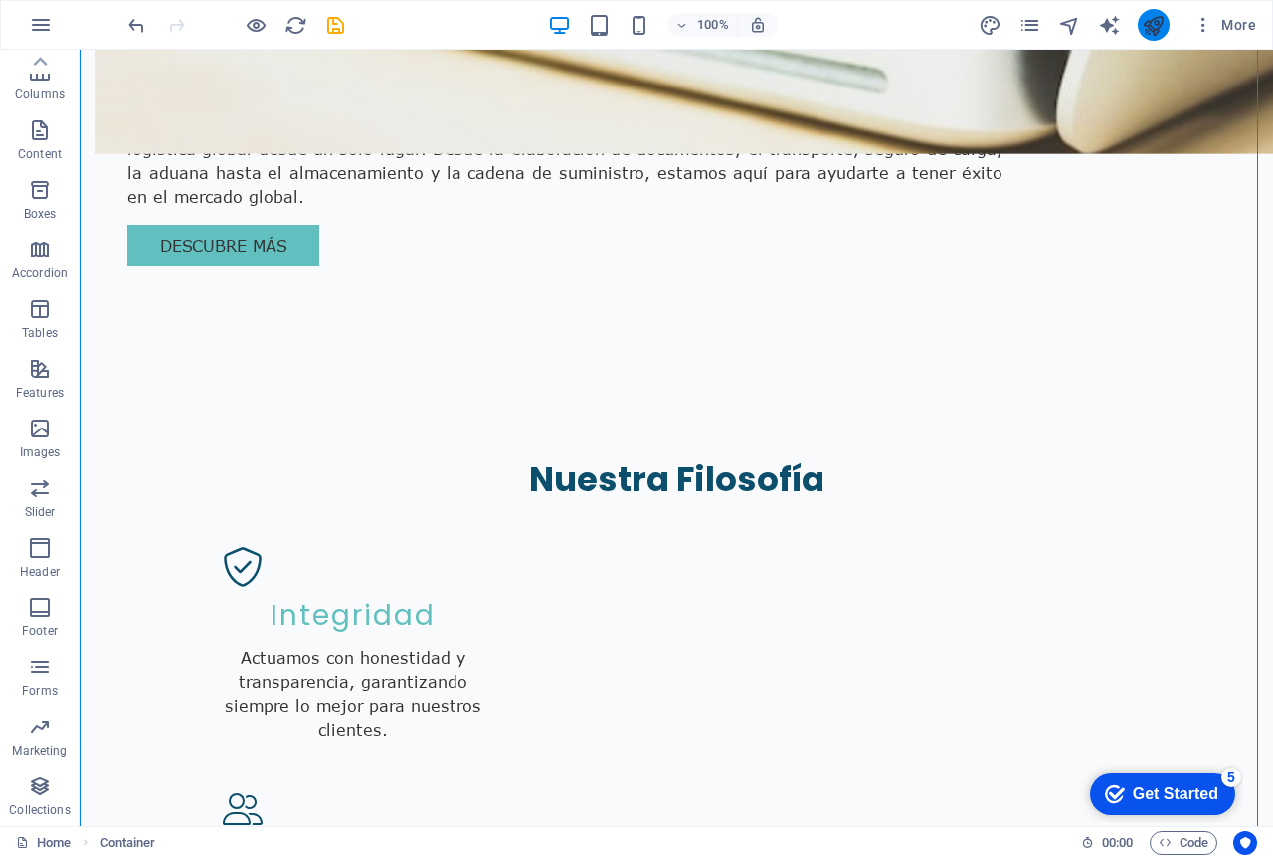
click at [1153, 35] on icon "publish" at bounding box center [1153, 25] width 23 height 23
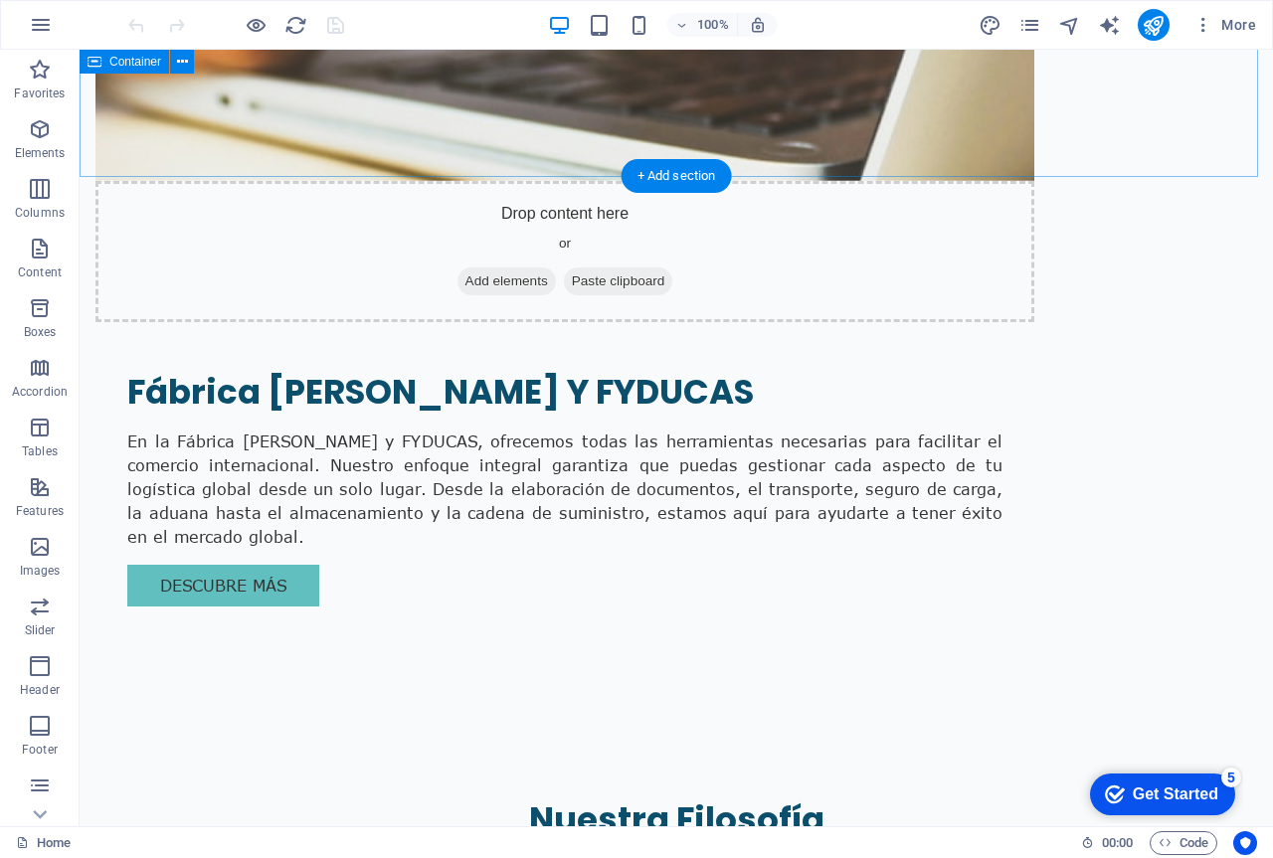
scroll to position [1790, 0]
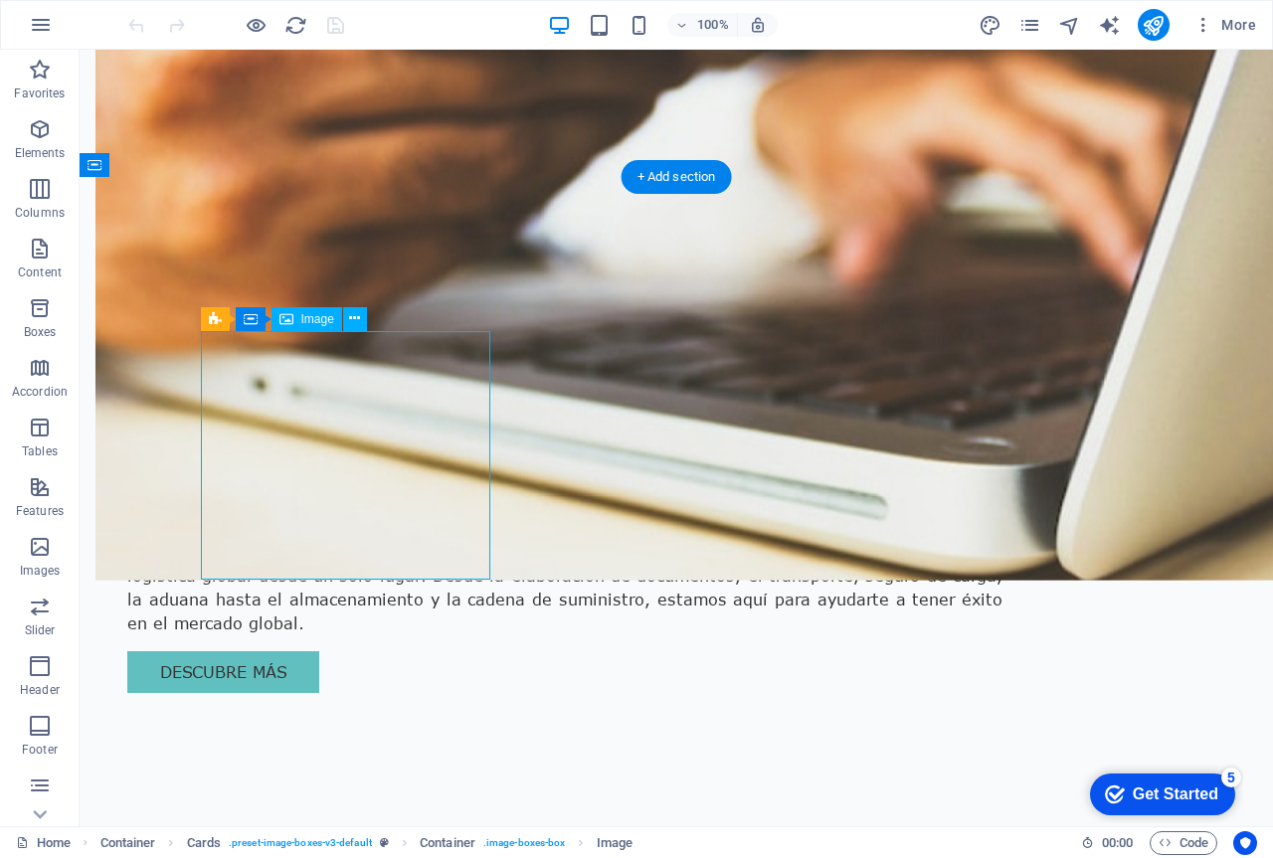
select select "vw"
select select "px"
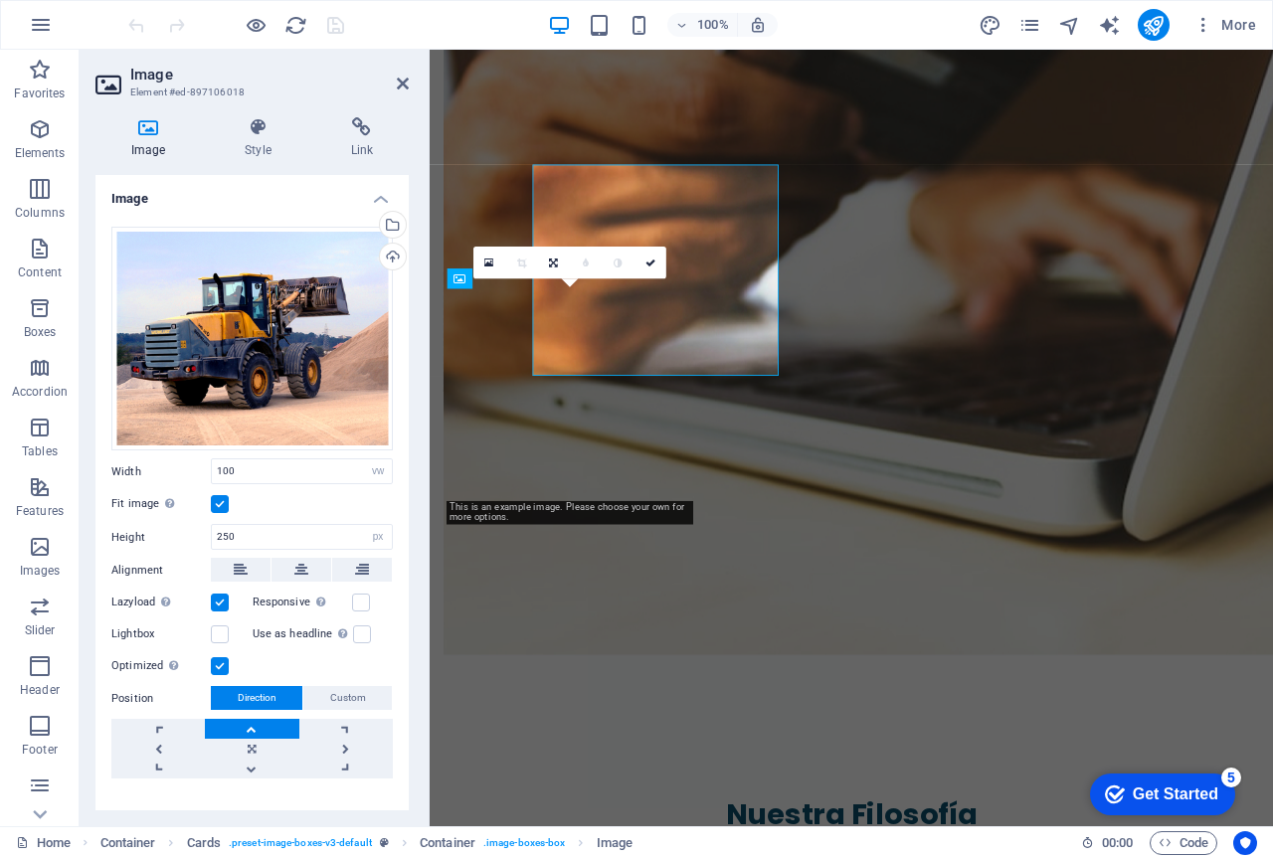
scroll to position [1936, 0]
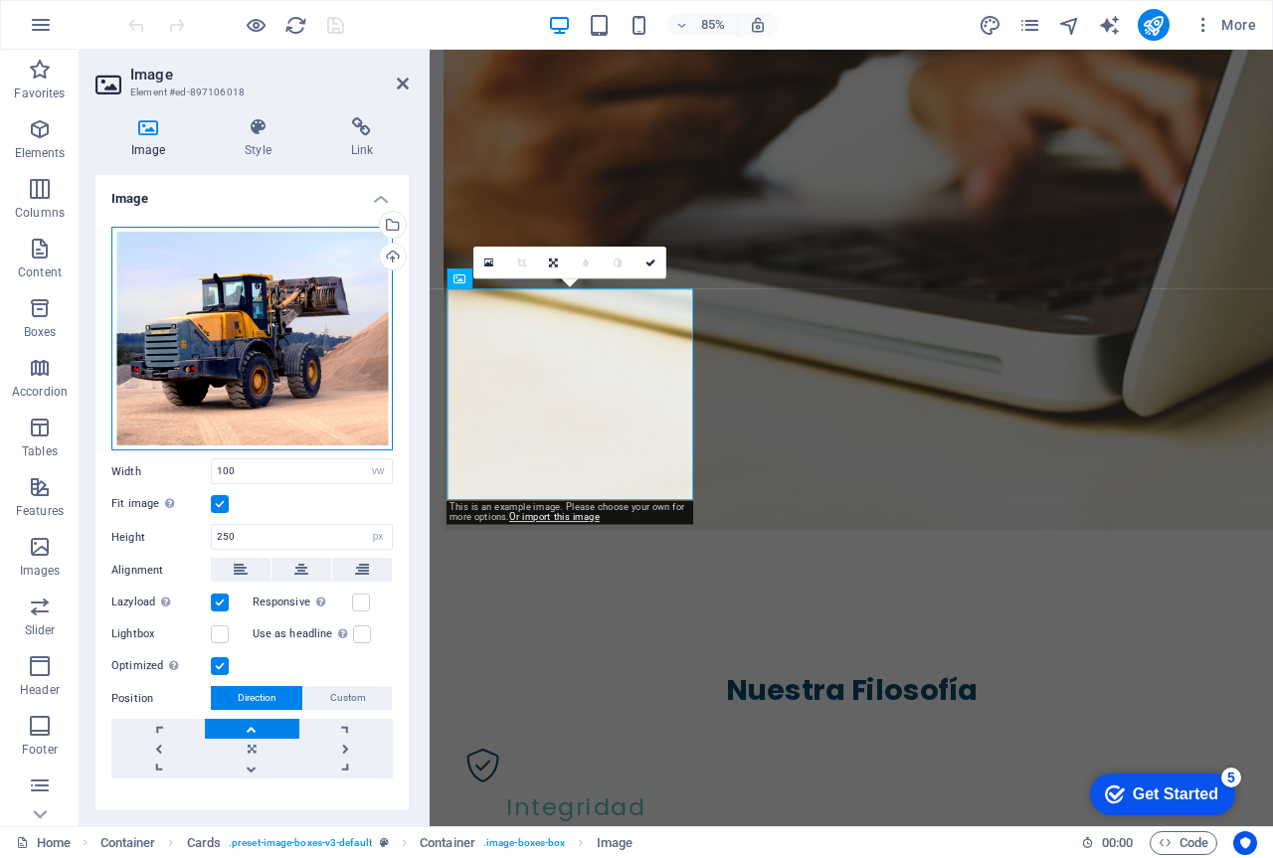
click at [282, 323] on div "Drag files here, click to choose files or select files from Files or our free s…" at bounding box center [251, 339] width 281 height 225
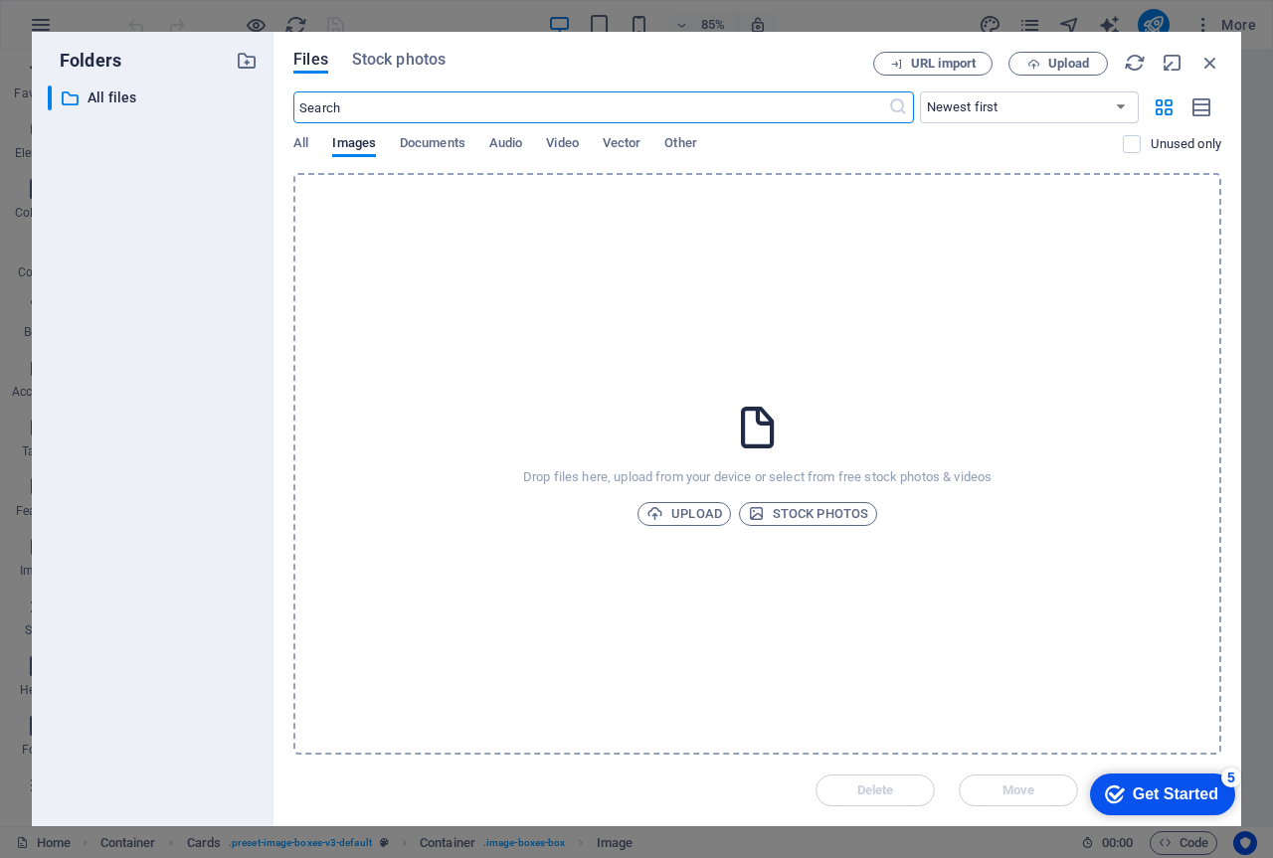
scroll to position [3045, 0]
click at [687, 522] on span "Upload" at bounding box center [684, 514] width 76 height 24
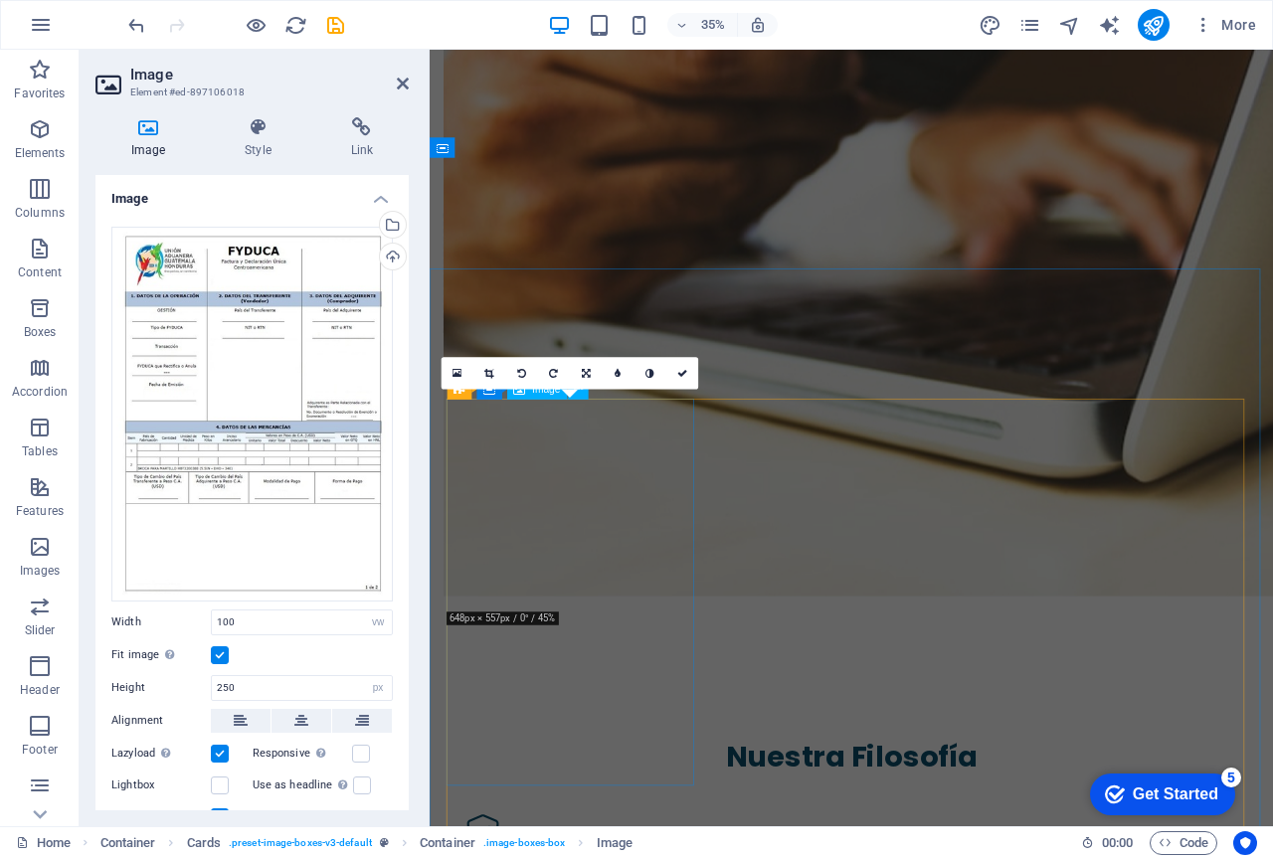
scroll to position [1936, 0]
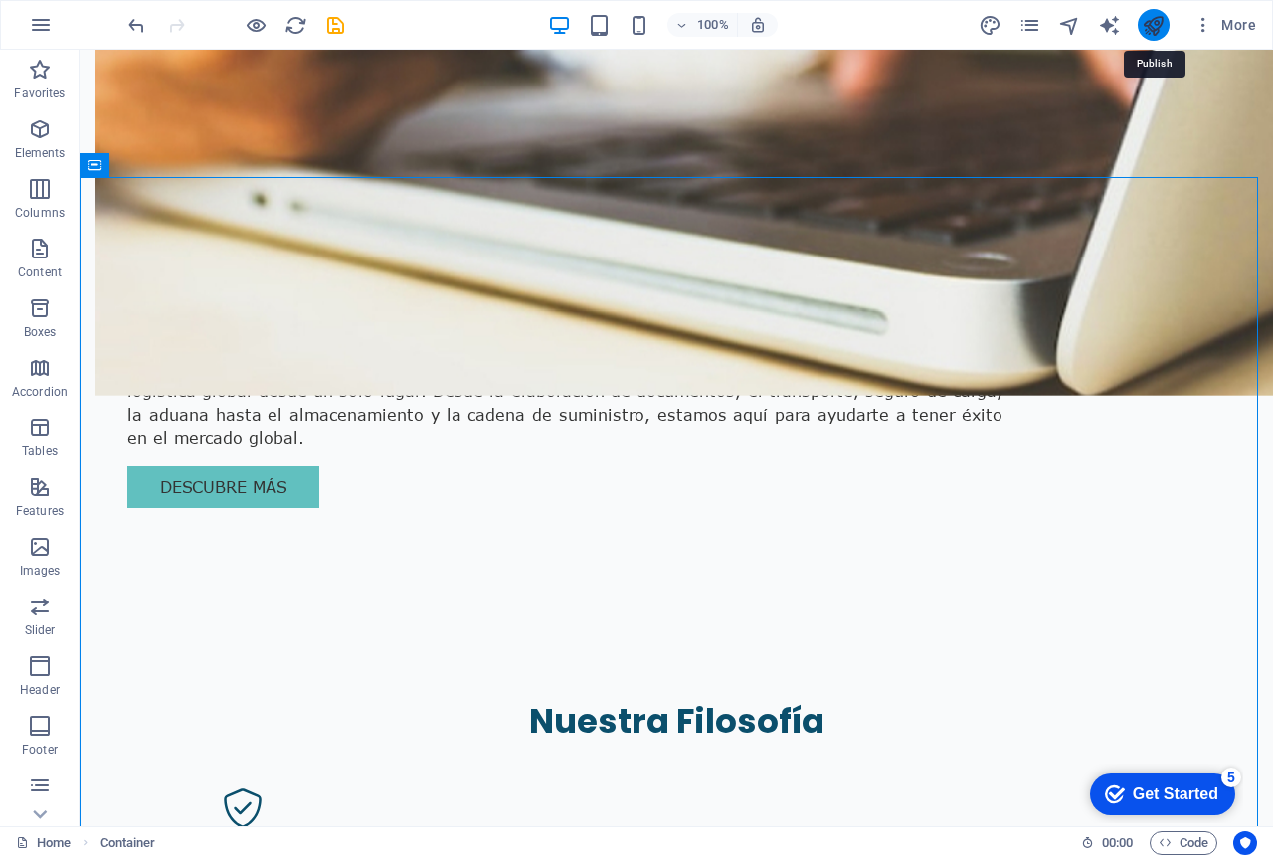
drag, startPoint x: 1160, startPoint y: 28, endPoint x: 1095, endPoint y: 34, distance: 64.9
click at [1160, 28] on icon "publish" at bounding box center [1153, 25] width 23 height 23
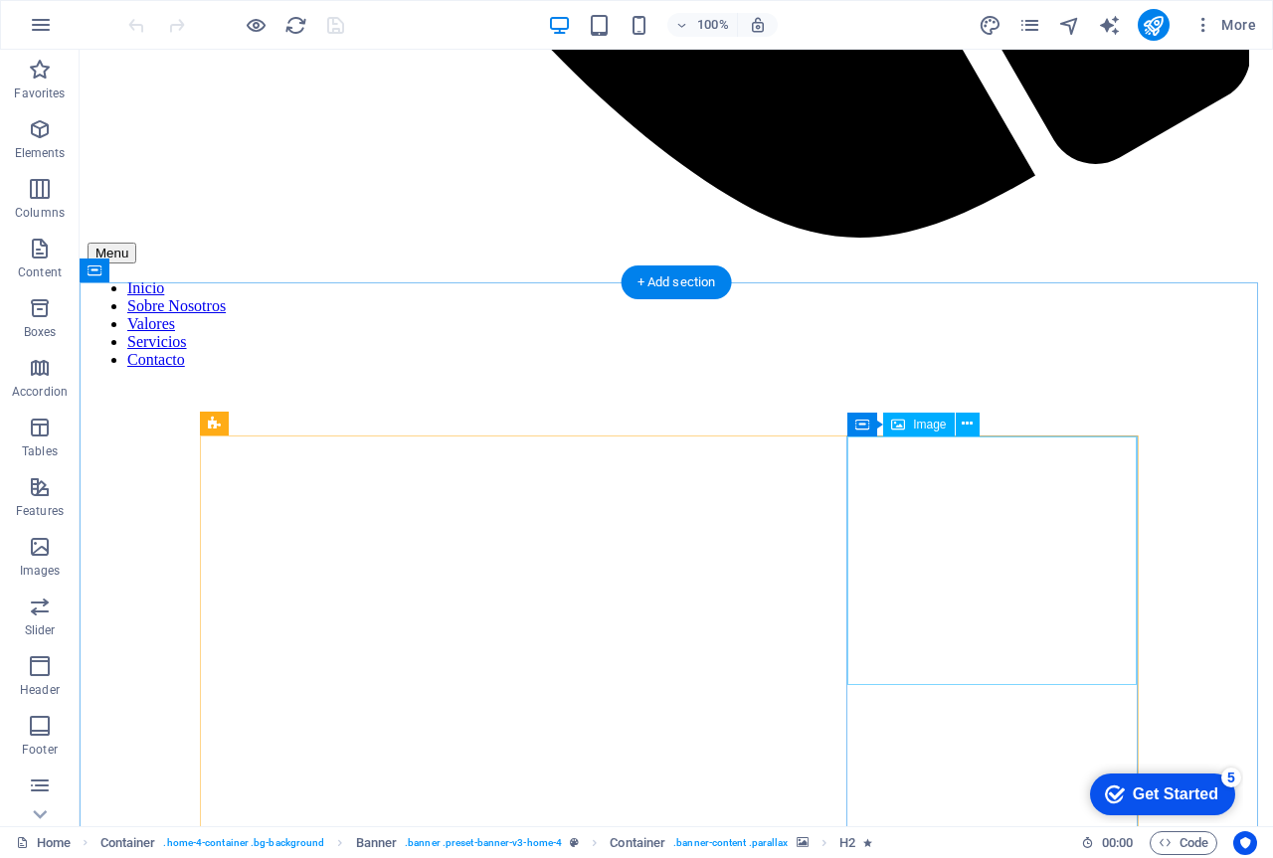
scroll to position [1691, 0]
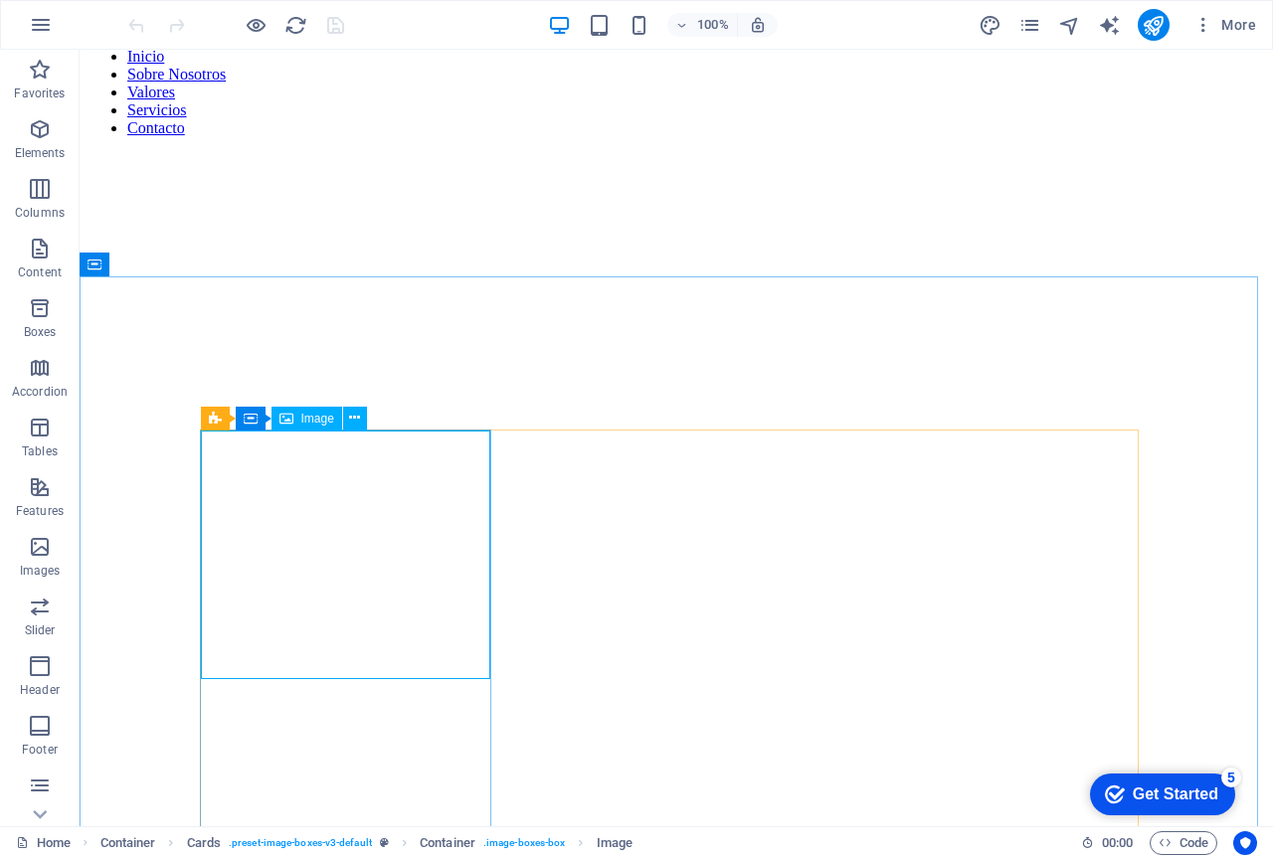
click at [310, 427] on div "Image" at bounding box center [307, 419] width 71 height 24
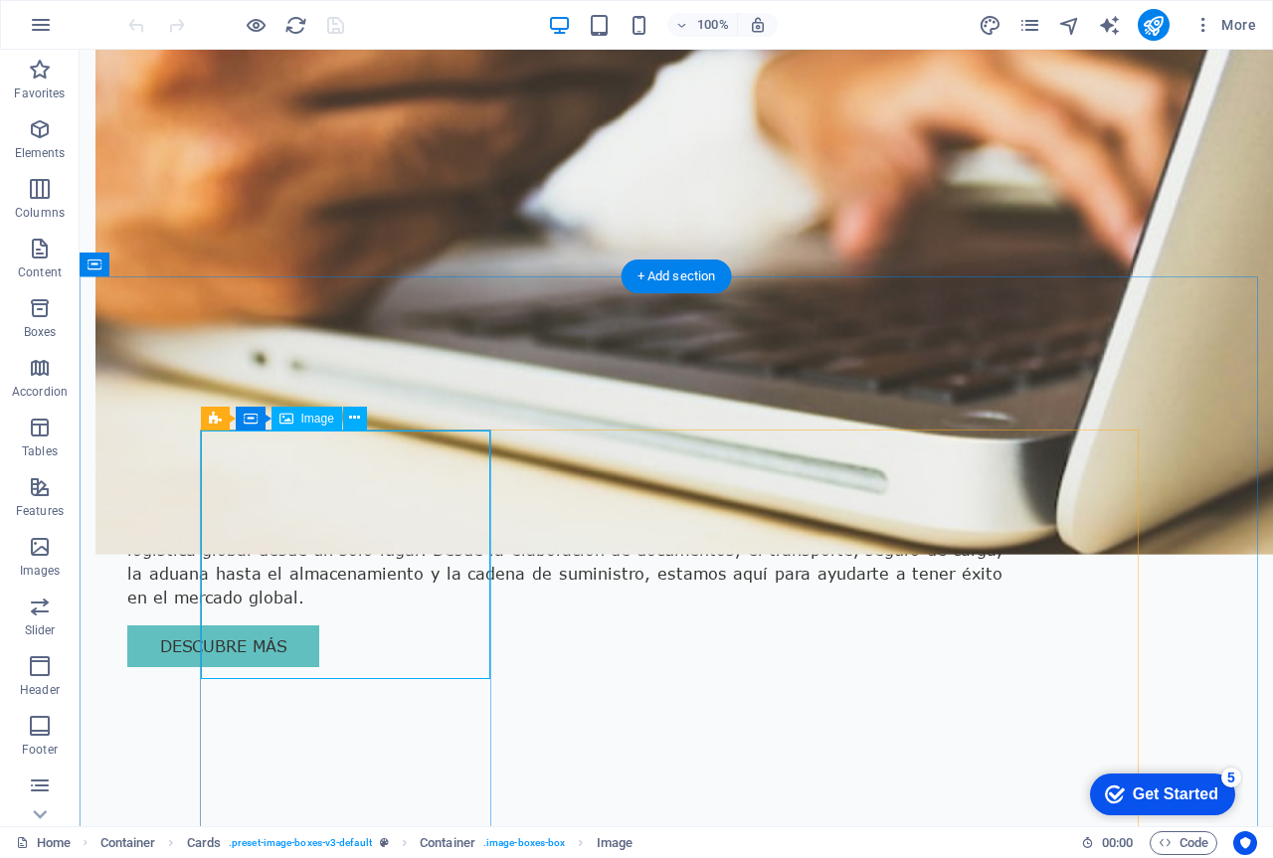
select select "vw"
select select "px"
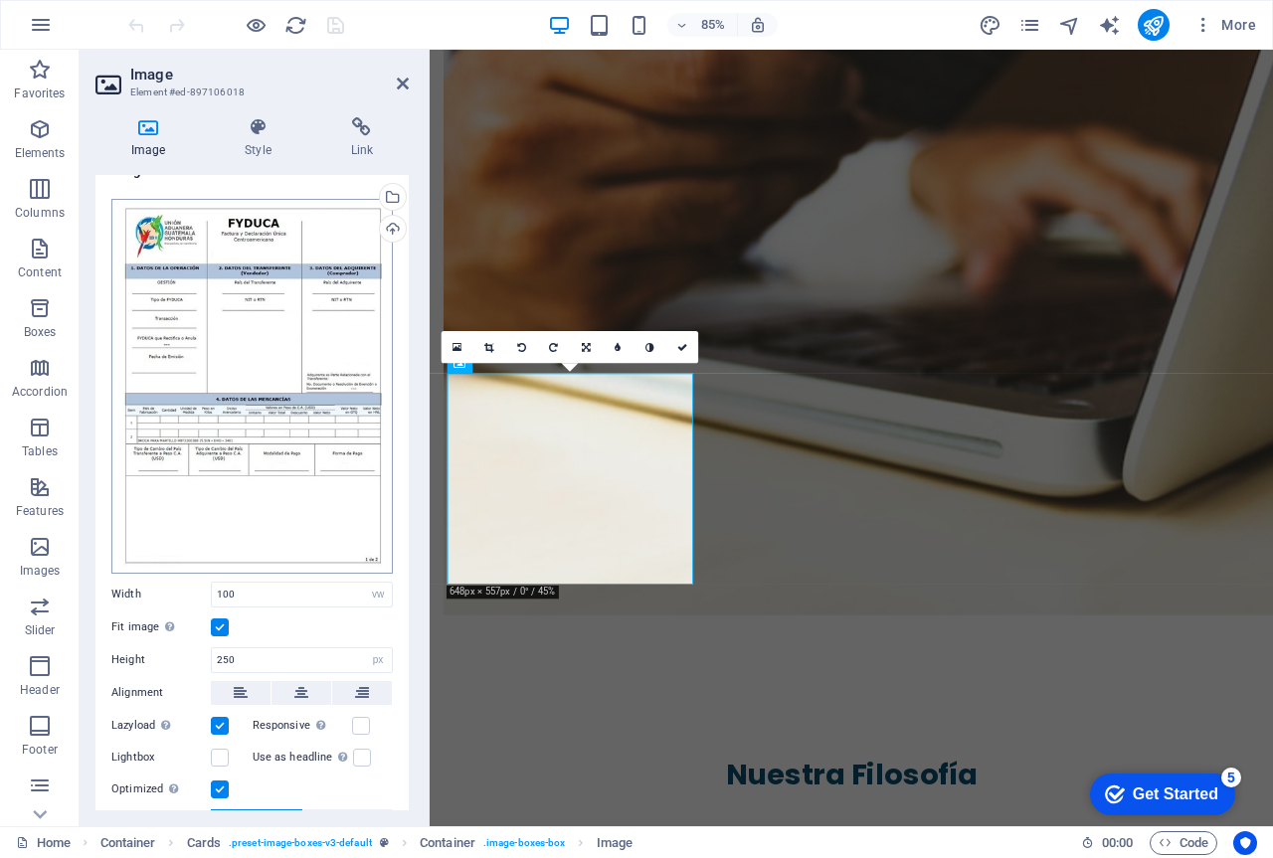
scroll to position [0, 0]
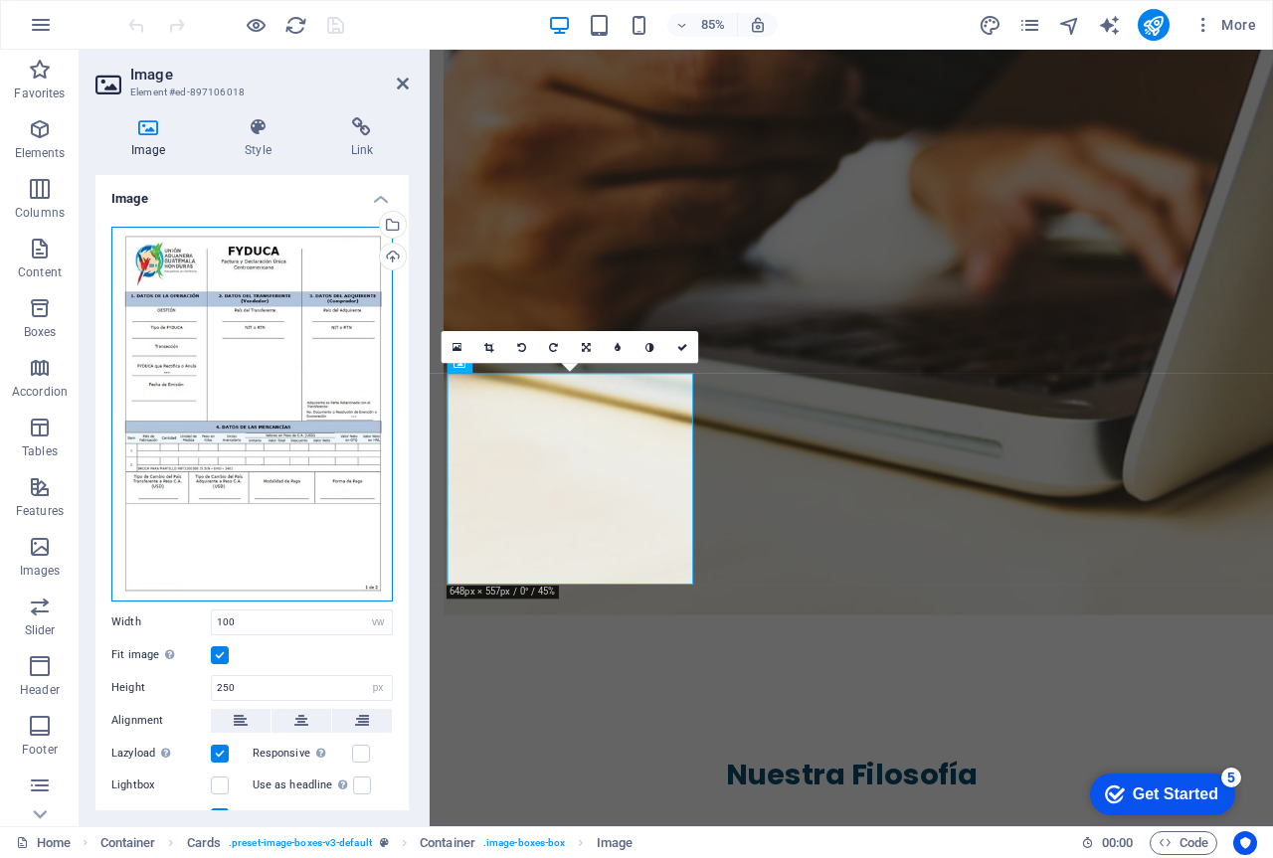
click at [264, 462] on div "Drag files here, click to choose files or select files from Files or our free s…" at bounding box center [251, 414] width 281 height 375
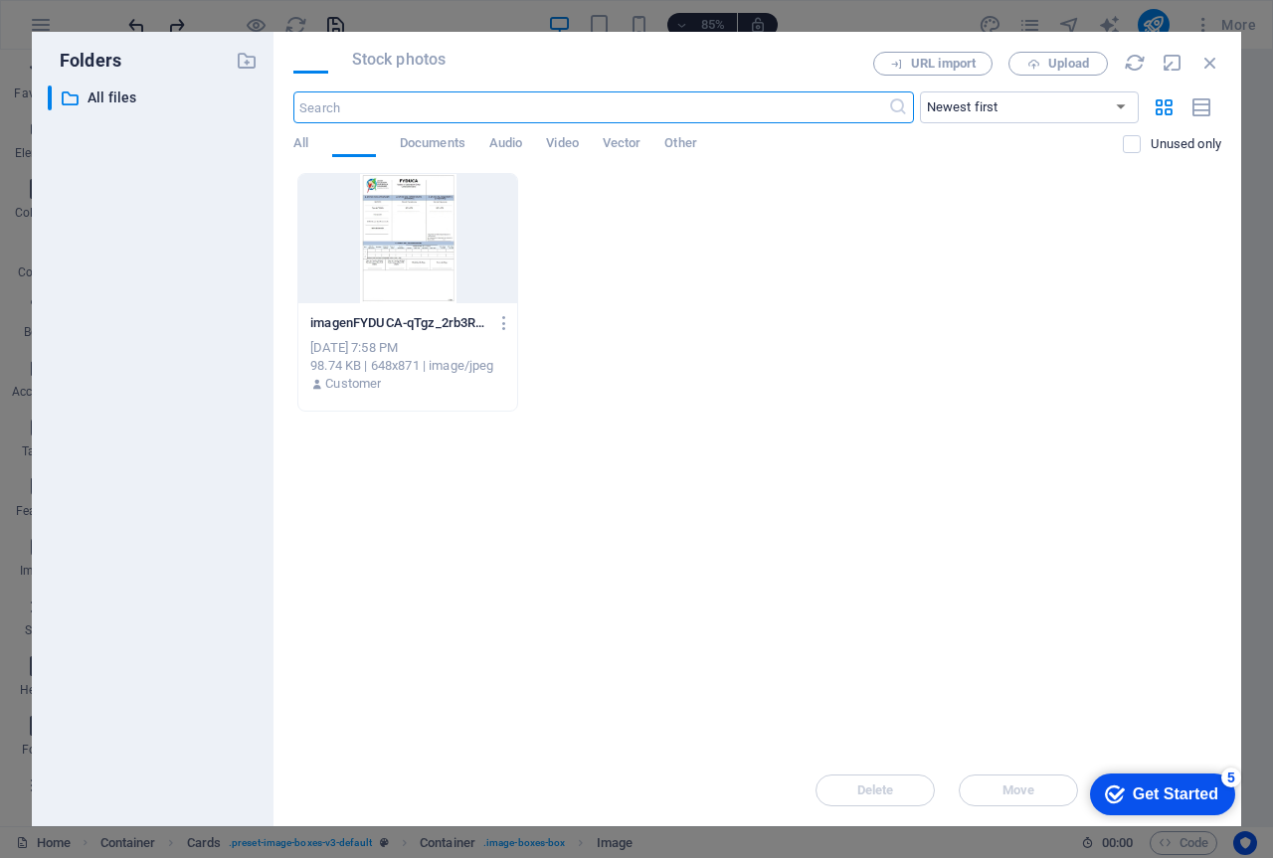
scroll to position [2947, 0]
click at [1041, 58] on span "Upload" at bounding box center [1058, 64] width 82 height 13
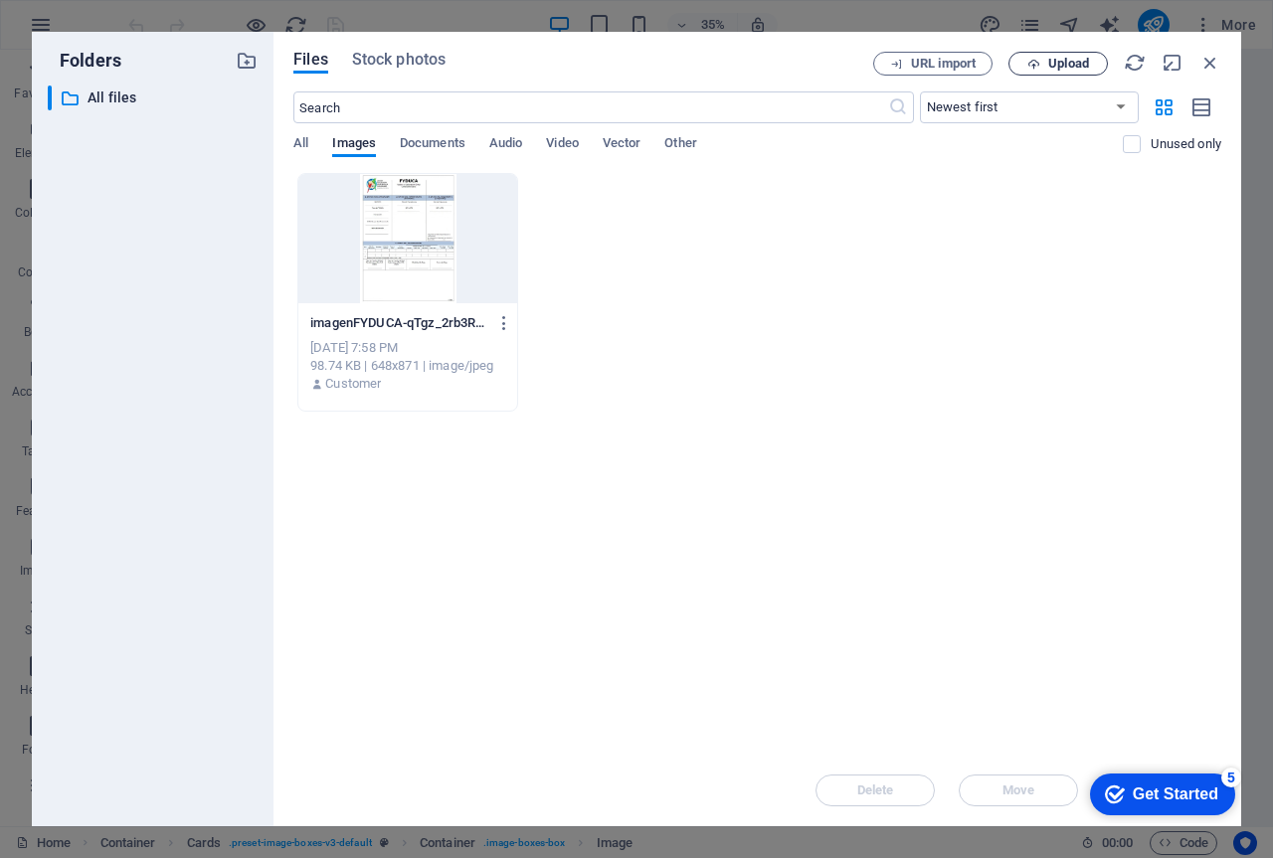
click at [1062, 62] on span "Upload" at bounding box center [1068, 64] width 41 height 12
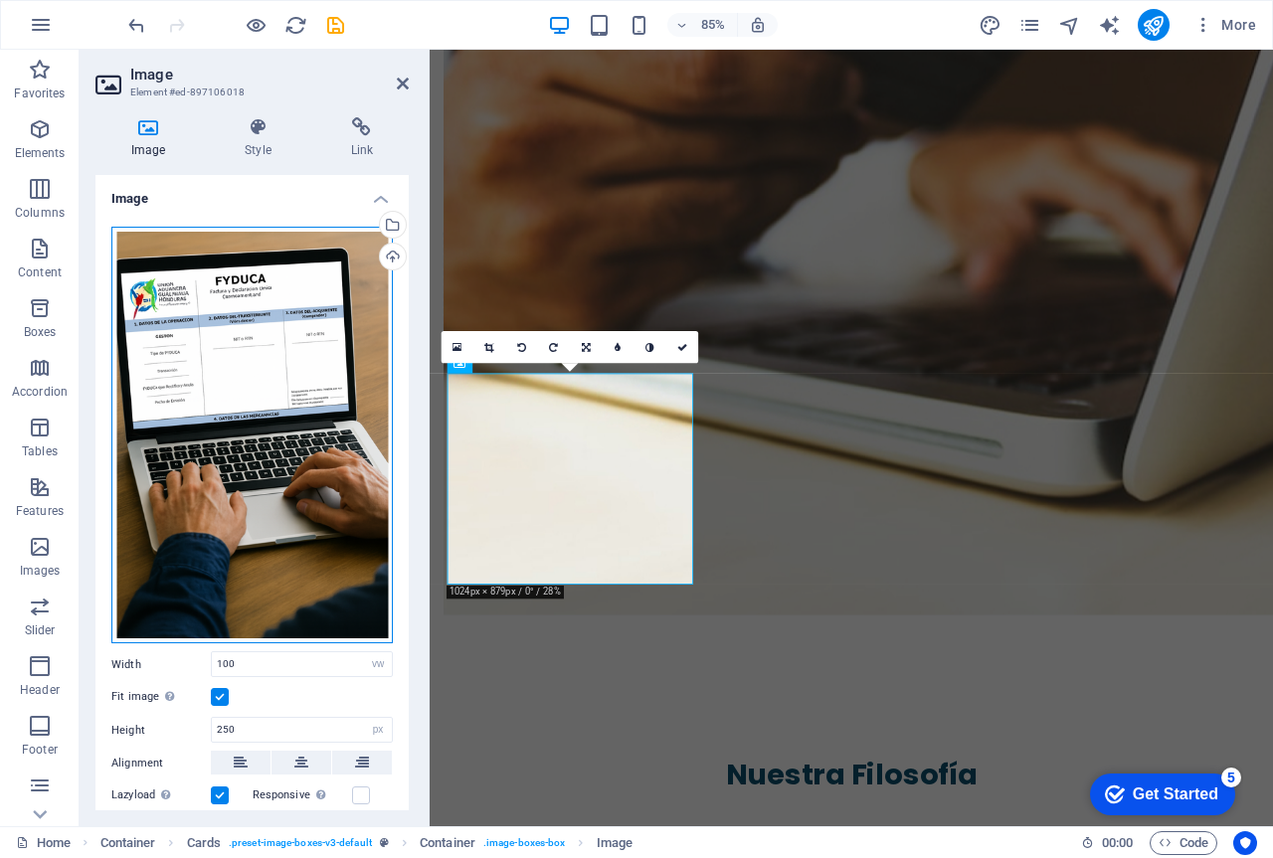
click at [295, 349] on div "Drag files here, click to choose files or select files from Files or our free s…" at bounding box center [251, 436] width 281 height 418
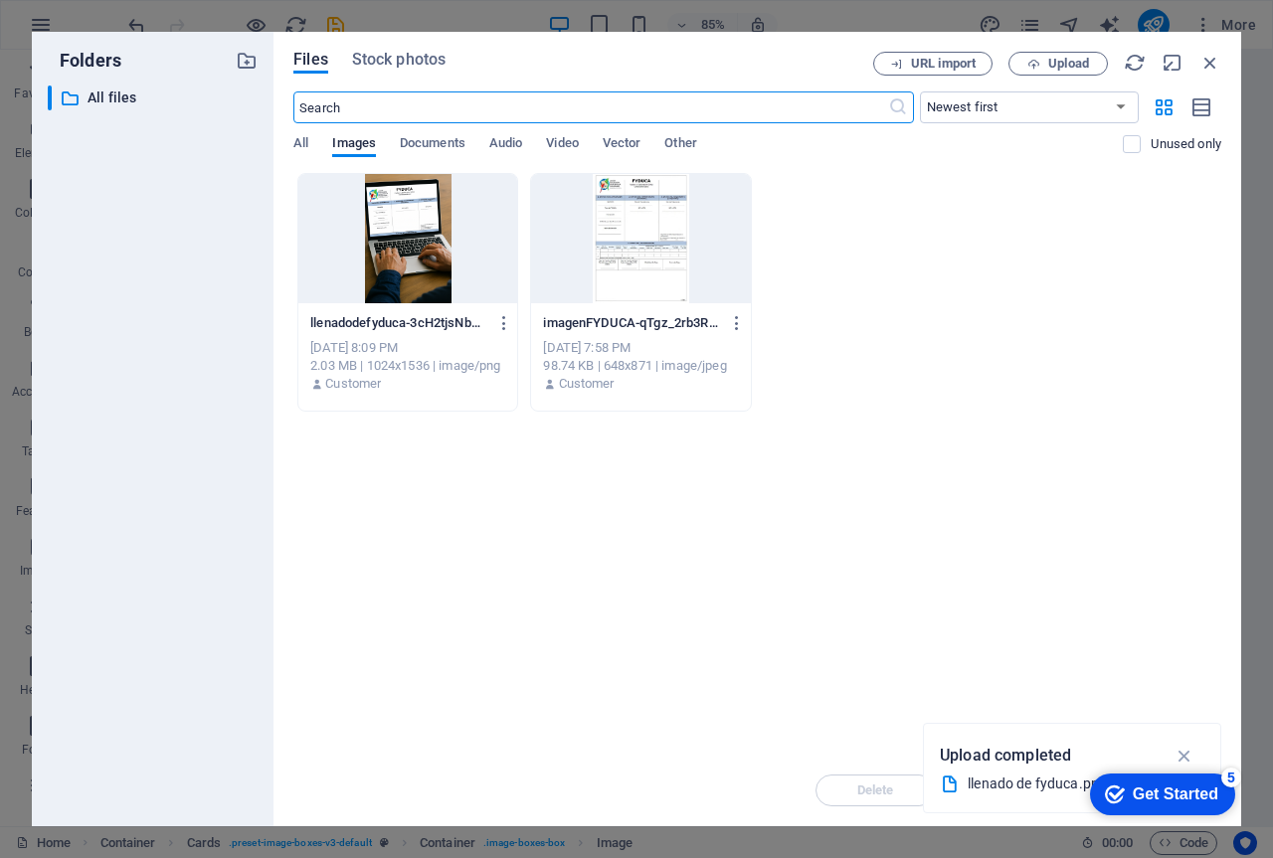
scroll to position [2947, 0]
click at [1206, 65] on icon "button" at bounding box center [1210, 63] width 22 height 22
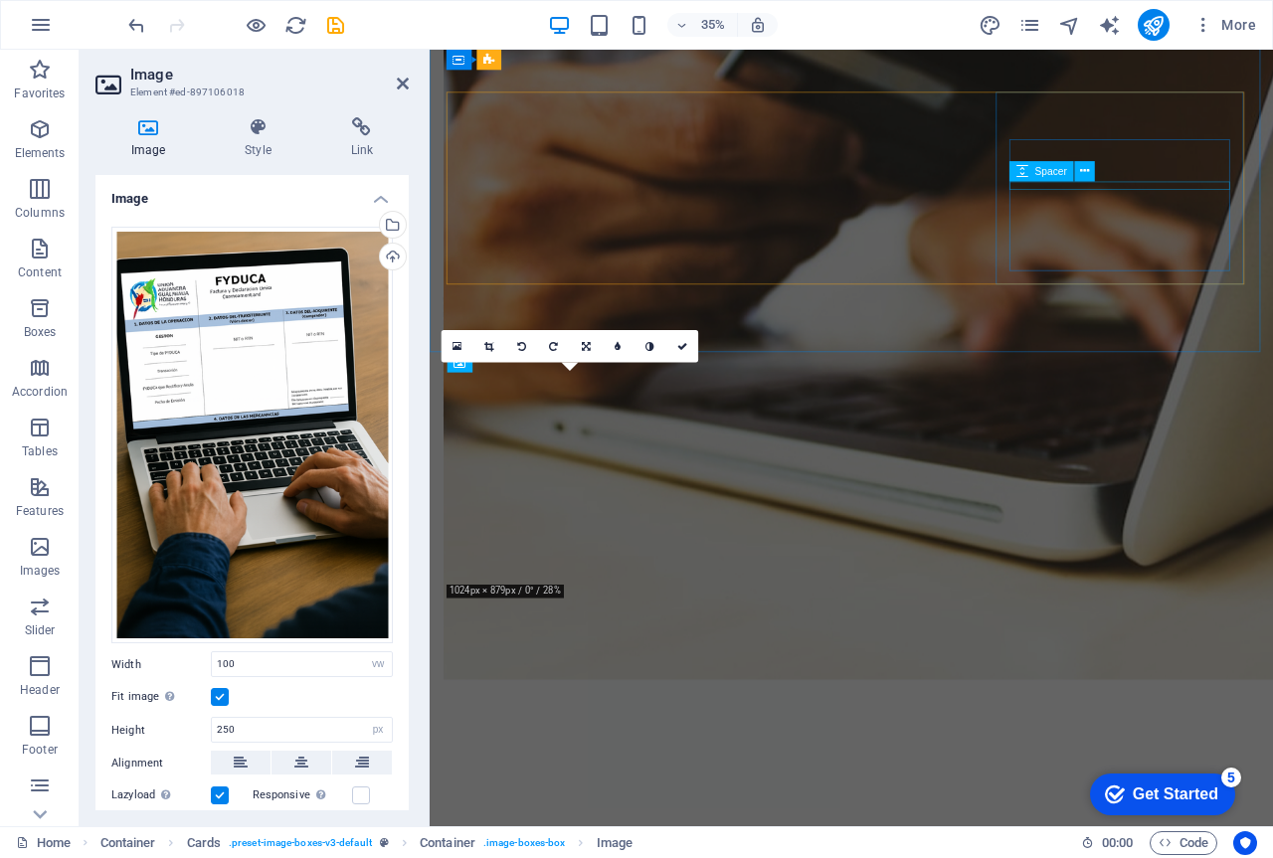
scroll to position [1837, 0]
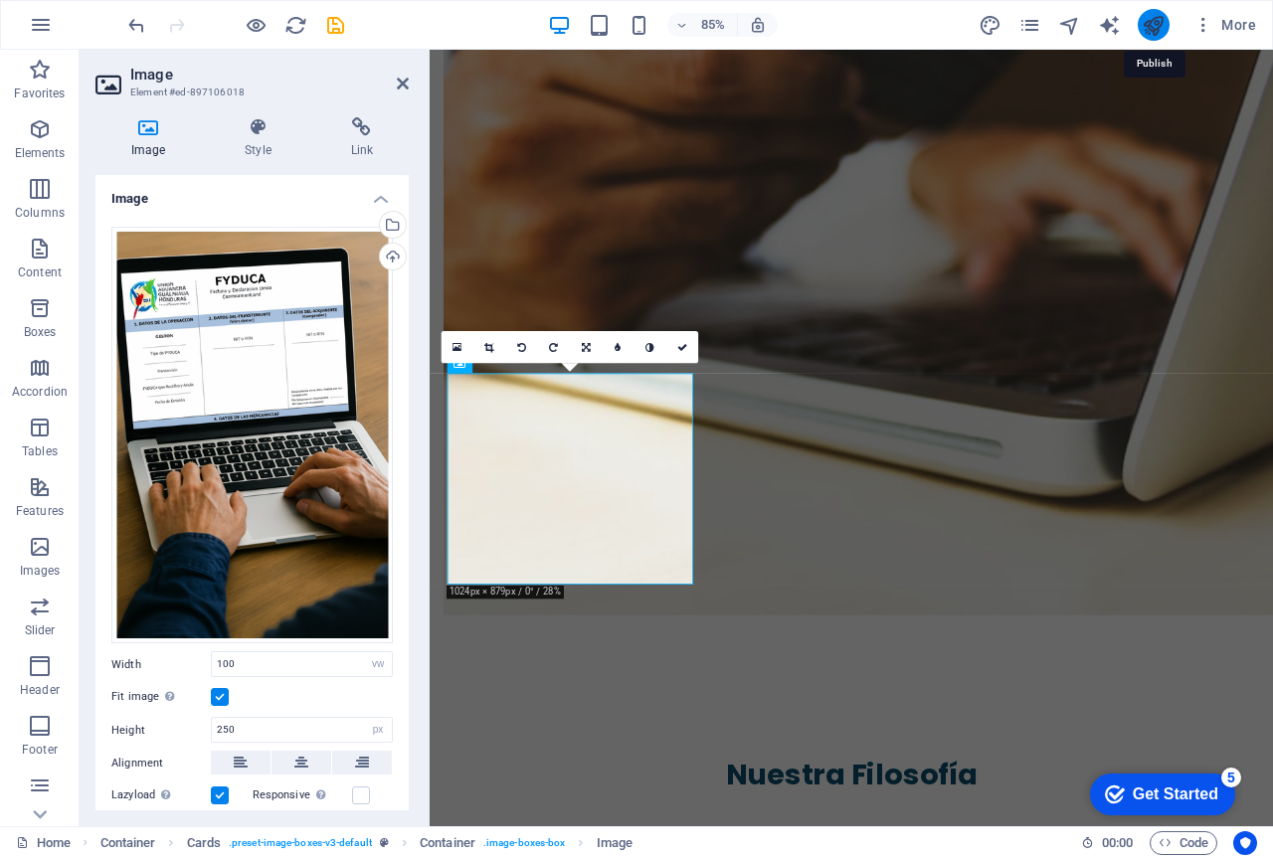
click at [1160, 34] on icon "publish" at bounding box center [1153, 25] width 23 height 23
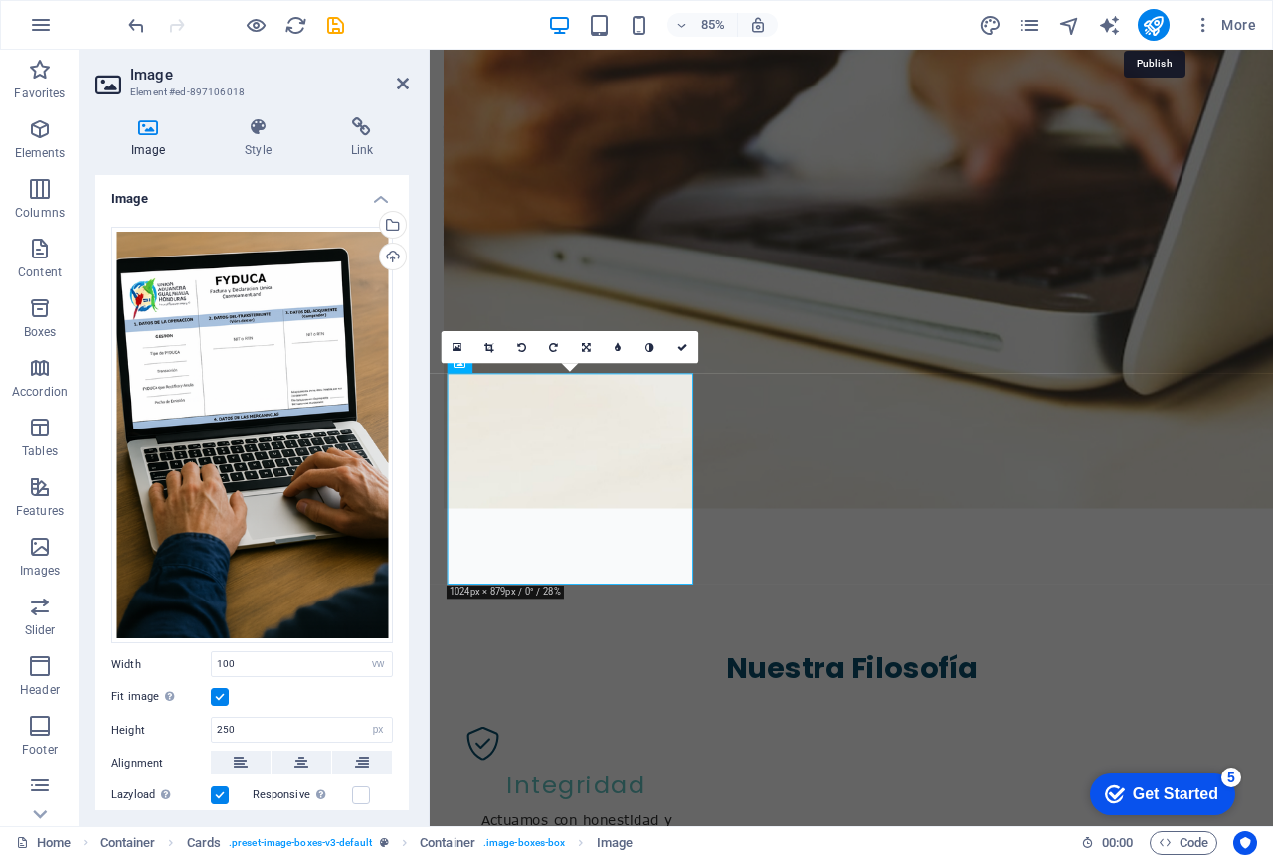
scroll to position [1691, 0]
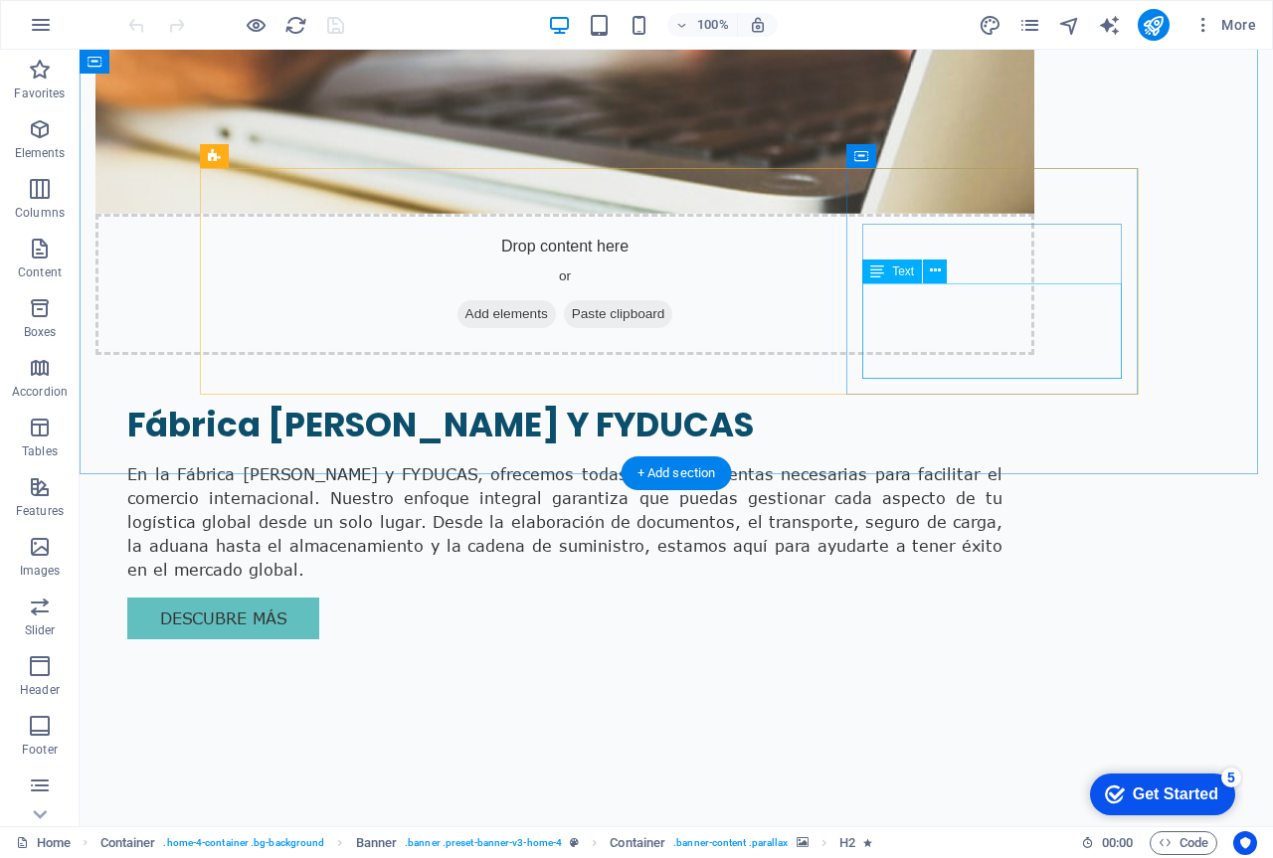
scroll to position [1890, 0]
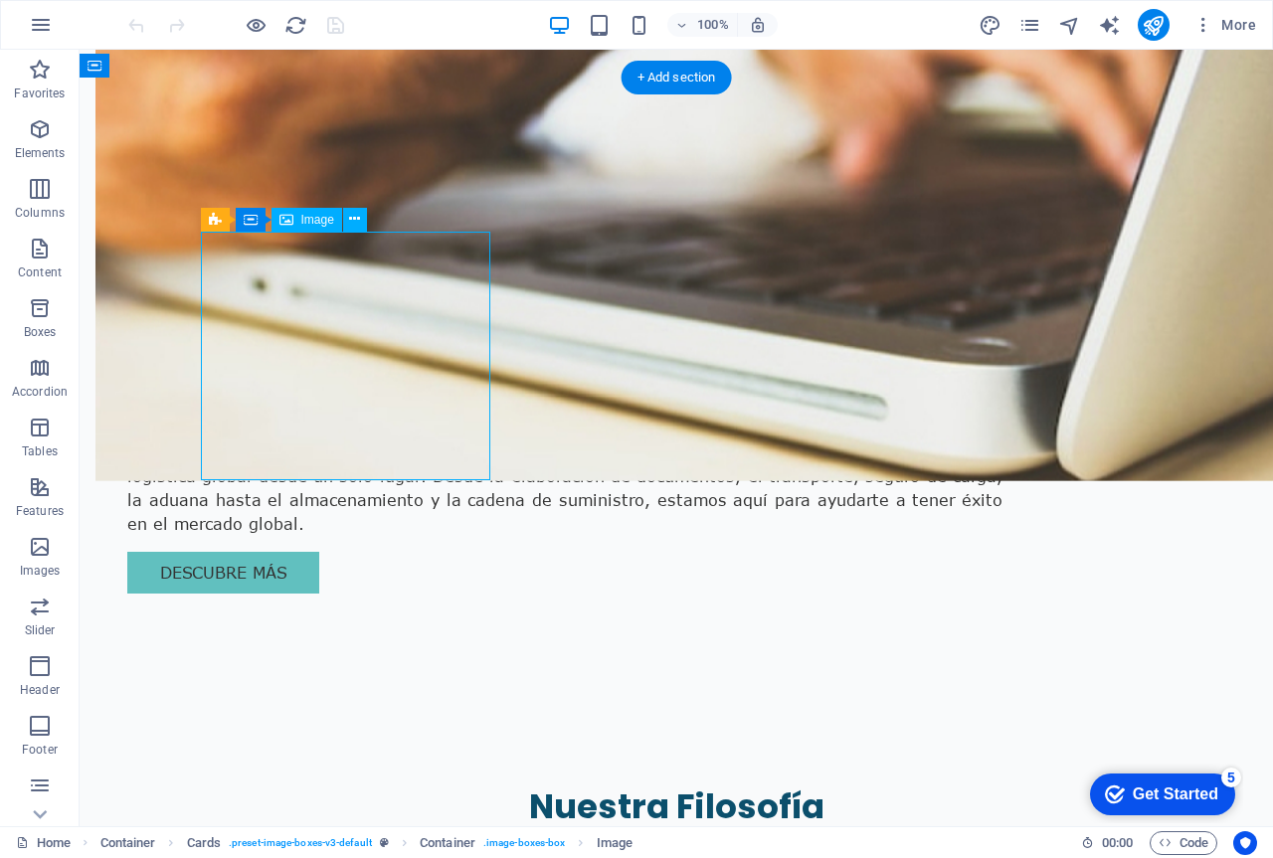
select select "vw"
select select "px"
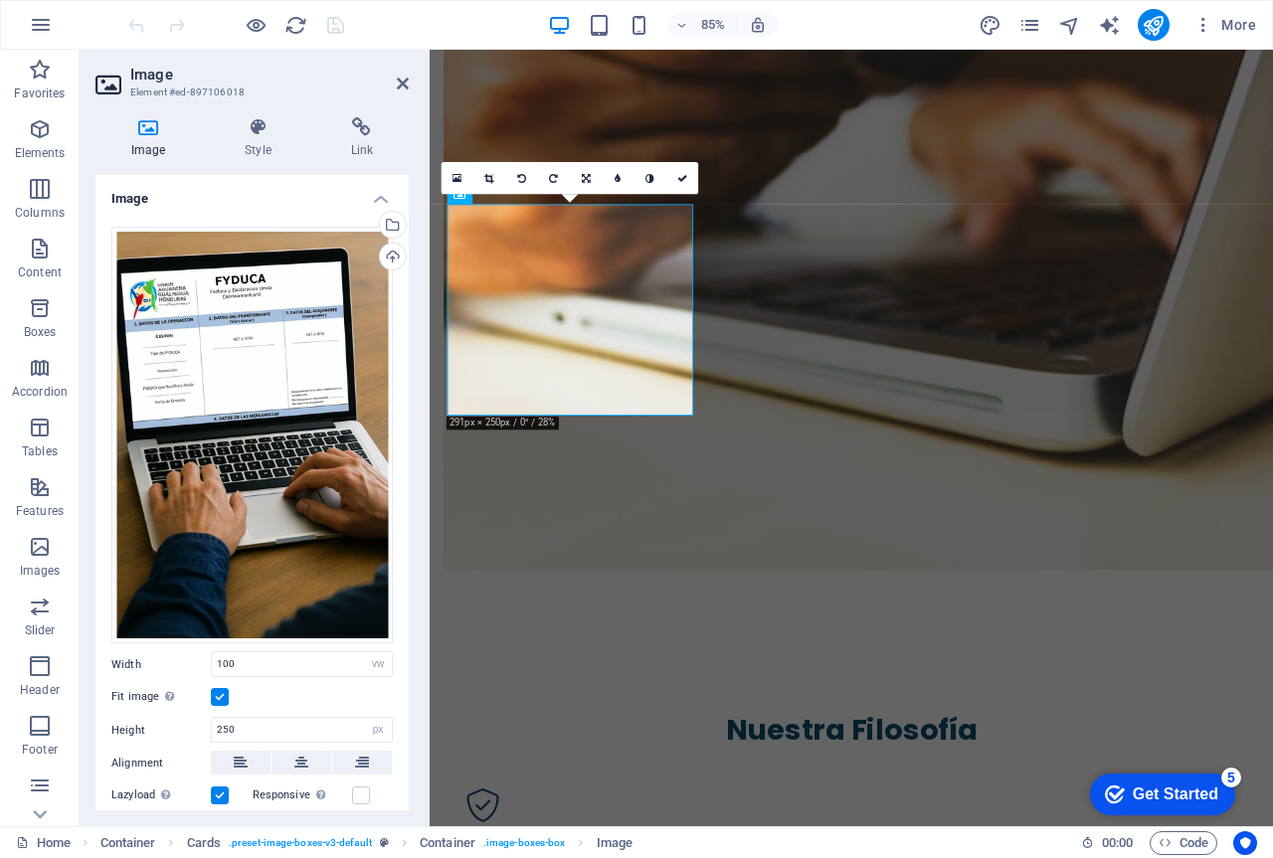
scroll to position [2036, 0]
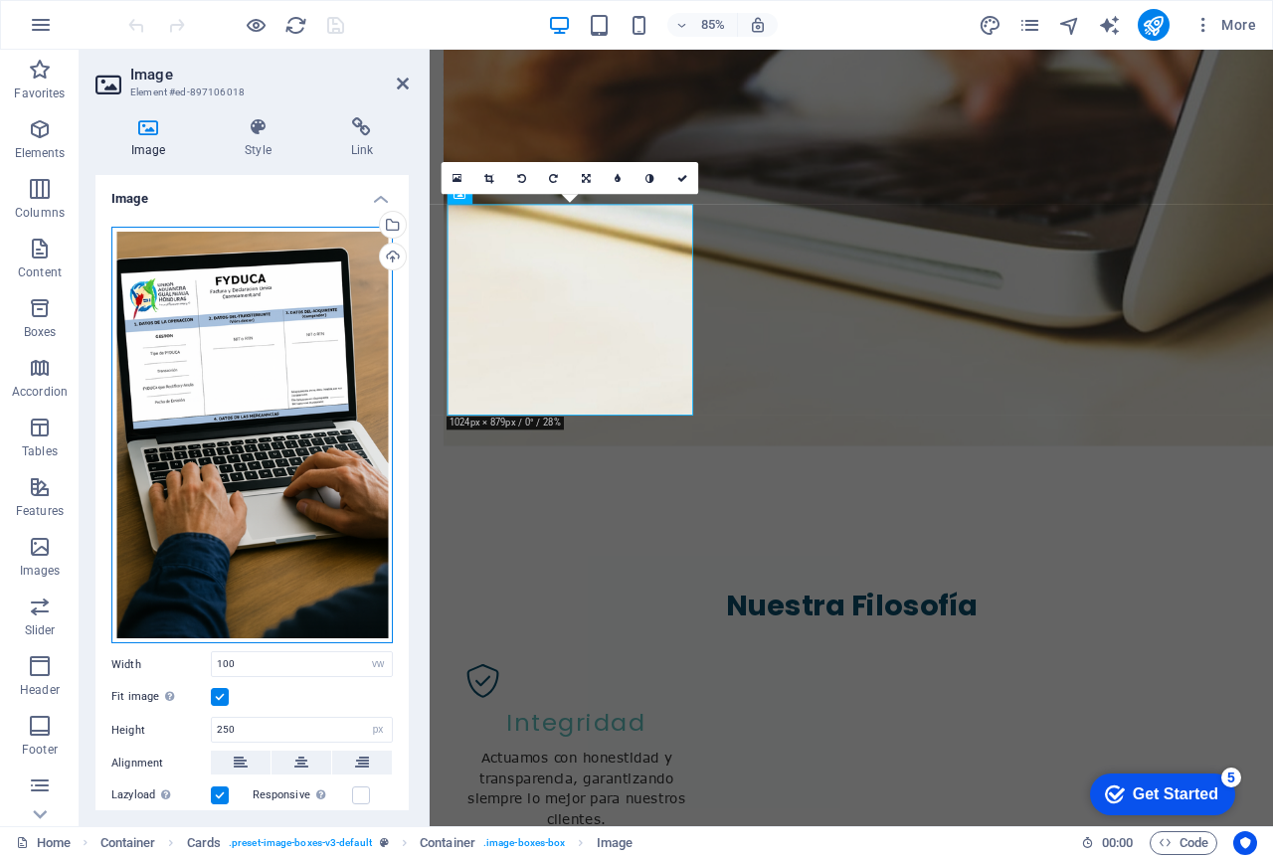
click at [289, 345] on div "Drag files here, click to choose files or select files from Files or our free s…" at bounding box center [251, 436] width 281 height 418
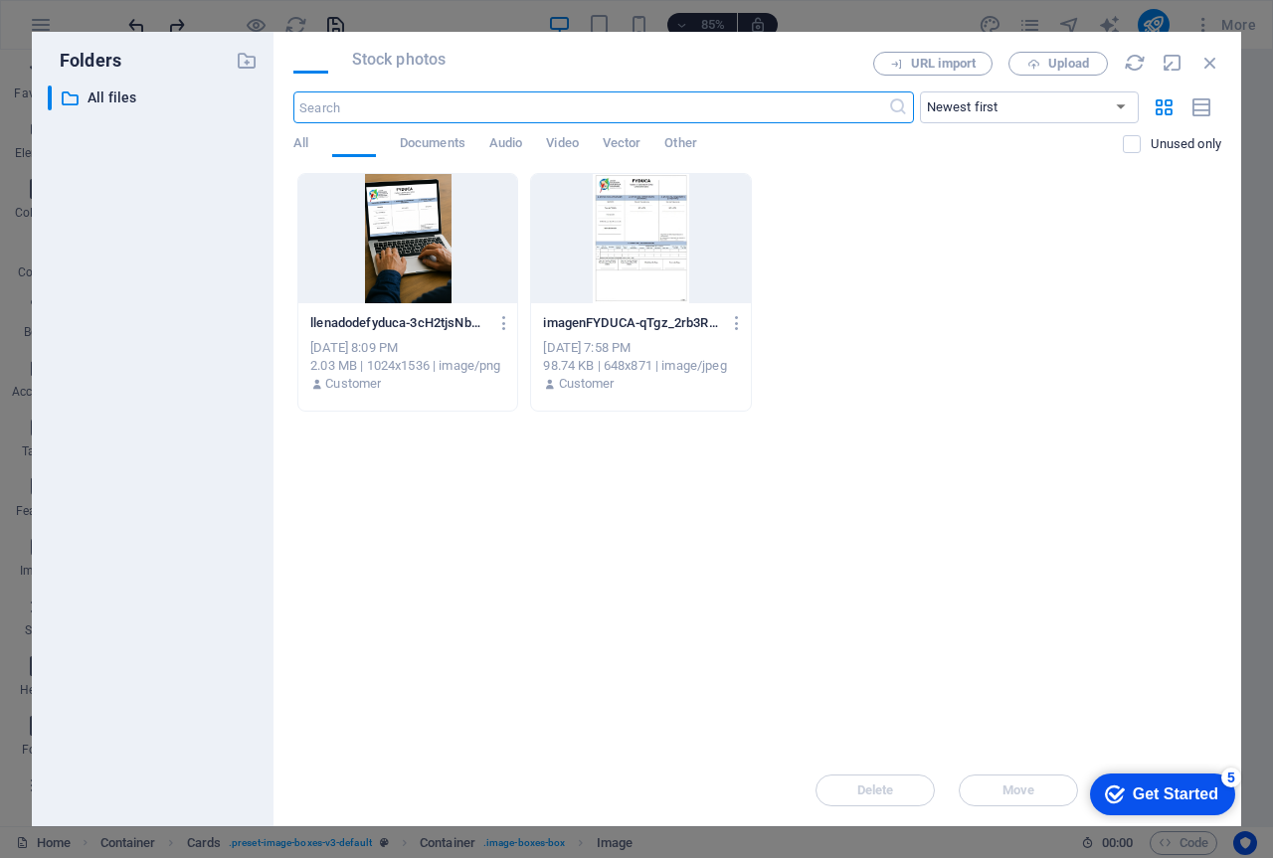
scroll to position [3135, 0]
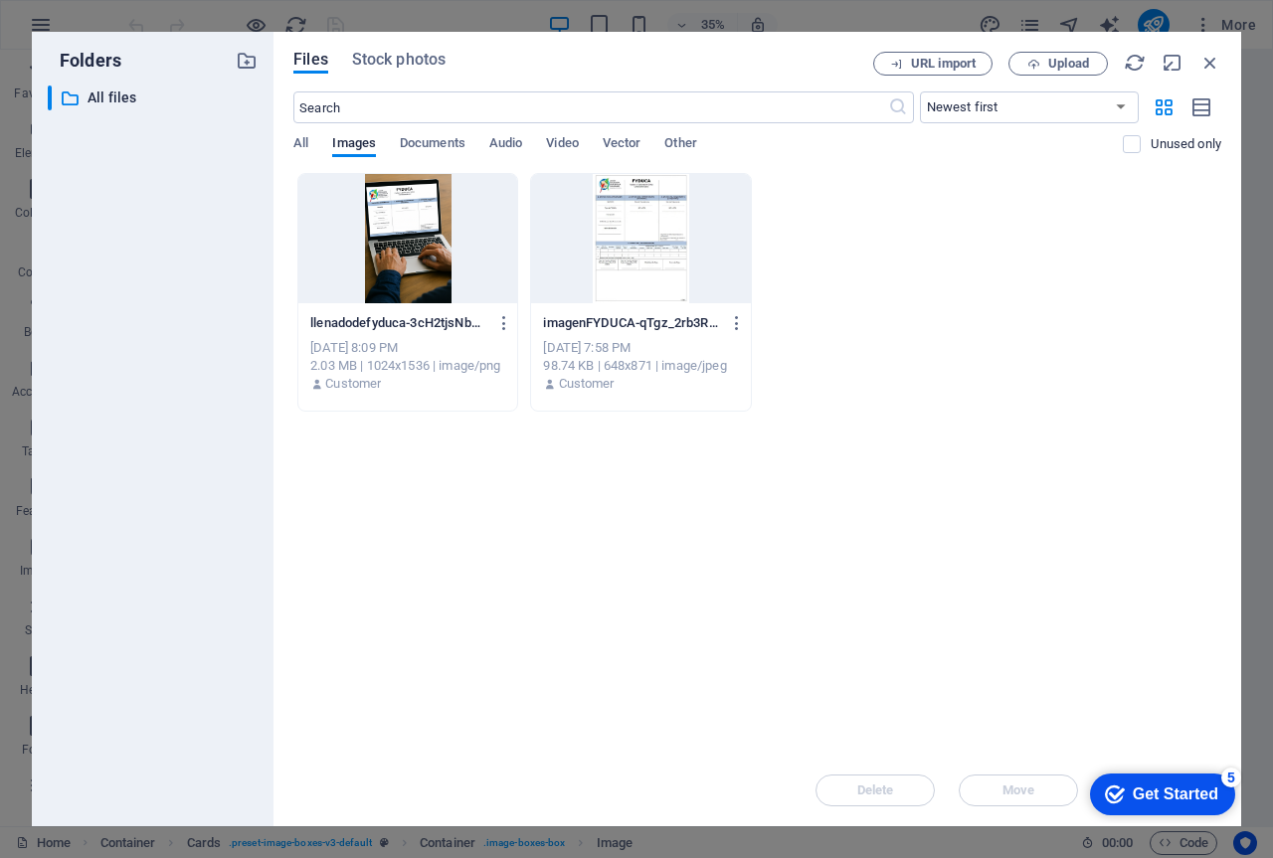
drag, startPoint x: 643, startPoint y: 247, endPoint x: 655, endPoint y: 294, distance: 49.2
click at [644, 247] on div at bounding box center [640, 238] width 219 height 129
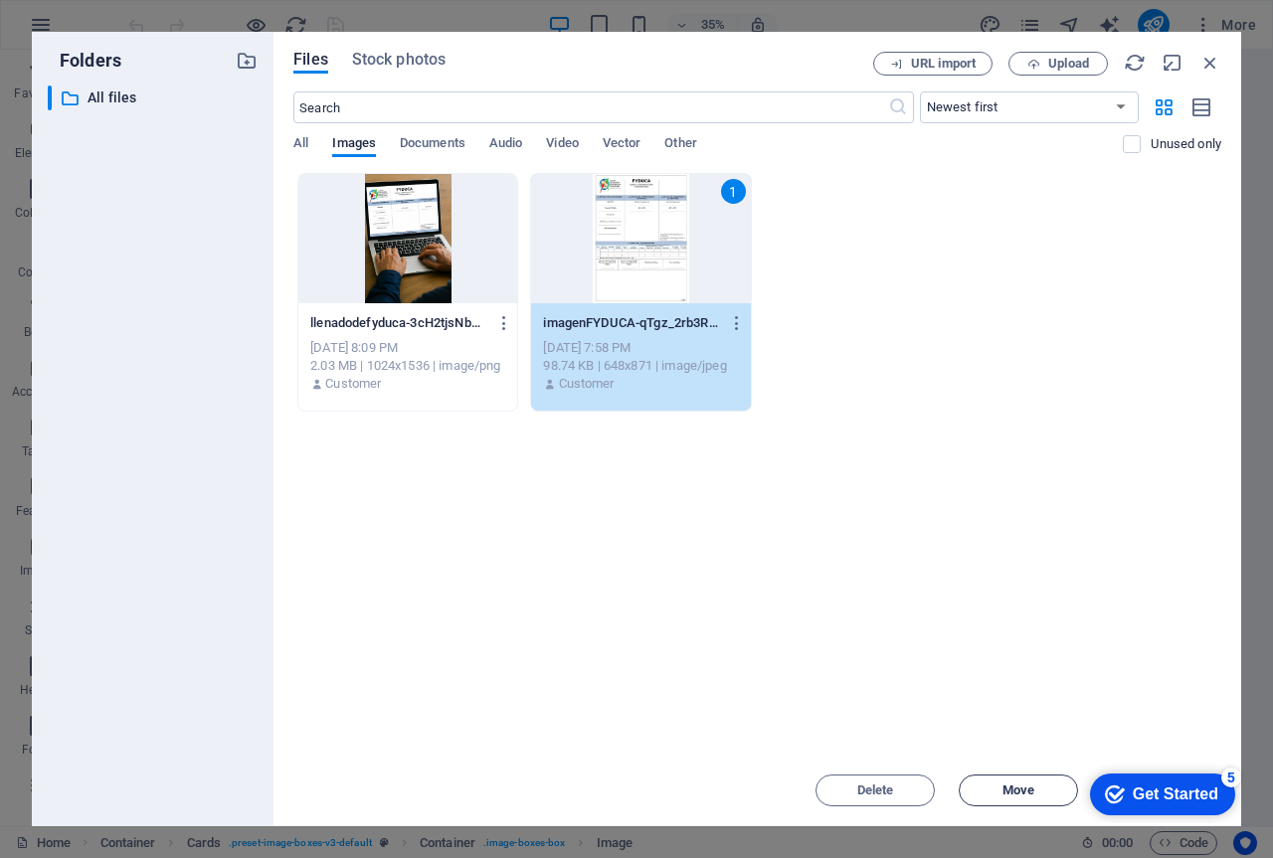
click at [986, 789] on span "Move" at bounding box center [1018, 791] width 101 height 12
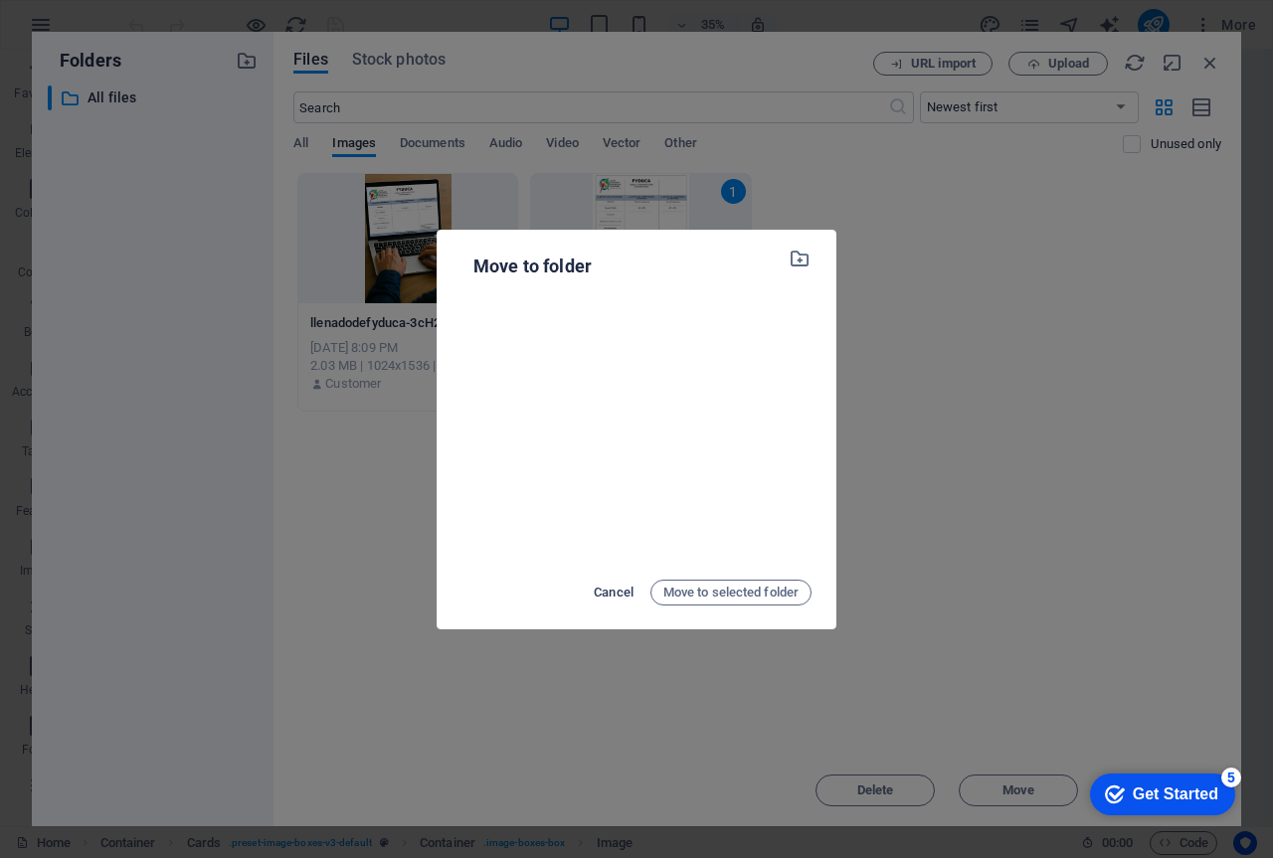
click at [619, 590] on span "Cancel" at bounding box center [614, 593] width 40 height 24
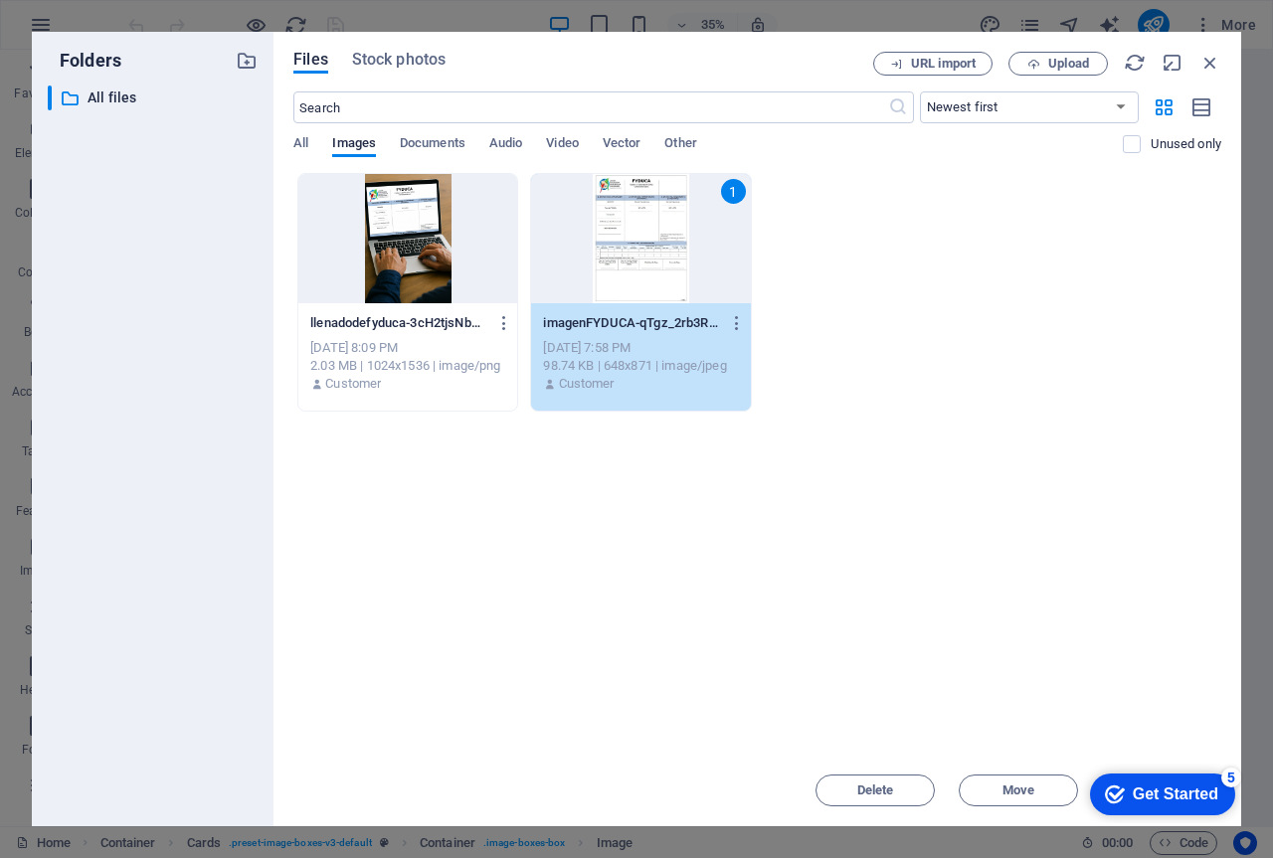
click at [1133, 791] on div "Get Started" at bounding box center [1176, 795] width 86 height 18
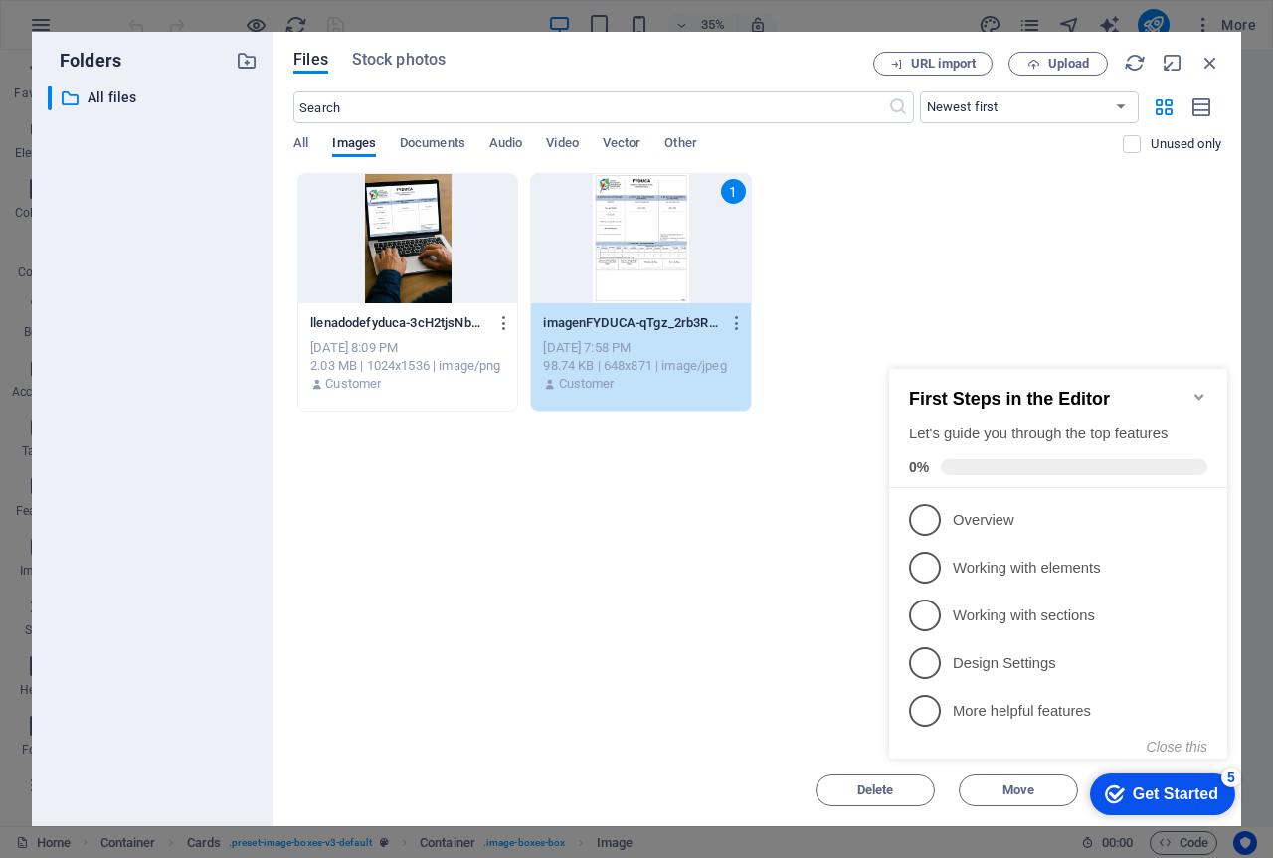
click at [1200, 394] on icon "Minimize checklist" at bounding box center [1198, 397] width 9 height 6
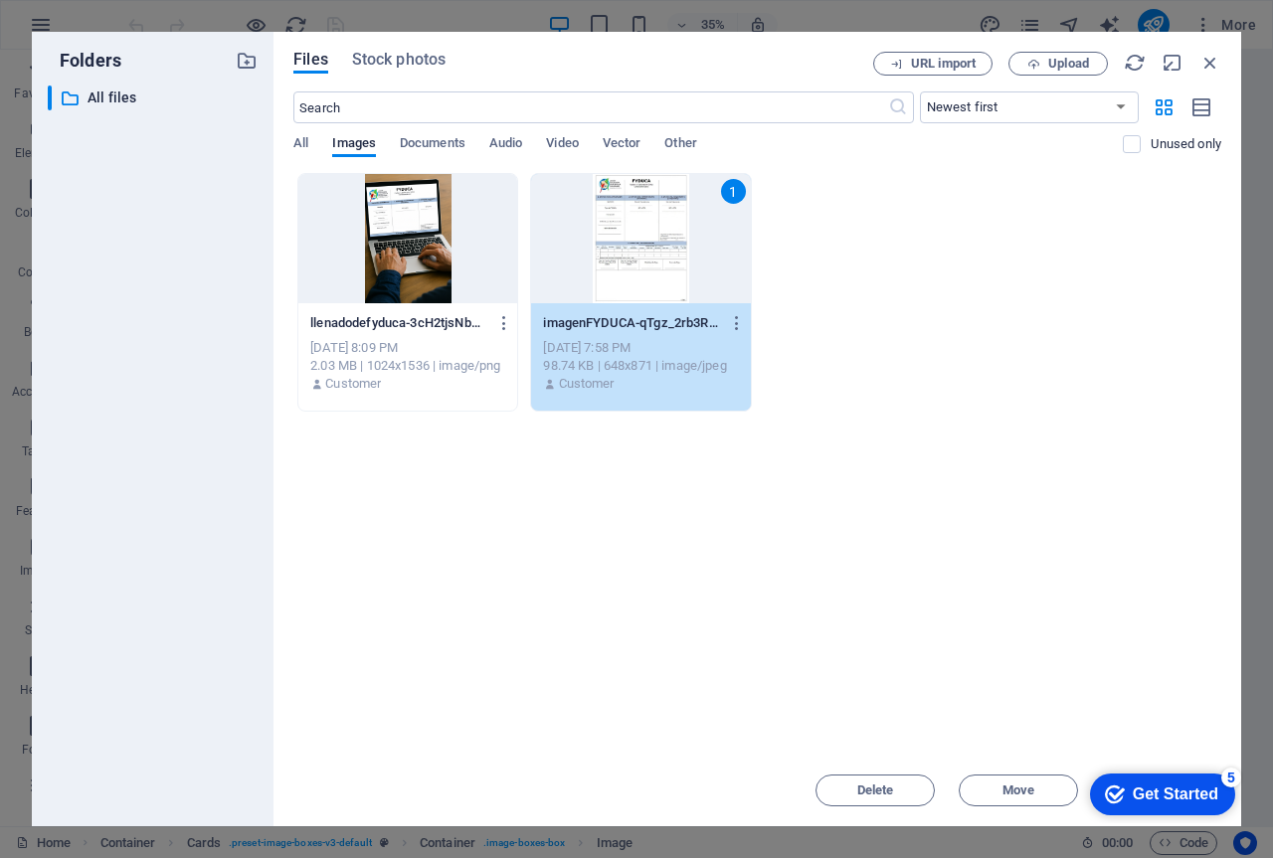
drag, startPoint x: 1379, startPoint y: 1207, endPoint x: 281, endPoint y: 761, distance: 1185.3
click html "checkmark Get Started 5 First Steps in the Editor Let's guide you through the t…"
click at [1231, 778] on div "5" at bounding box center [1231, 778] width 20 height 20
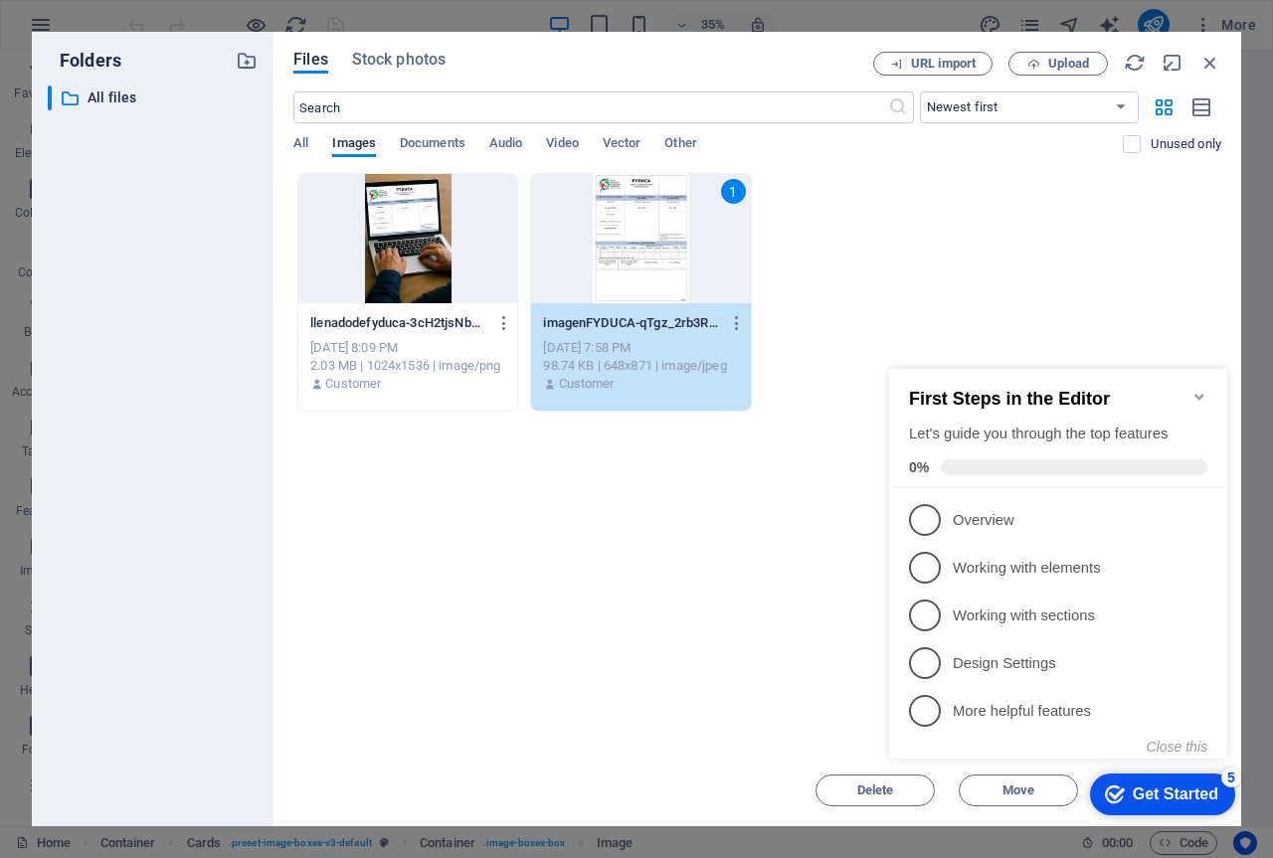
click at [574, 662] on div "Drop files here to upload them instantly llenadodefyduca-3cH2tjsNbDhRMOI--BRUNg…" at bounding box center [757, 464] width 928 height 582
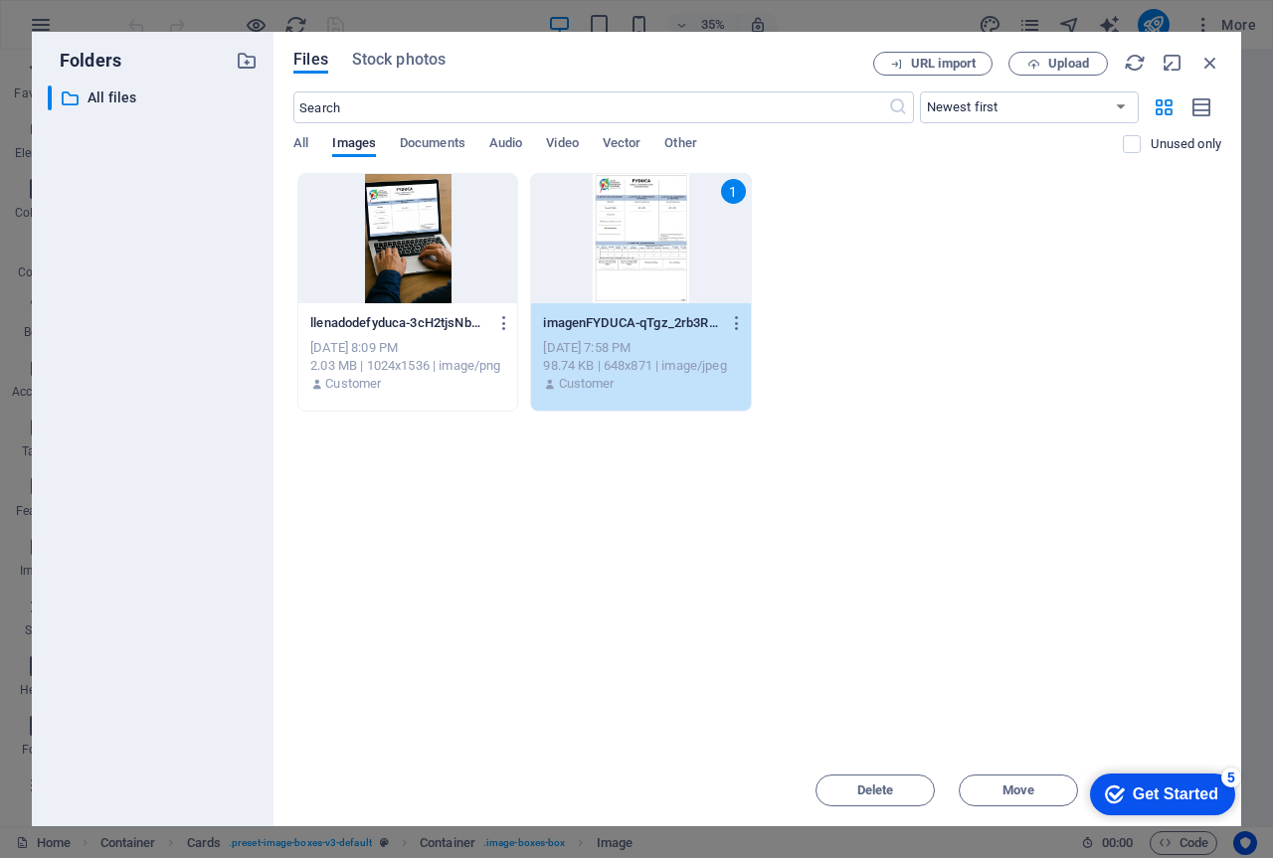
click at [661, 253] on div "1" at bounding box center [640, 238] width 219 height 129
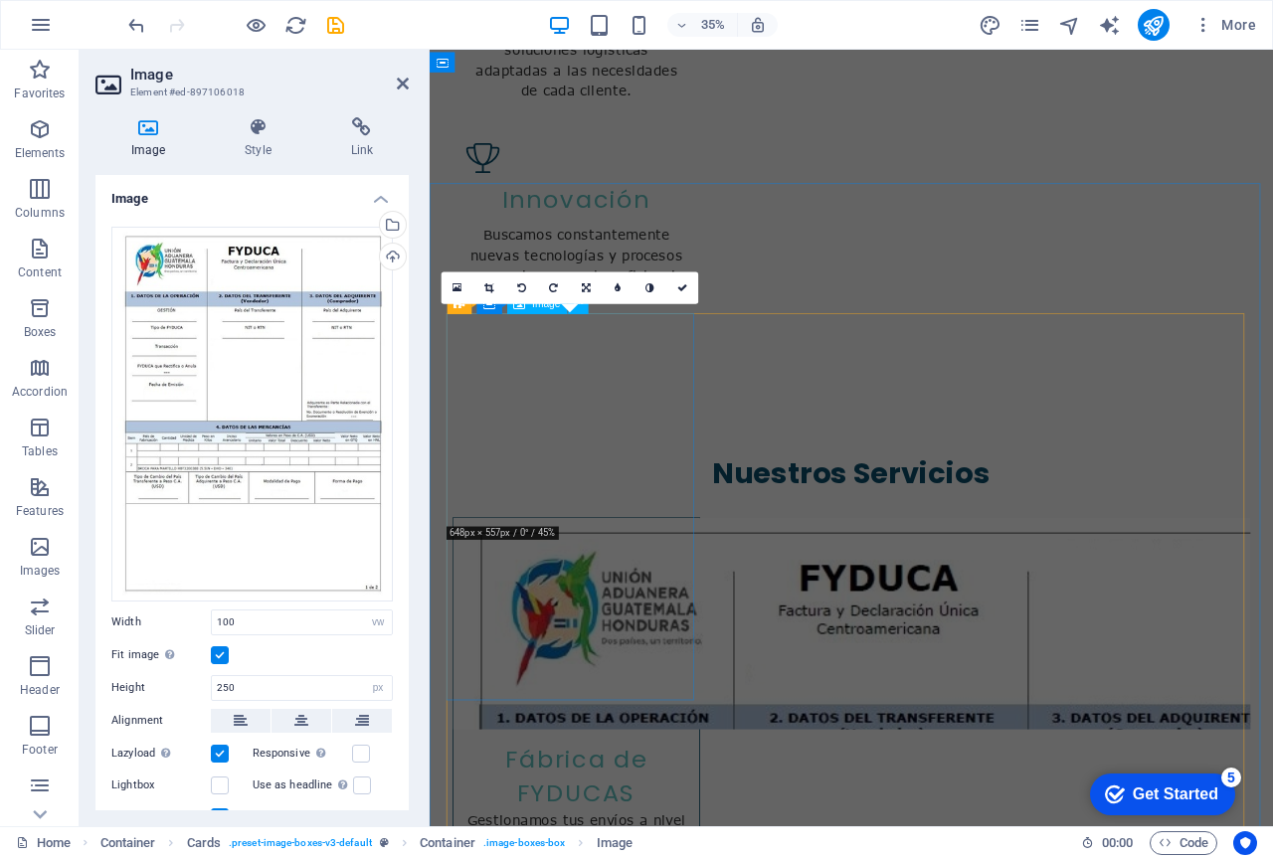
scroll to position [2036, 0]
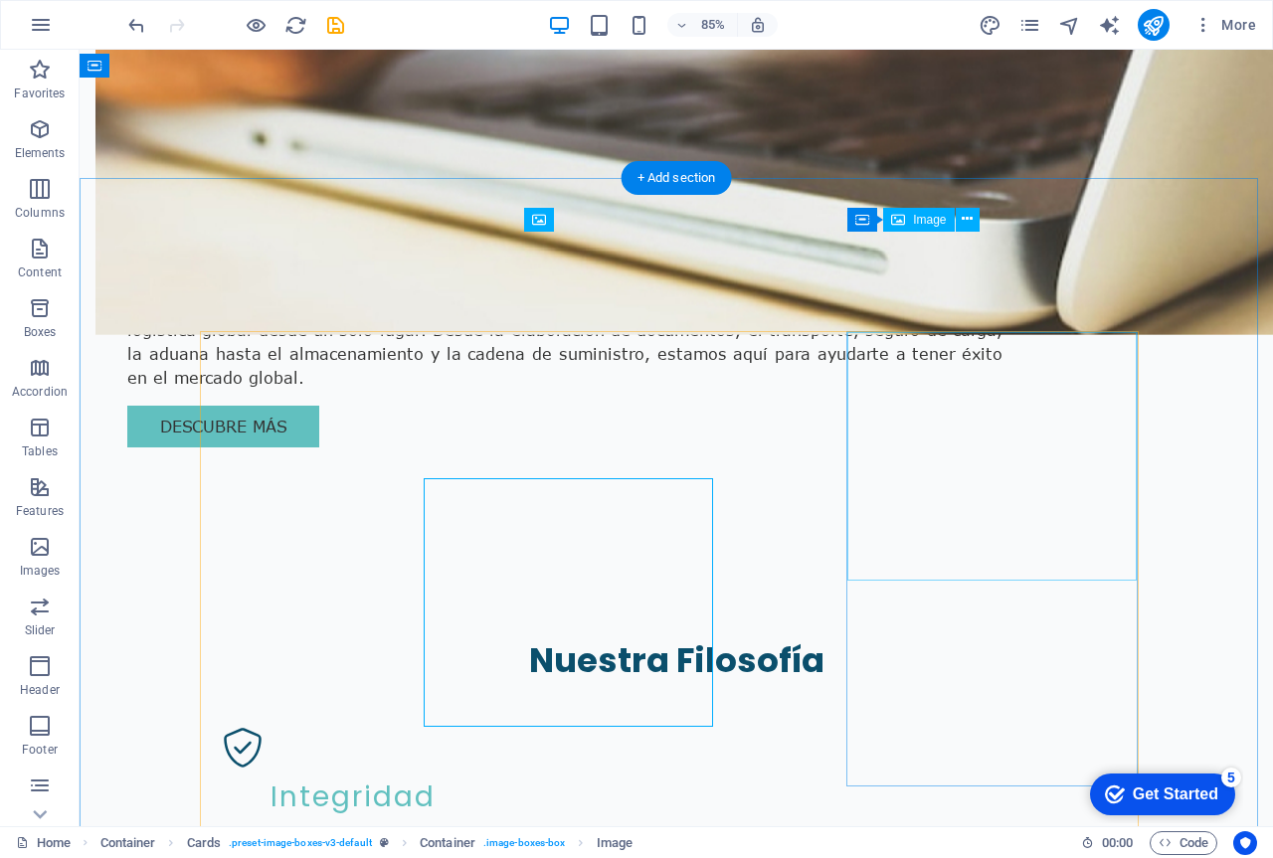
scroll to position [1890, 0]
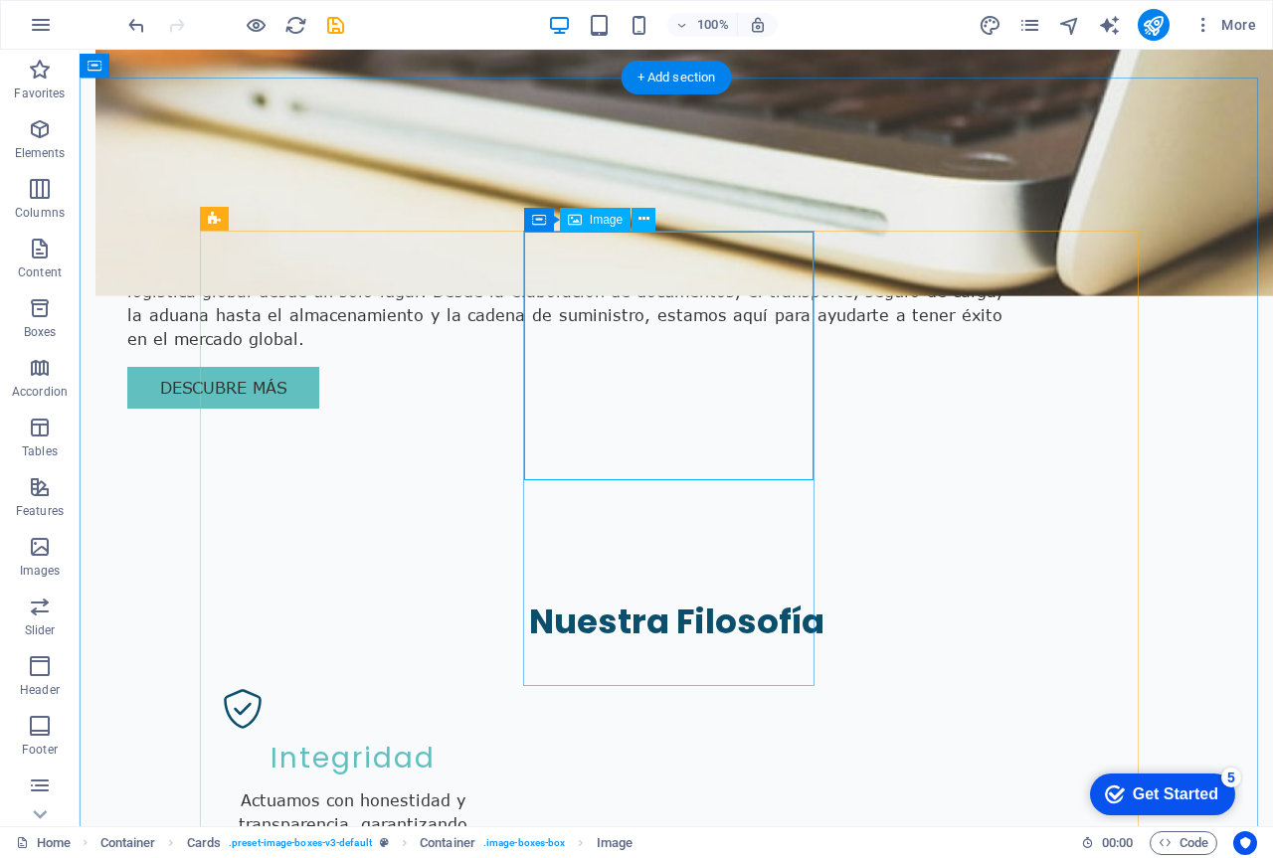
select select "vw"
select select "px"
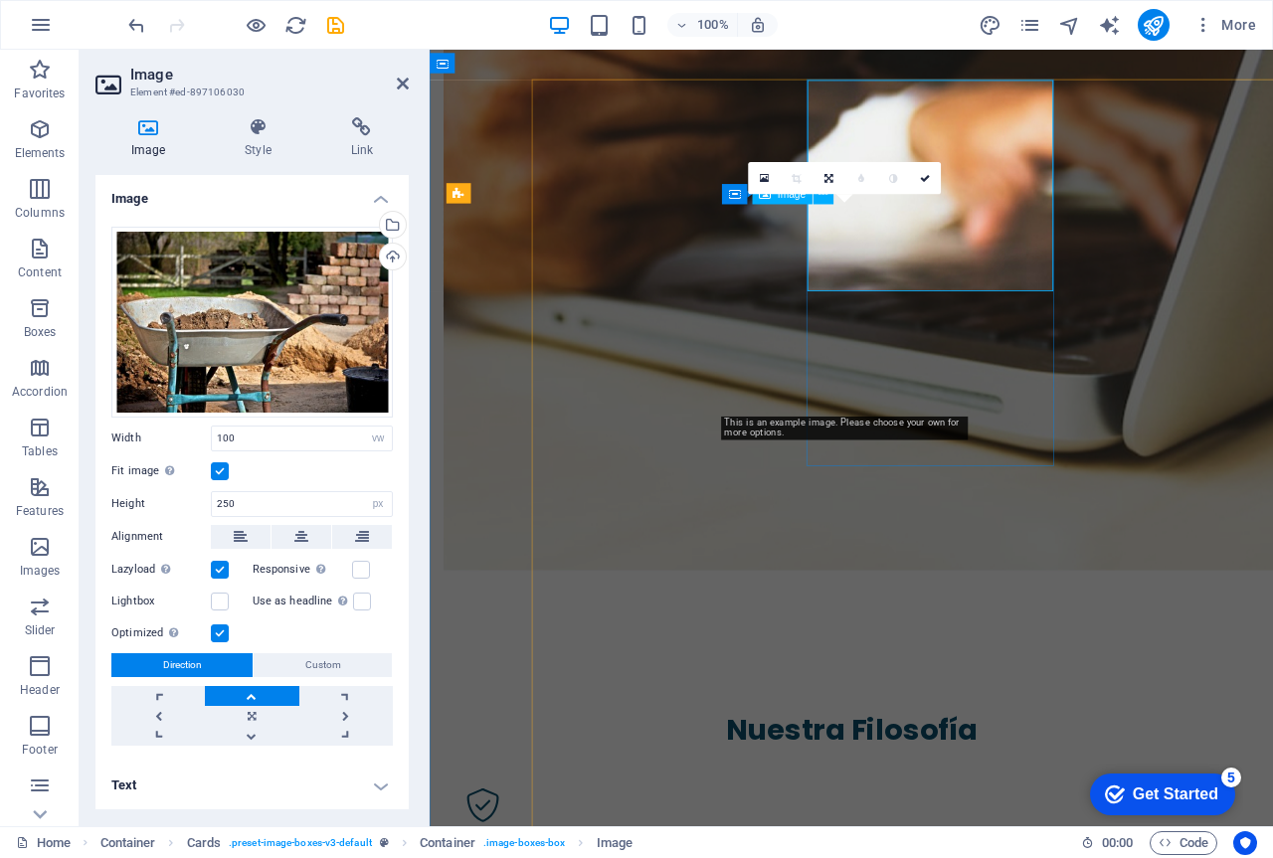
scroll to position [2036, 0]
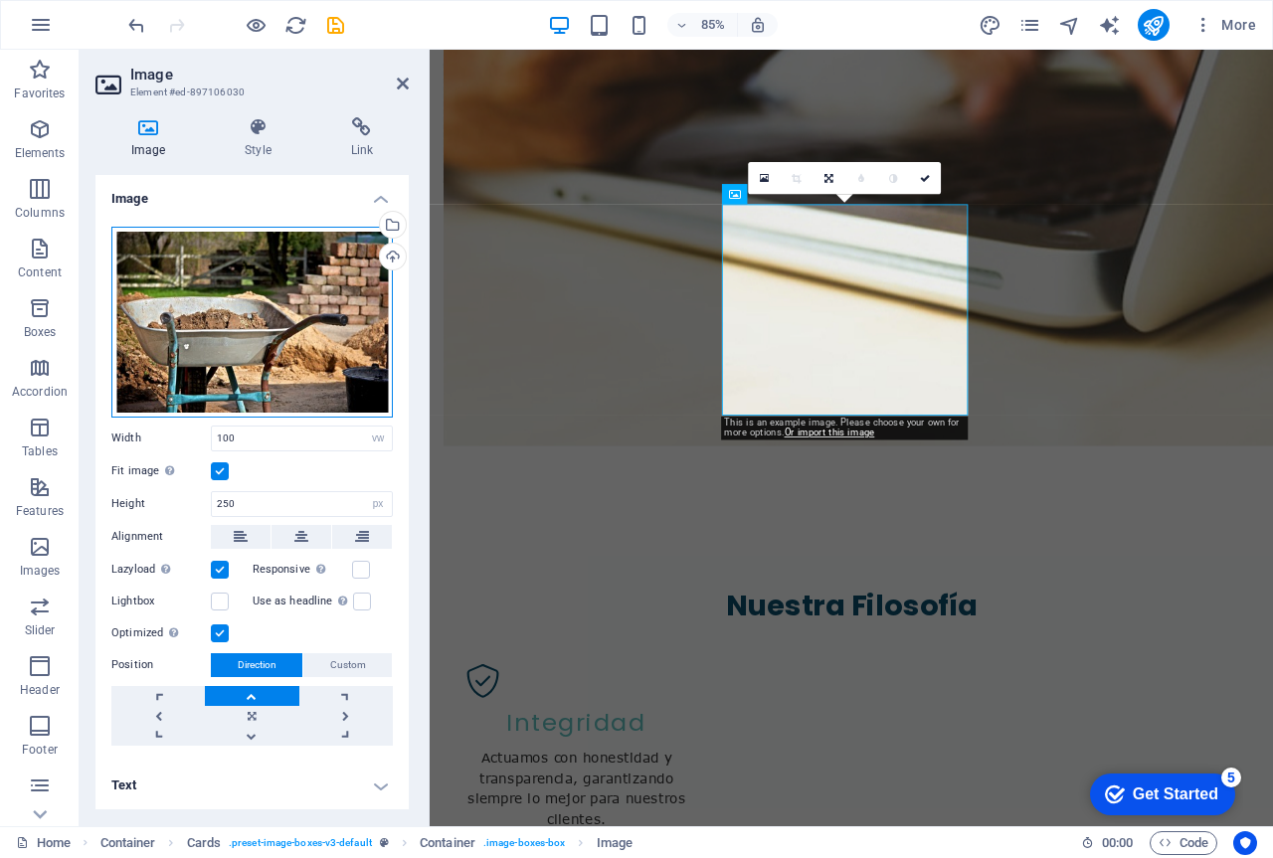
click at [297, 307] on div "Drag files here, click to choose files or select files from Files or our free s…" at bounding box center [251, 322] width 281 height 191
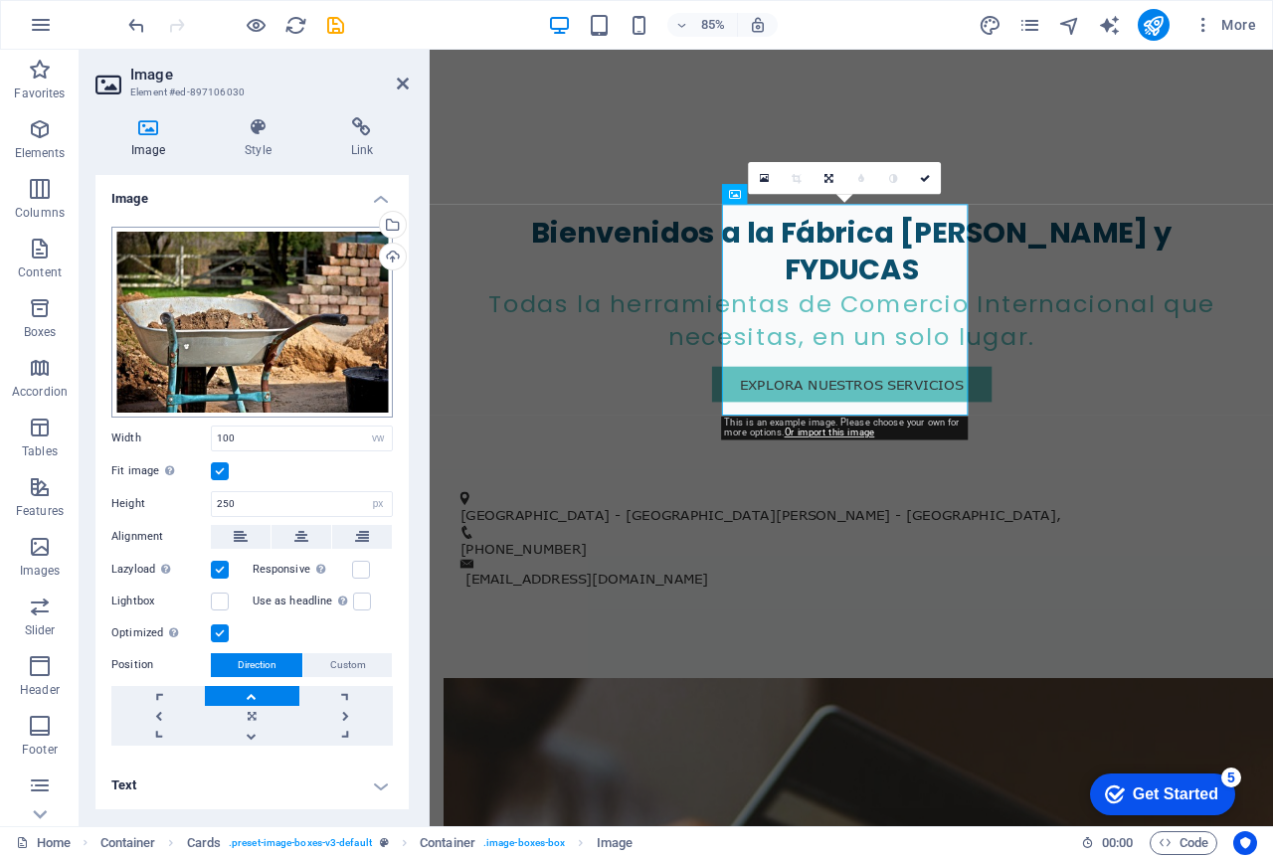
scroll to position [3135, 0]
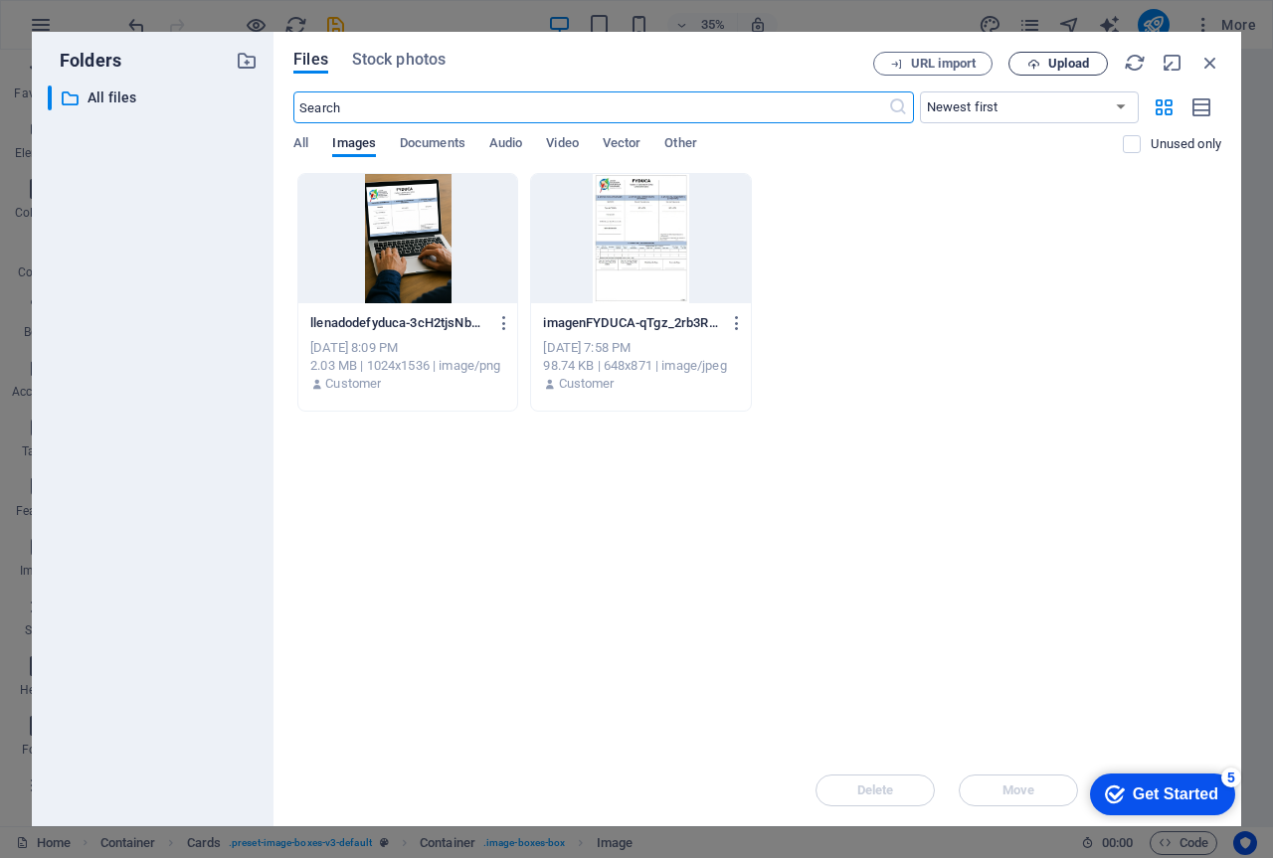
click at [1033, 62] on icon "button" at bounding box center [1033, 64] width 13 height 13
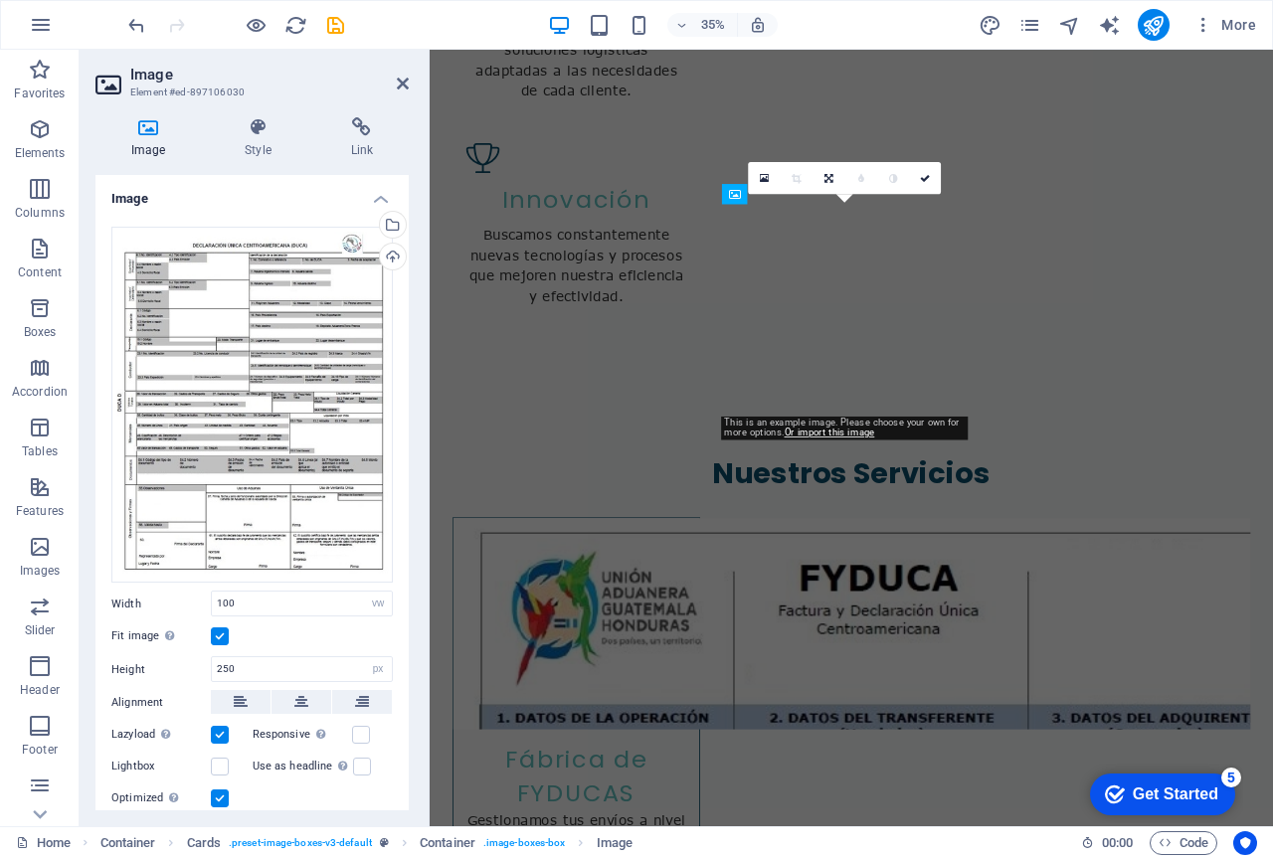
scroll to position [2036, 0]
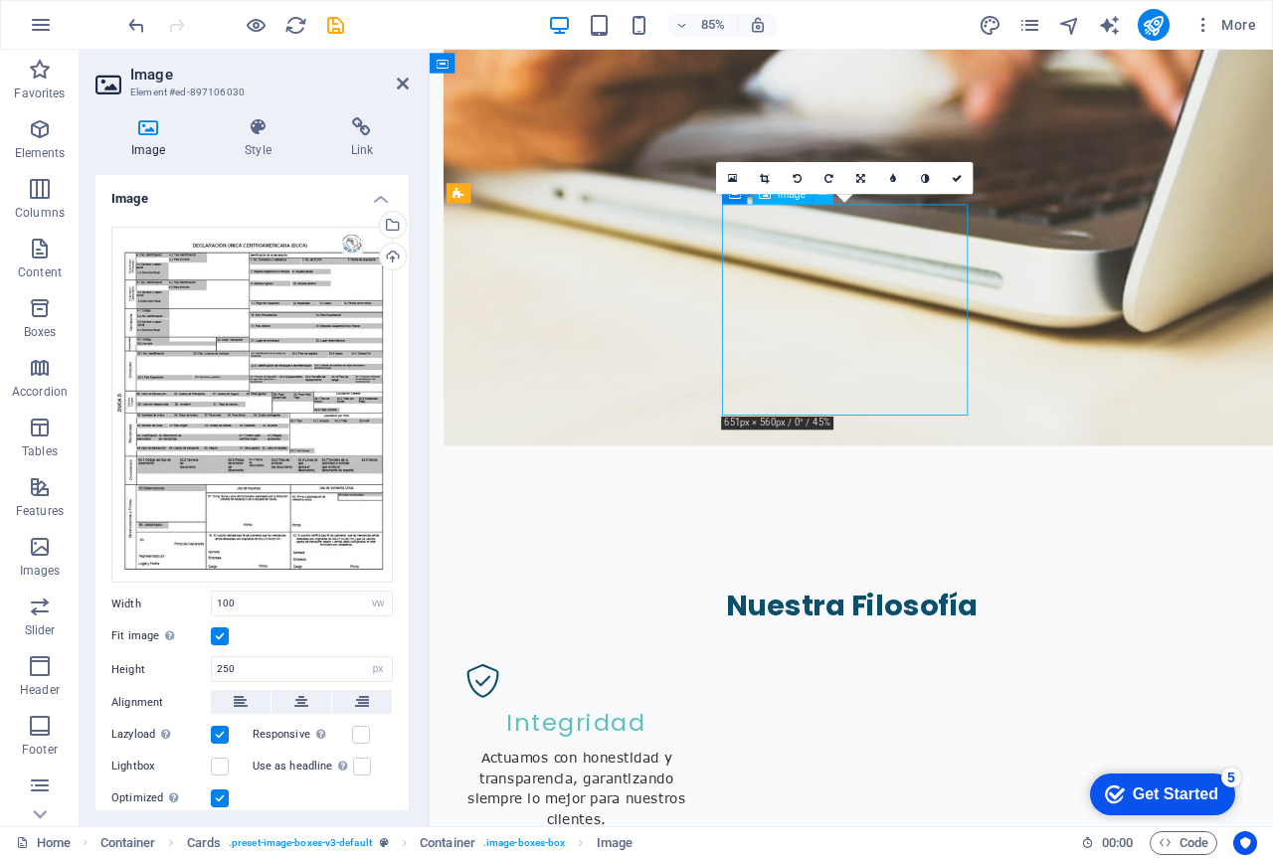
drag, startPoint x: 904, startPoint y: 360, endPoint x: 875, endPoint y: 359, distance: 28.9
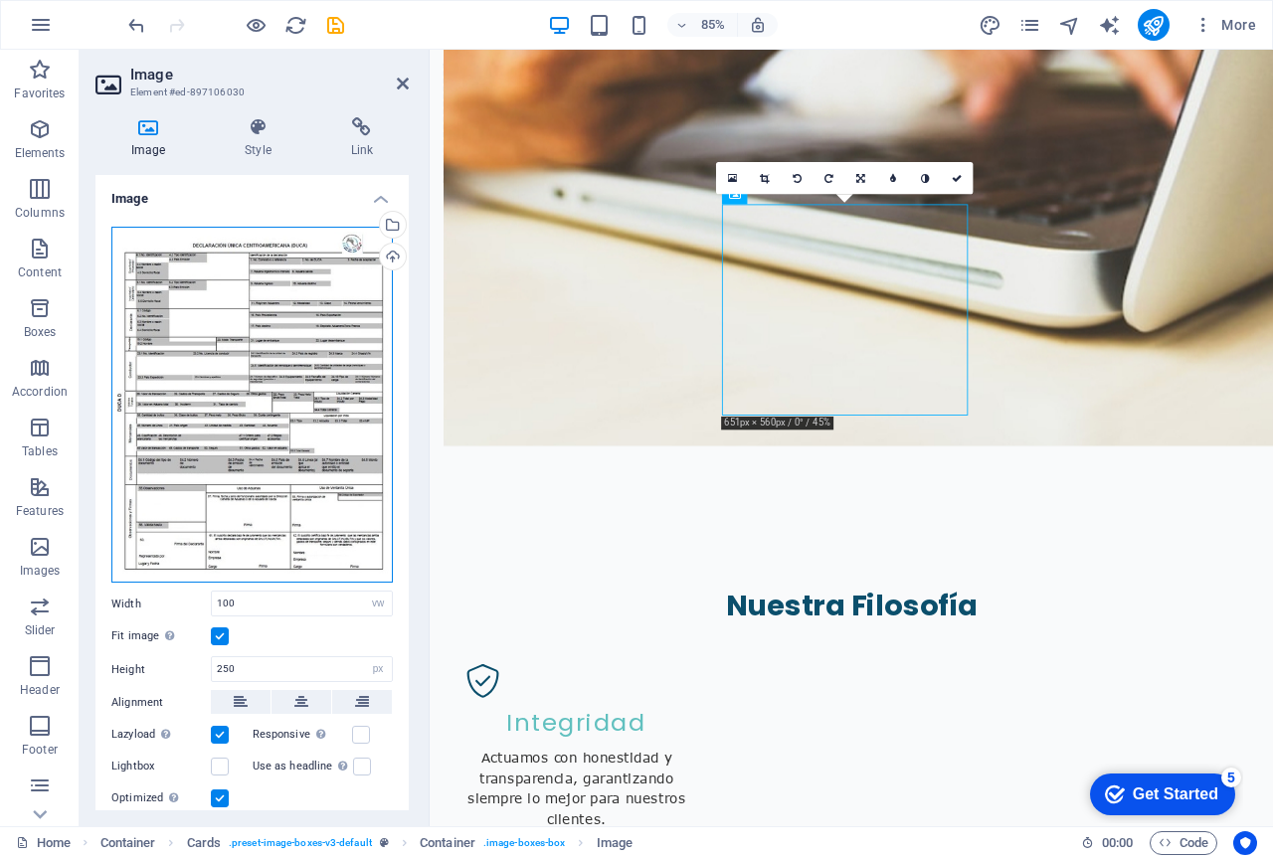
click at [311, 385] on div "Drag files here, click to choose files or select files from Files or our free s…" at bounding box center [251, 405] width 281 height 357
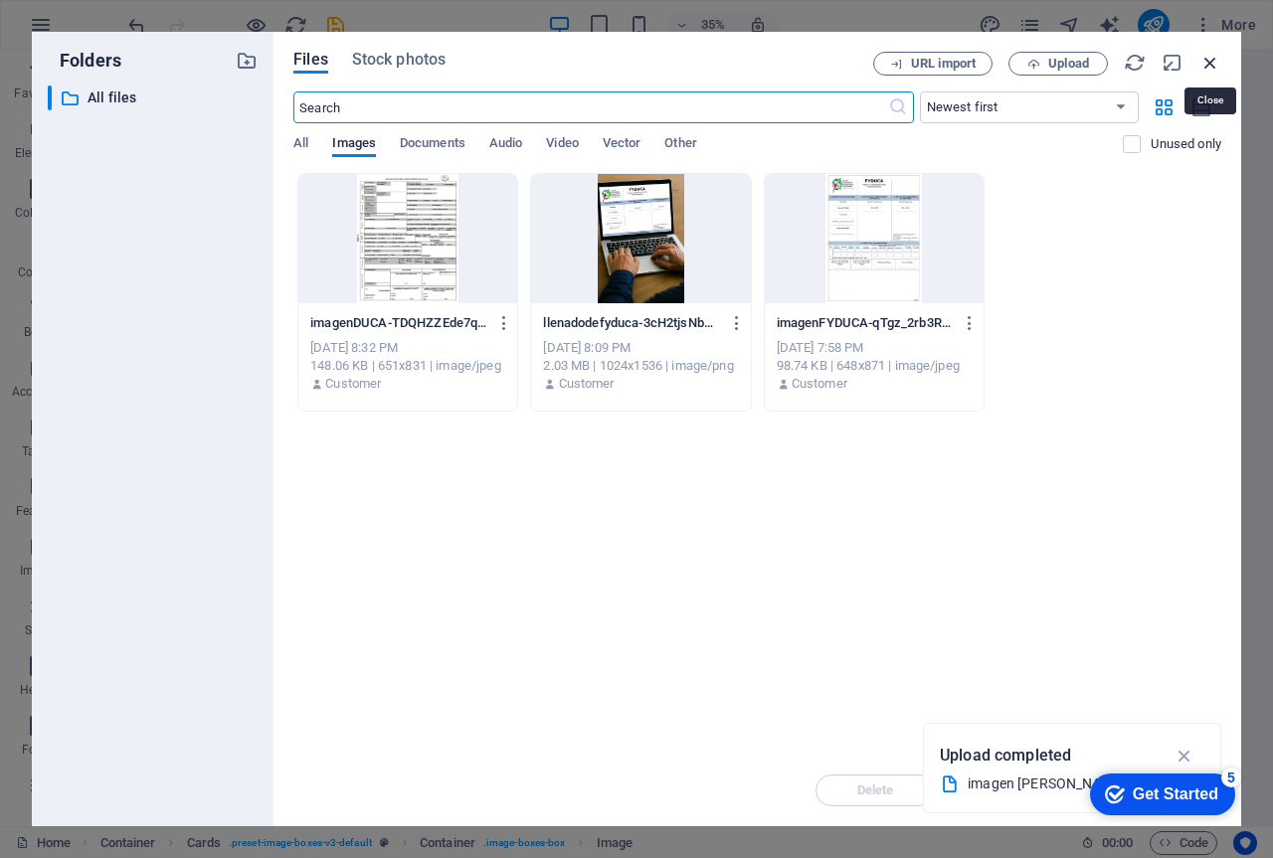
drag, startPoint x: 1207, startPoint y: 61, endPoint x: 912, endPoint y: 12, distance: 299.4
click at [1207, 61] on icon "button" at bounding box center [1210, 63] width 22 height 22
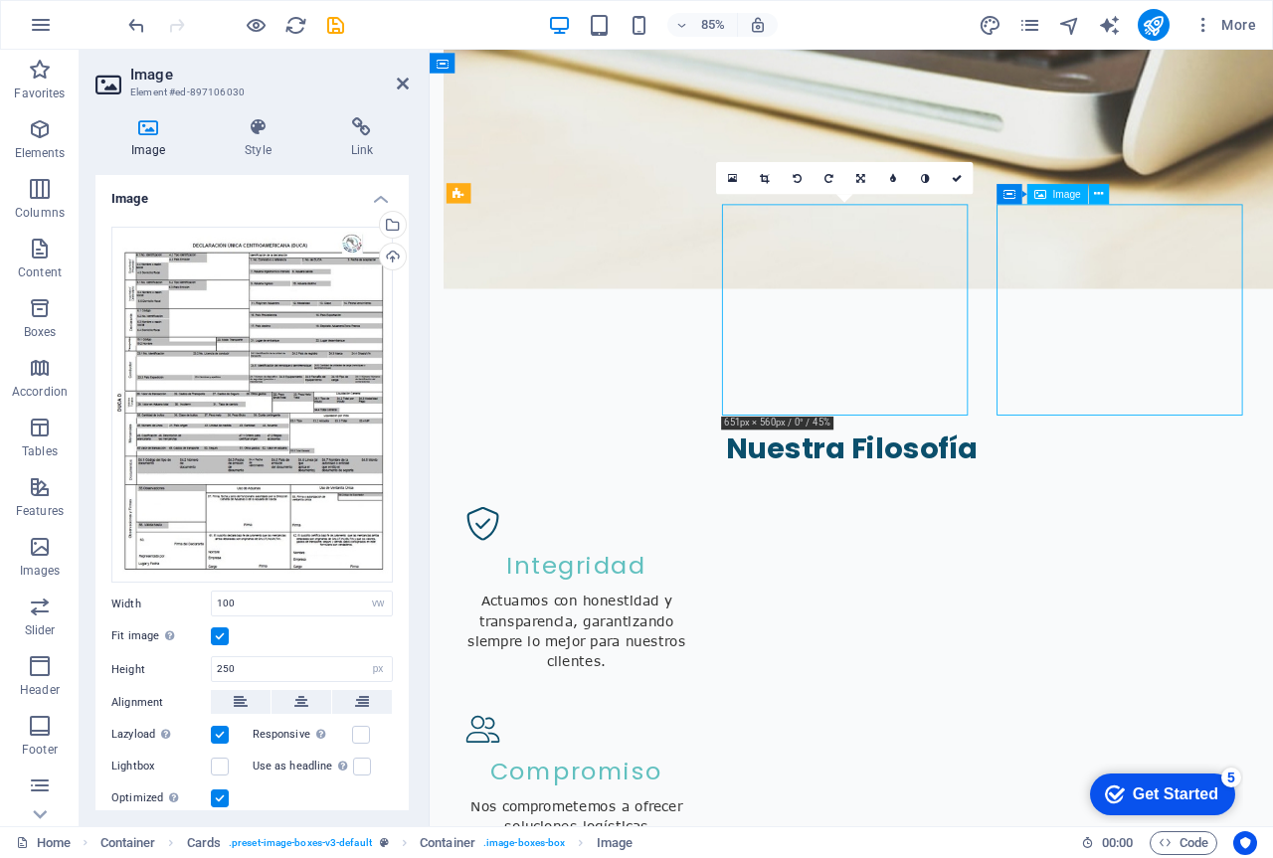
scroll to position [1890, 0]
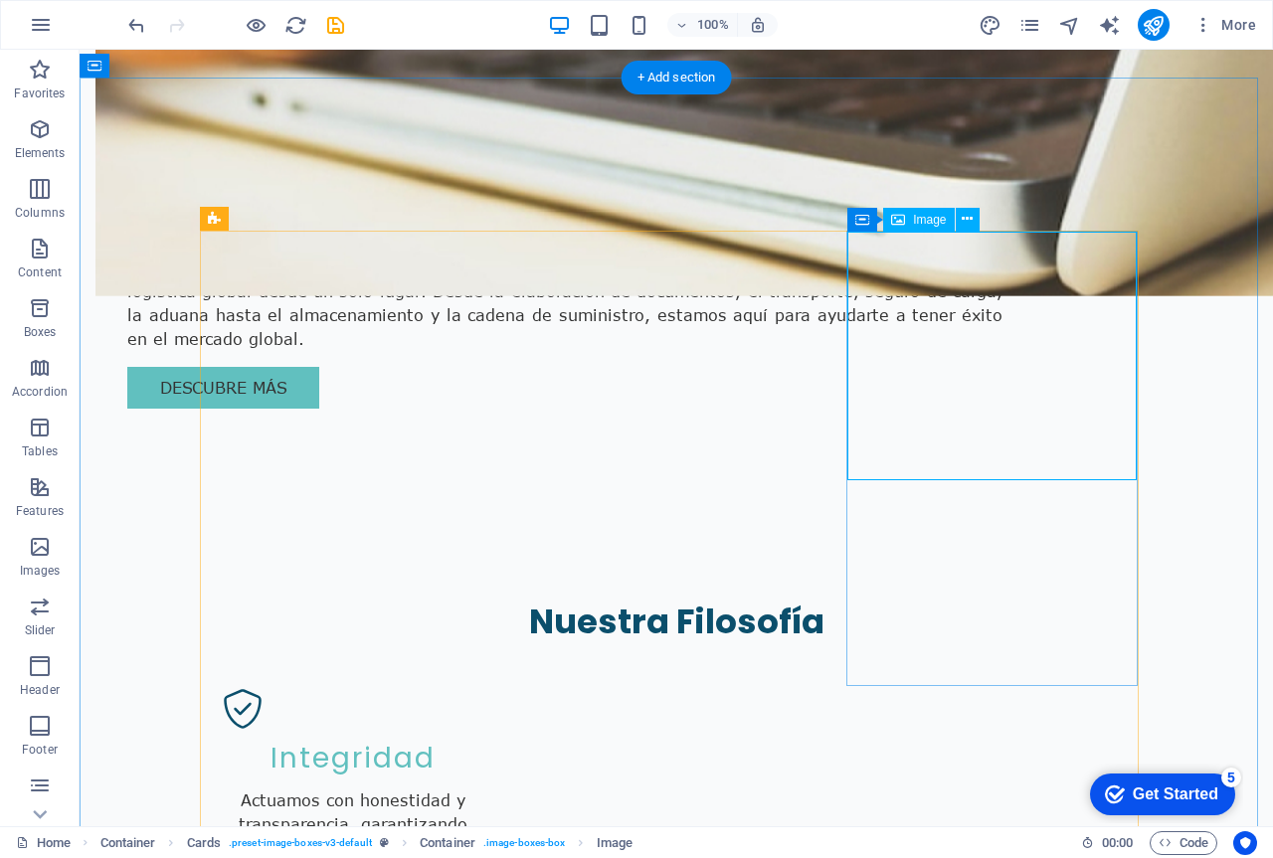
select select "vw"
select select "px"
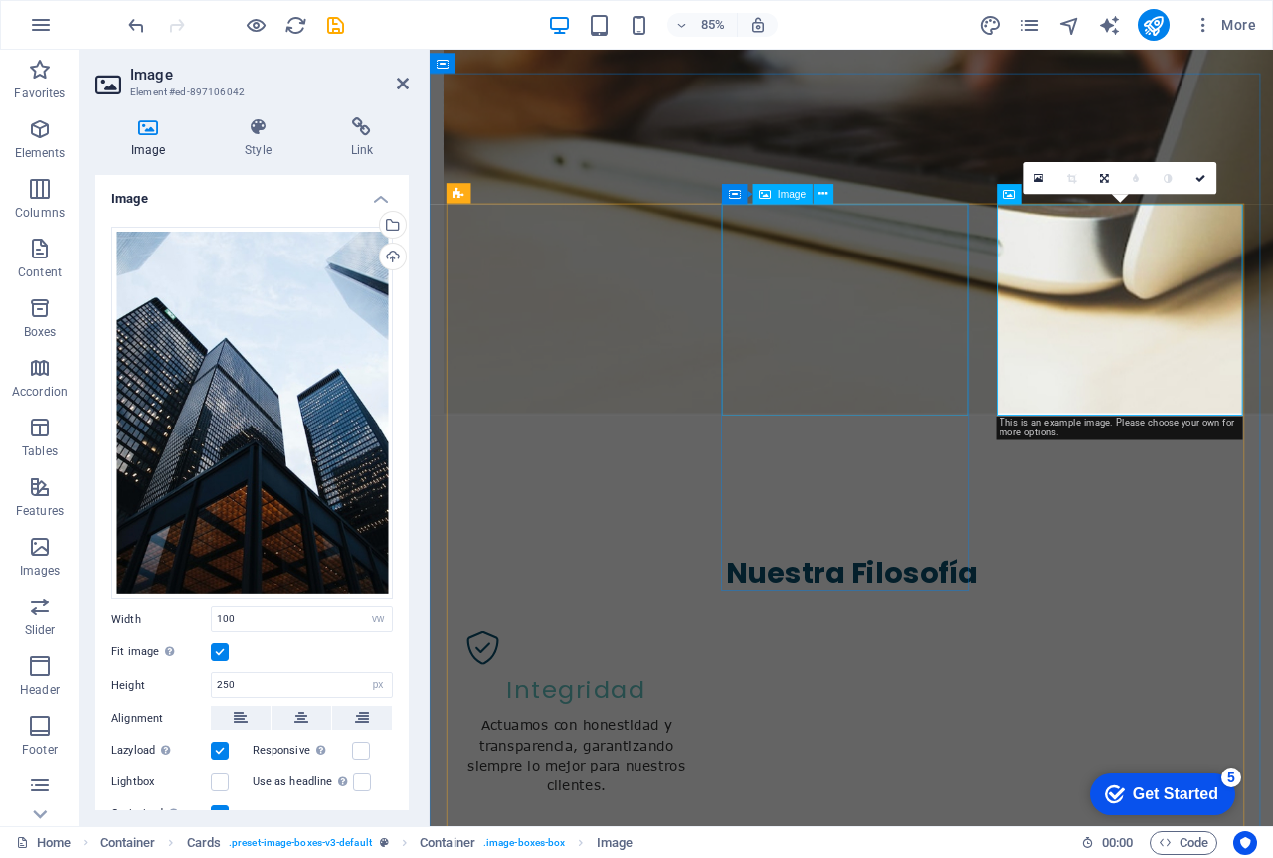
scroll to position [2036, 0]
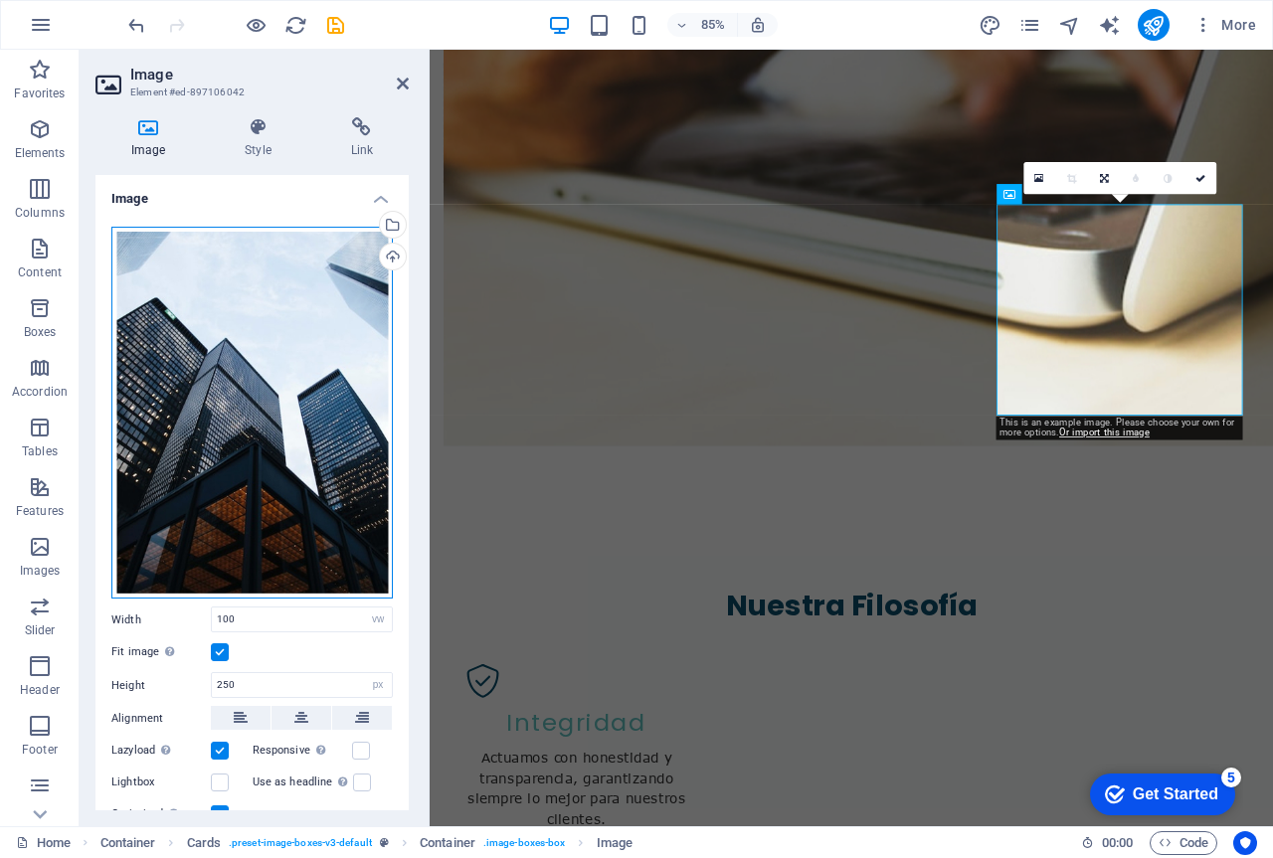
click at [297, 331] on div "Drag files here, click to choose files or select files from Files or our free s…" at bounding box center [251, 413] width 281 height 372
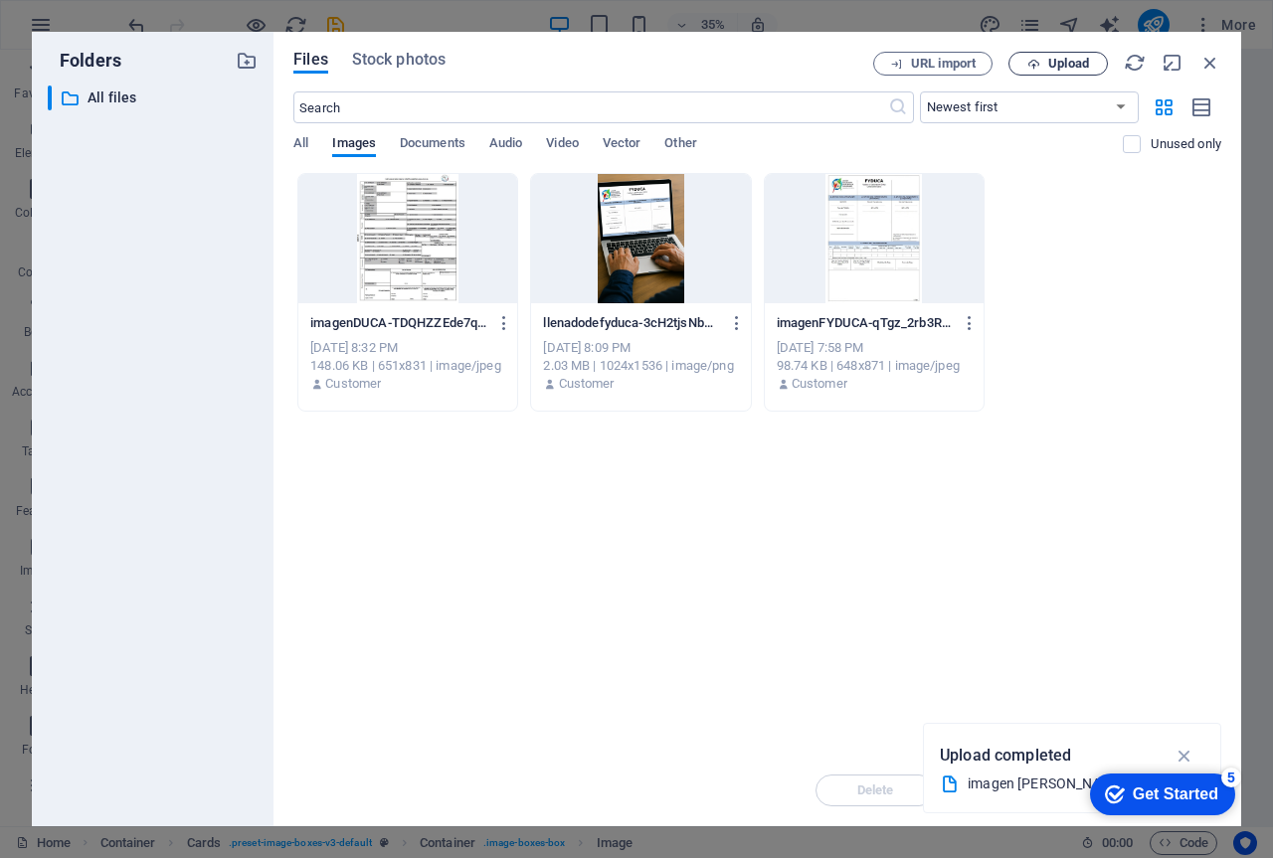
click at [1048, 64] on span "Upload" at bounding box center [1068, 64] width 41 height 12
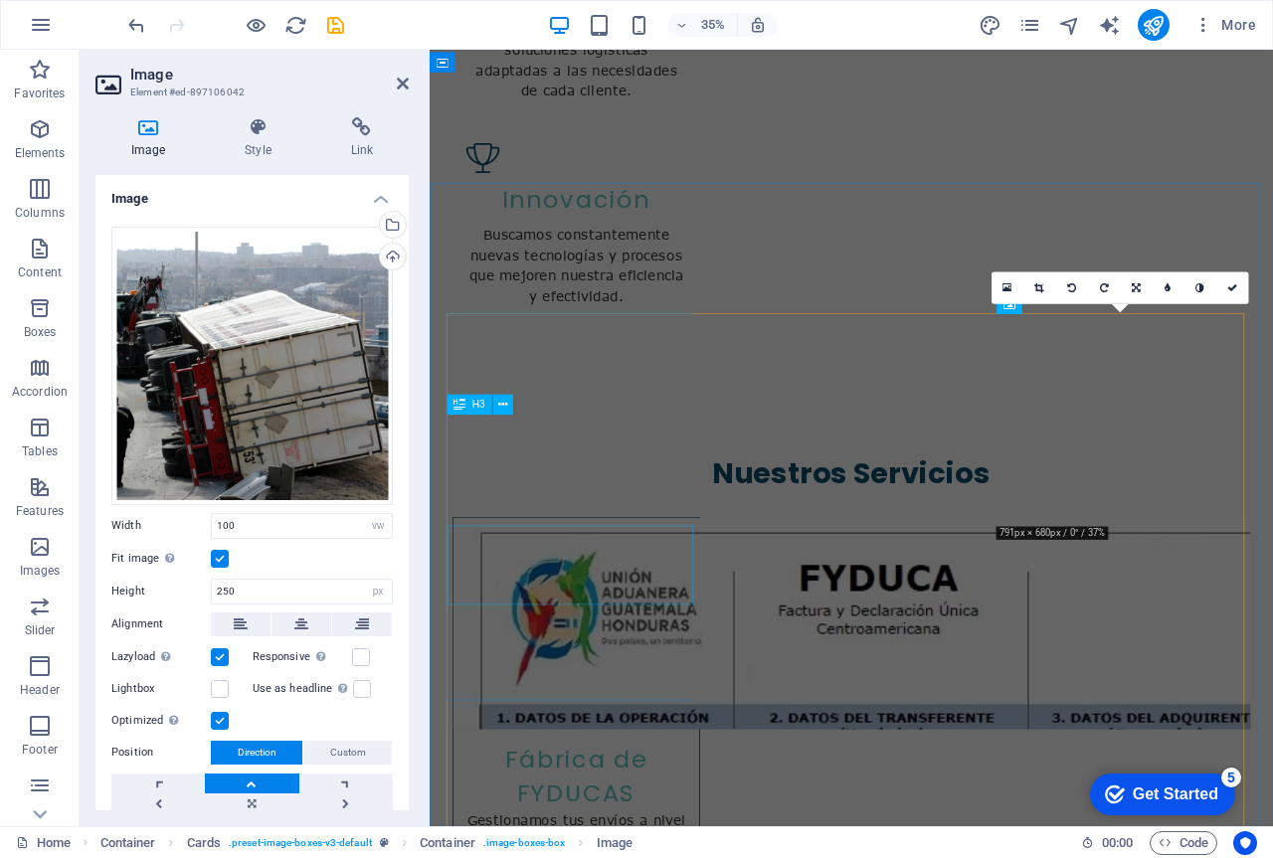
scroll to position [2036, 0]
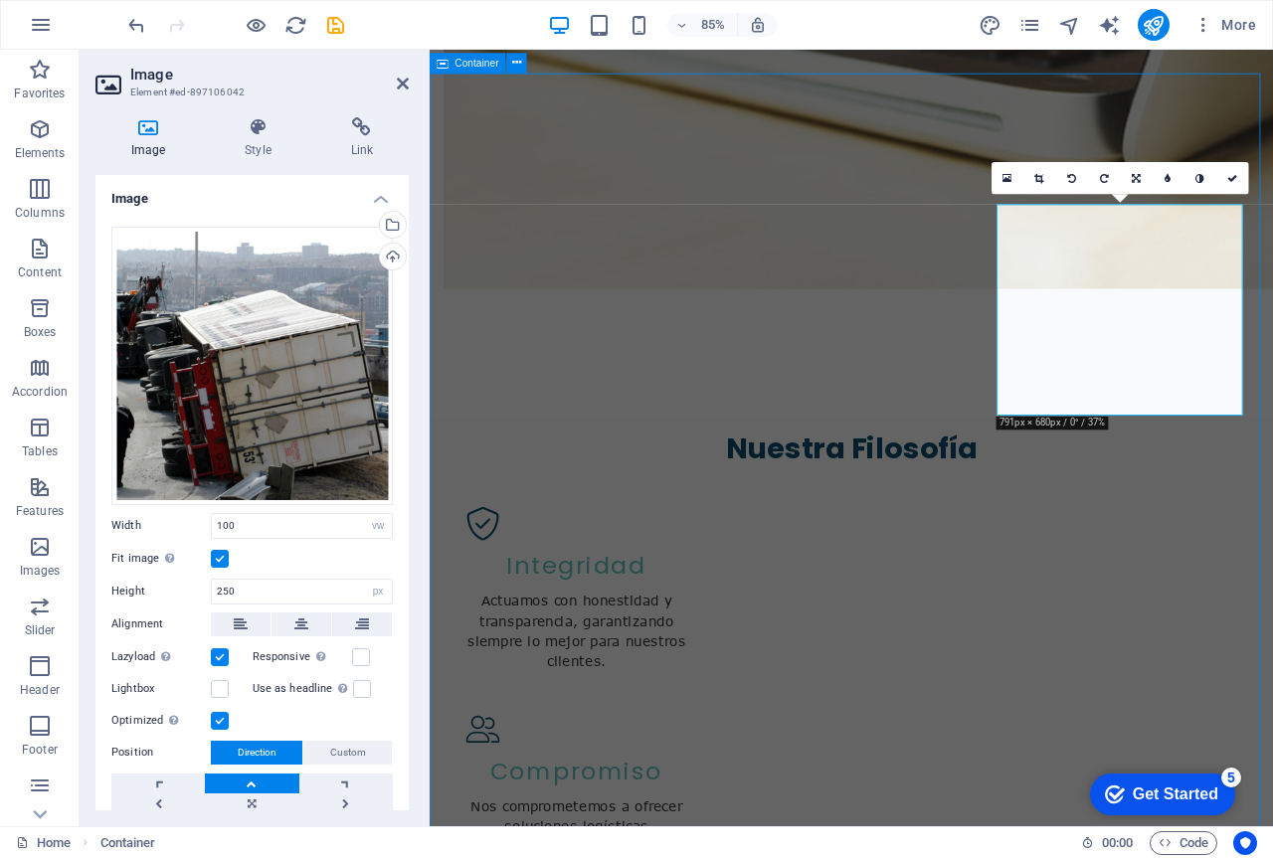
scroll to position [1890, 0]
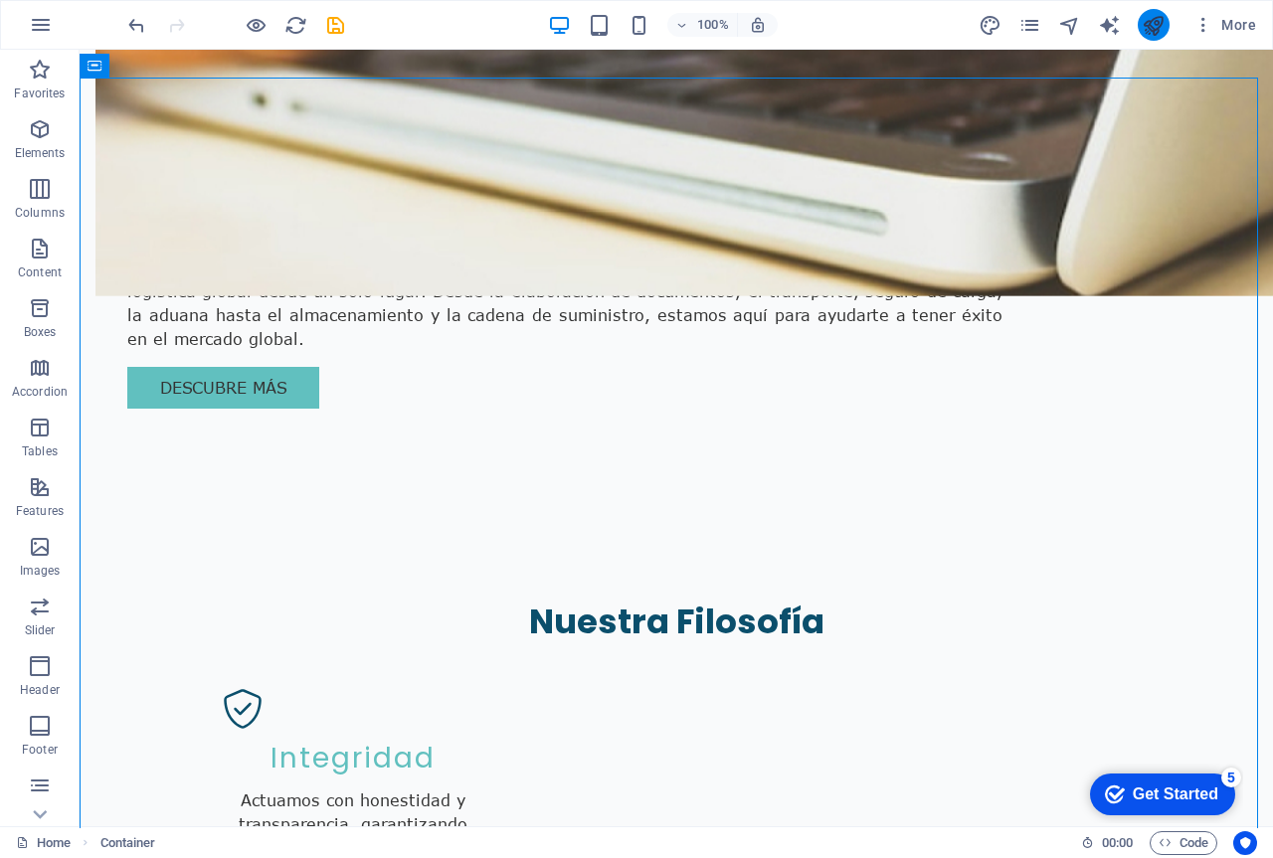
click at [1150, 38] on button "publish" at bounding box center [1154, 25] width 32 height 32
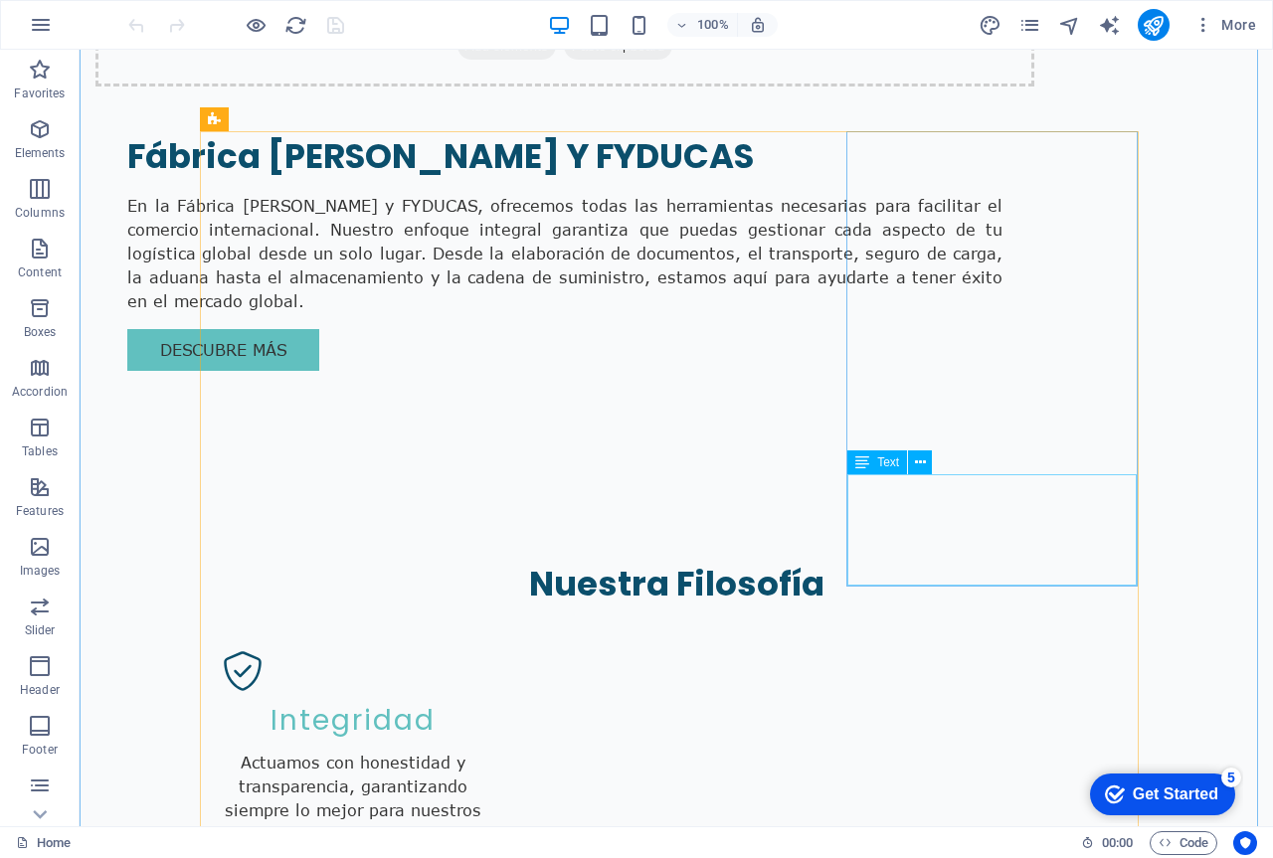
scroll to position [1989, 0]
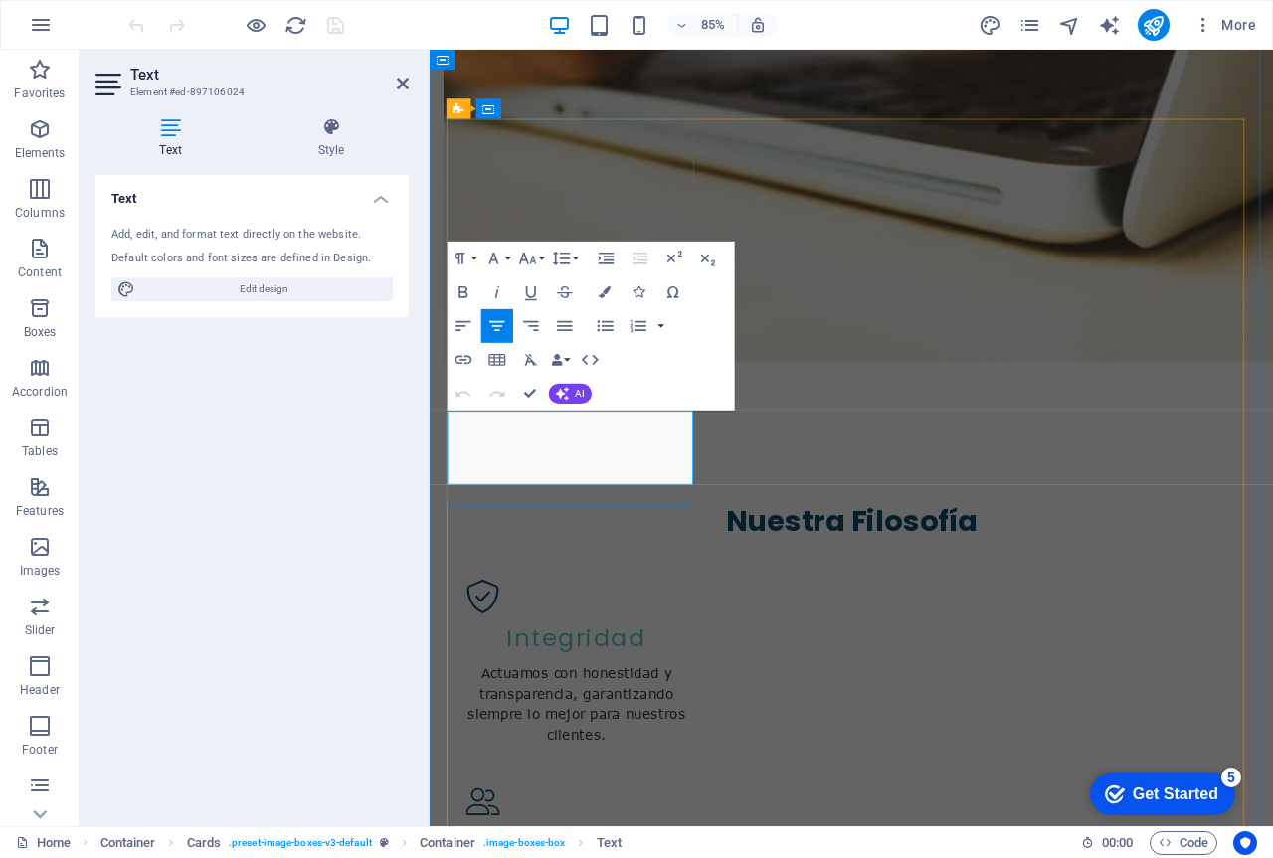
drag, startPoint x: 672, startPoint y: 536, endPoint x: 463, endPoint y: 496, distance: 212.6
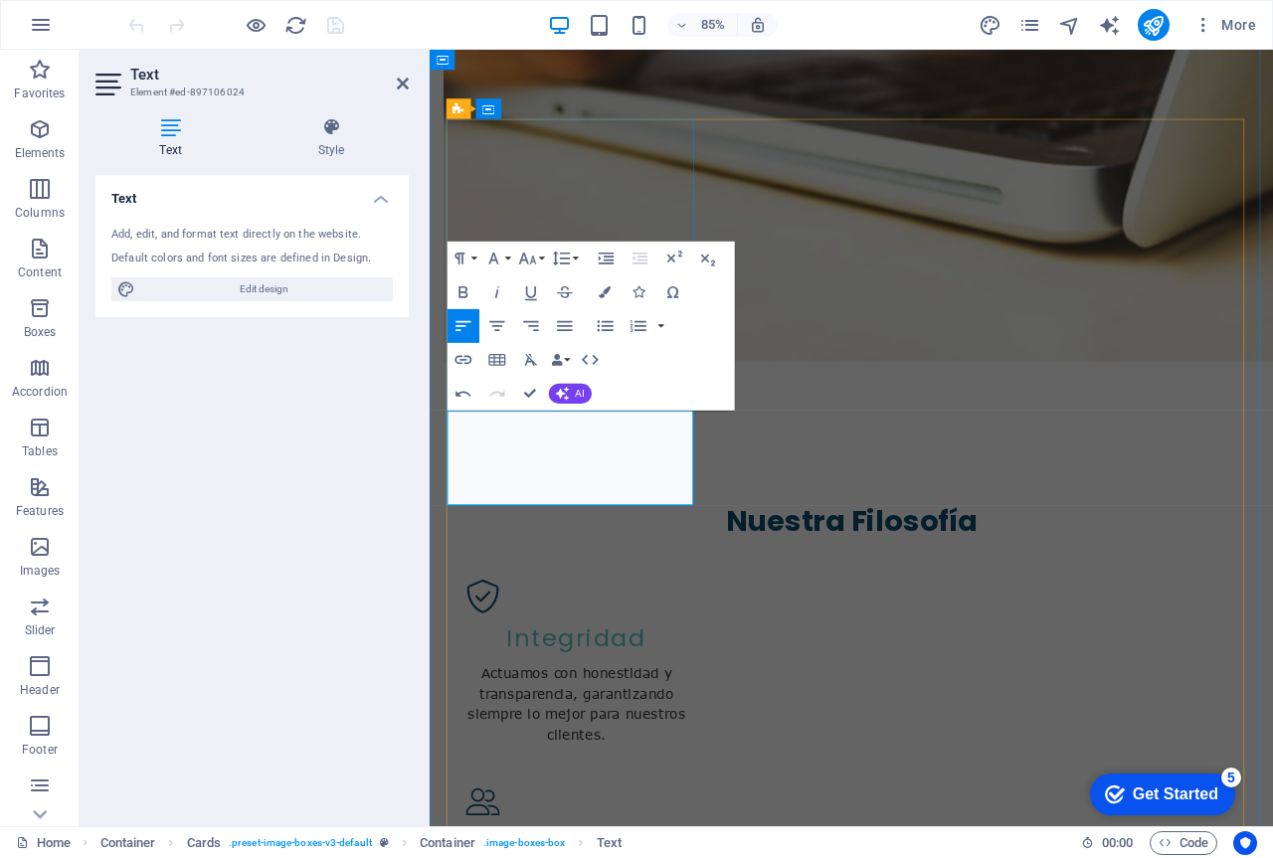
drag, startPoint x: 536, startPoint y: 534, endPoint x: 670, endPoint y: 526, distance: 134.5
drag, startPoint x: 580, startPoint y: 583, endPoint x: 455, endPoint y: 479, distance: 162.5
click at [570, 324] on icon "button" at bounding box center [564, 326] width 20 height 20
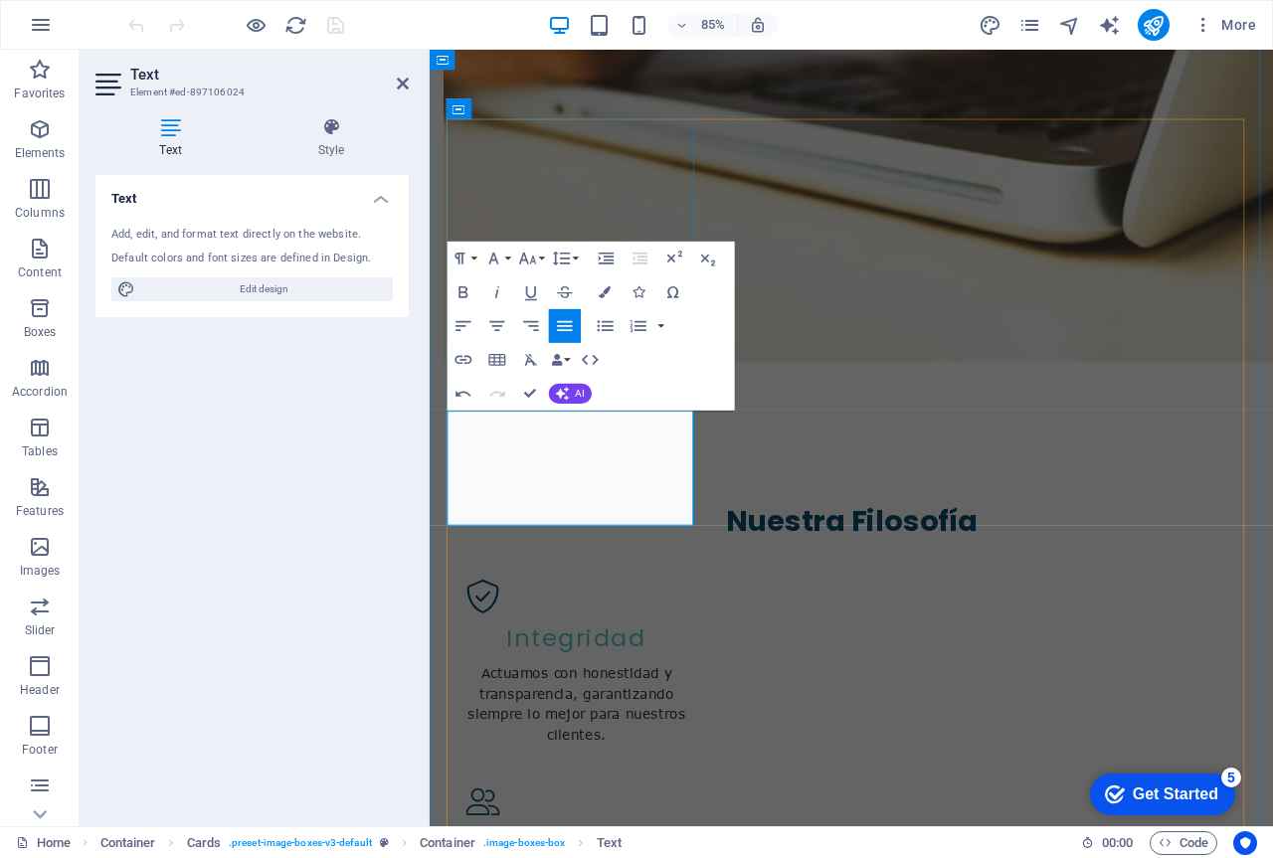
drag, startPoint x: 570, startPoint y: 505, endPoint x: 620, endPoint y: 508, distance: 49.8
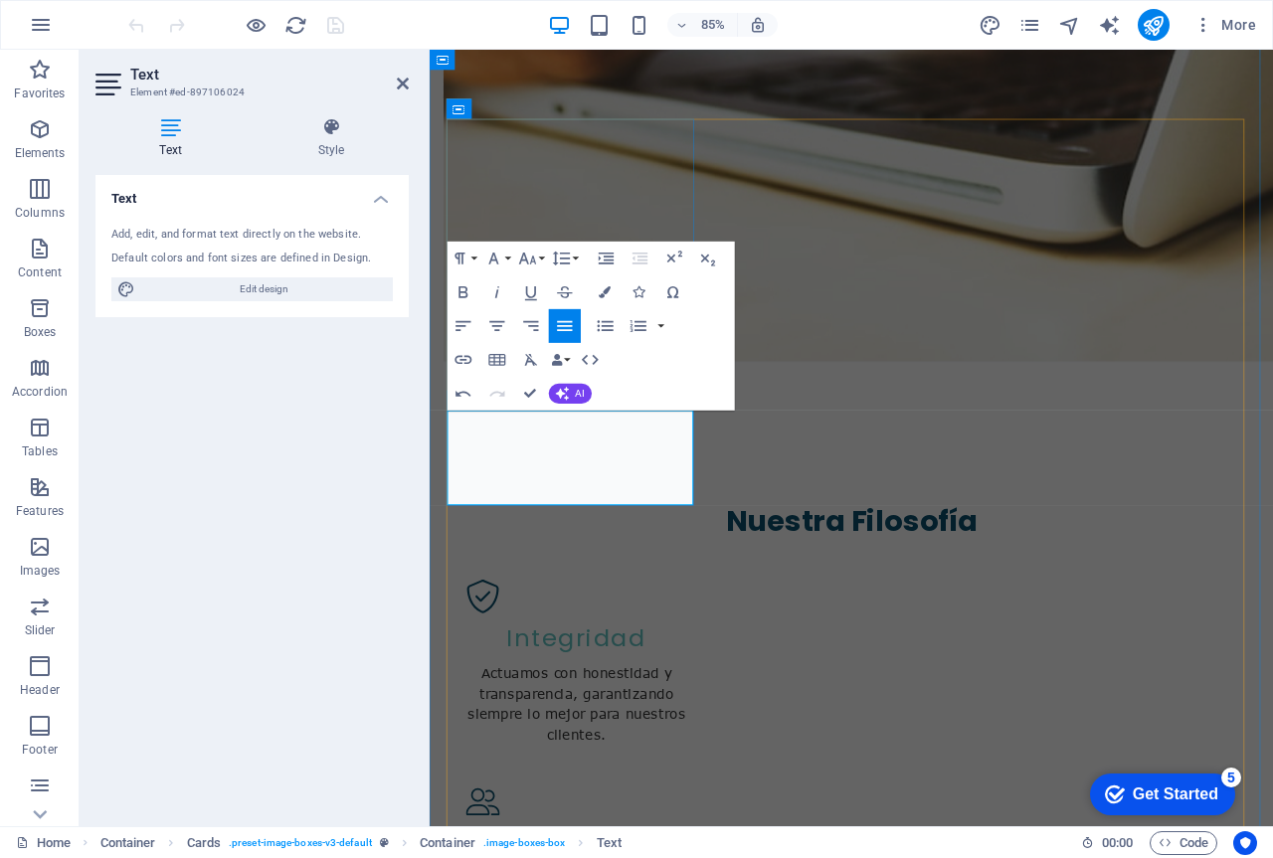
click at [324, 507] on div "Text Add, edit, and format text directly on the website. Default colors and fon…" at bounding box center [251, 493] width 313 height 636
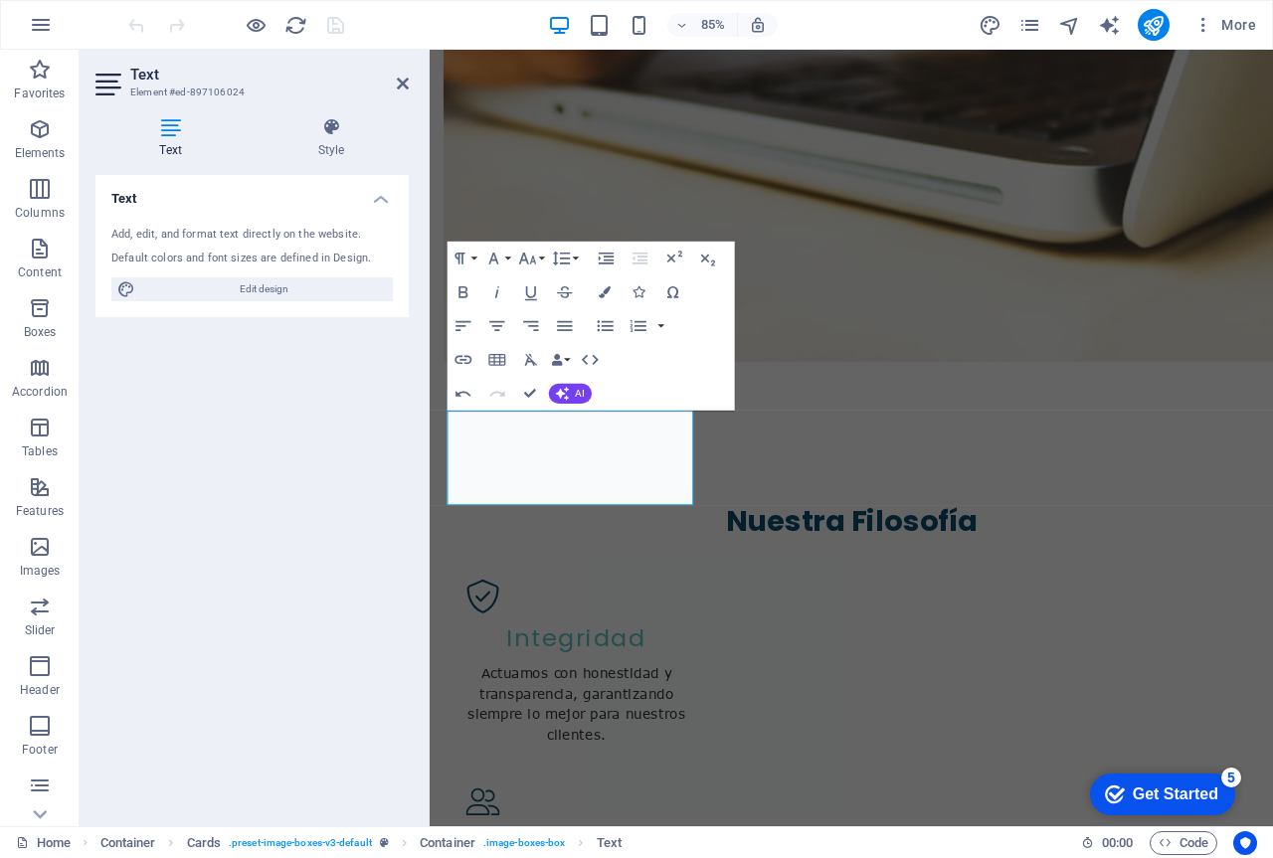
click at [324, 507] on div "Text Add, edit, and format text directly on the website. Default colors and fon…" at bounding box center [251, 493] width 313 height 636
click at [917, 23] on div "85% More" at bounding box center [694, 25] width 1140 height 32
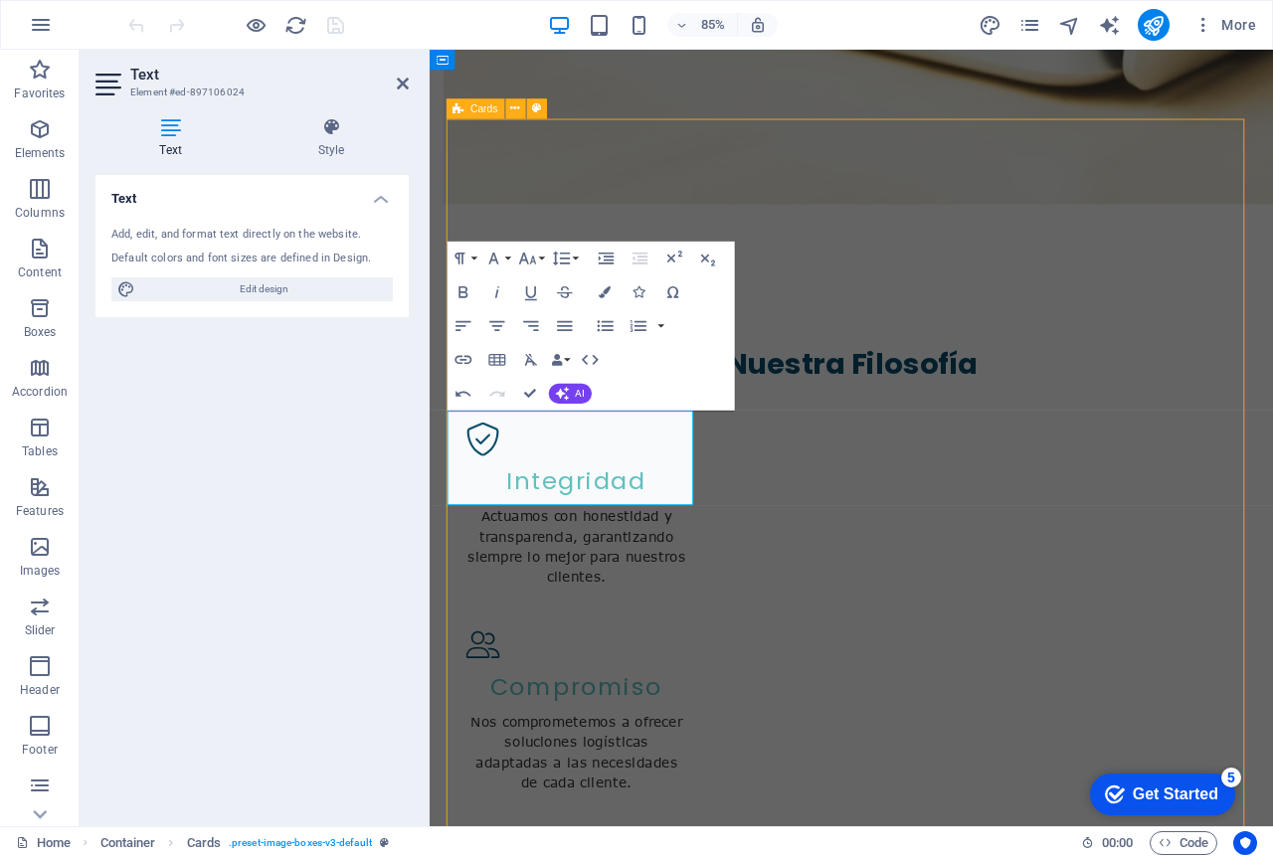
scroll to position [1989, 0]
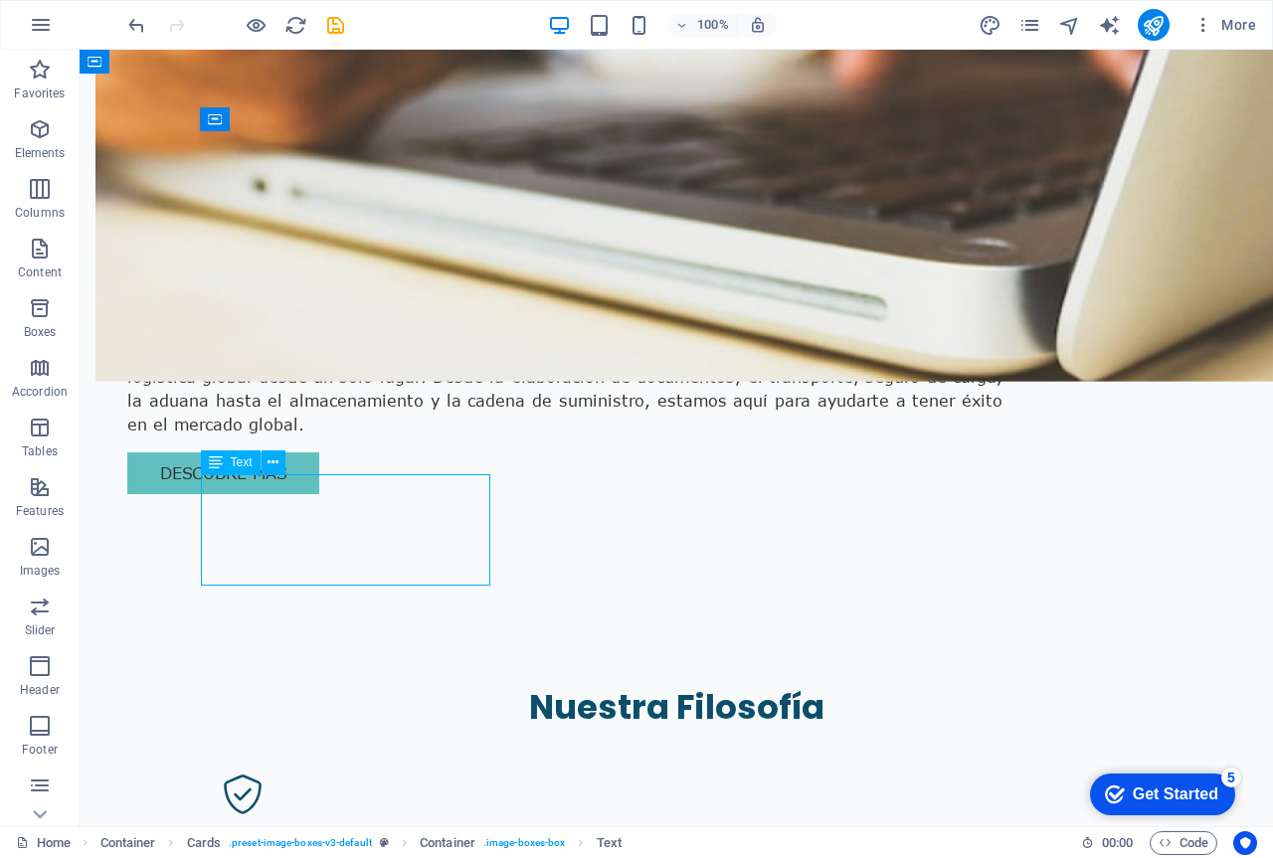
scroll to position [2135, 0]
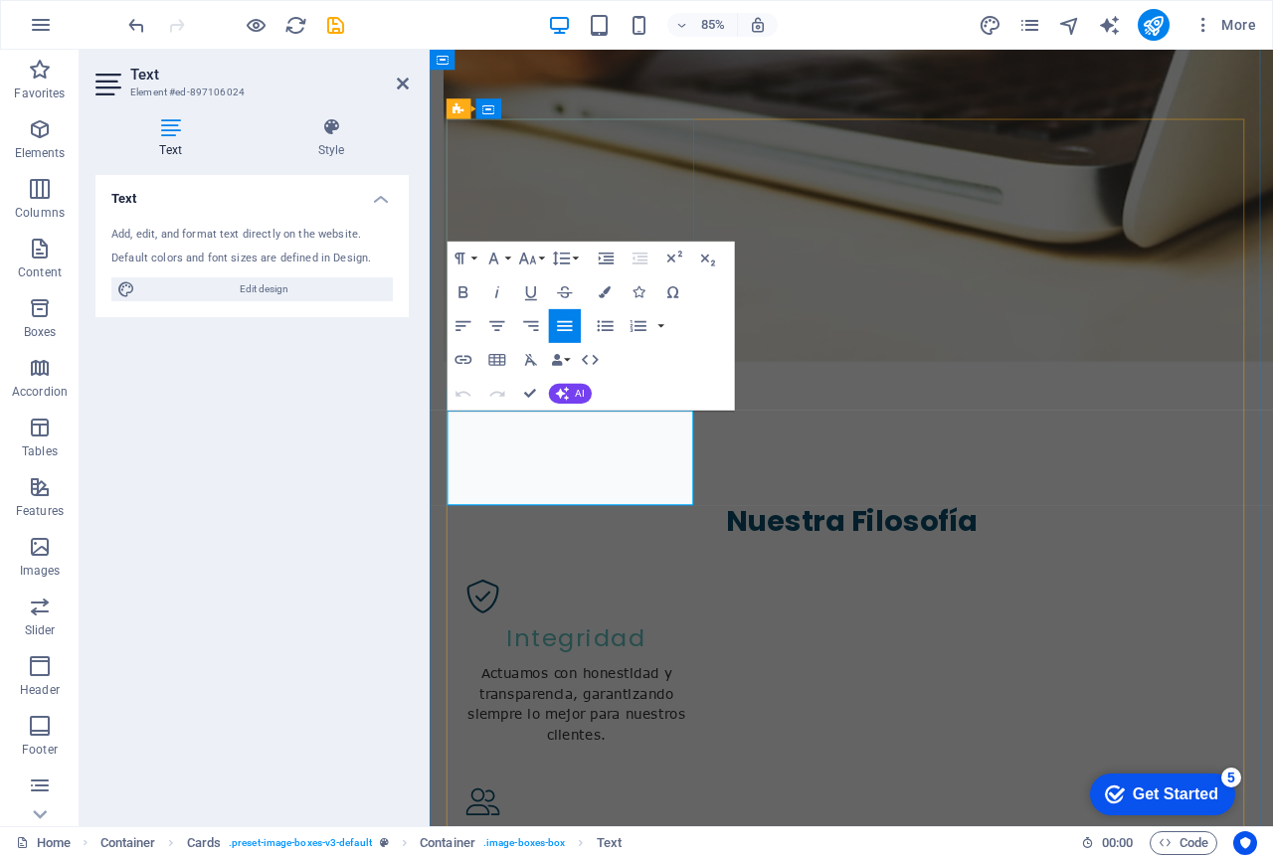
drag, startPoint x: 660, startPoint y: 562, endPoint x: 464, endPoint y: 485, distance: 210.4
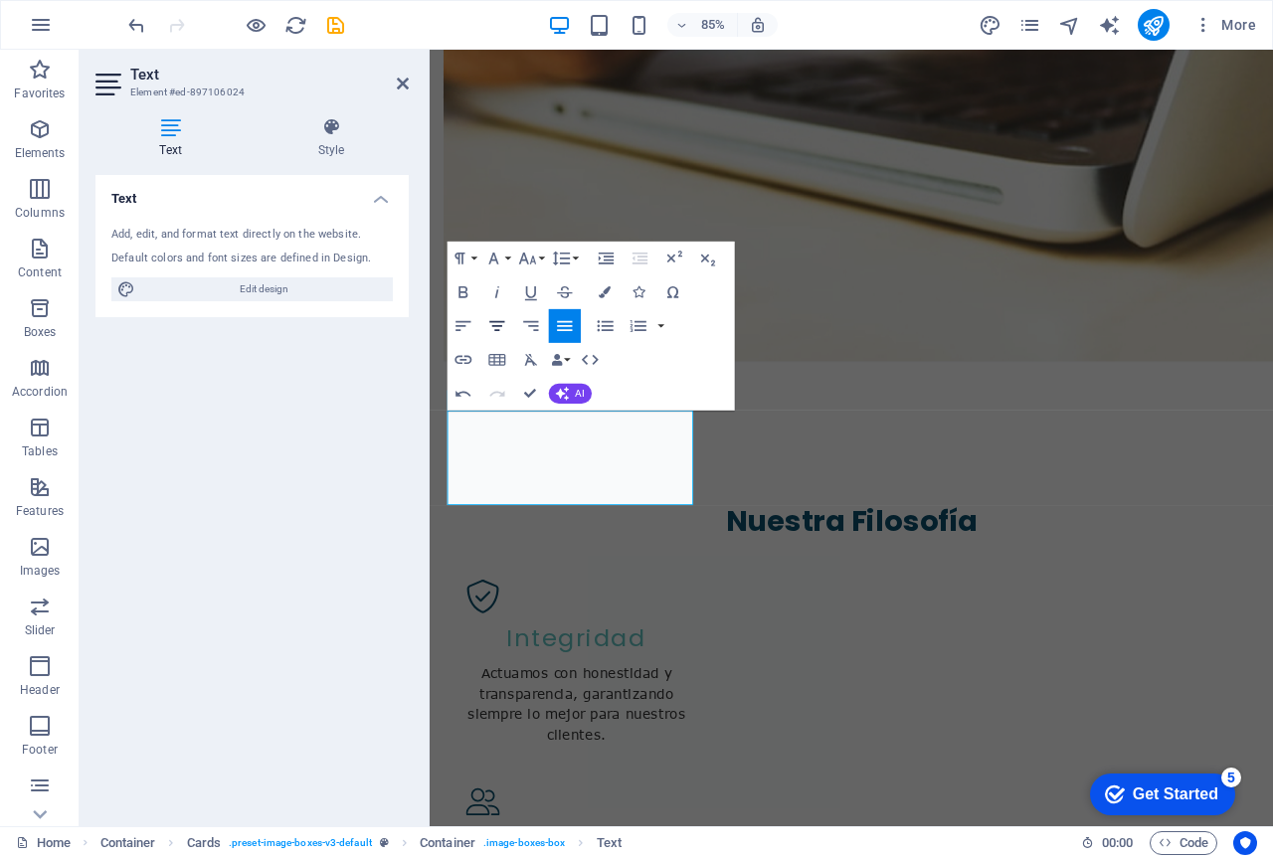
click at [495, 325] on icon "button" at bounding box center [496, 326] width 20 height 20
click at [312, 540] on div "Text Add, edit, and format text directly on the website. Default colors and fon…" at bounding box center [251, 493] width 313 height 636
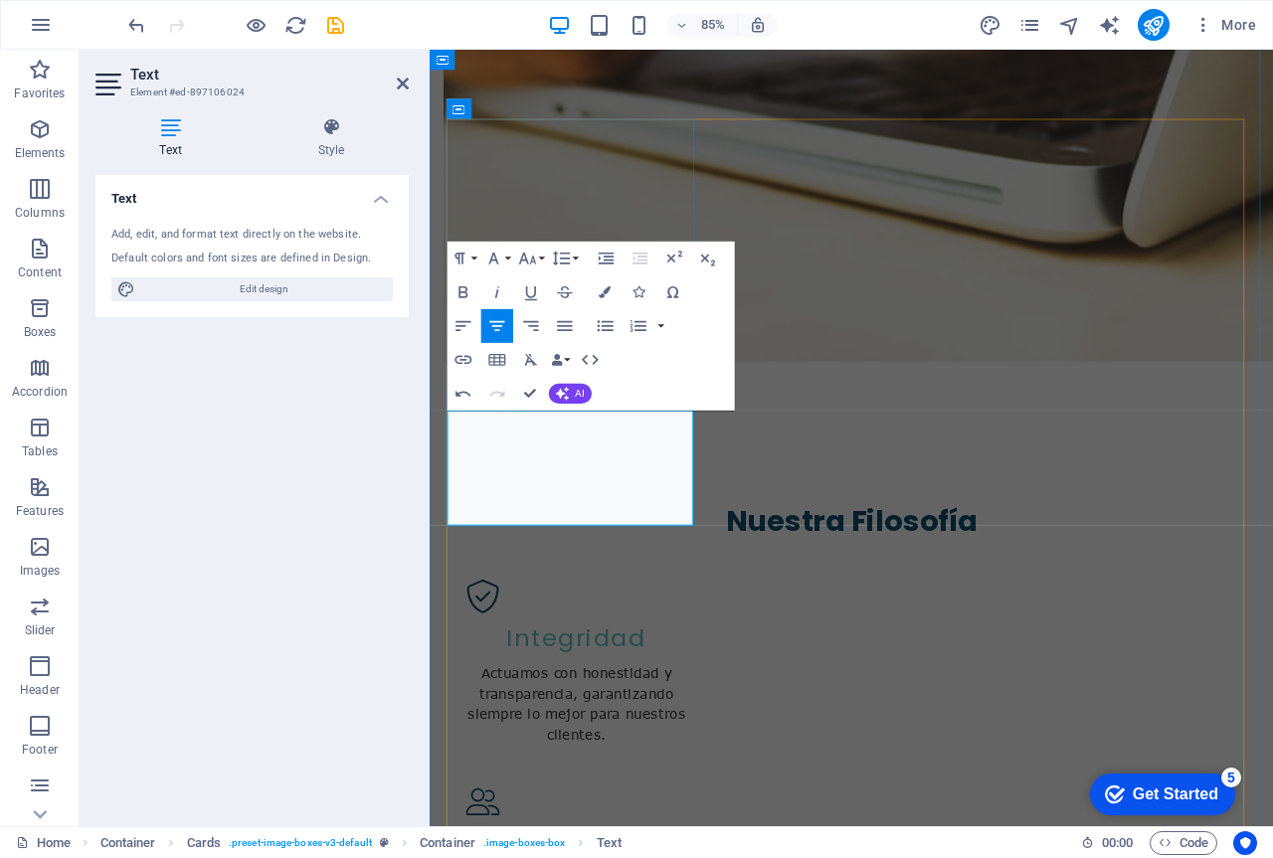
drag, startPoint x: 541, startPoint y: 559, endPoint x: 716, endPoint y: 558, distance: 175.0
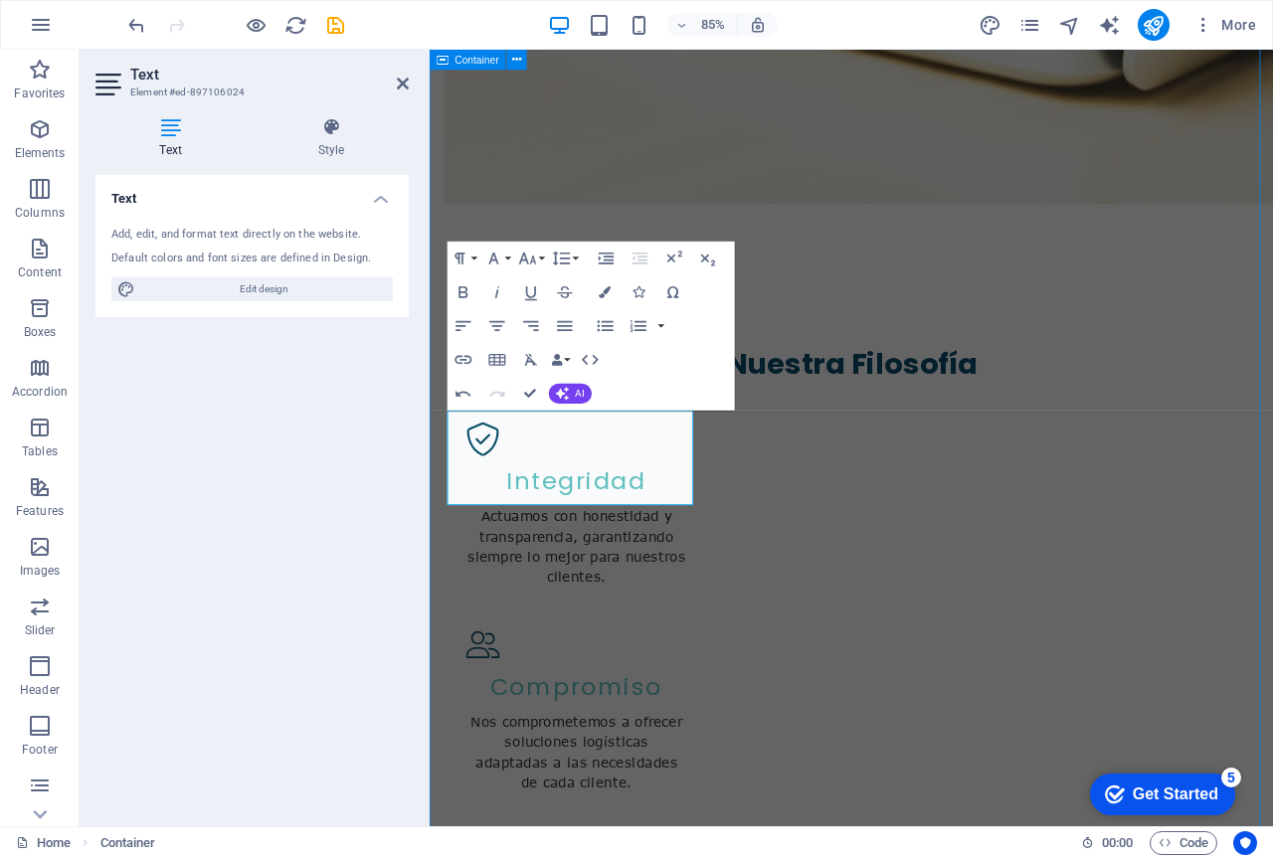
scroll to position [1989, 0]
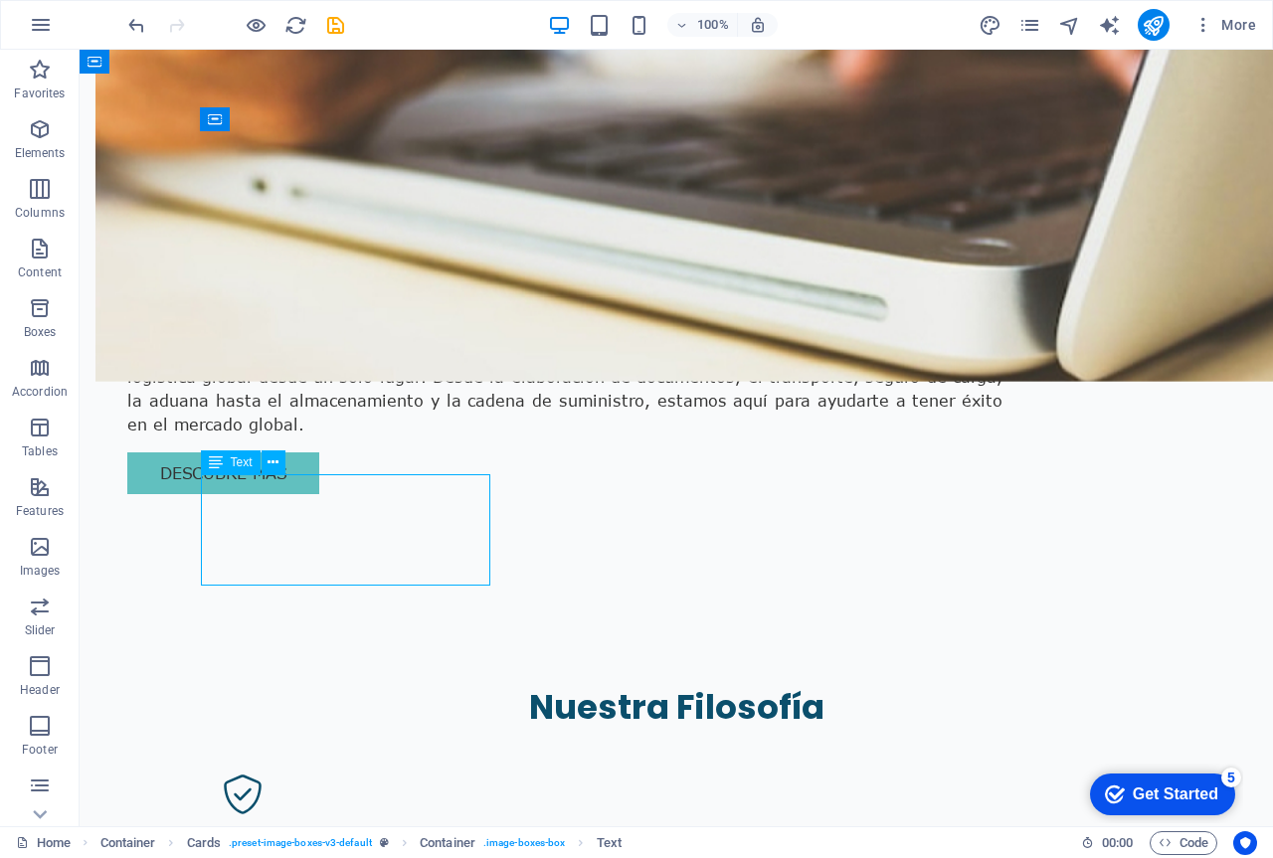
scroll to position [2135, 0]
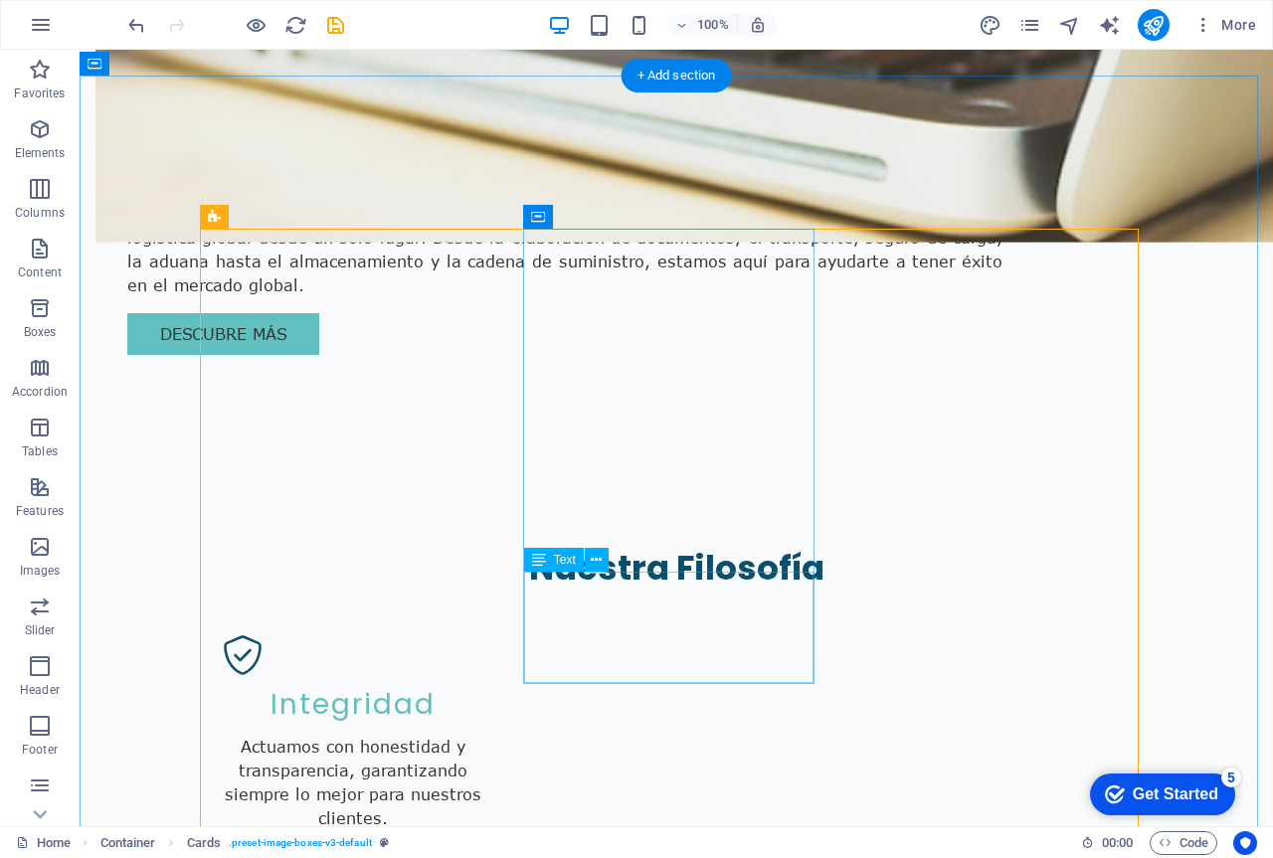
scroll to position [1989, 0]
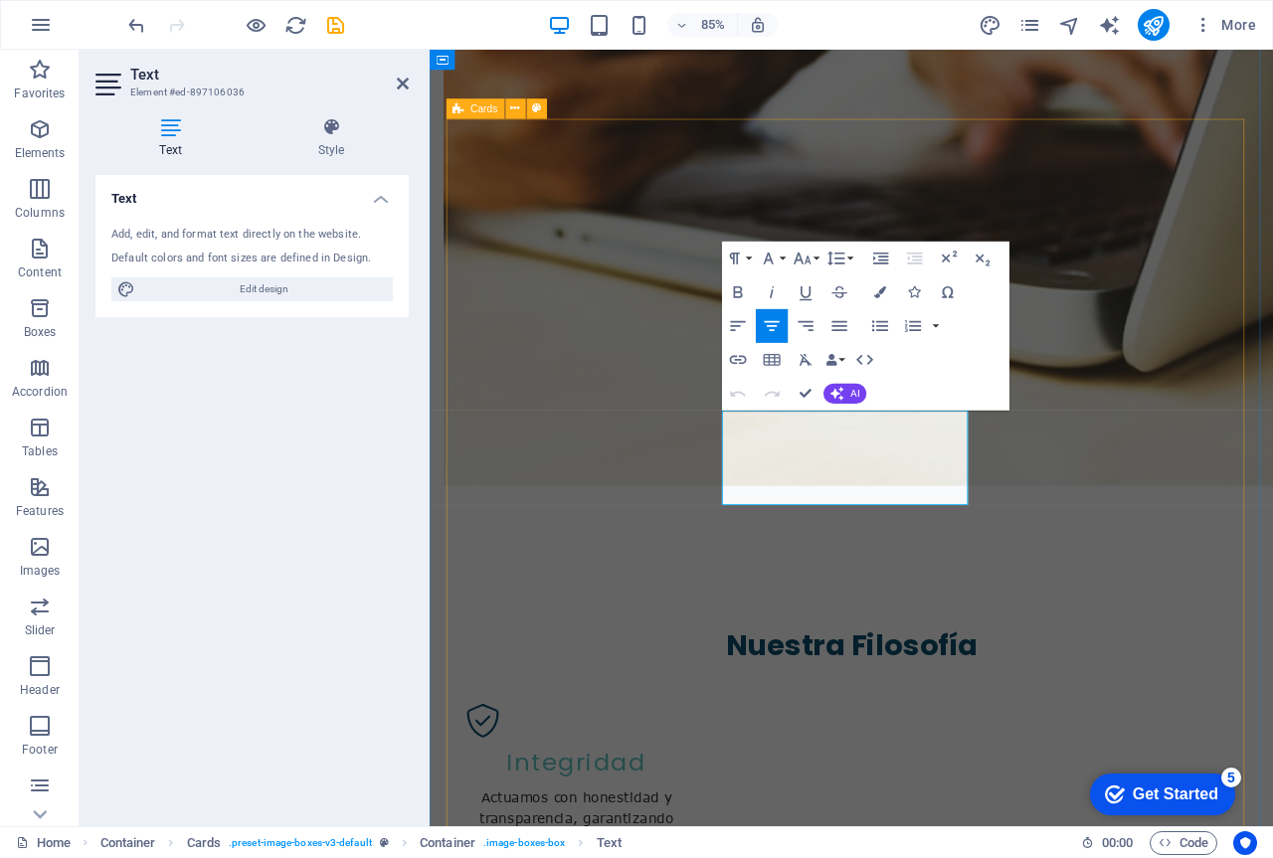
scroll to position [2135, 0]
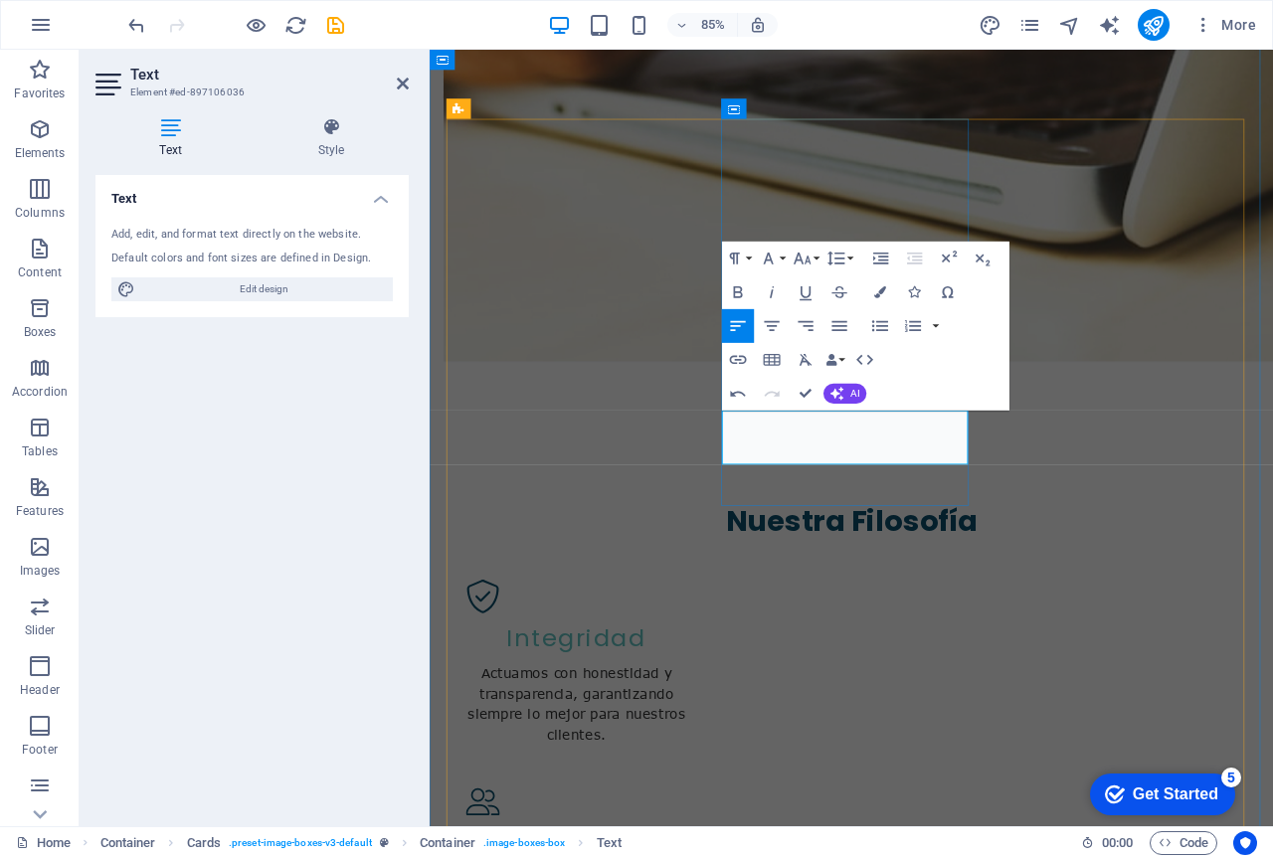
drag, startPoint x: 884, startPoint y: 484, endPoint x: 966, endPoint y: 494, distance: 82.2
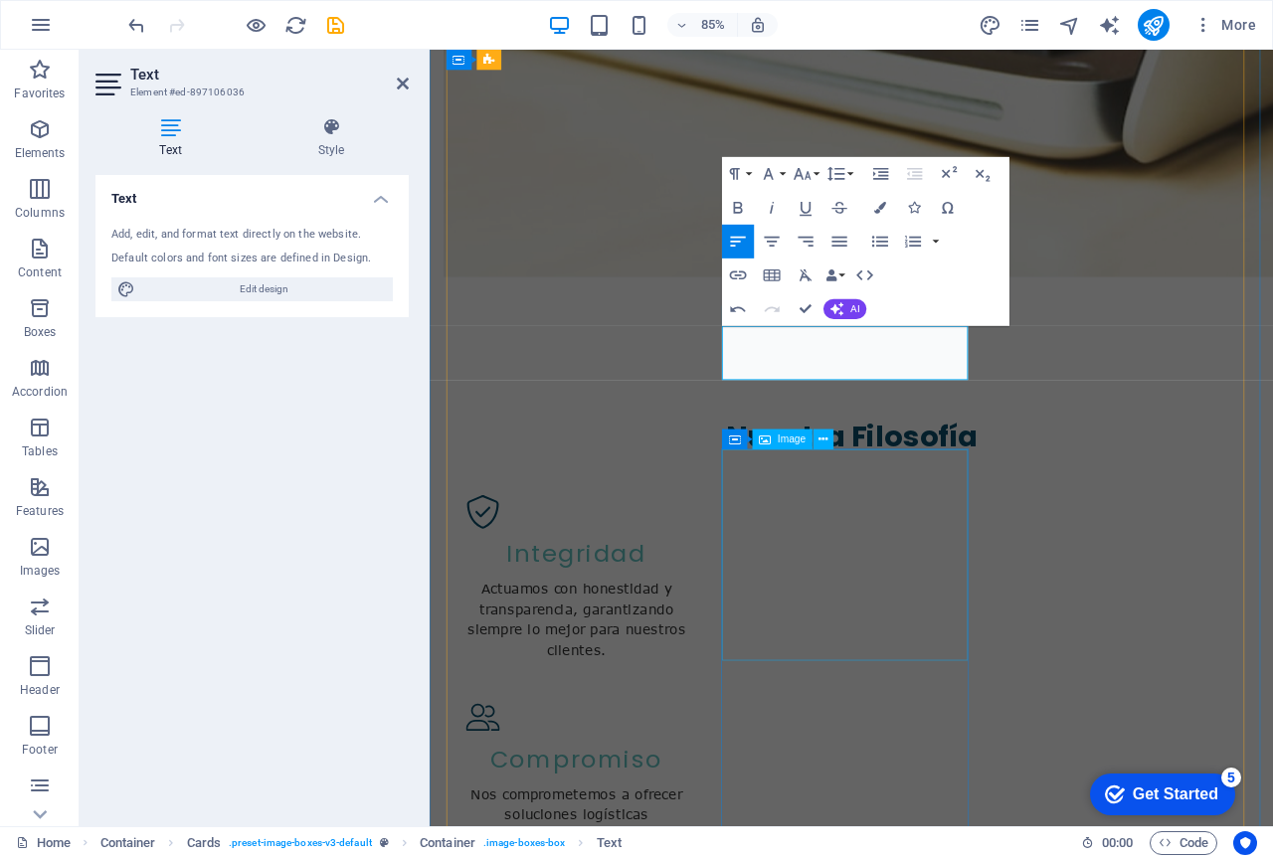
scroll to position [2334, 0]
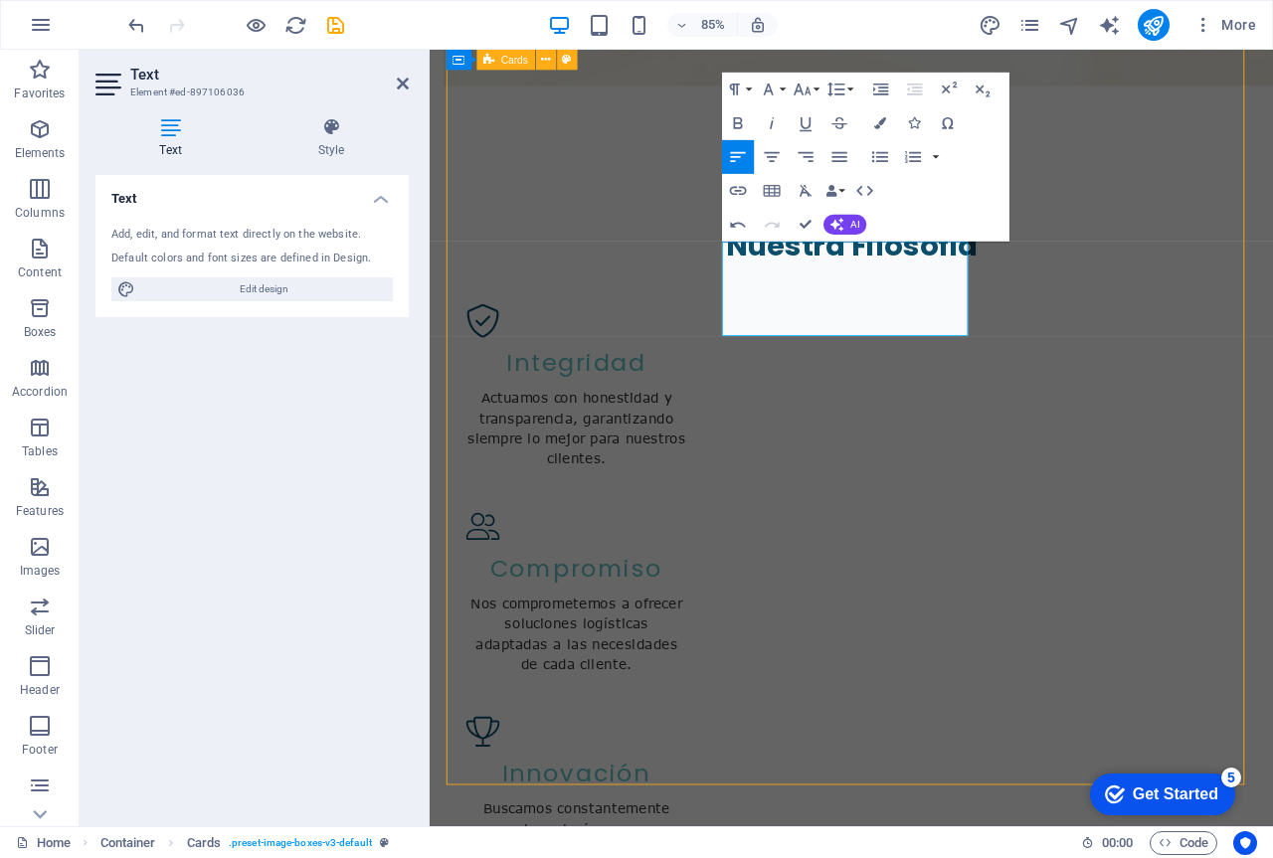
scroll to position [2188, 0]
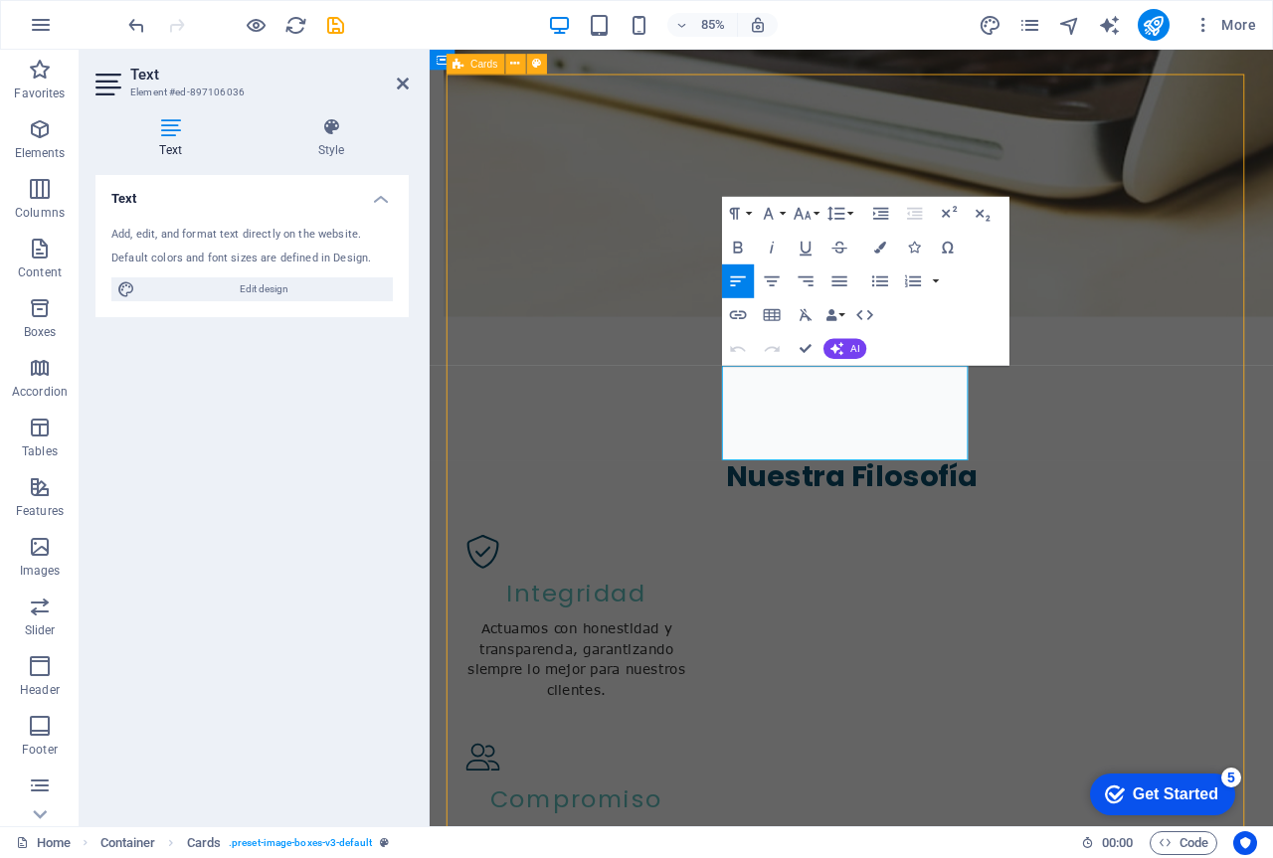
scroll to position [2042, 0]
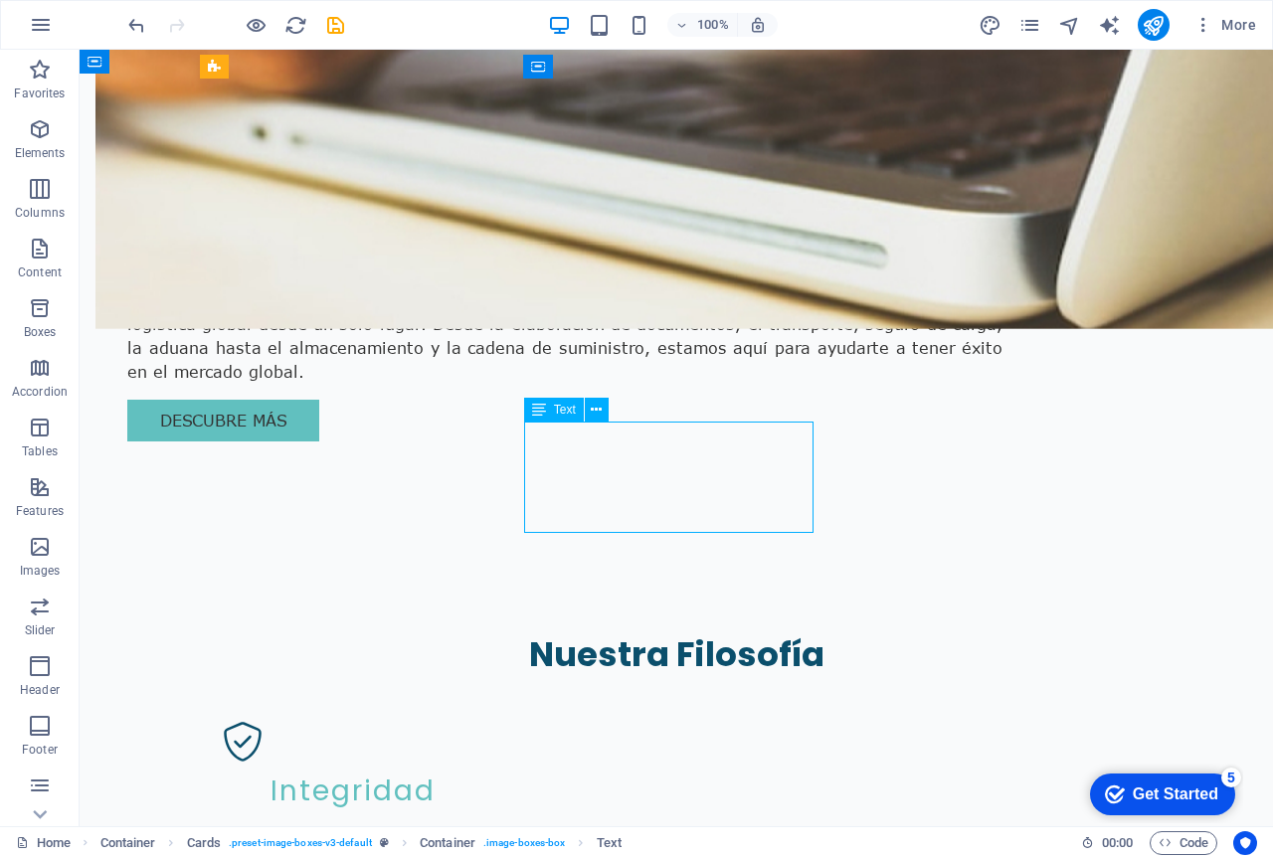
scroll to position [2188, 0]
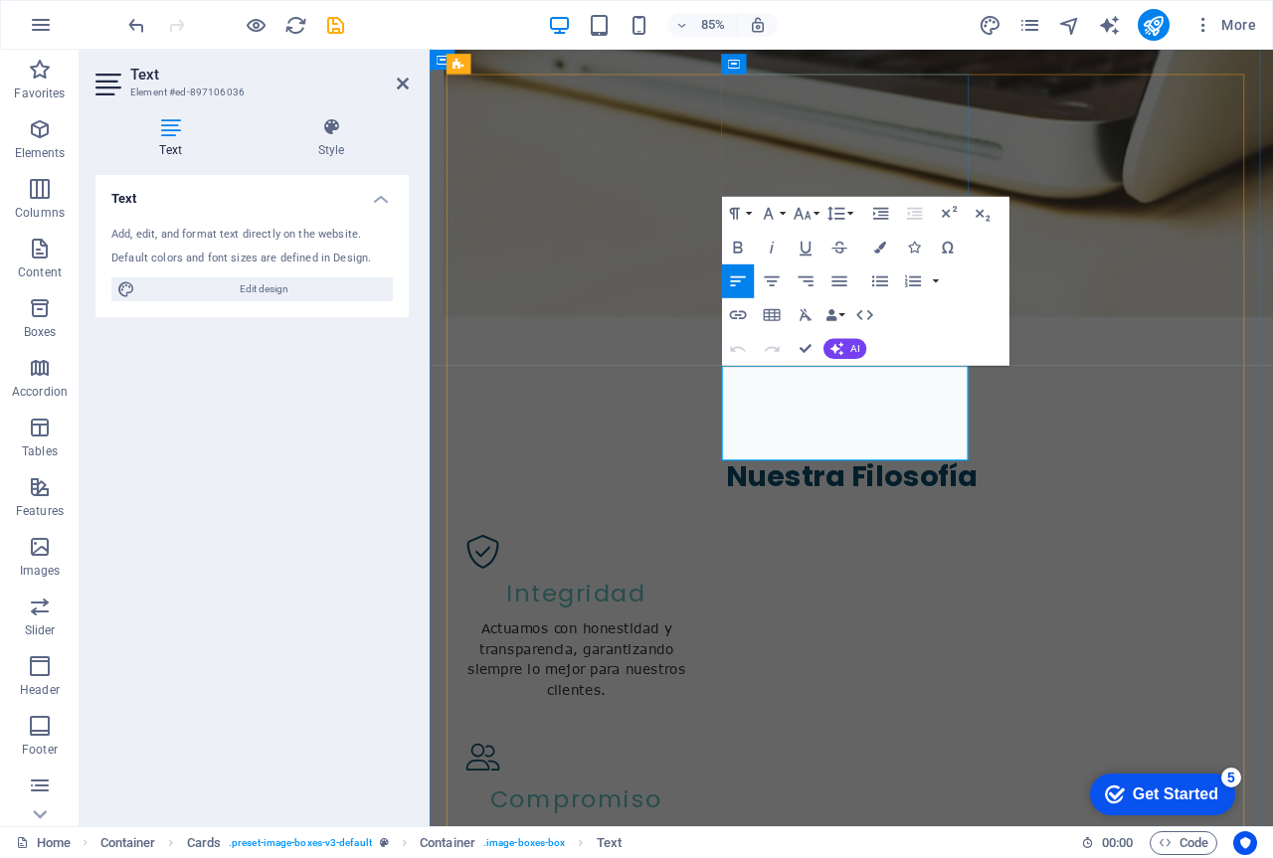
drag, startPoint x: 1036, startPoint y: 503, endPoint x: 785, endPoint y: 439, distance: 259.8
click at [769, 283] on icon "button" at bounding box center [772, 282] width 20 height 20
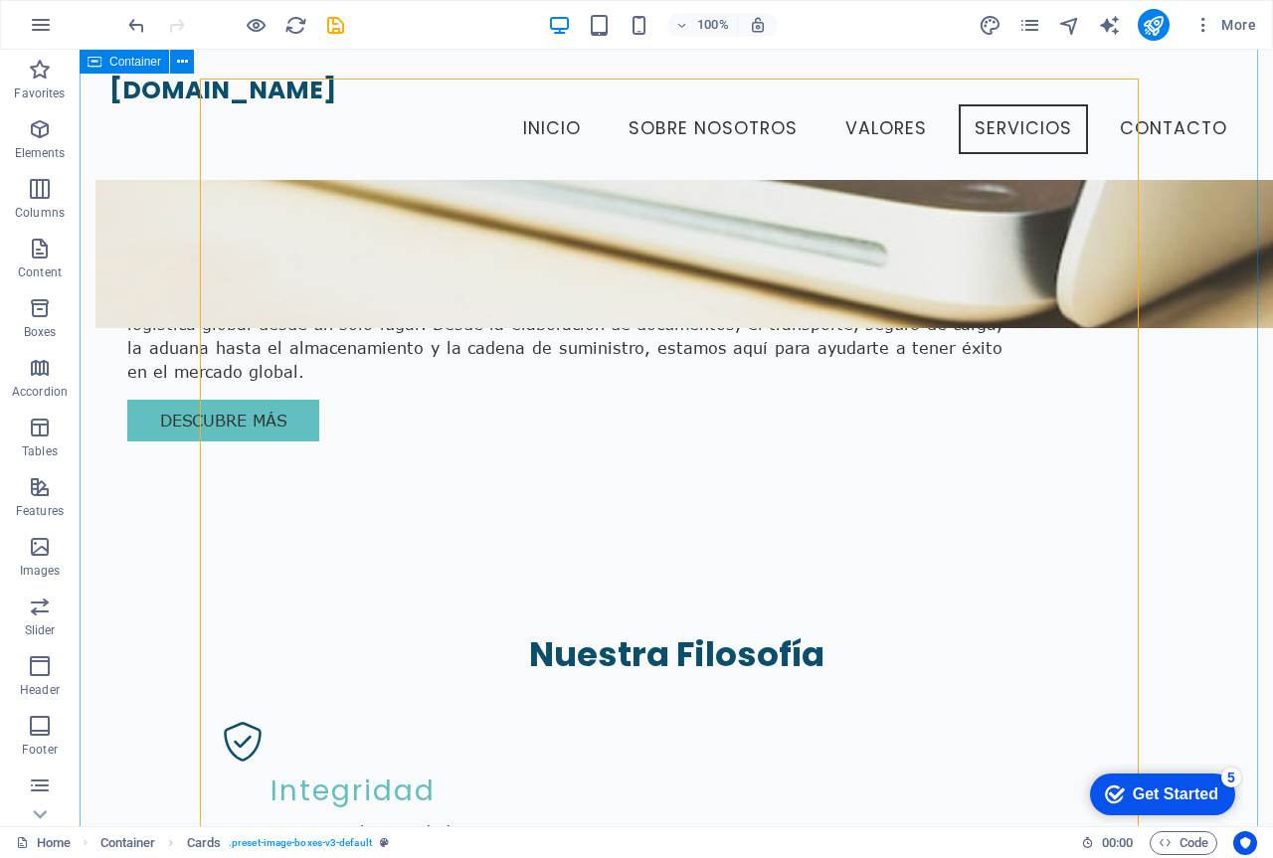
scroll to position [1842, 0]
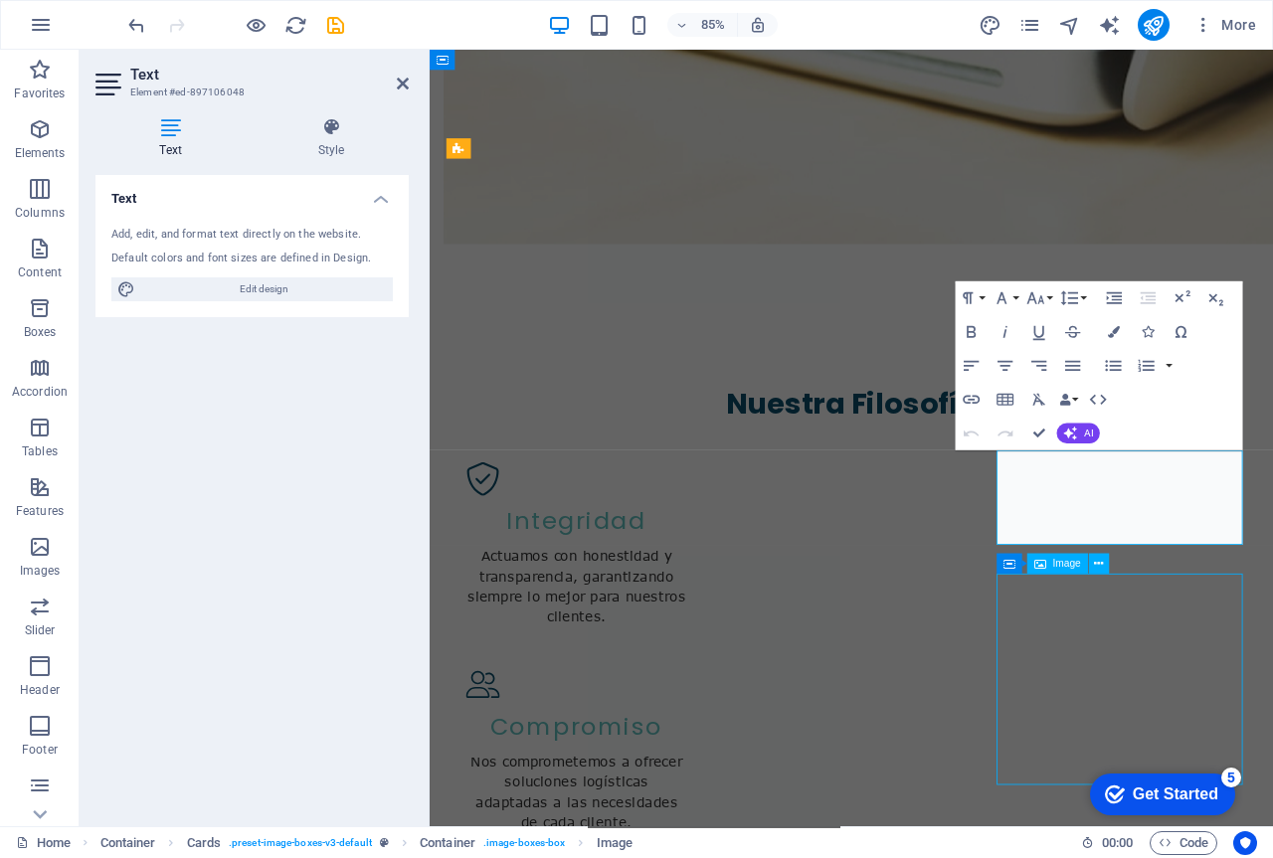
scroll to position [1942, 0]
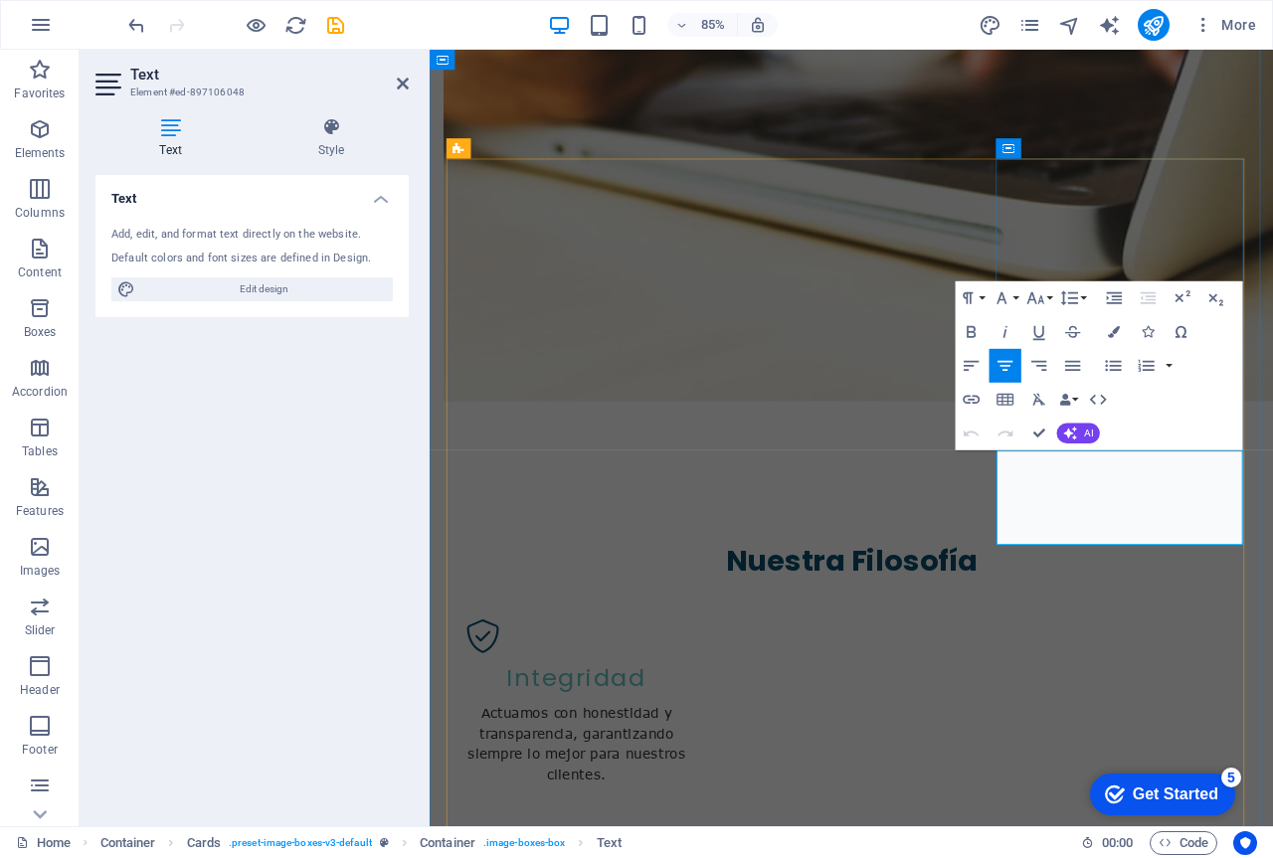
drag, startPoint x: 1355, startPoint y: 606, endPoint x: 1143, endPoint y: 537, distance: 222.7
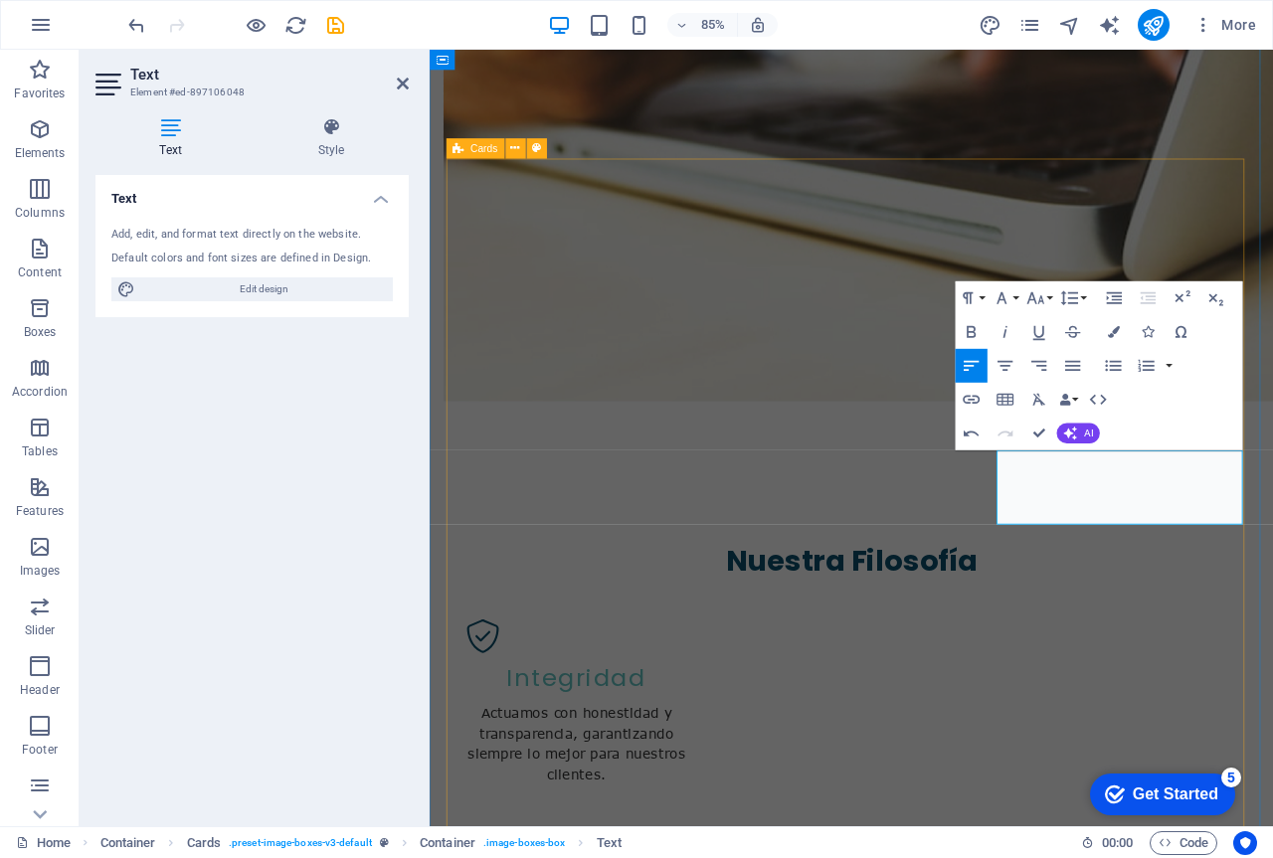
drag, startPoint x: 1299, startPoint y: 577, endPoint x: 1093, endPoint y: 542, distance: 208.8
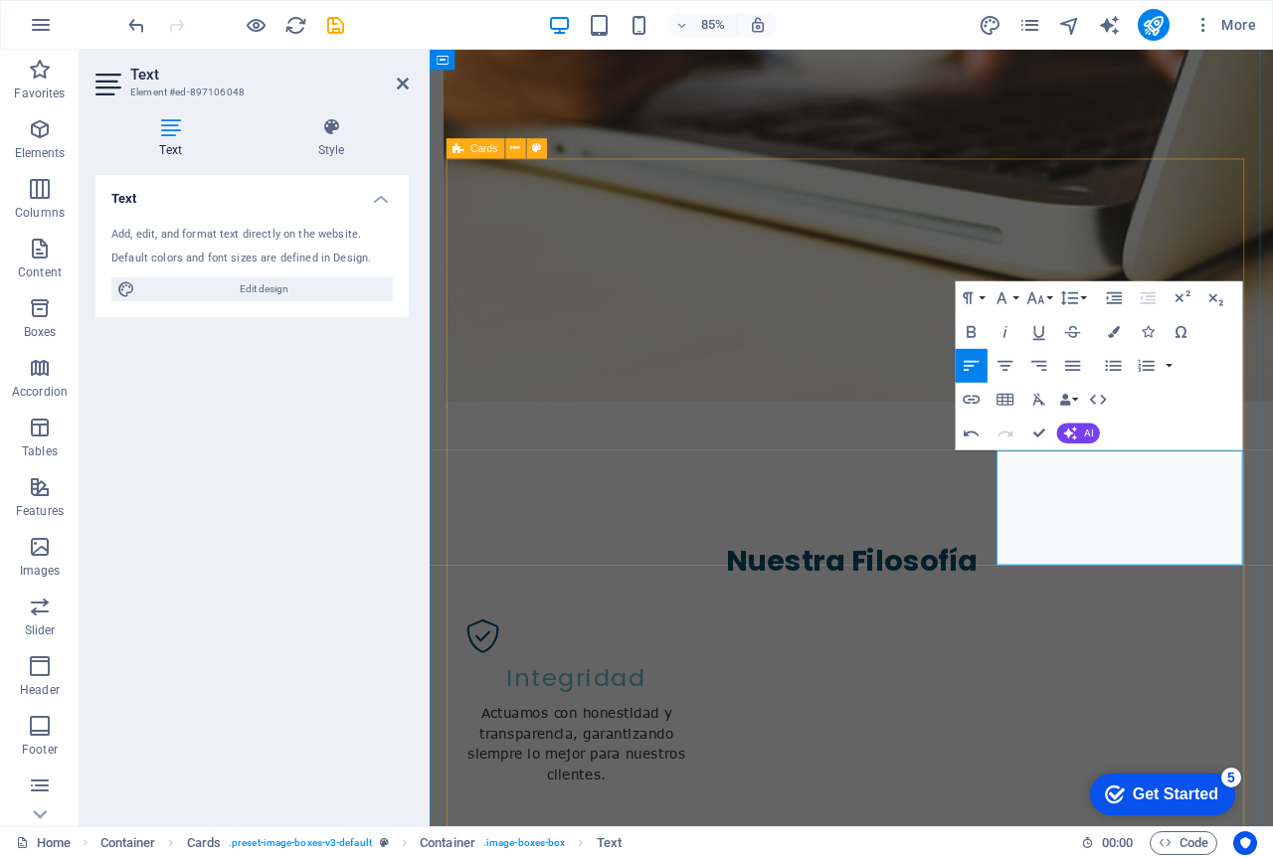
drag, startPoint x: 1210, startPoint y: 534, endPoint x: 1093, endPoint y: 539, distance: 117.5
drag, startPoint x: 1260, startPoint y: 529, endPoint x: 1113, endPoint y: 536, distance: 147.4
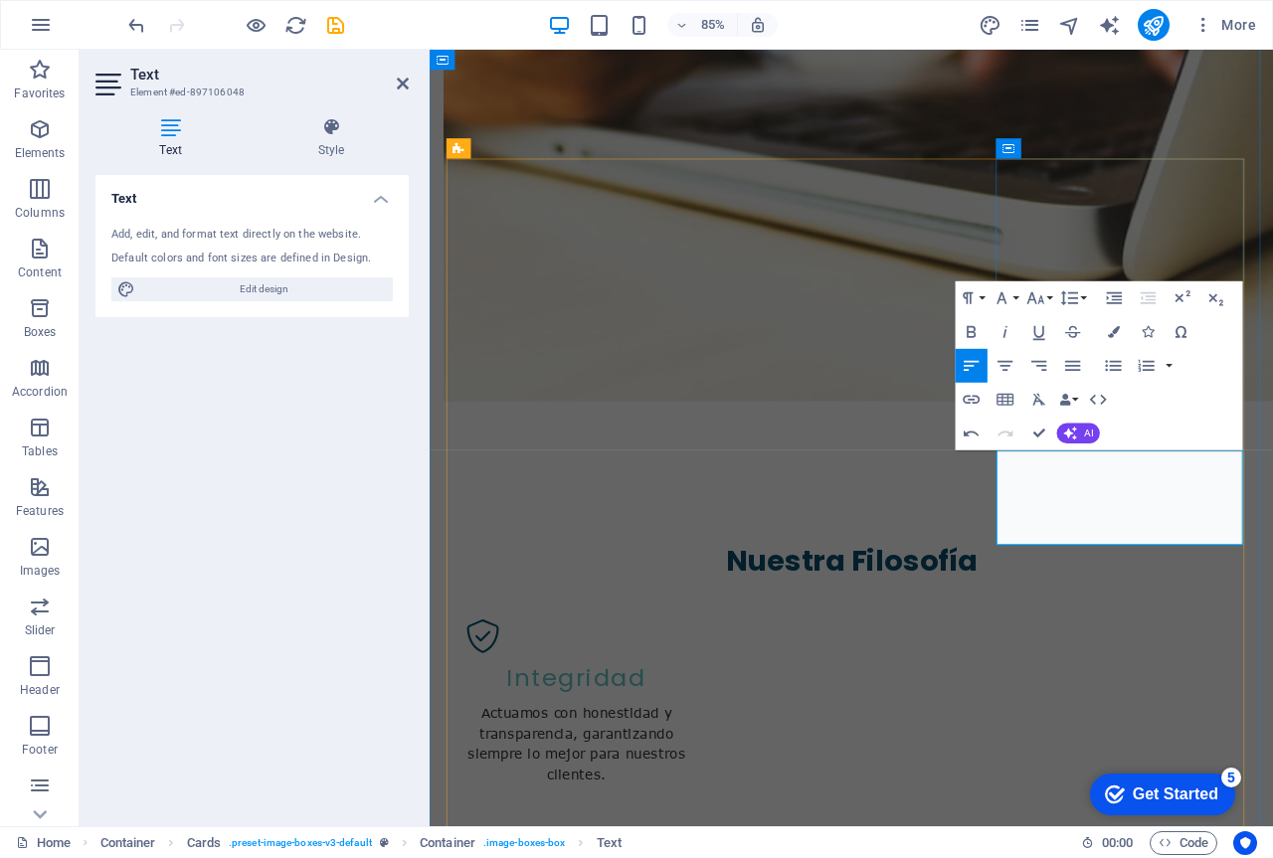
drag, startPoint x: 1282, startPoint y: 535, endPoint x: 1224, endPoint y: 536, distance: 57.7
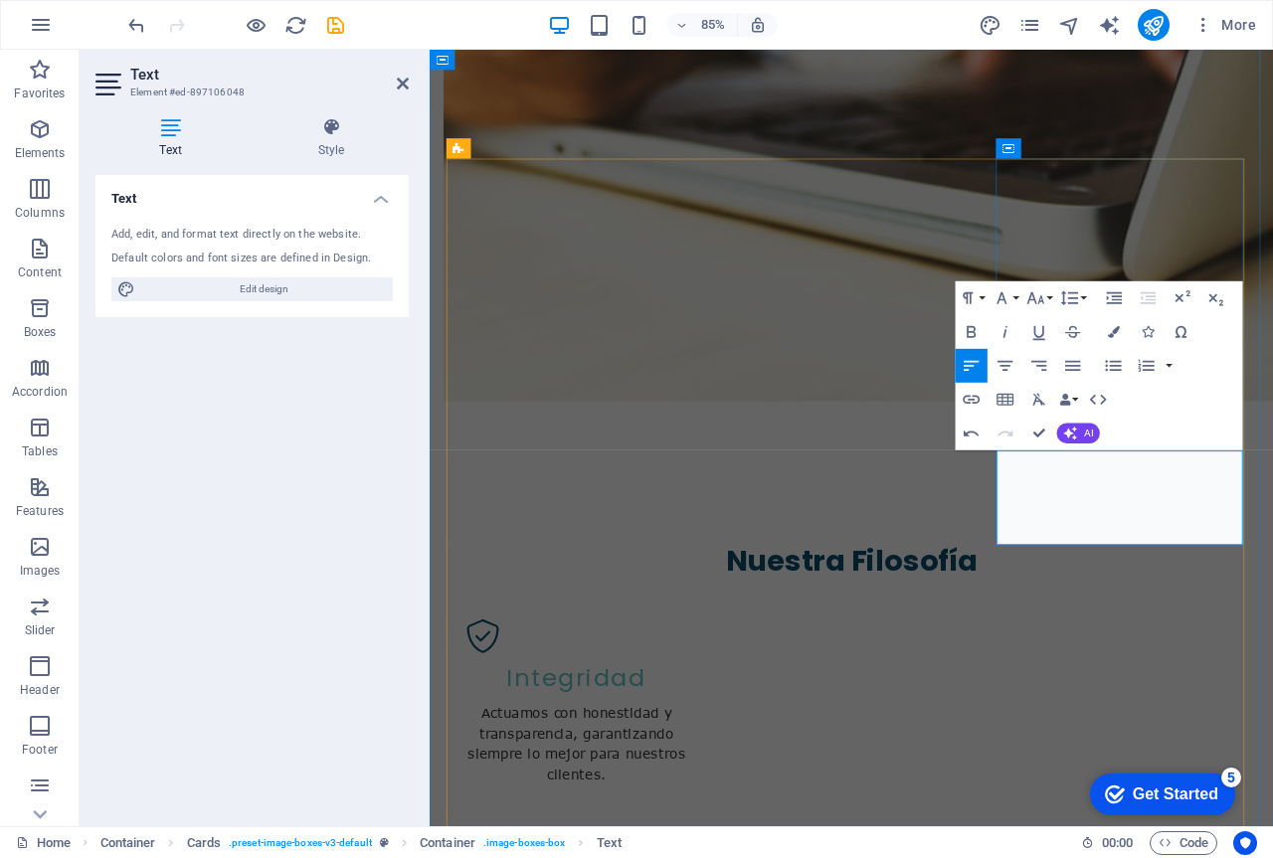
drag, startPoint x: 1312, startPoint y: 603, endPoint x: 1115, endPoint y: 536, distance: 207.9
click at [1012, 369] on icon "button" at bounding box center [1006, 366] width 20 height 20
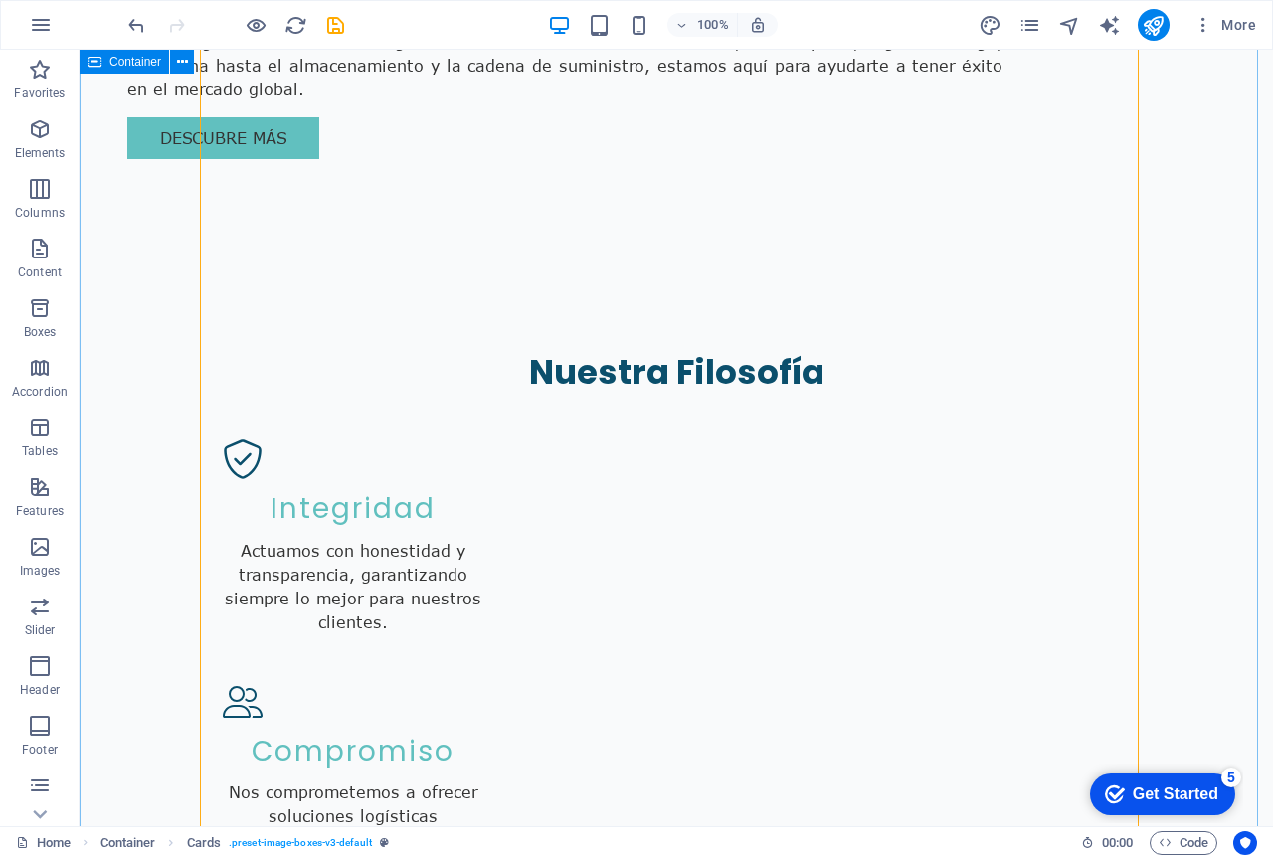
scroll to position [2241, 0]
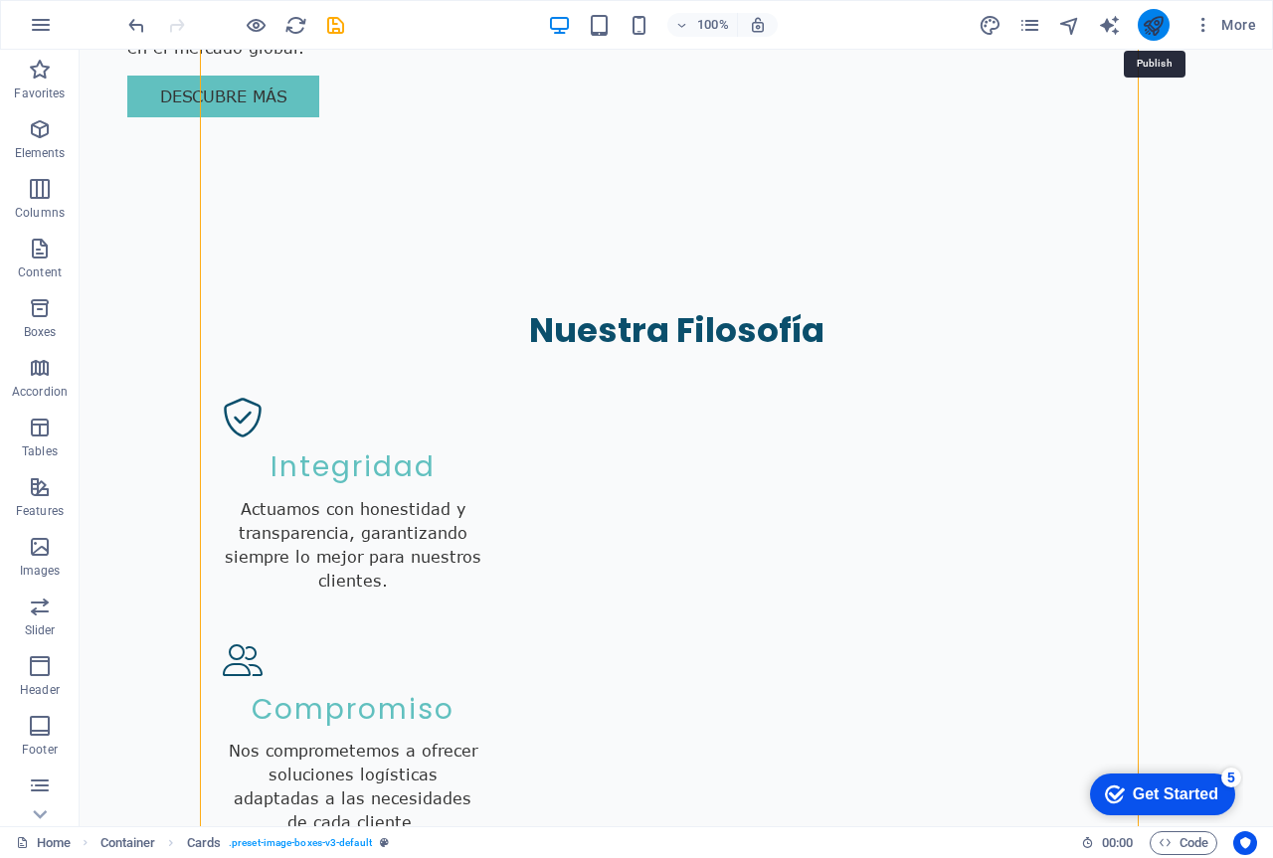
click at [1162, 28] on icon "publish" at bounding box center [1153, 25] width 23 height 23
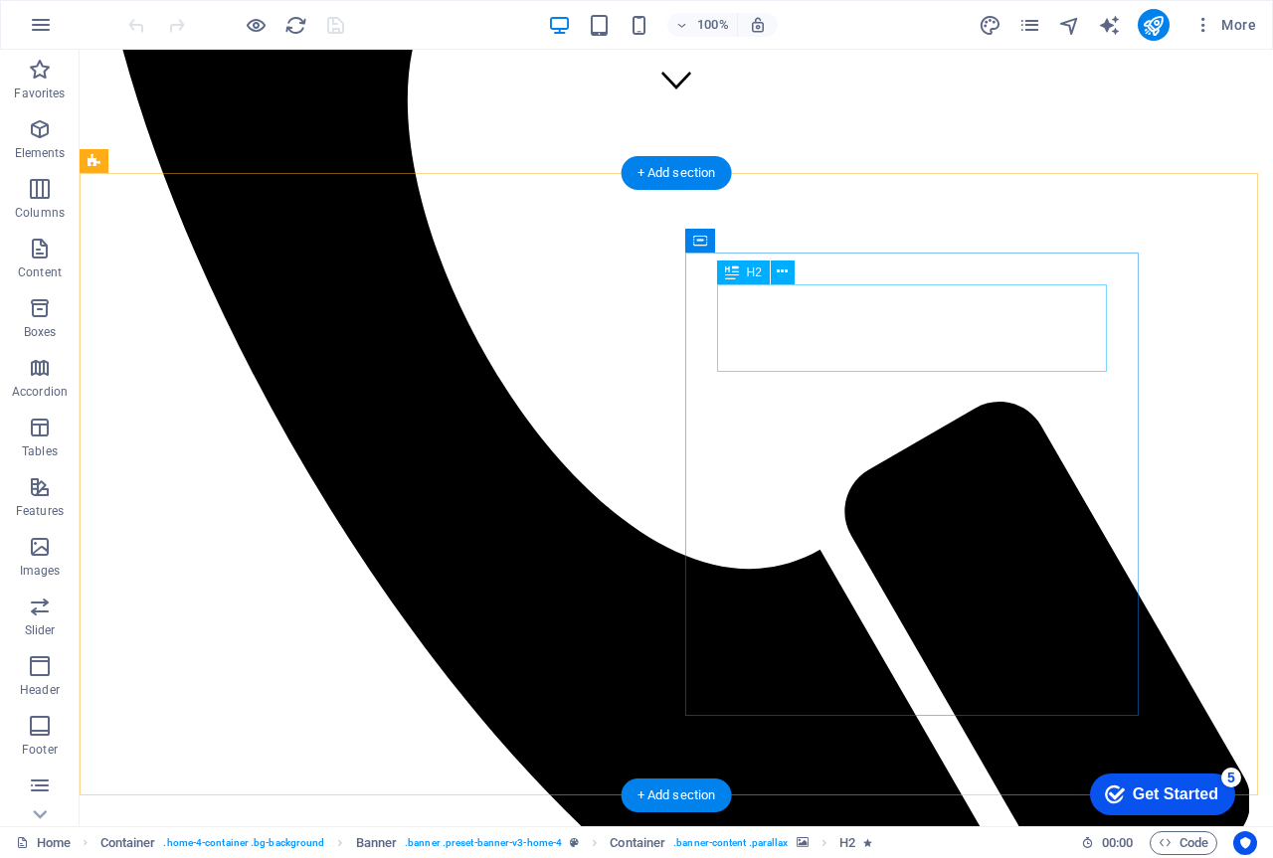
scroll to position [895, 0]
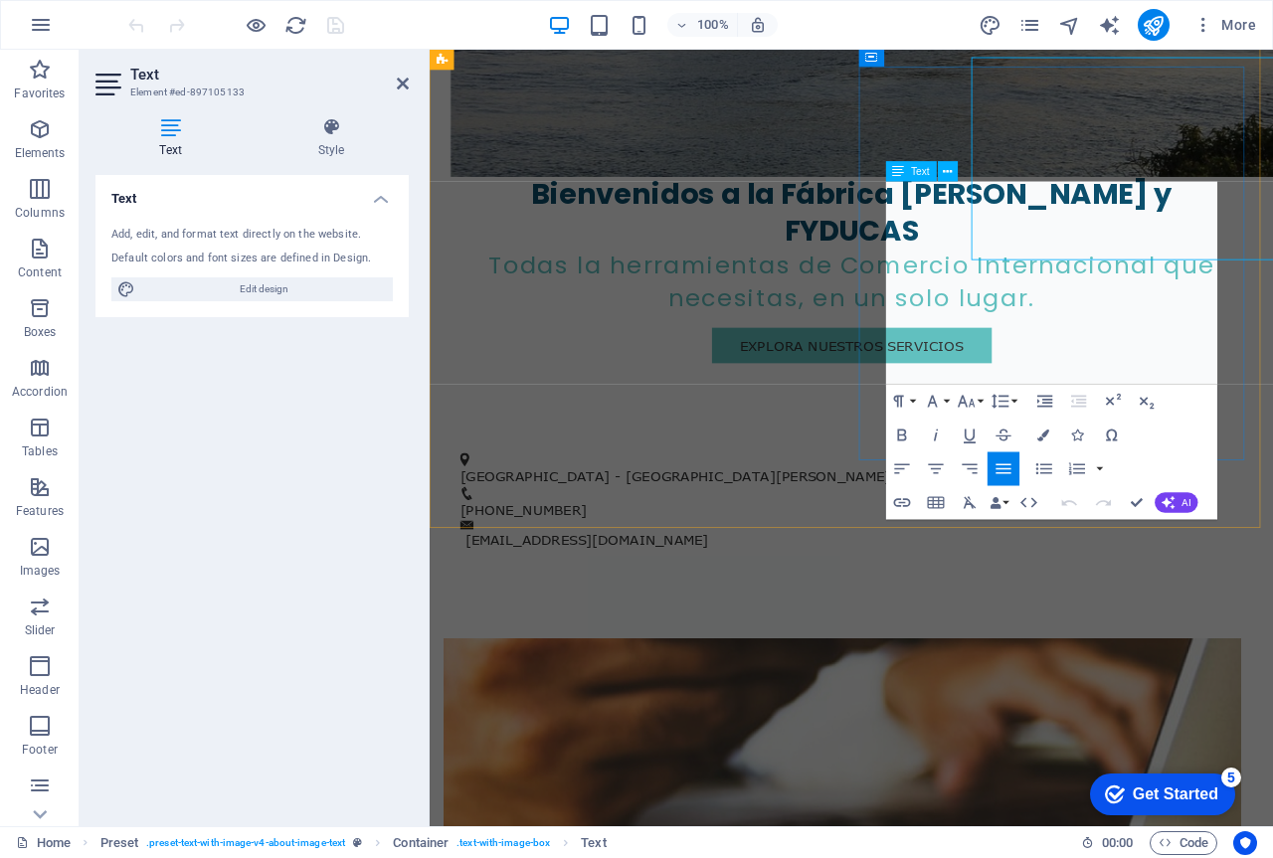
scroll to position [1041, 0]
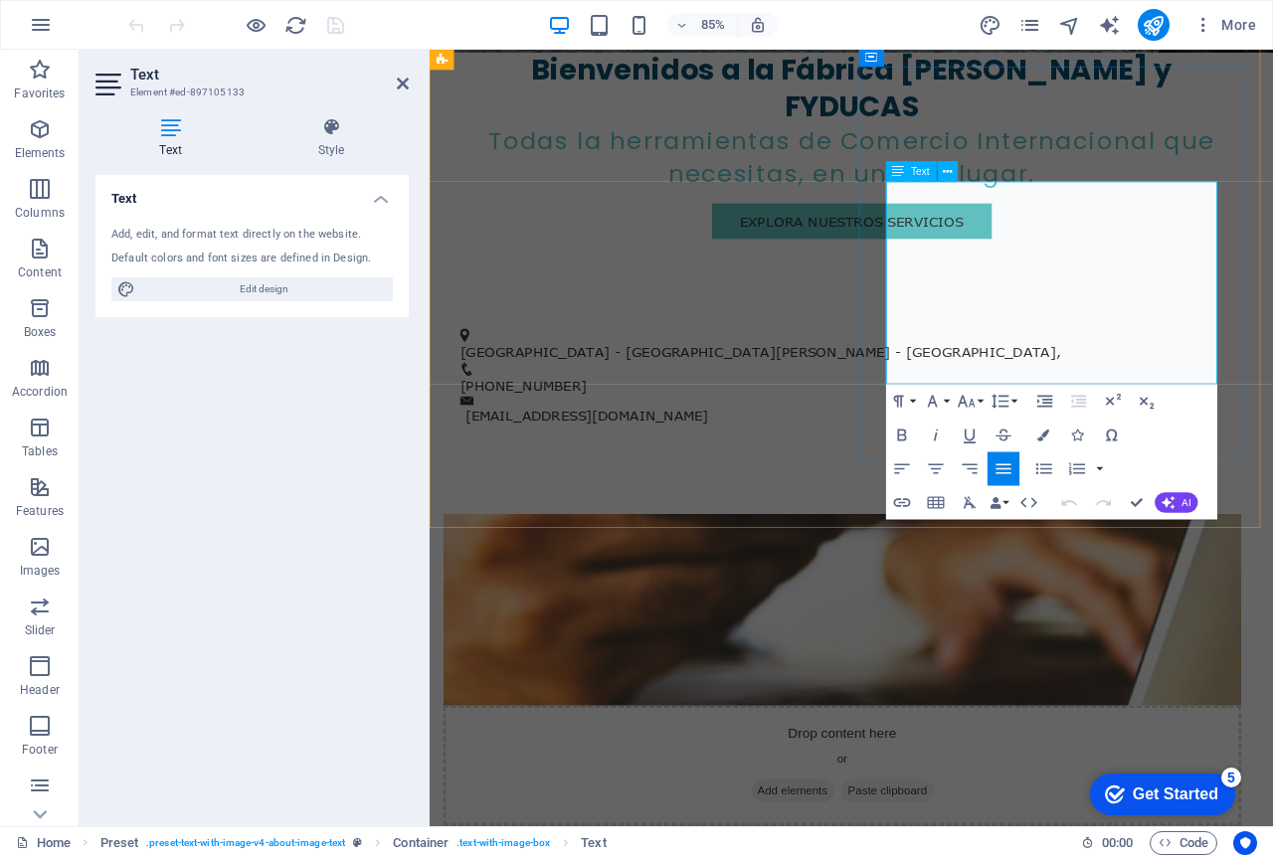
drag, startPoint x: 1101, startPoint y: 431, endPoint x: 966, endPoint y: 225, distance: 246.3
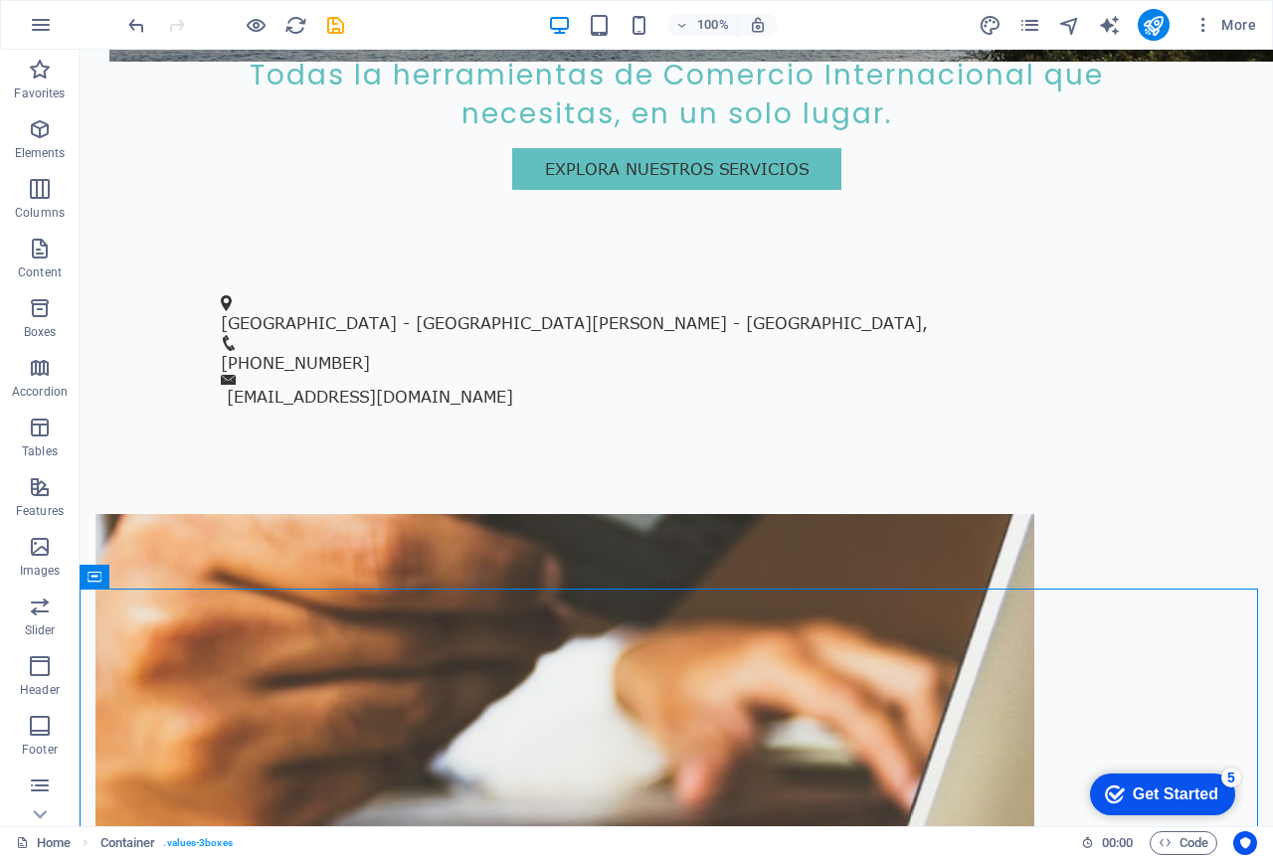
click at [1147, 40] on div at bounding box center [1154, 25] width 32 height 32
click at [1150, 35] on icon "publish" at bounding box center [1153, 25] width 23 height 23
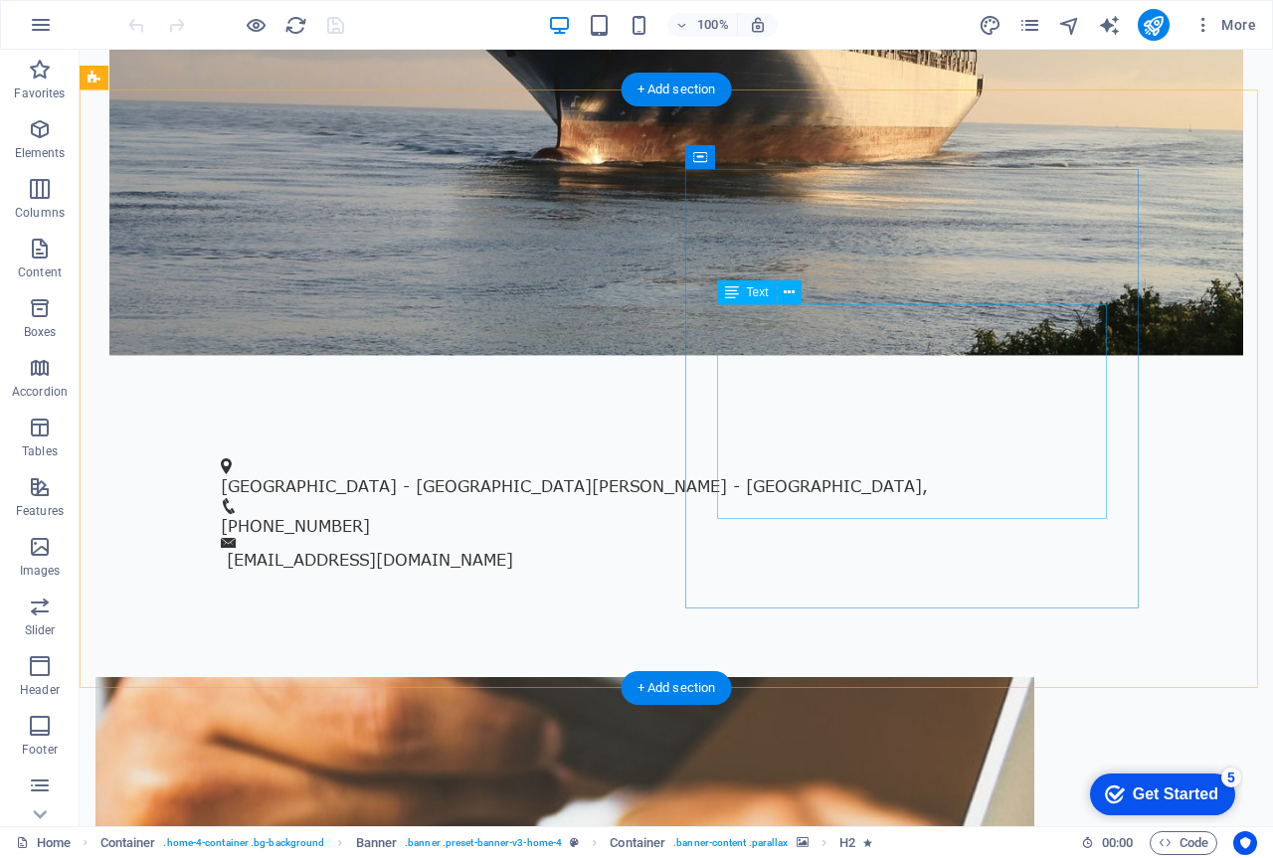
scroll to position [796, 0]
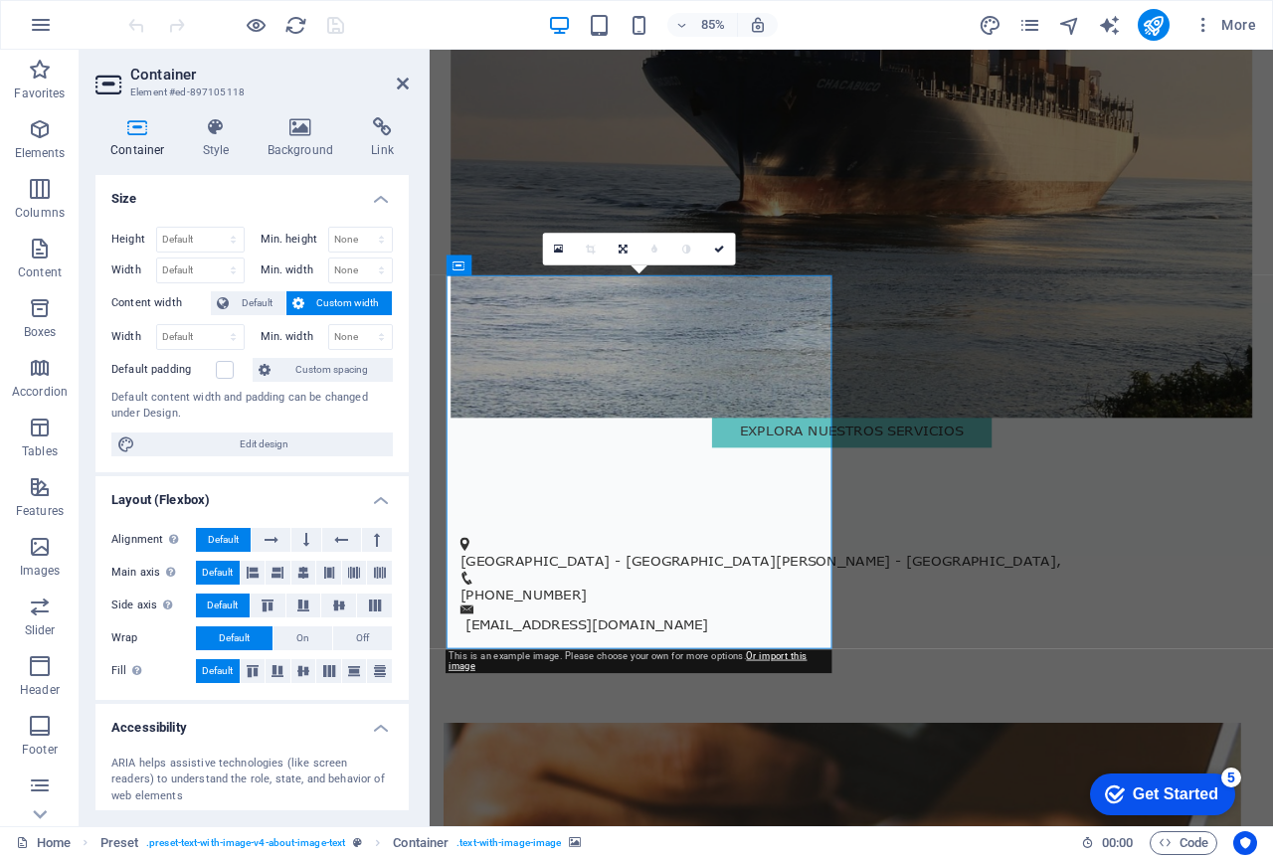
click at [564, 249] on link at bounding box center [558, 249] width 32 height 32
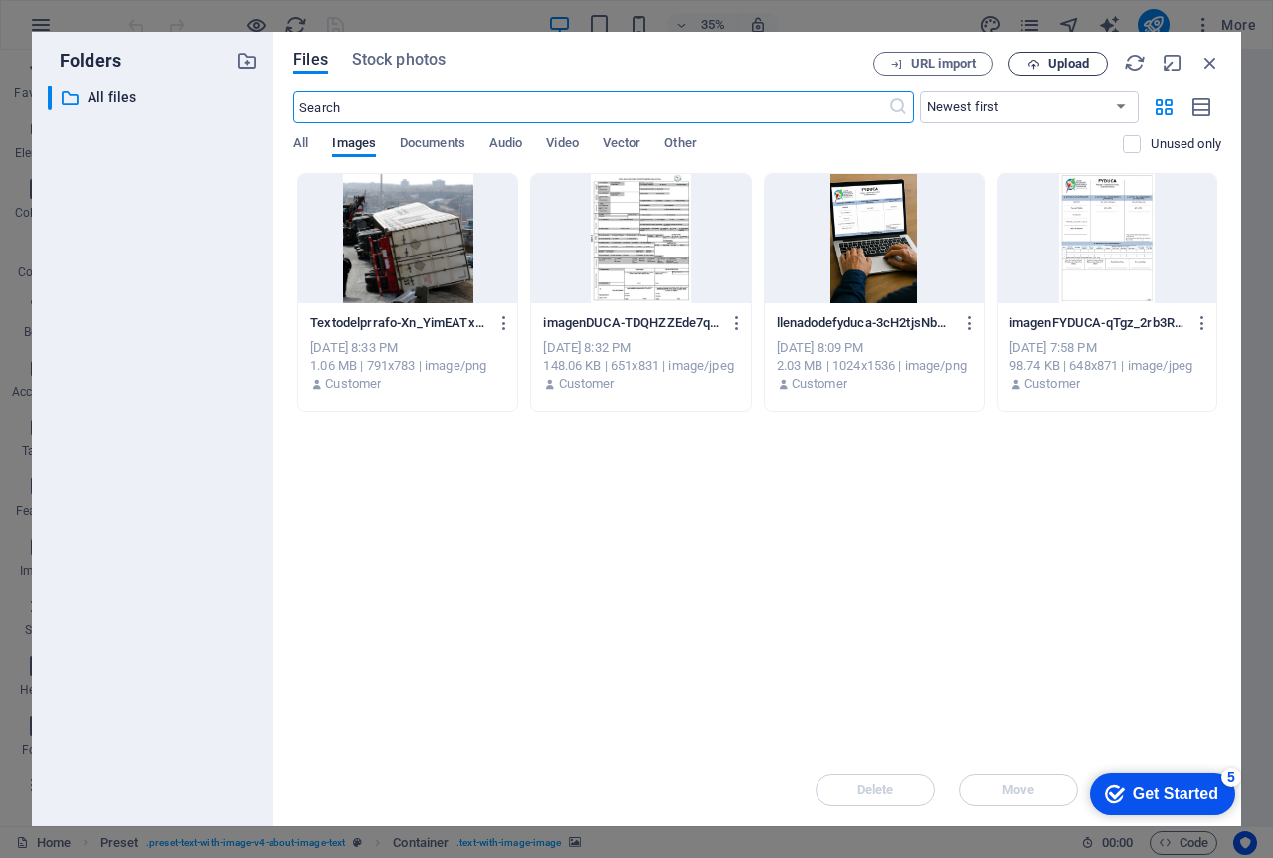
click at [1034, 67] on icon "button" at bounding box center [1033, 64] width 13 height 13
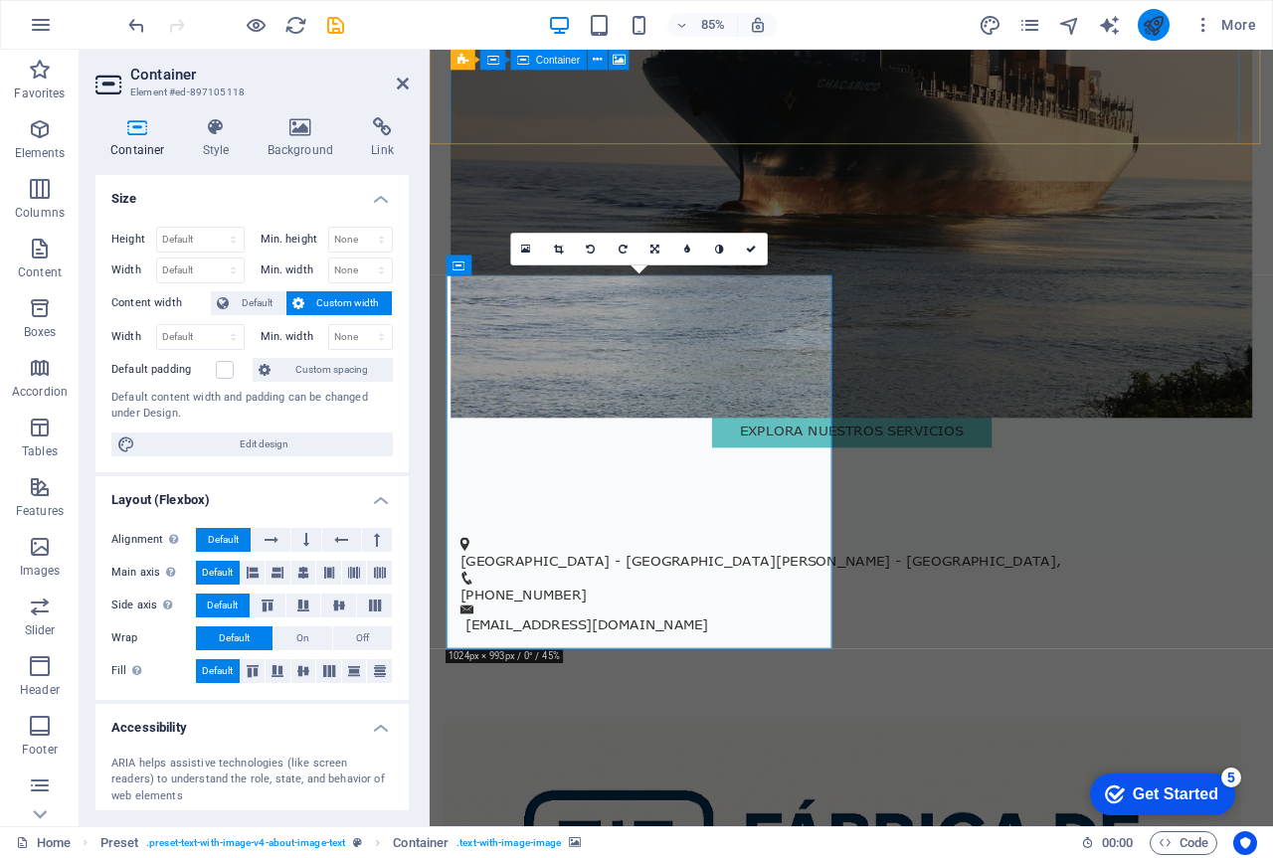
click at [1149, 33] on icon "publish" at bounding box center [1153, 25] width 23 height 23
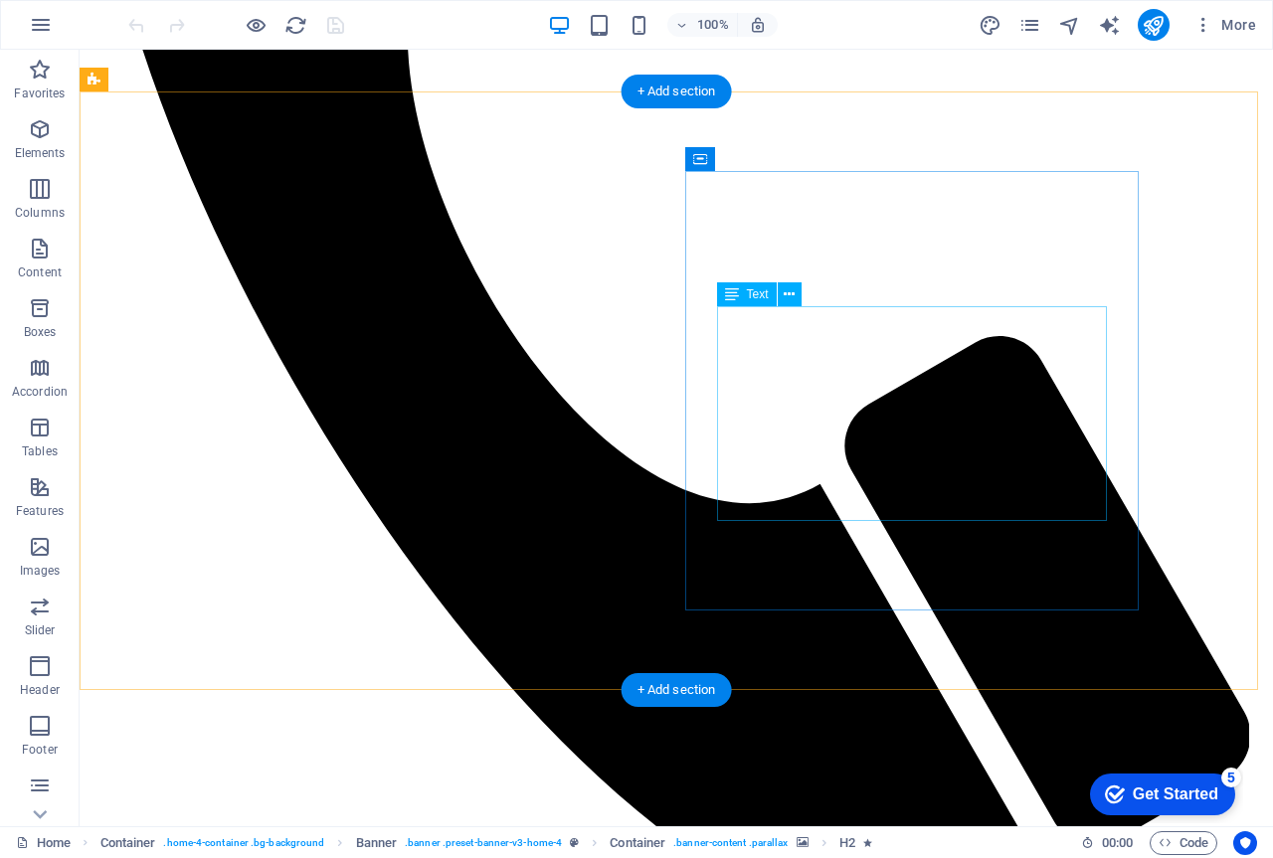
scroll to position [796, 0]
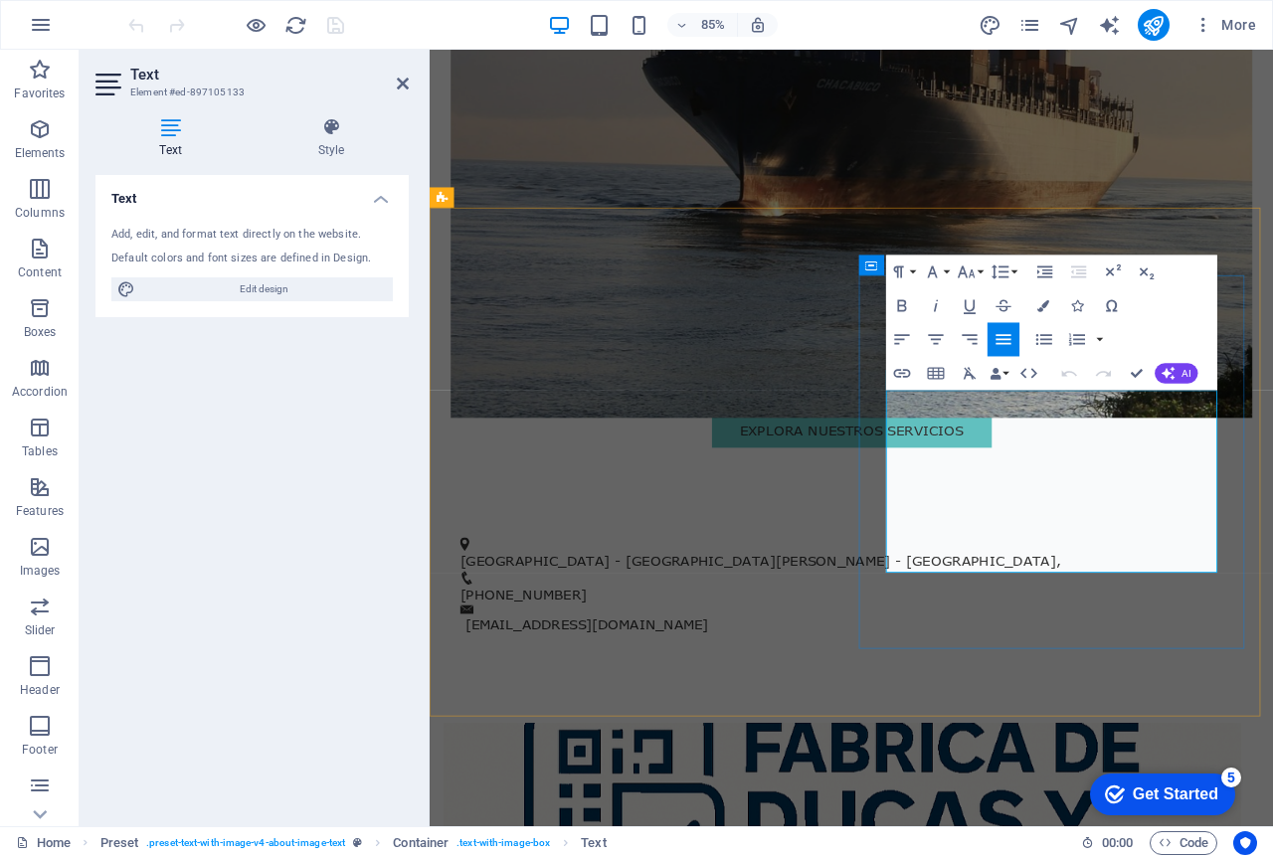
drag, startPoint x: 1304, startPoint y: 654, endPoint x: 969, endPoint y: 466, distance: 384.3
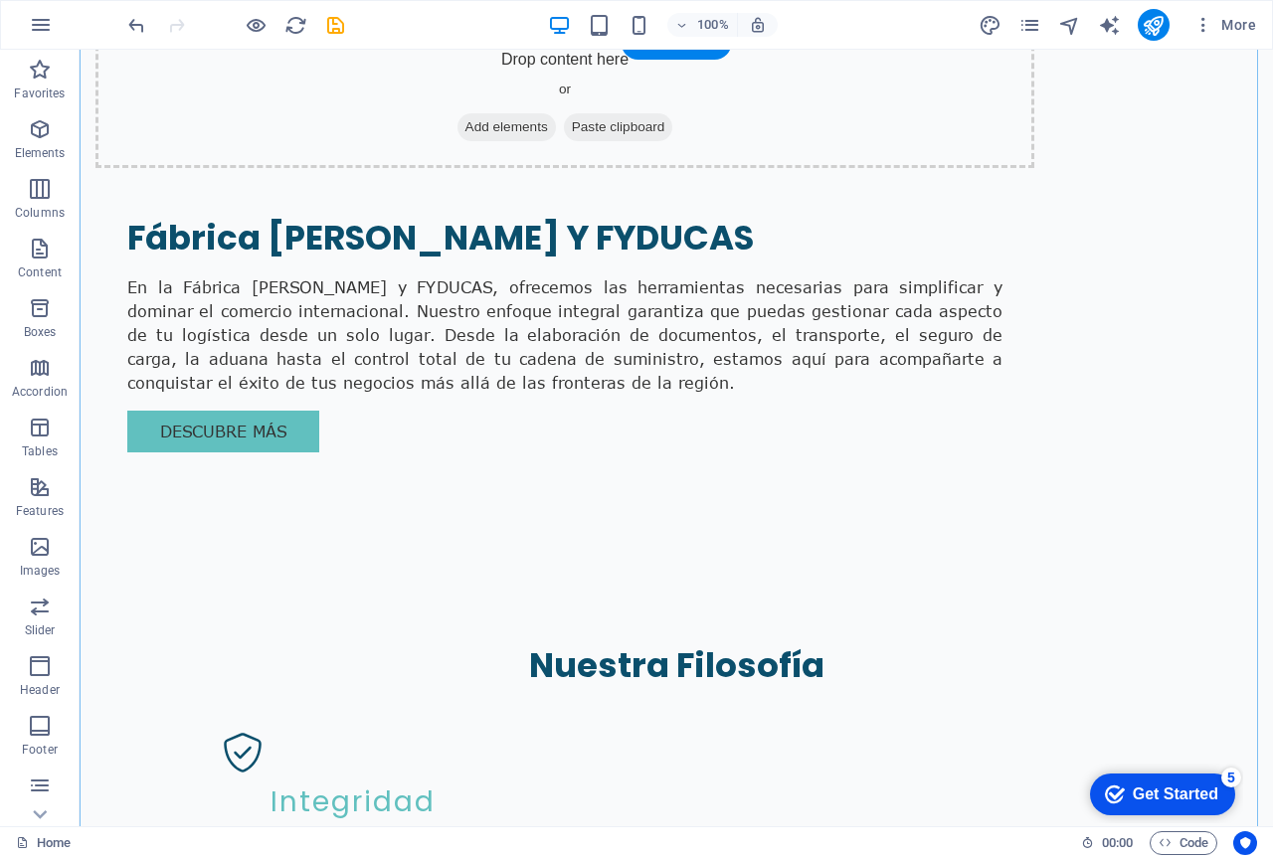
scroll to position [2041, 0]
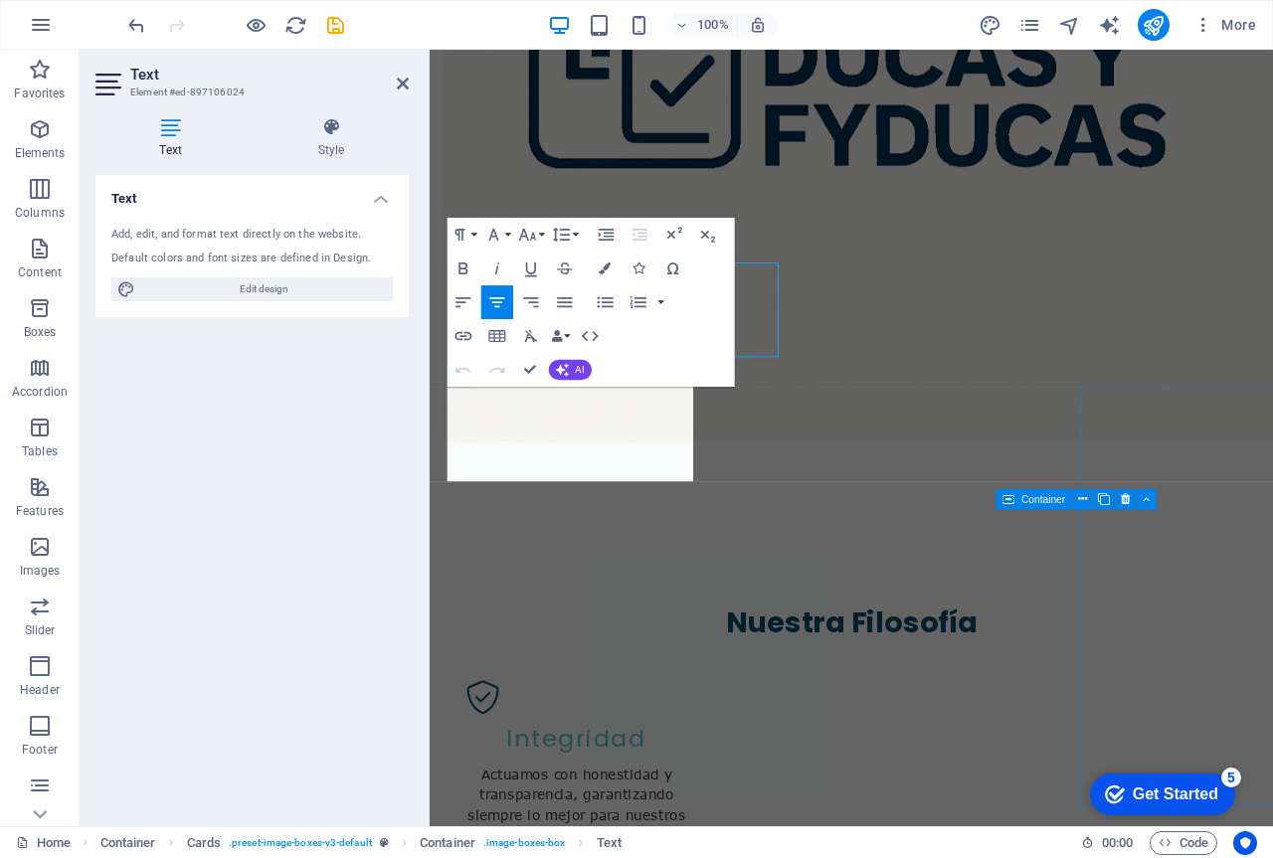
scroll to position [2187, 0]
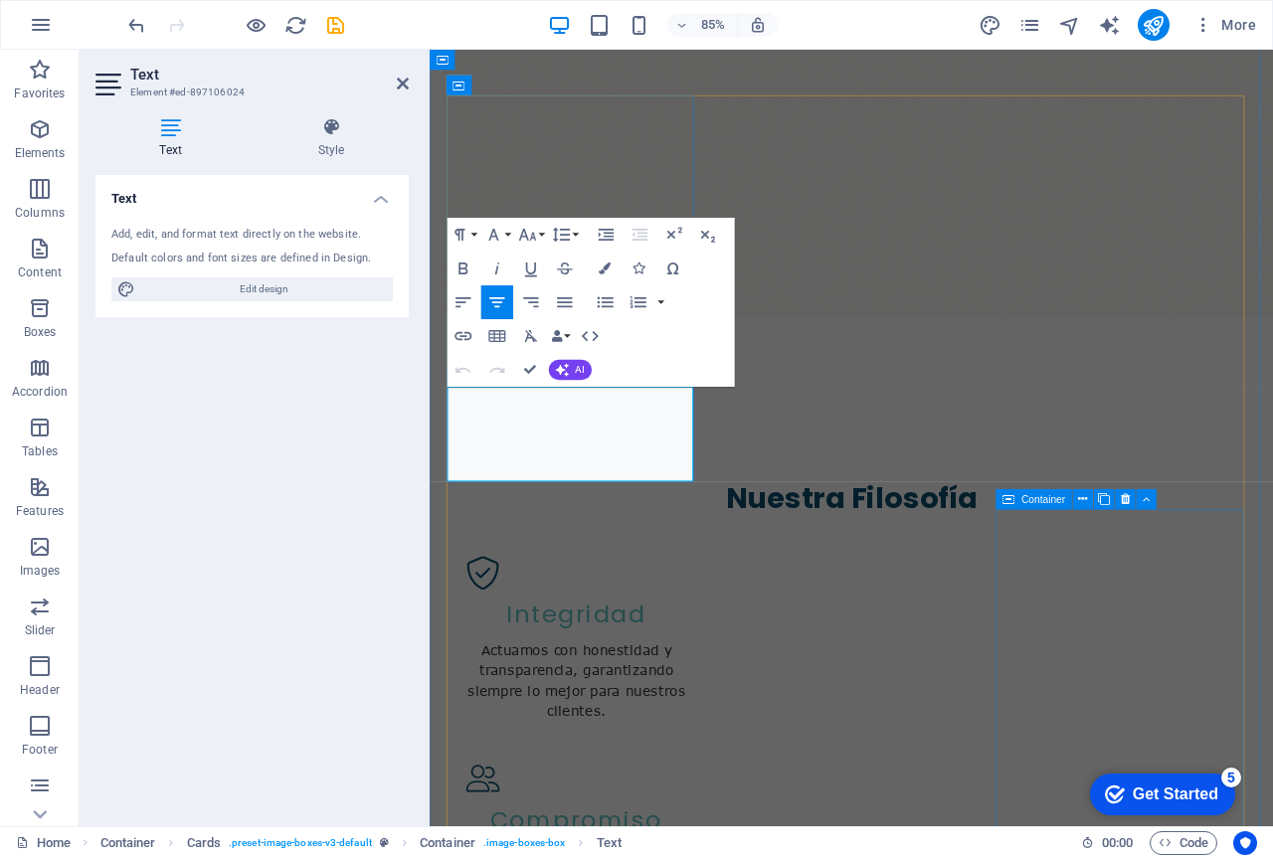
drag, startPoint x: 710, startPoint y: 534, endPoint x: 477, endPoint y: 465, distance: 242.6
copy p "Fabricamos tu FYDUCA y te brindamos acompañamiento personalizado para que tu ne…"
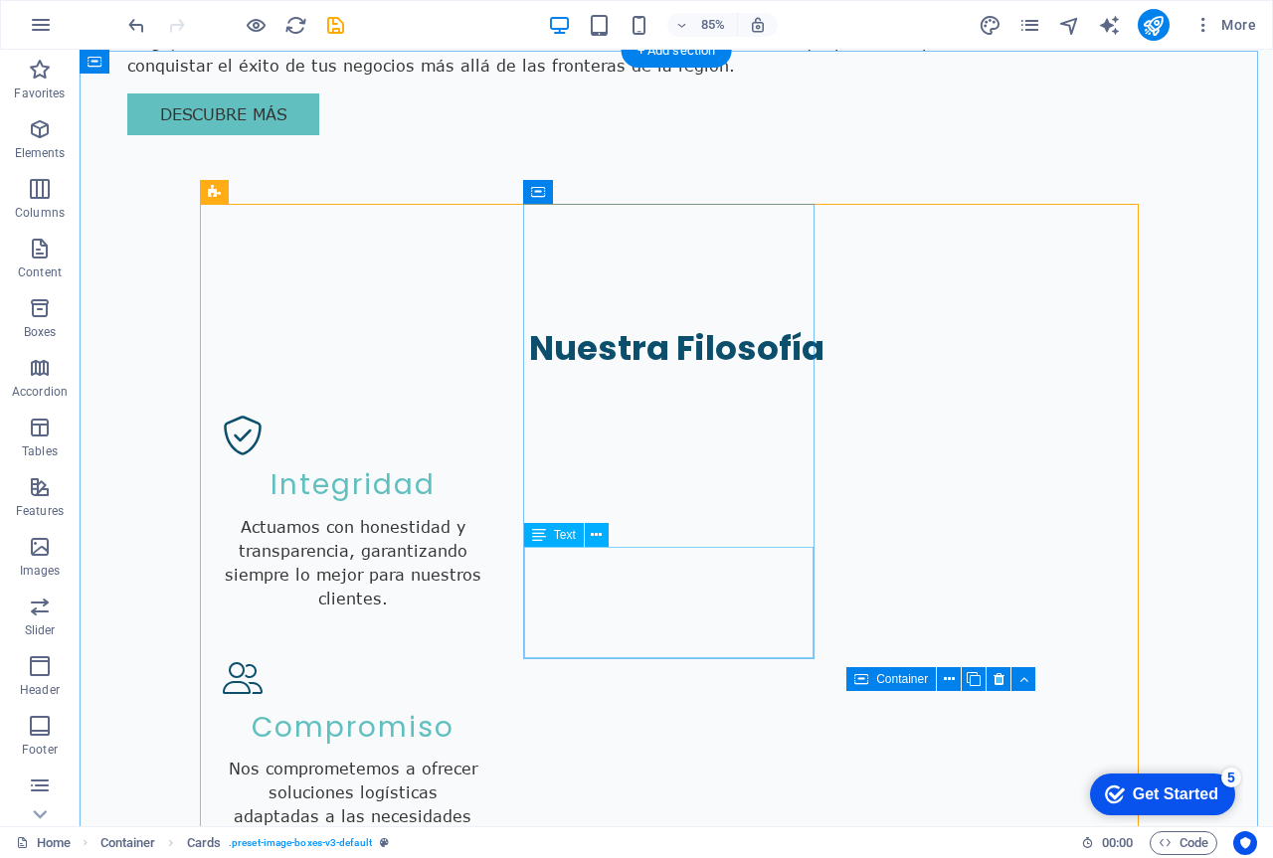
scroll to position [2041, 0]
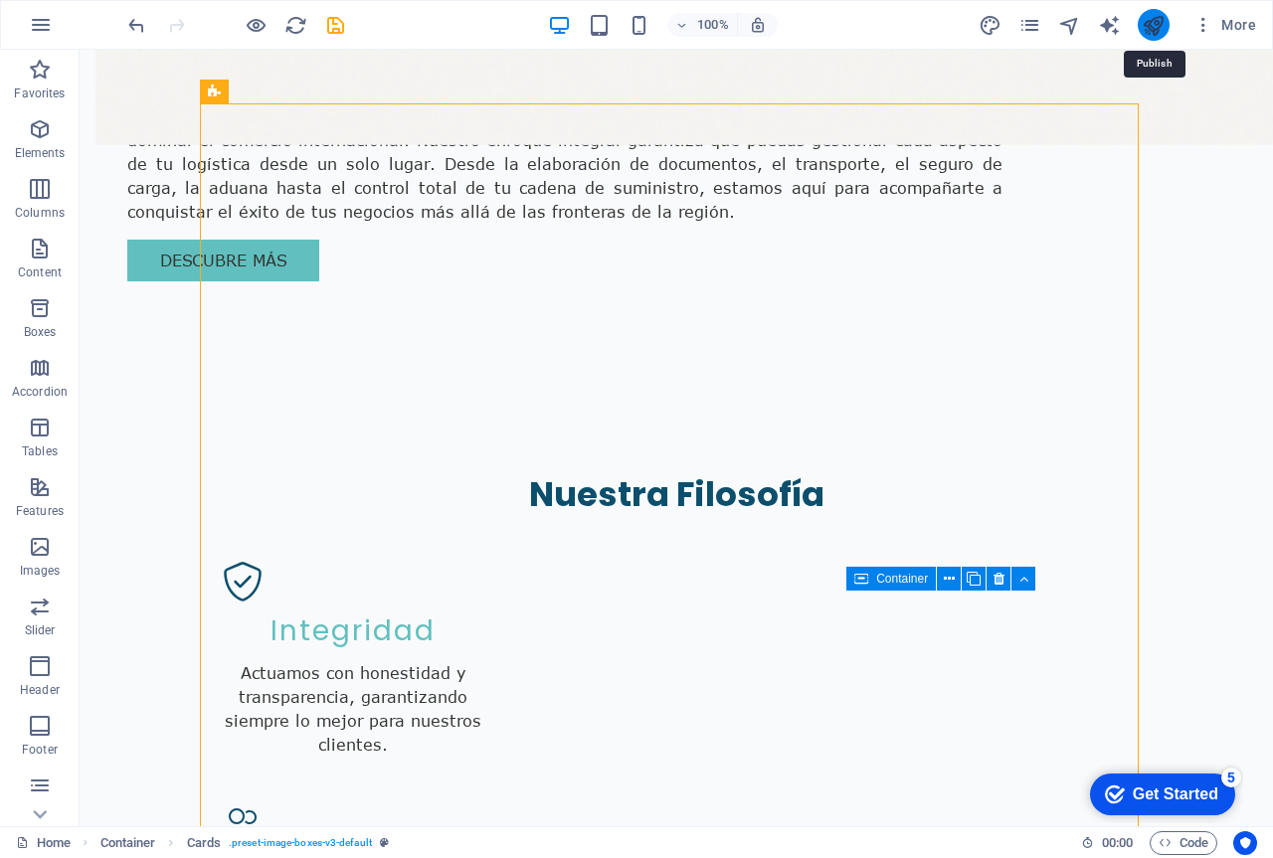
click at [1163, 35] on icon "publish" at bounding box center [1153, 25] width 23 height 23
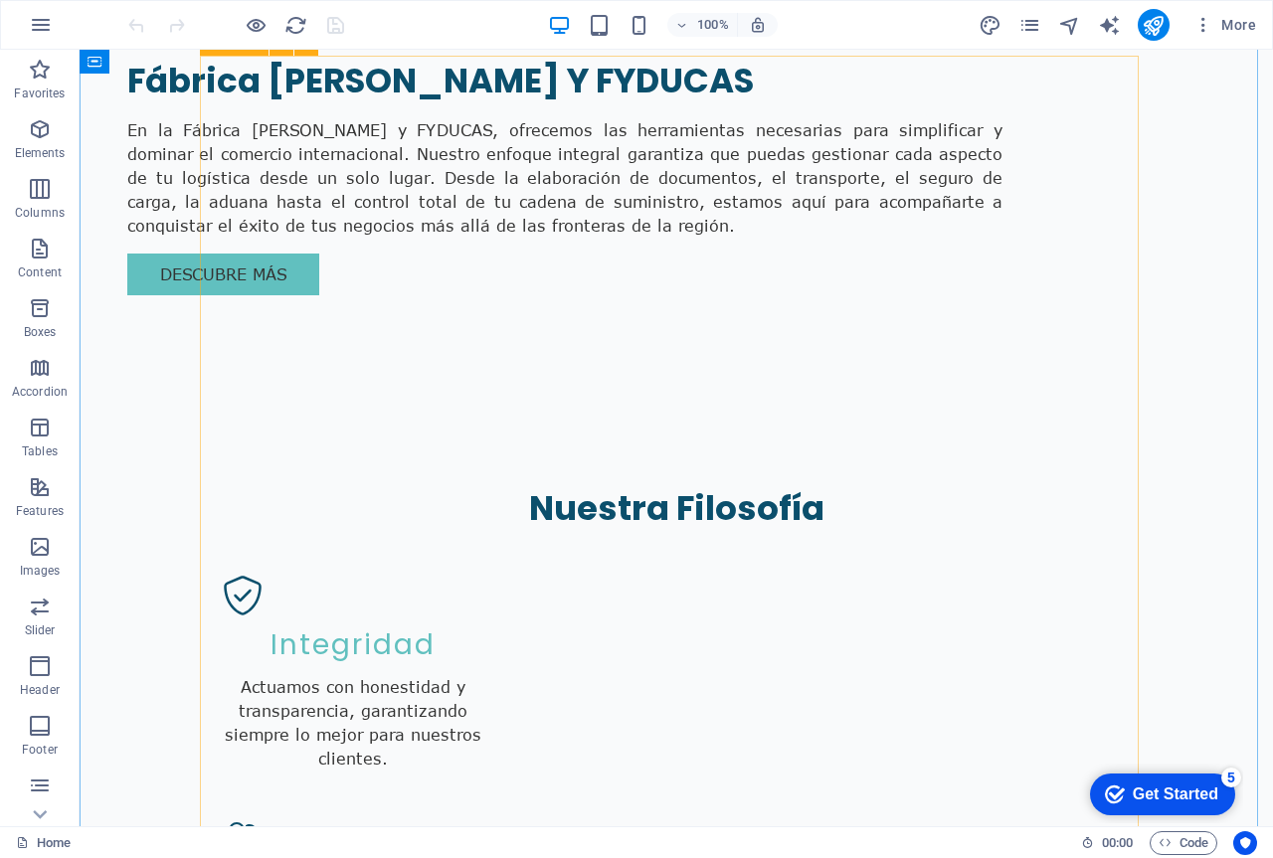
scroll to position [2089, 0]
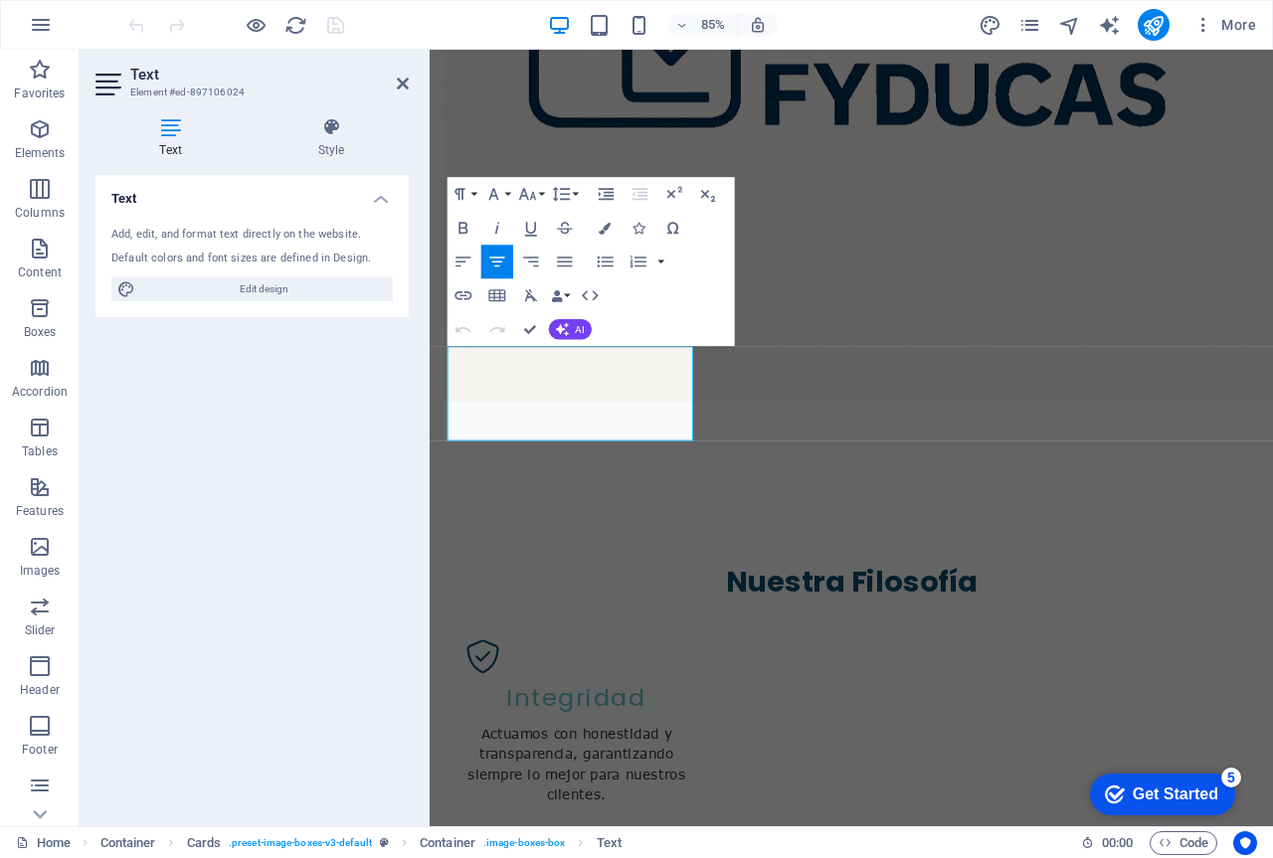
scroll to position [2235, 0]
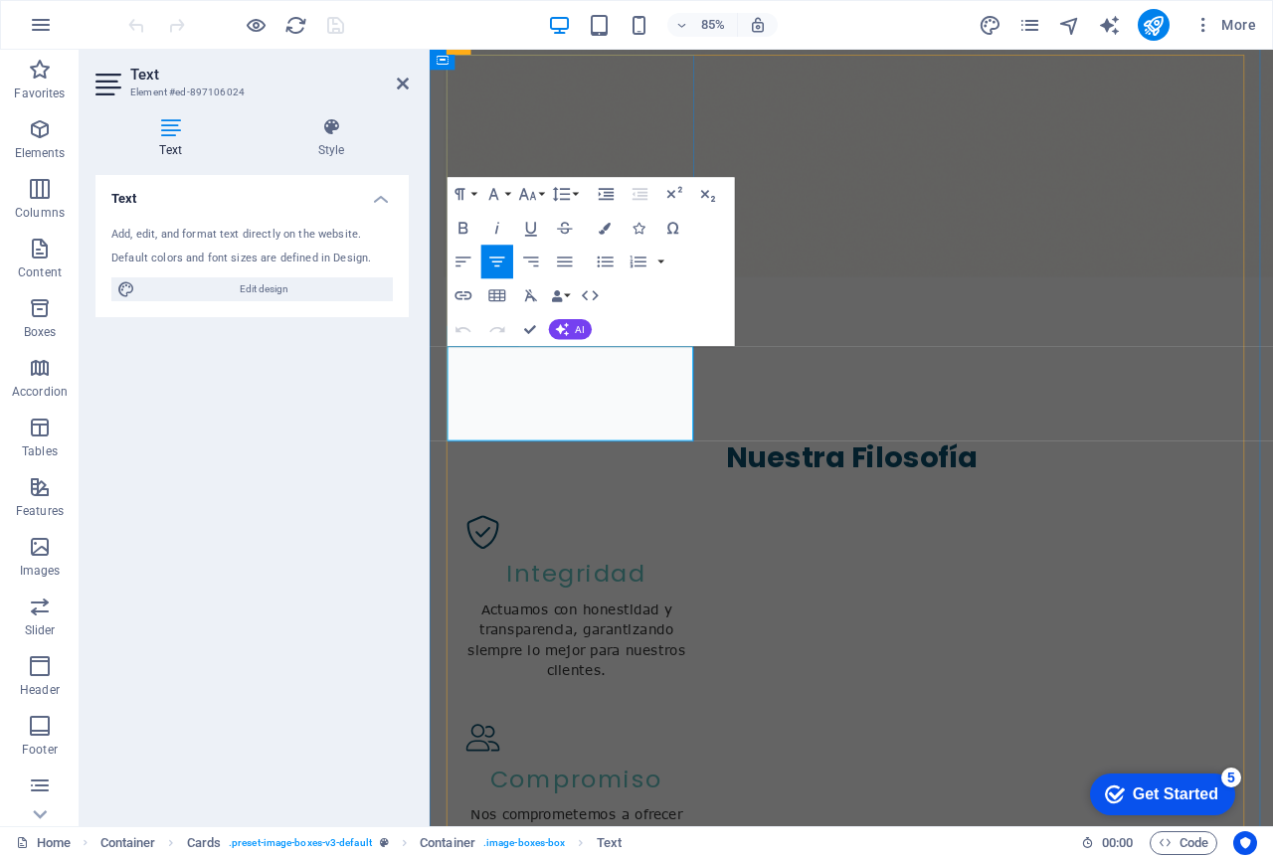
drag, startPoint x: 709, startPoint y: 484, endPoint x: 478, endPoint y: 415, distance: 241.0
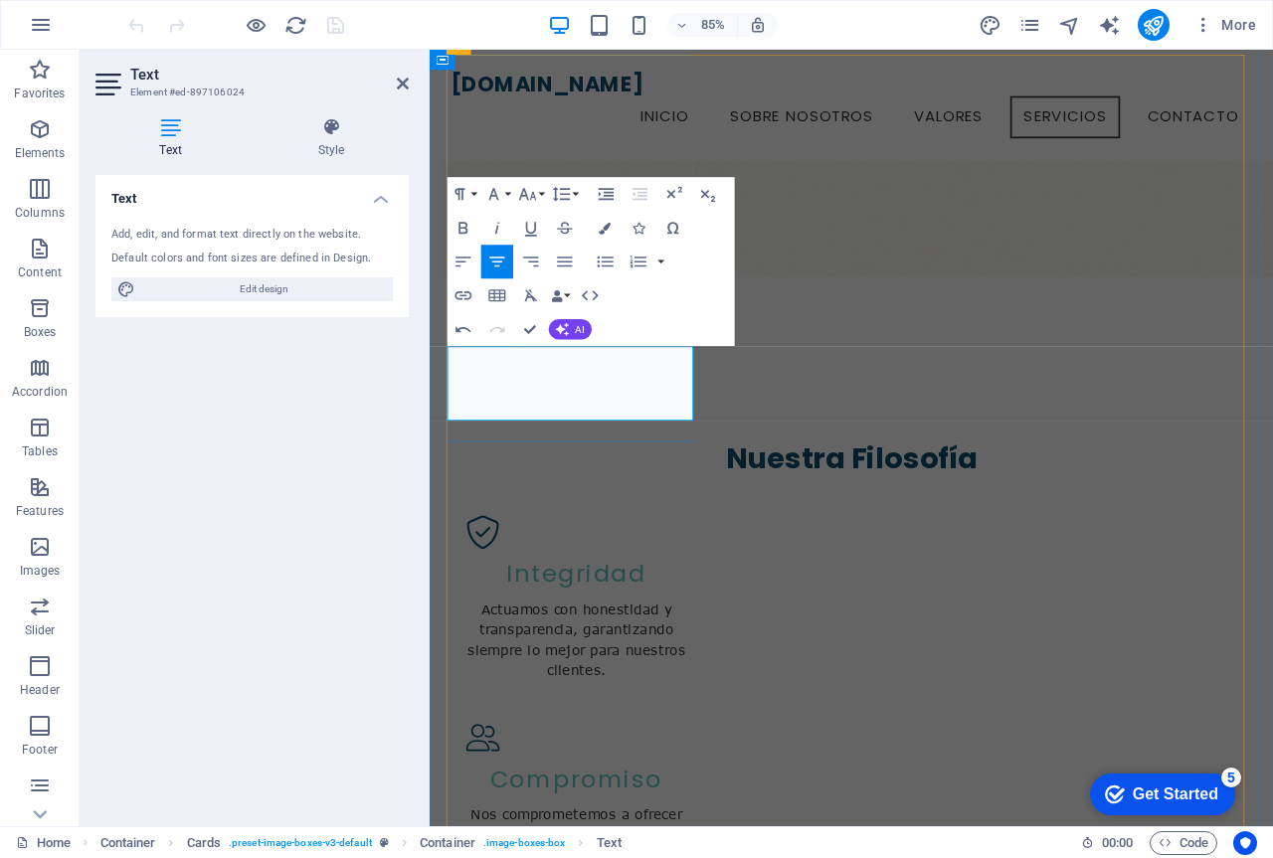
scroll to position [2006, 0]
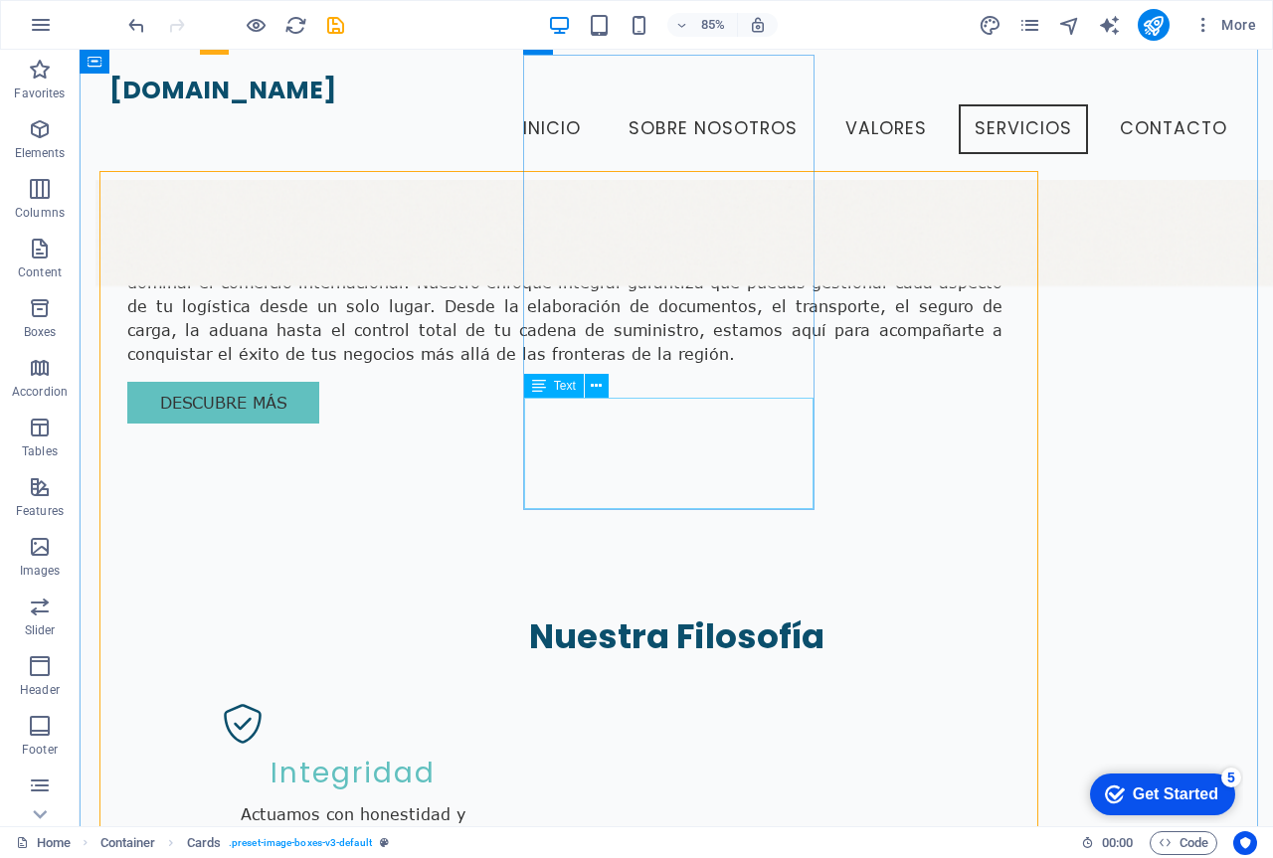
scroll to position [1989, 0]
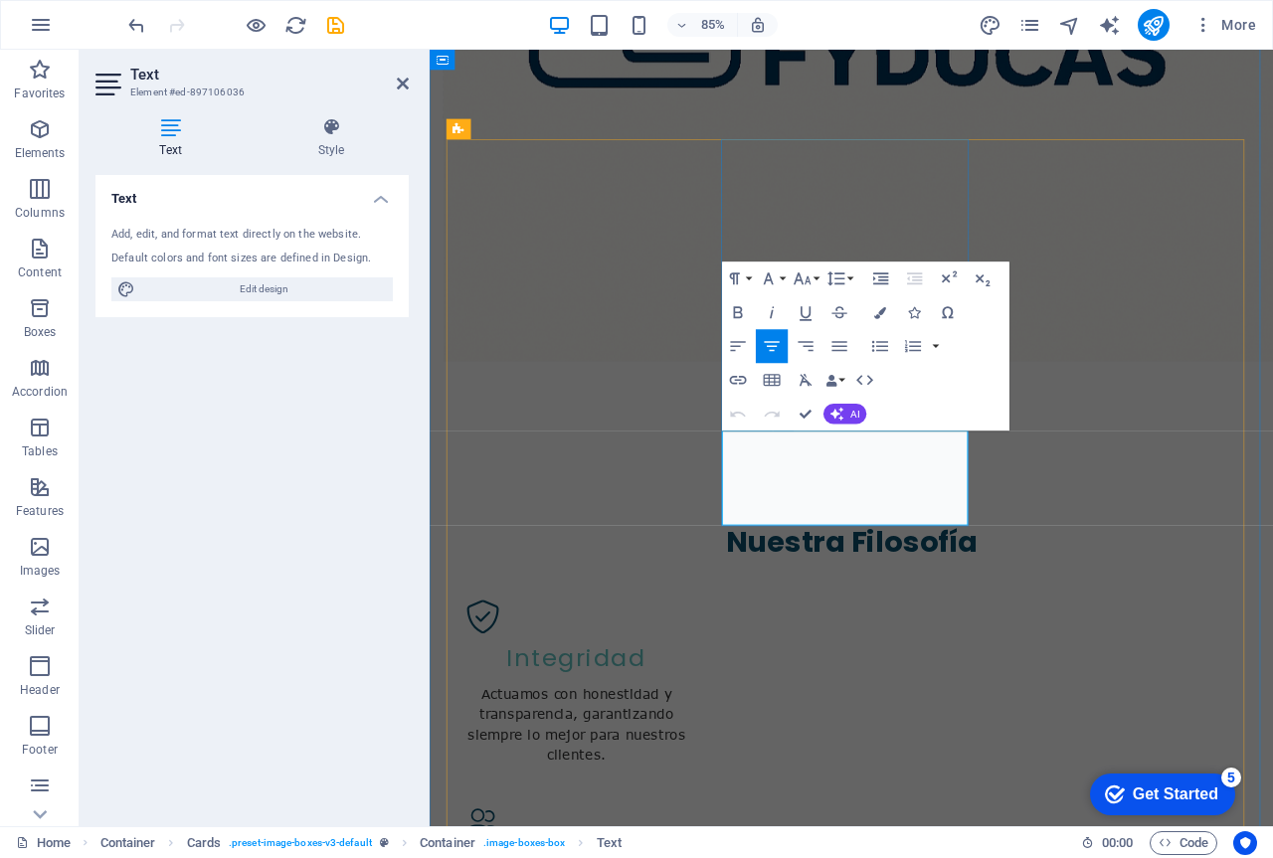
drag, startPoint x: 1040, startPoint y: 583, endPoint x: 790, endPoint y: 512, distance: 260.4
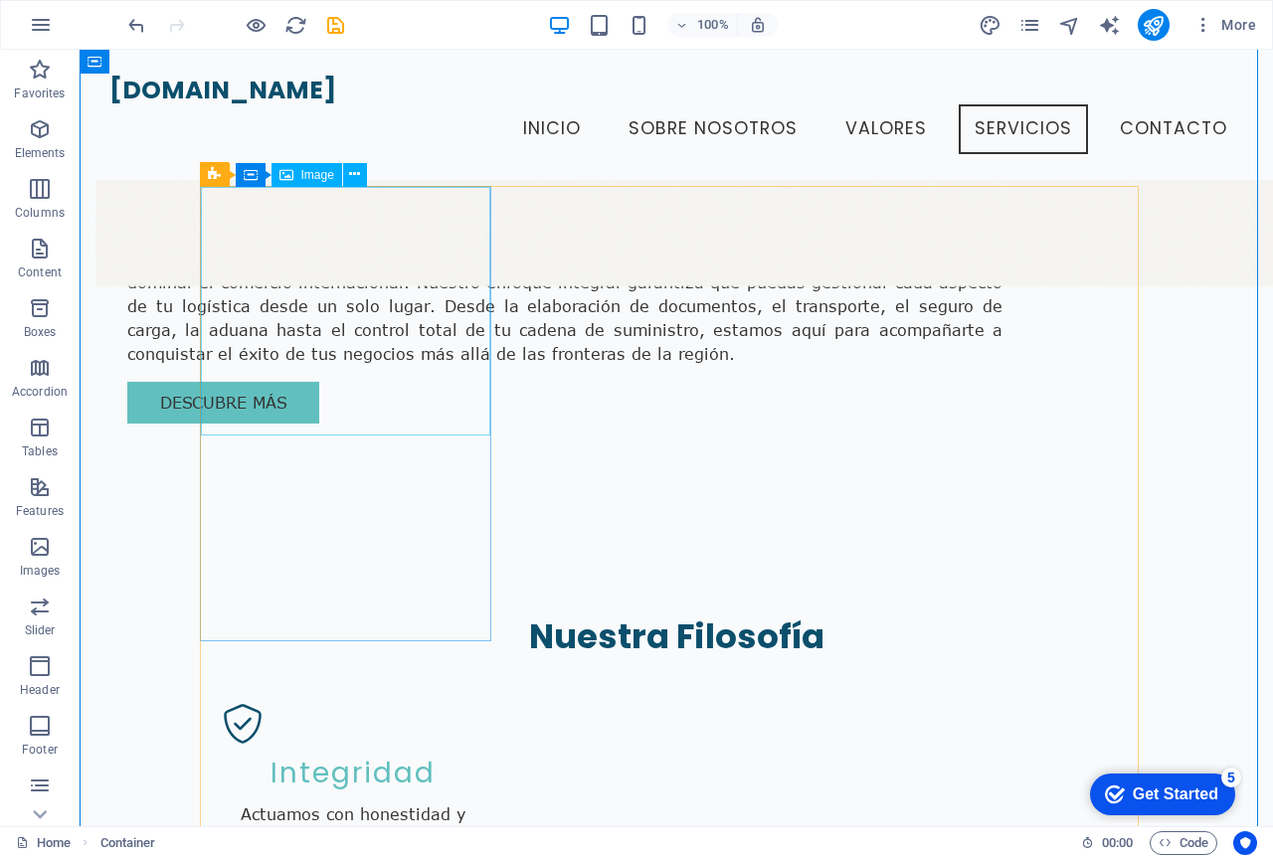
scroll to position [1838, 0]
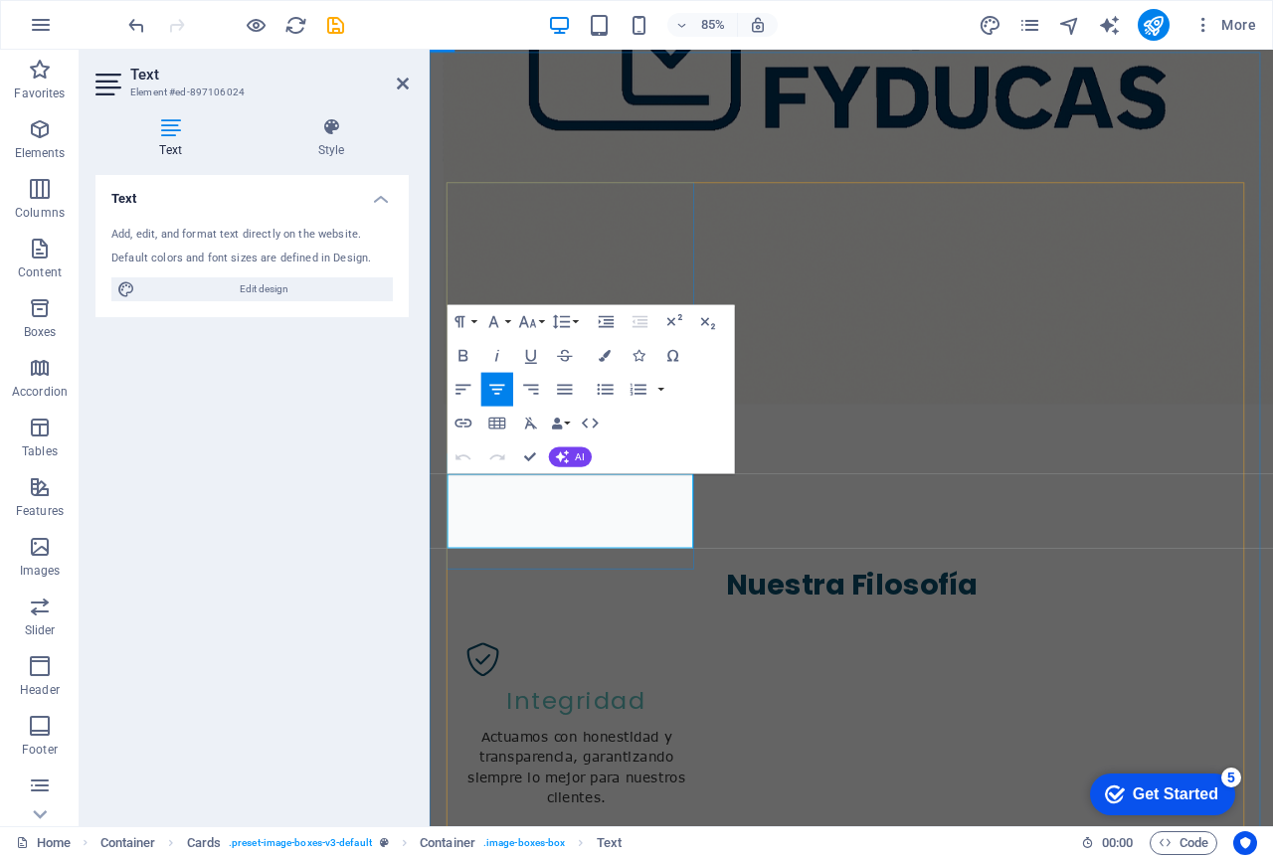
drag, startPoint x: 471, startPoint y: 562, endPoint x: 717, endPoint y: 640, distance: 257.9
drag, startPoint x: 686, startPoint y: 605, endPoint x: 647, endPoint y: 611, distance: 39.2
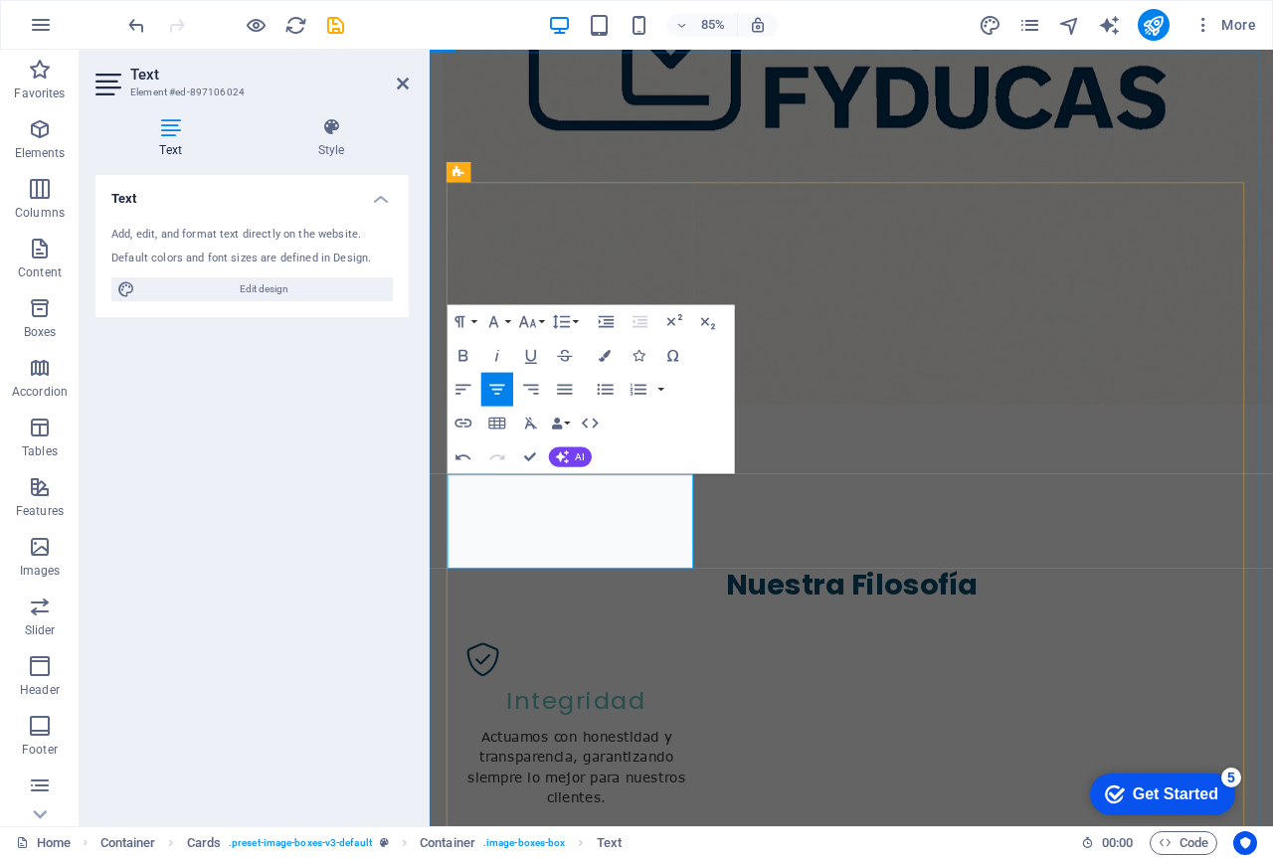
drag, startPoint x: 496, startPoint y: 582, endPoint x: 544, endPoint y: 602, distance: 51.7
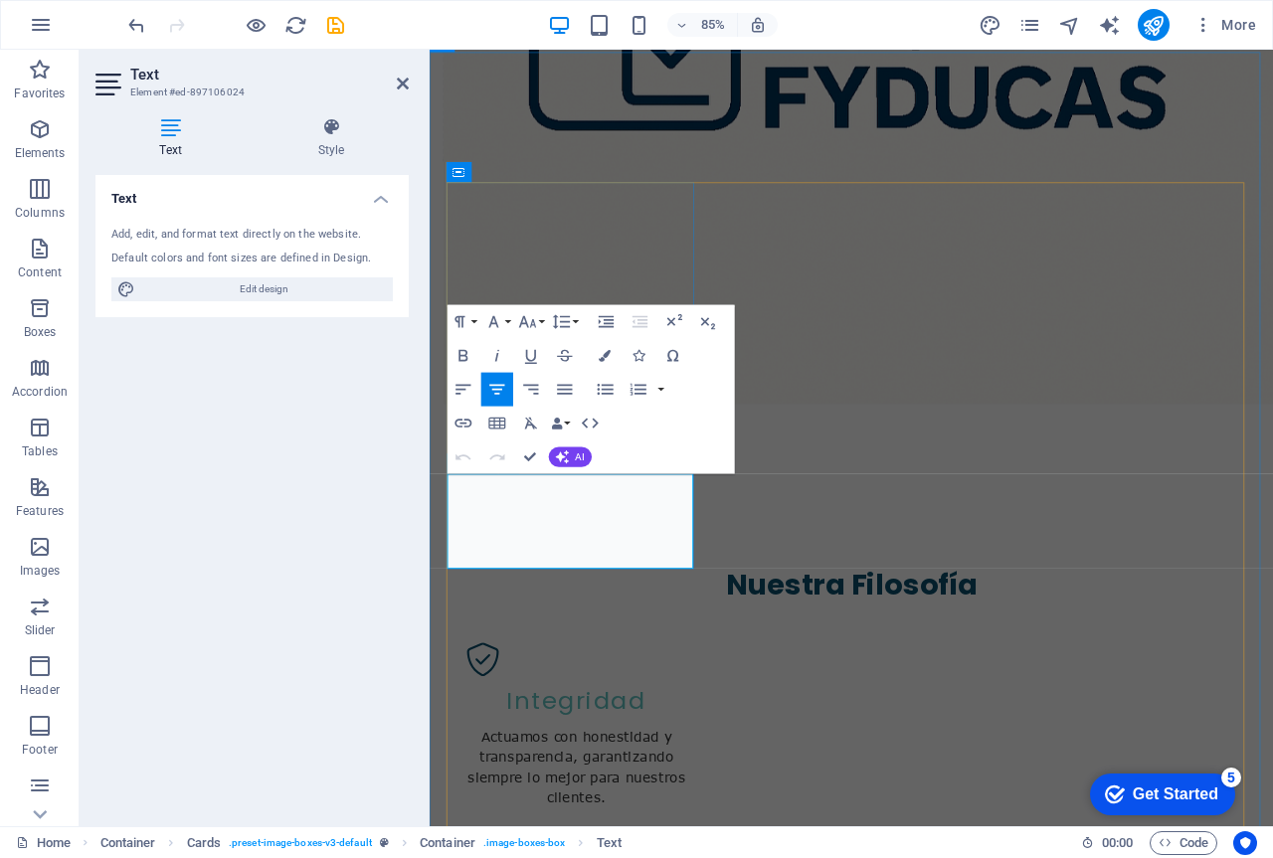
drag, startPoint x: 706, startPoint y: 638, endPoint x: 473, endPoint y: 570, distance: 242.4
copy p "Fabricamos y gestionamos tus FYDUCAS, para que amplíes la cobertura de tus nego…"
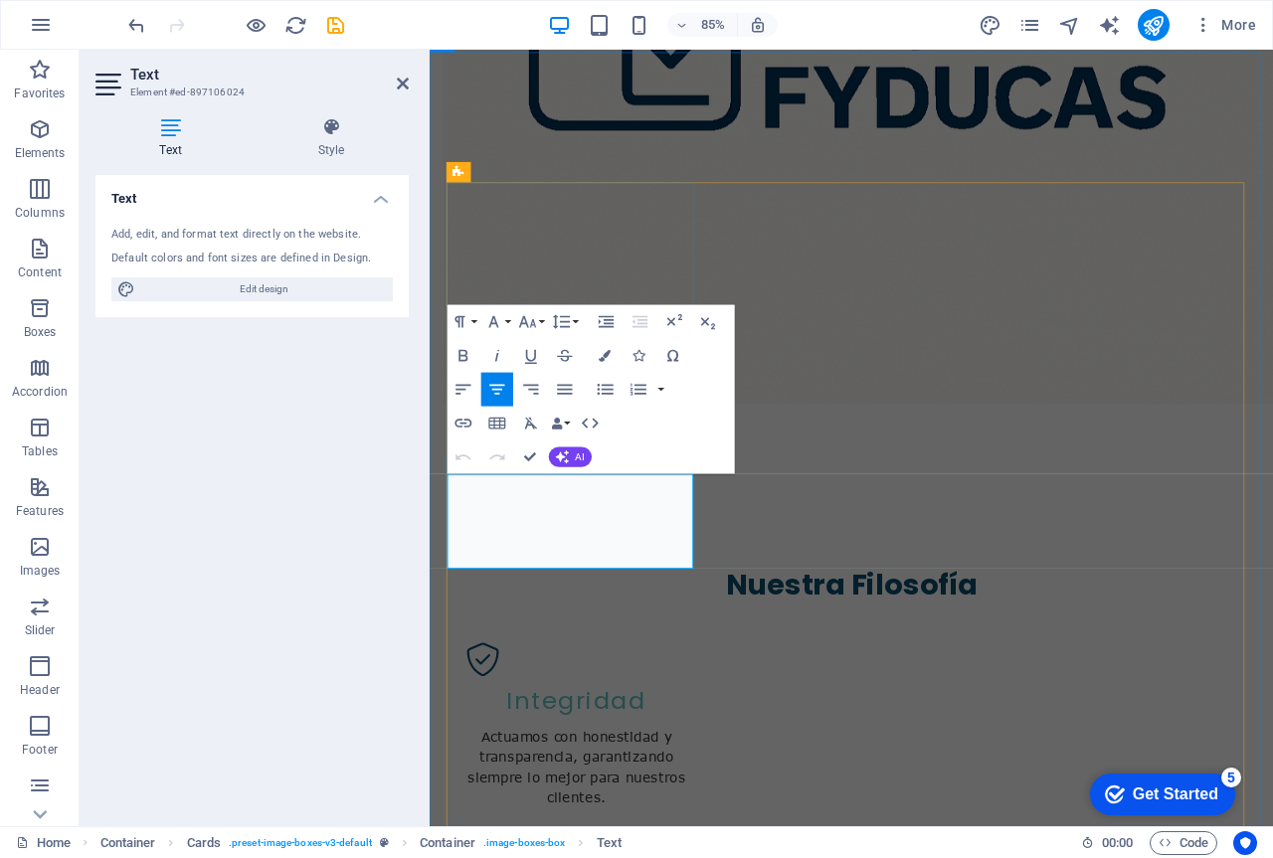
drag, startPoint x: 684, startPoint y: 637, endPoint x: 472, endPoint y: 569, distance: 222.4
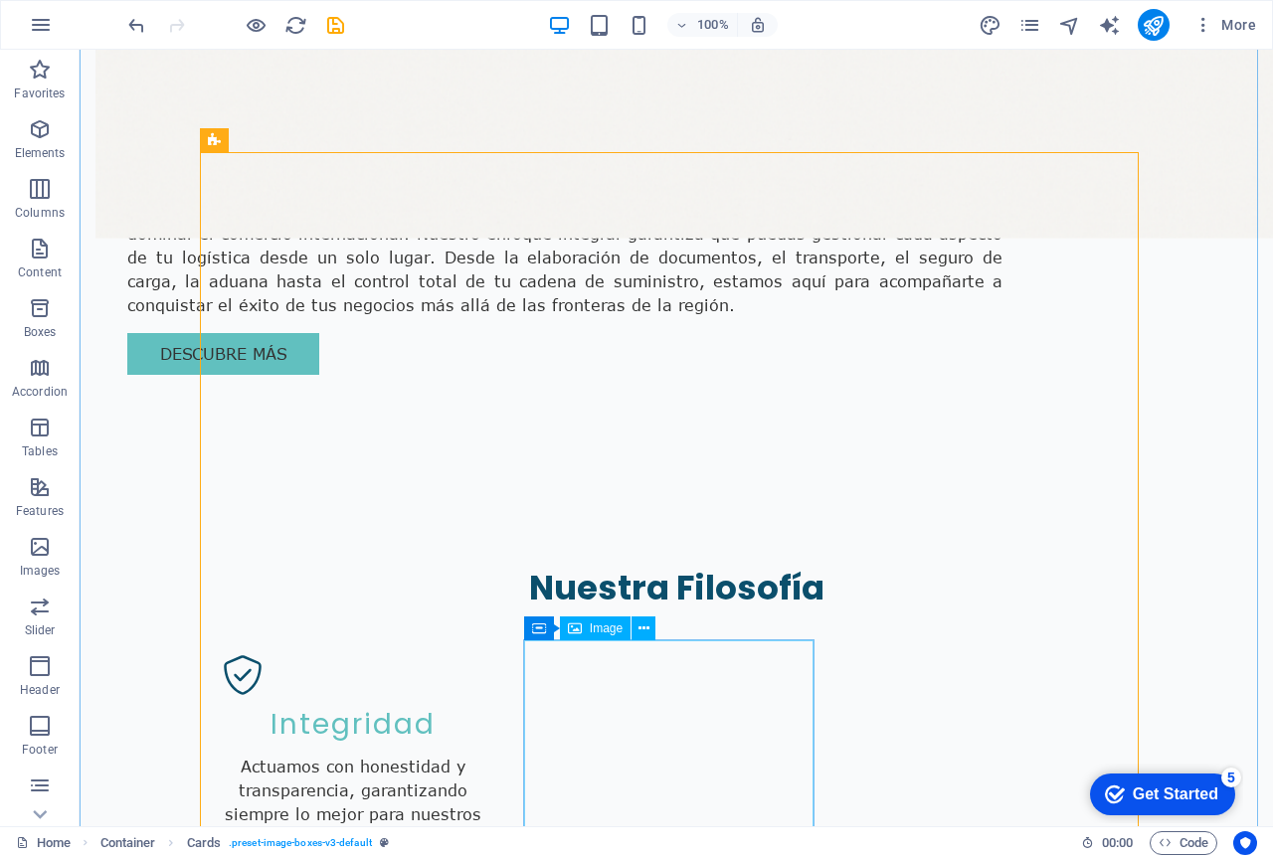
scroll to position [2038, 0]
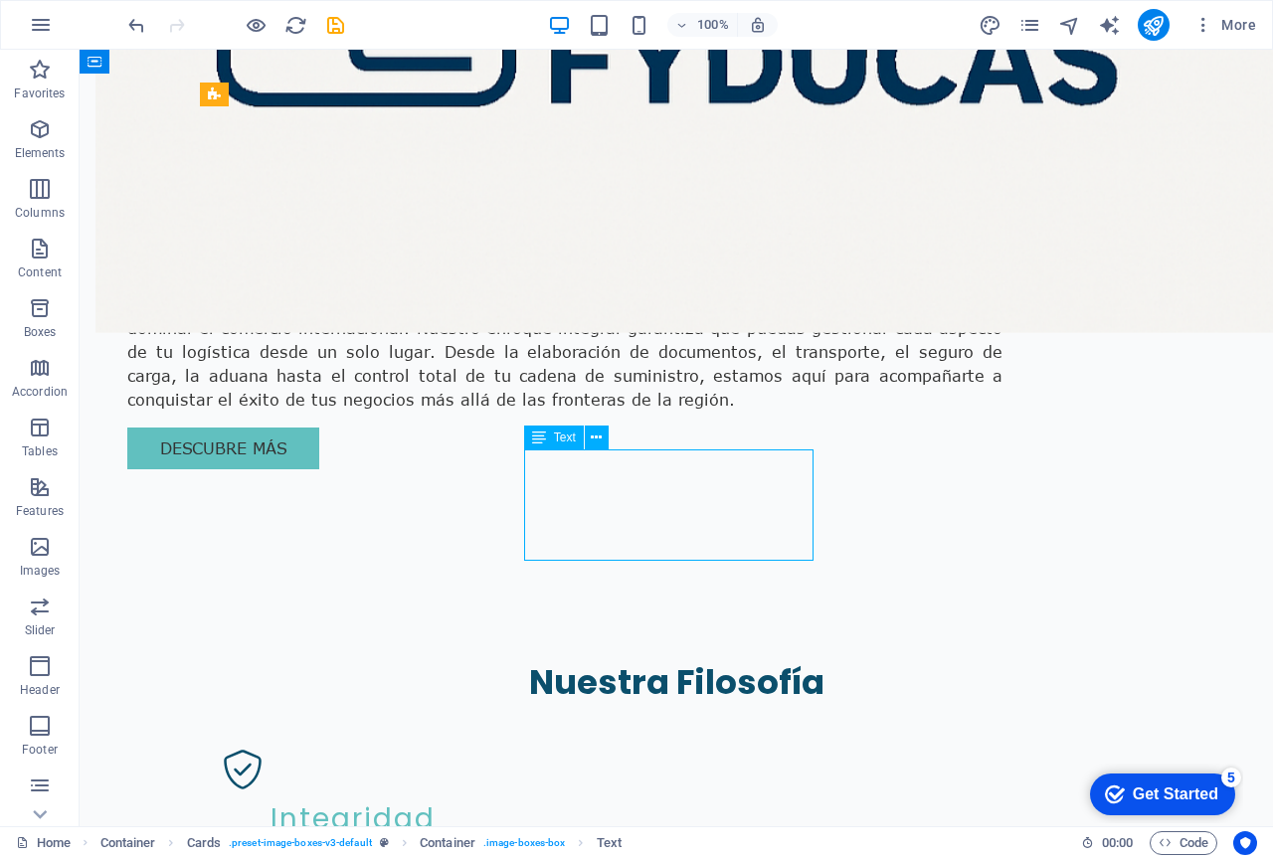
scroll to position [2184, 0]
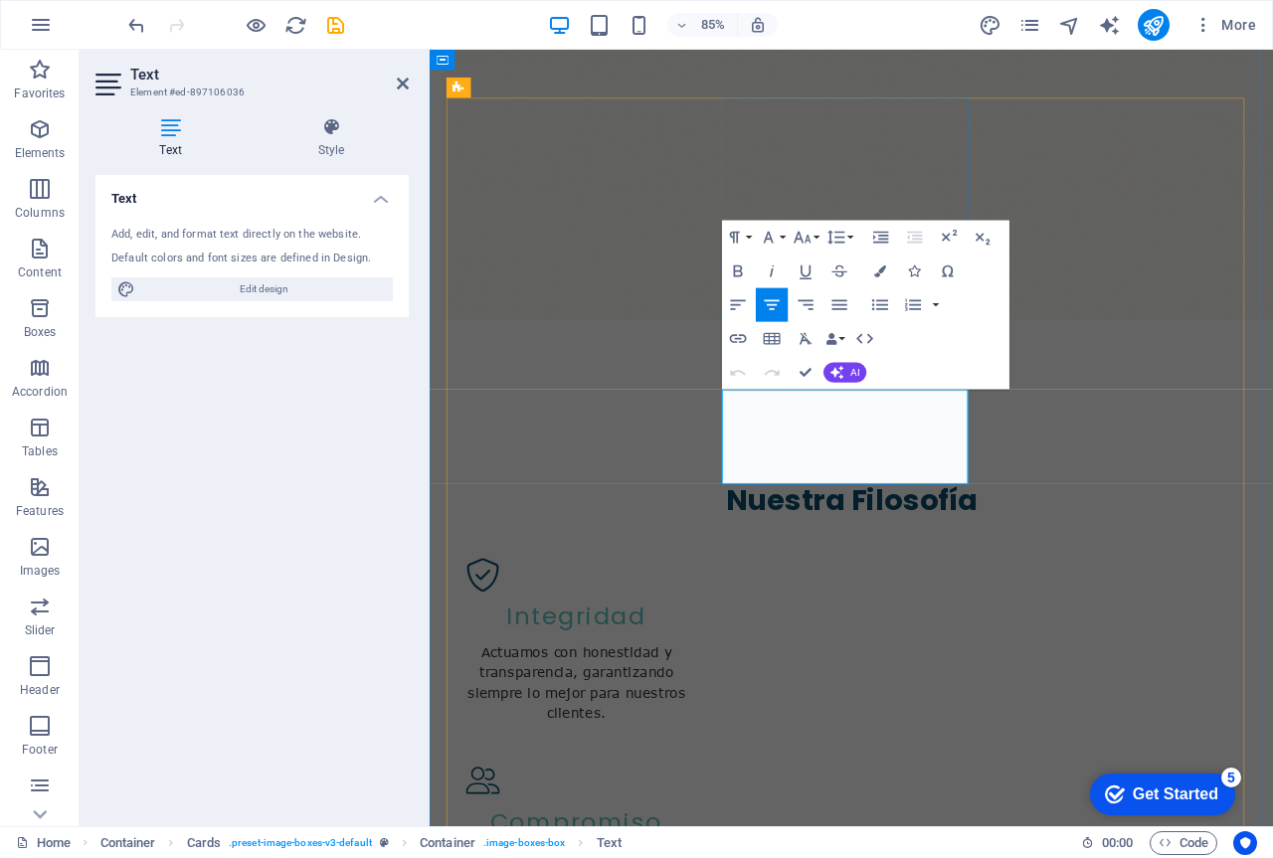
drag, startPoint x: 1041, startPoint y: 535, endPoint x: 786, endPoint y: 471, distance: 263.4
copy p "Fabricamos tu [PERSON_NAME] D, [PERSON_NAME] F [PERSON_NAME] Agilizamos tus tra…"
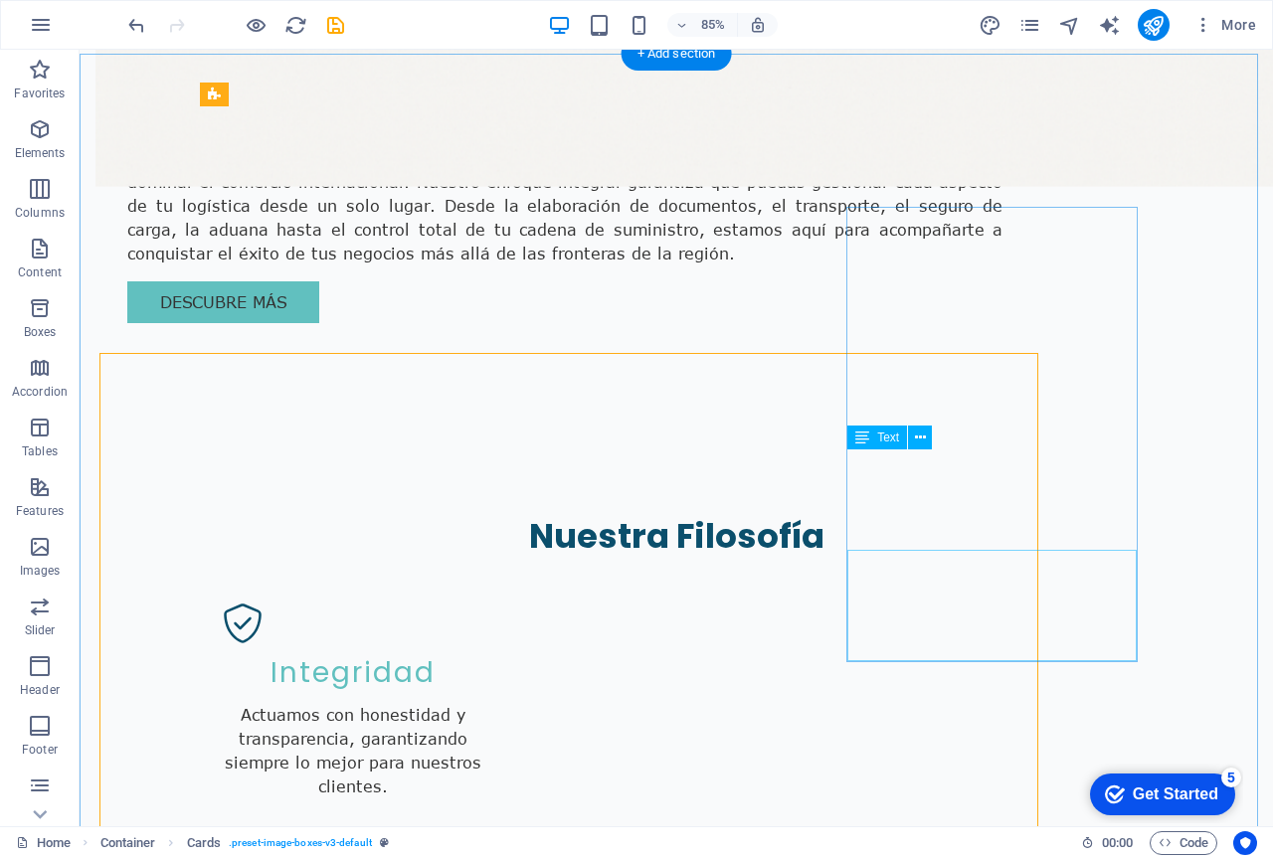
scroll to position [2038, 0]
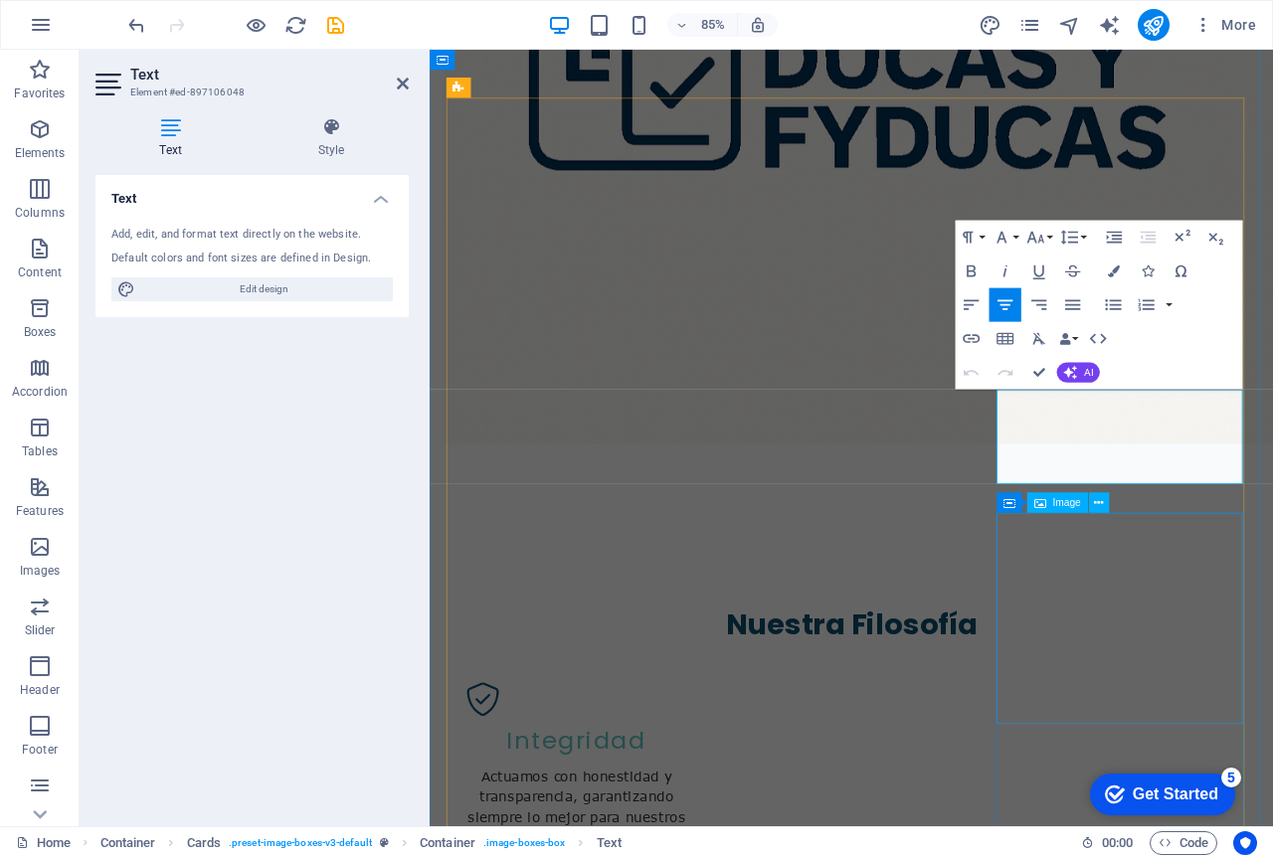
scroll to position [2184, 0]
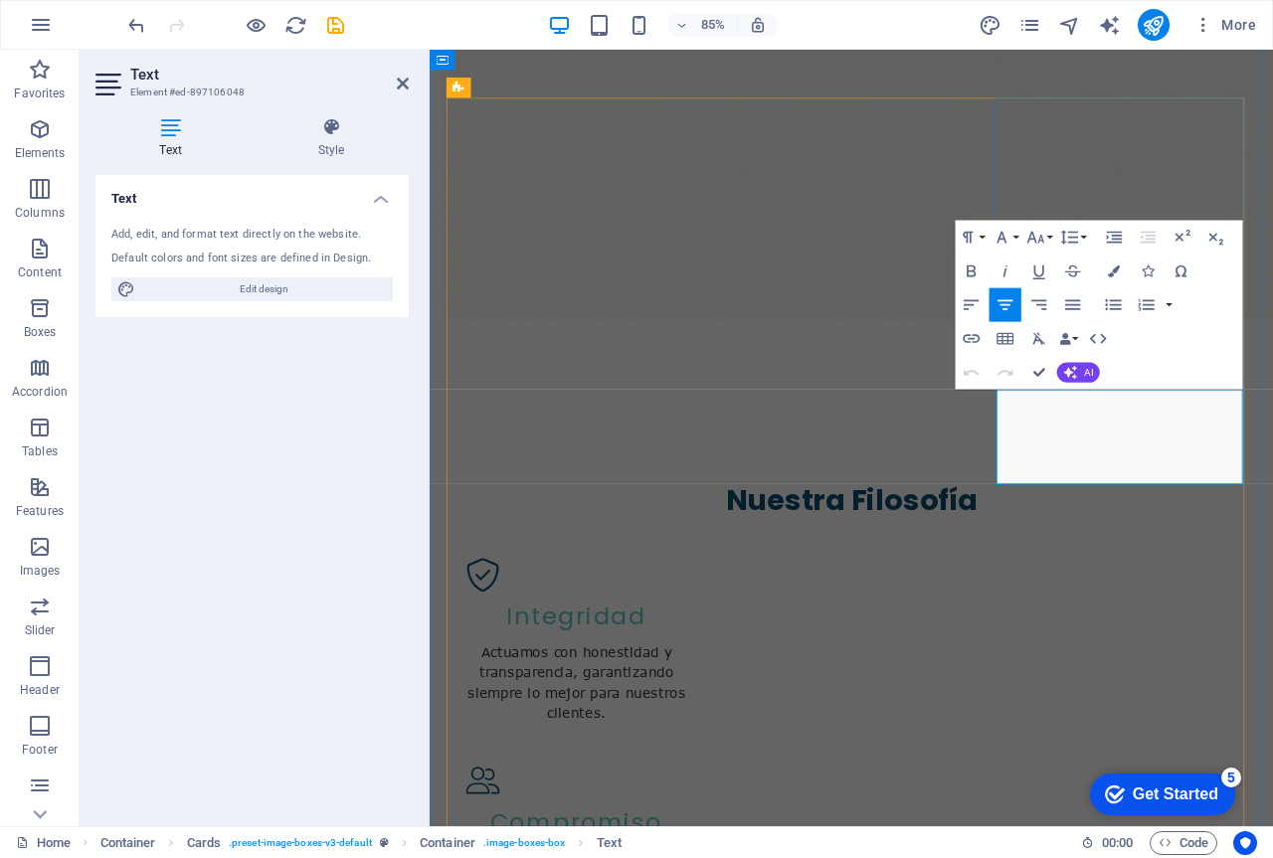
drag, startPoint x: 1353, startPoint y: 535, endPoint x: 1123, endPoint y: 465, distance: 240.1
copy p "Aseguramos tus mercancías con seguros especializados en operaciones logísticas …"
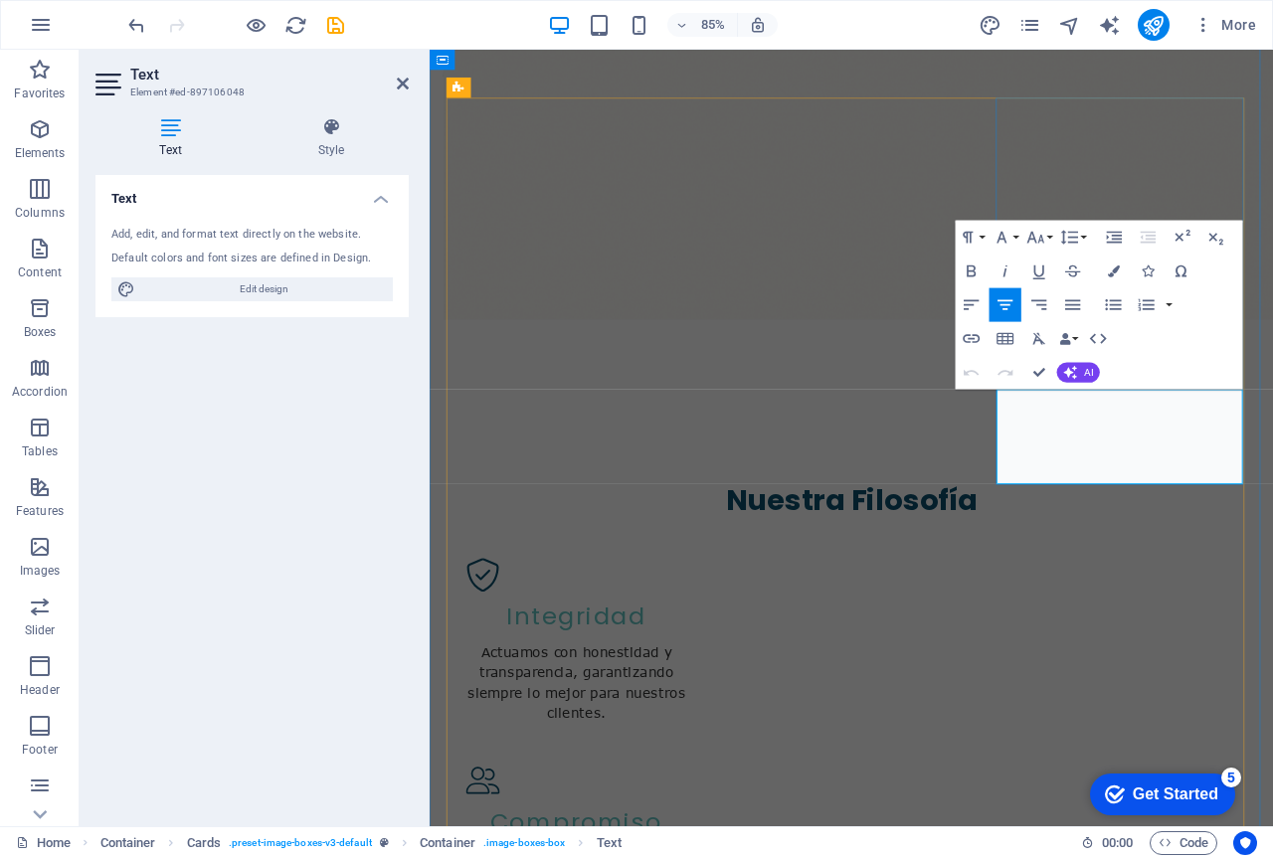
drag, startPoint x: 1348, startPoint y: 530, endPoint x: 1124, endPoint y: 468, distance: 232.1
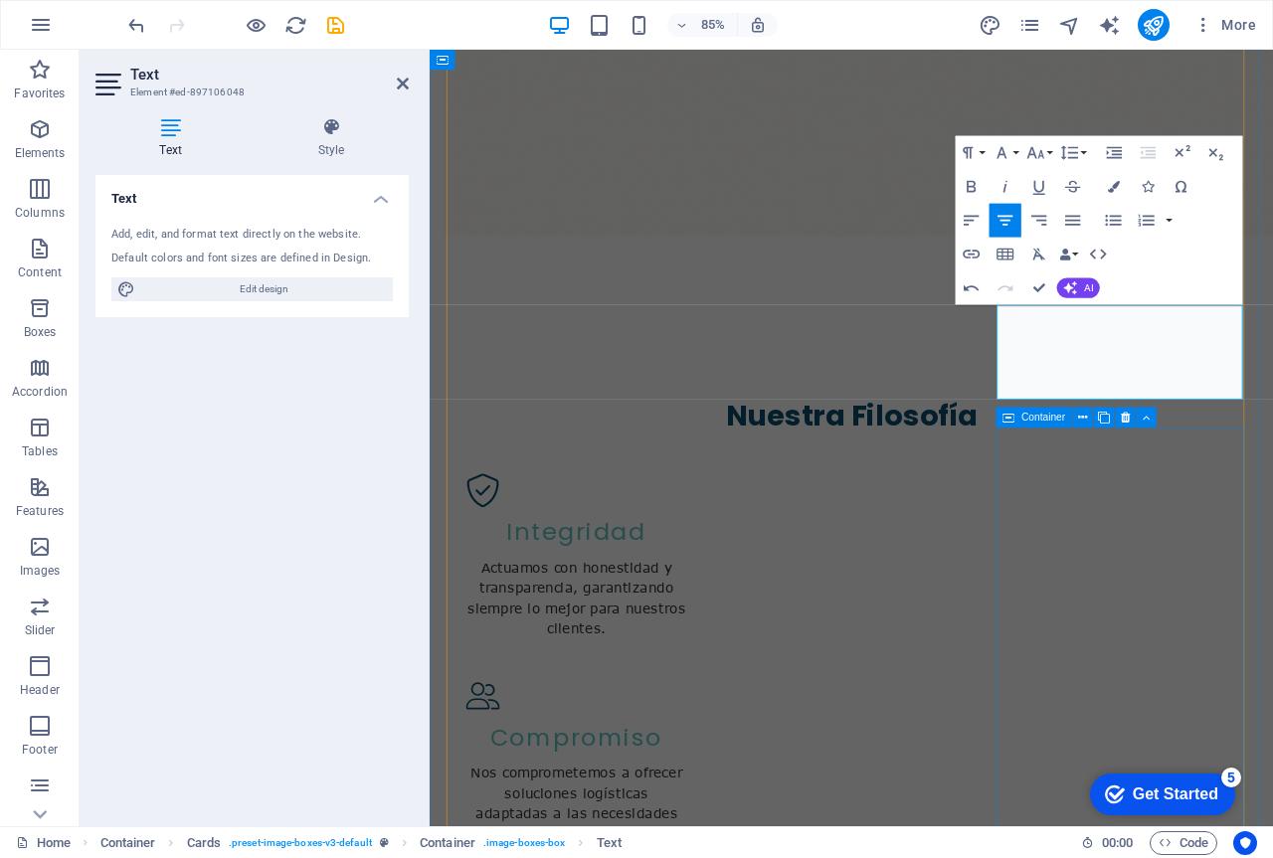
scroll to position [2383, 0]
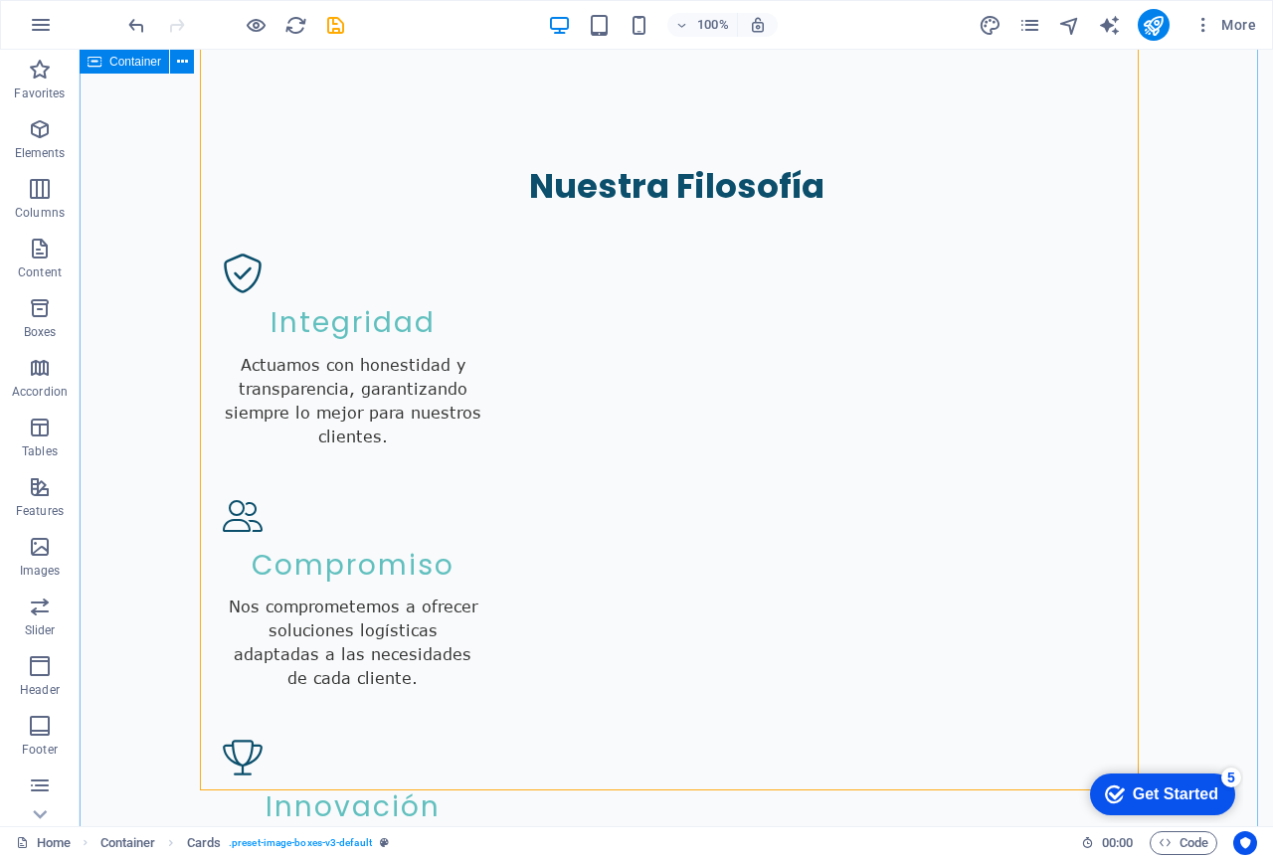
scroll to position [2436, 0]
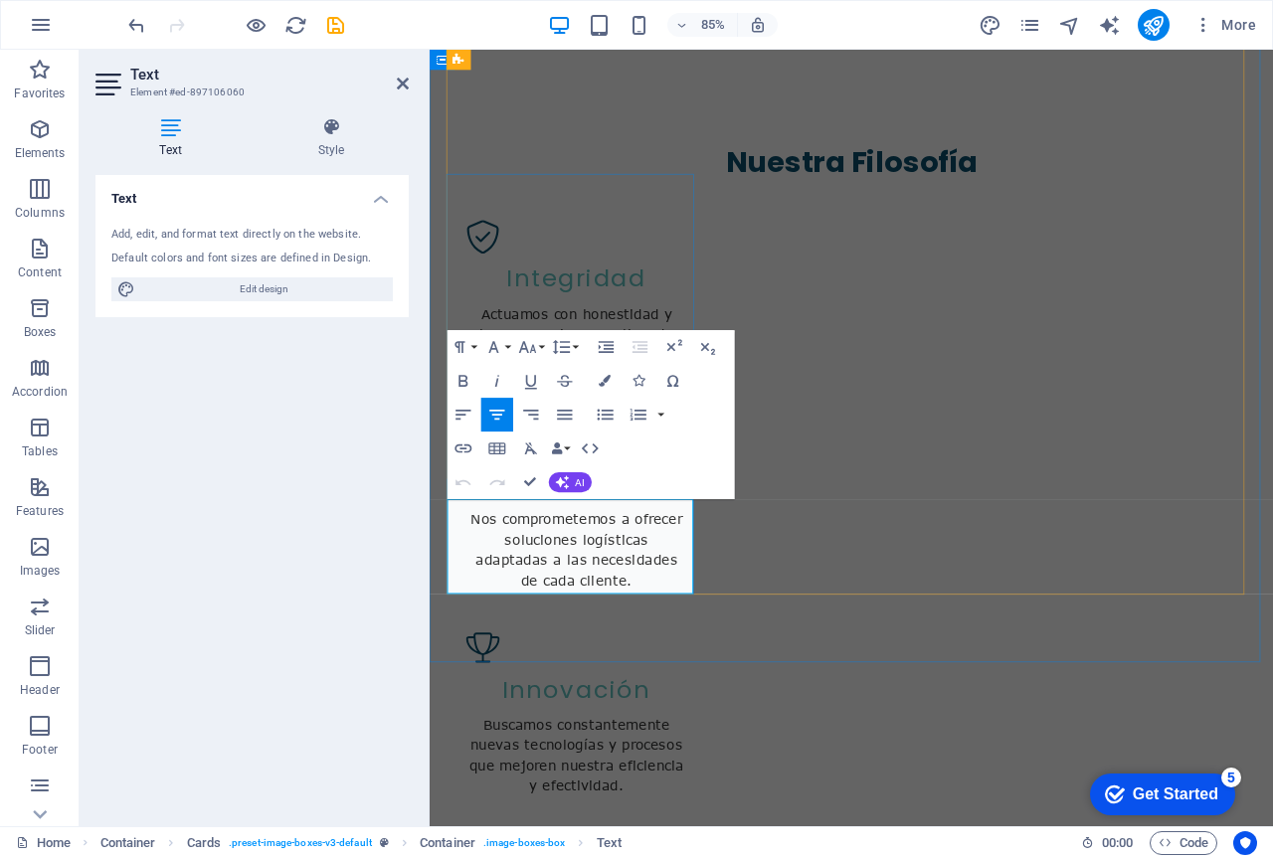
drag, startPoint x: 659, startPoint y: 669, endPoint x: 496, endPoint y: 597, distance: 178.5
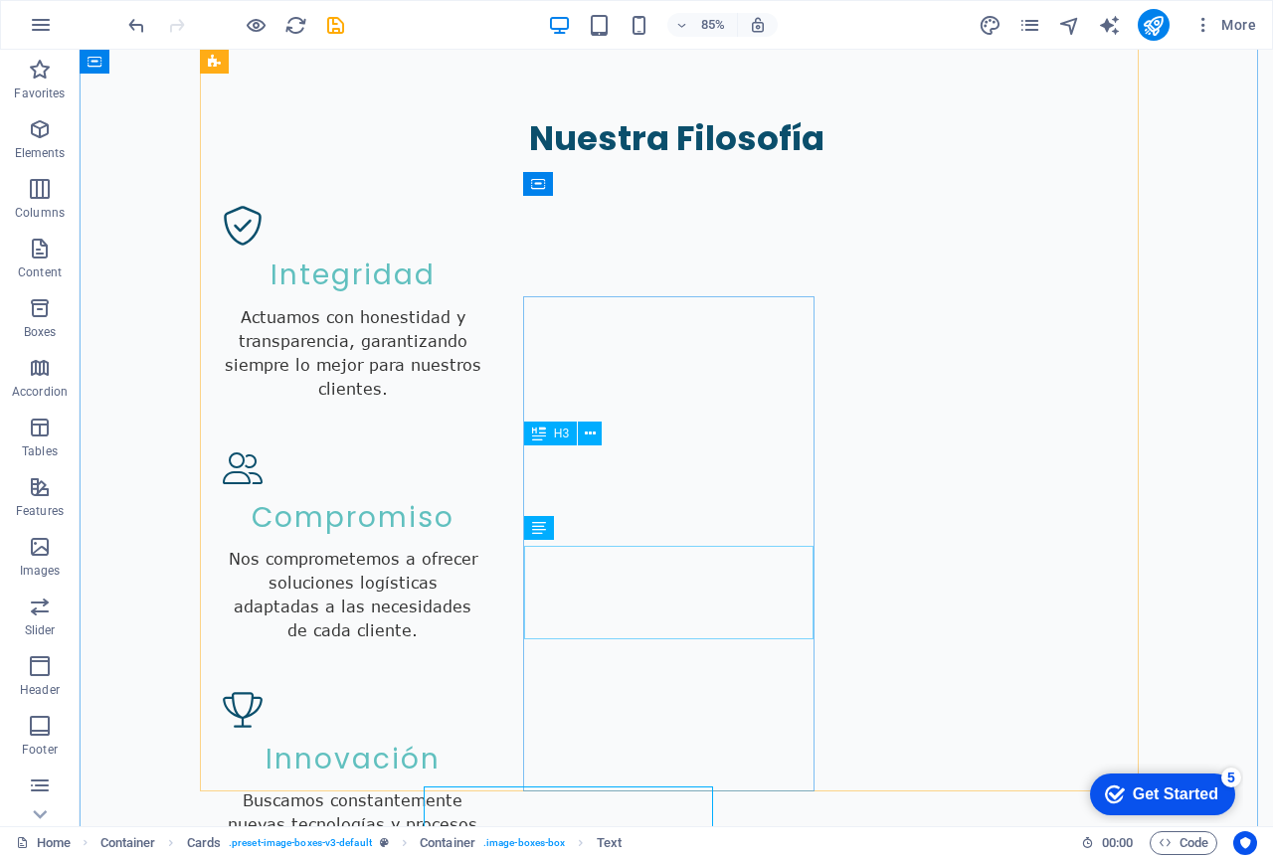
scroll to position [2436, 0]
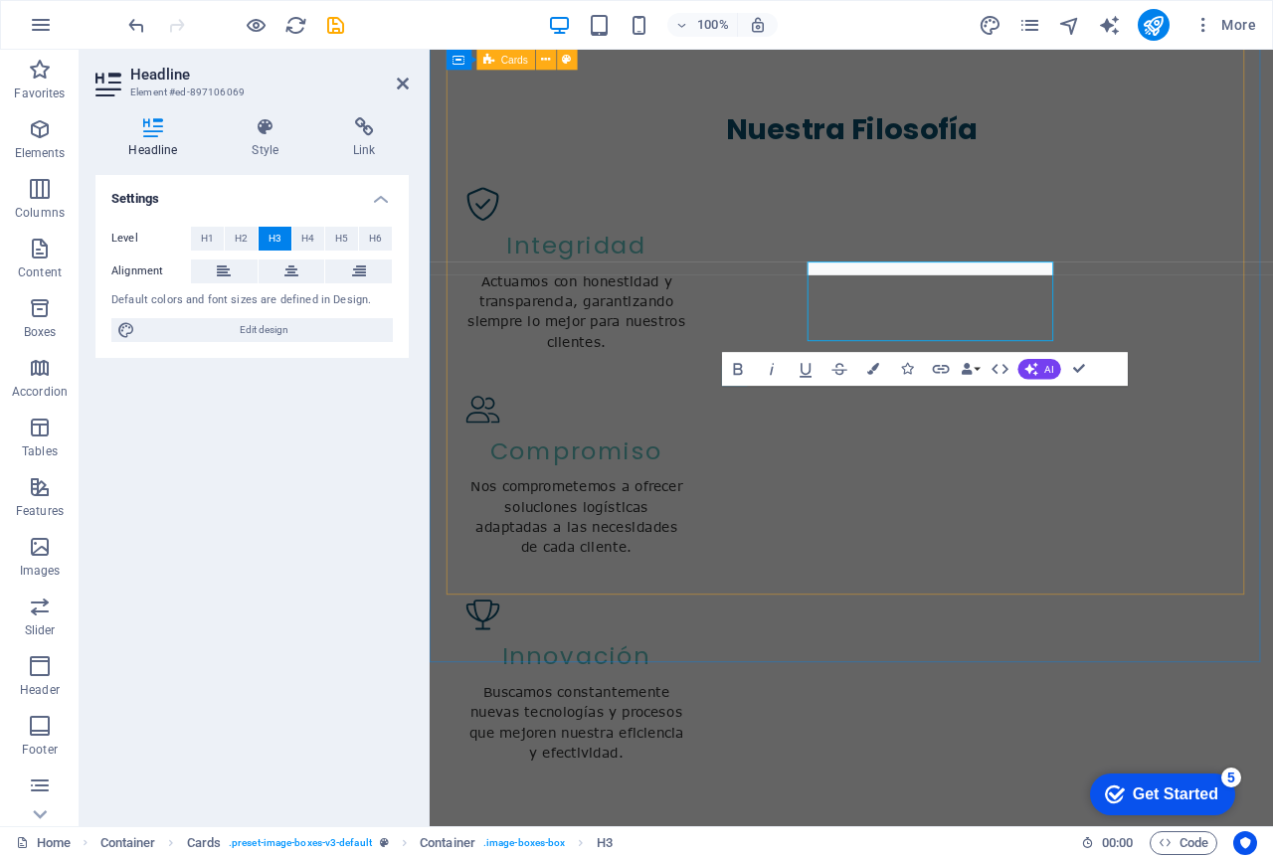
scroll to position [2582, 0]
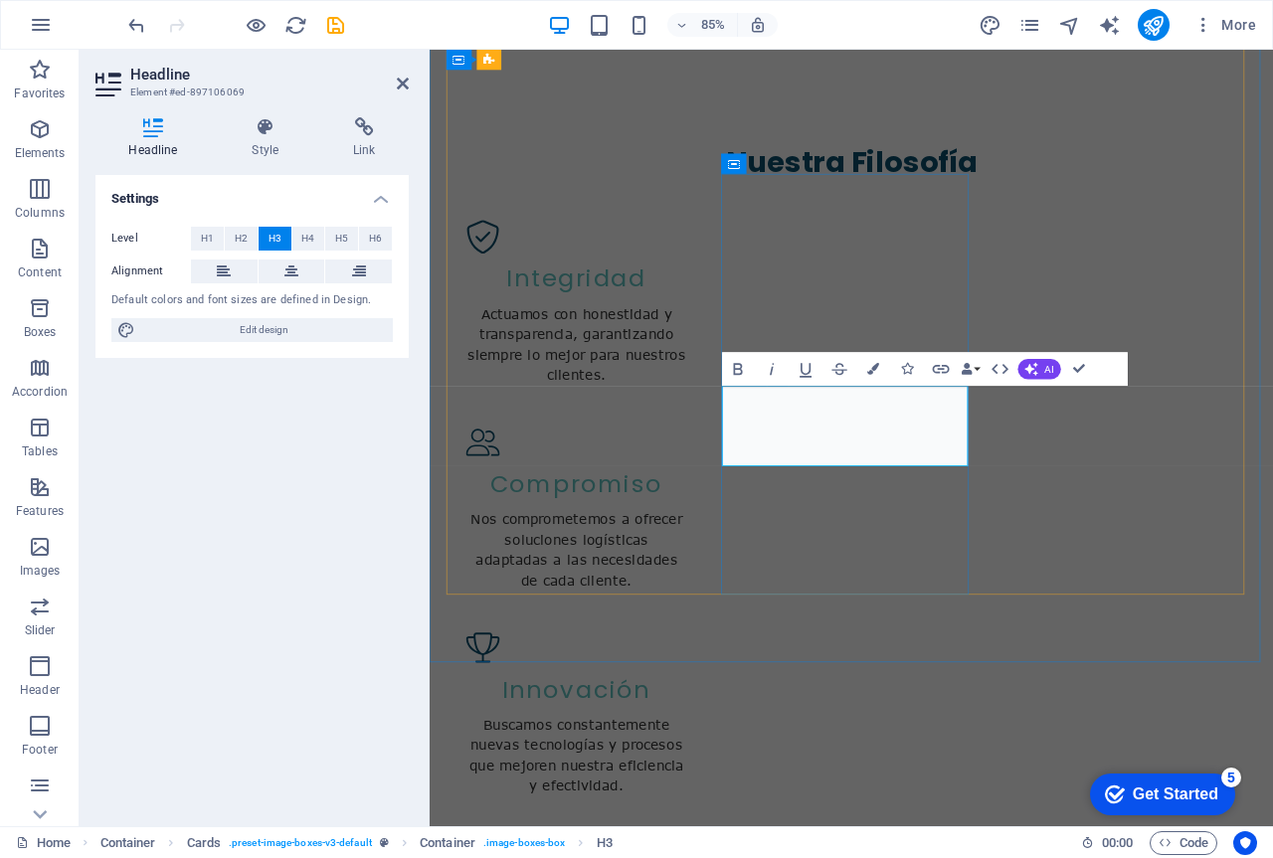
drag, startPoint x: 1013, startPoint y: 521, endPoint x: 823, endPoint y: 490, distance: 192.4
copy h3 "Aduanas y Despacho"
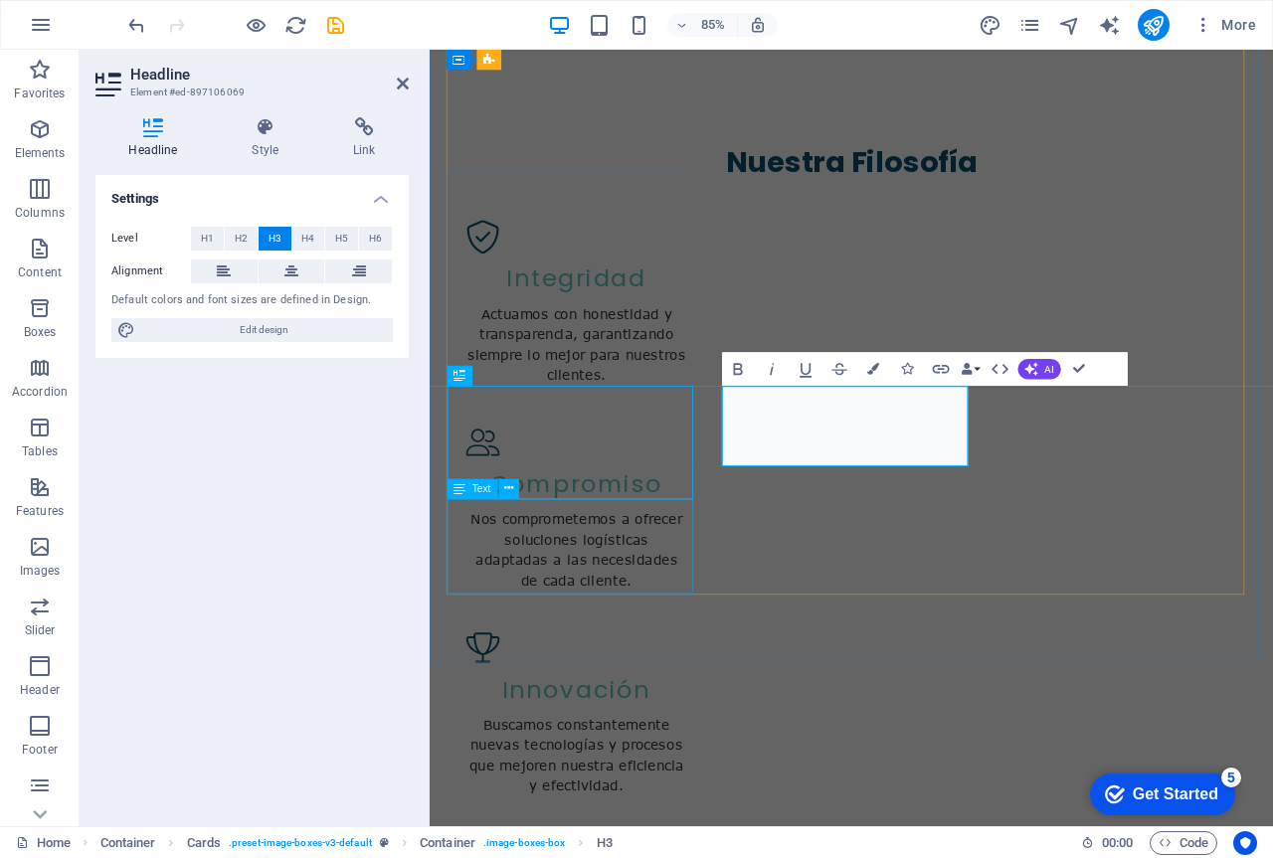
scroll to position [2436, 0]
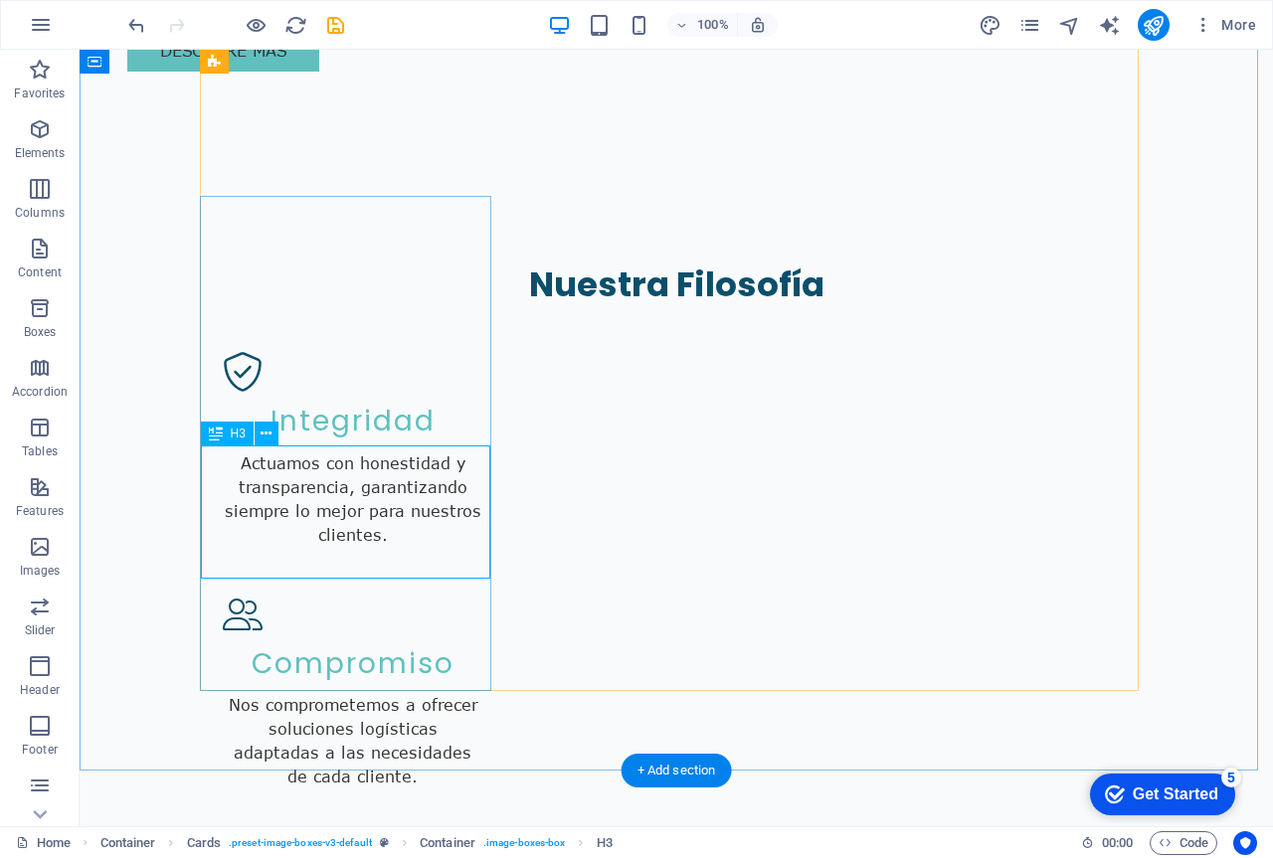
scroll to position [2582, 0]
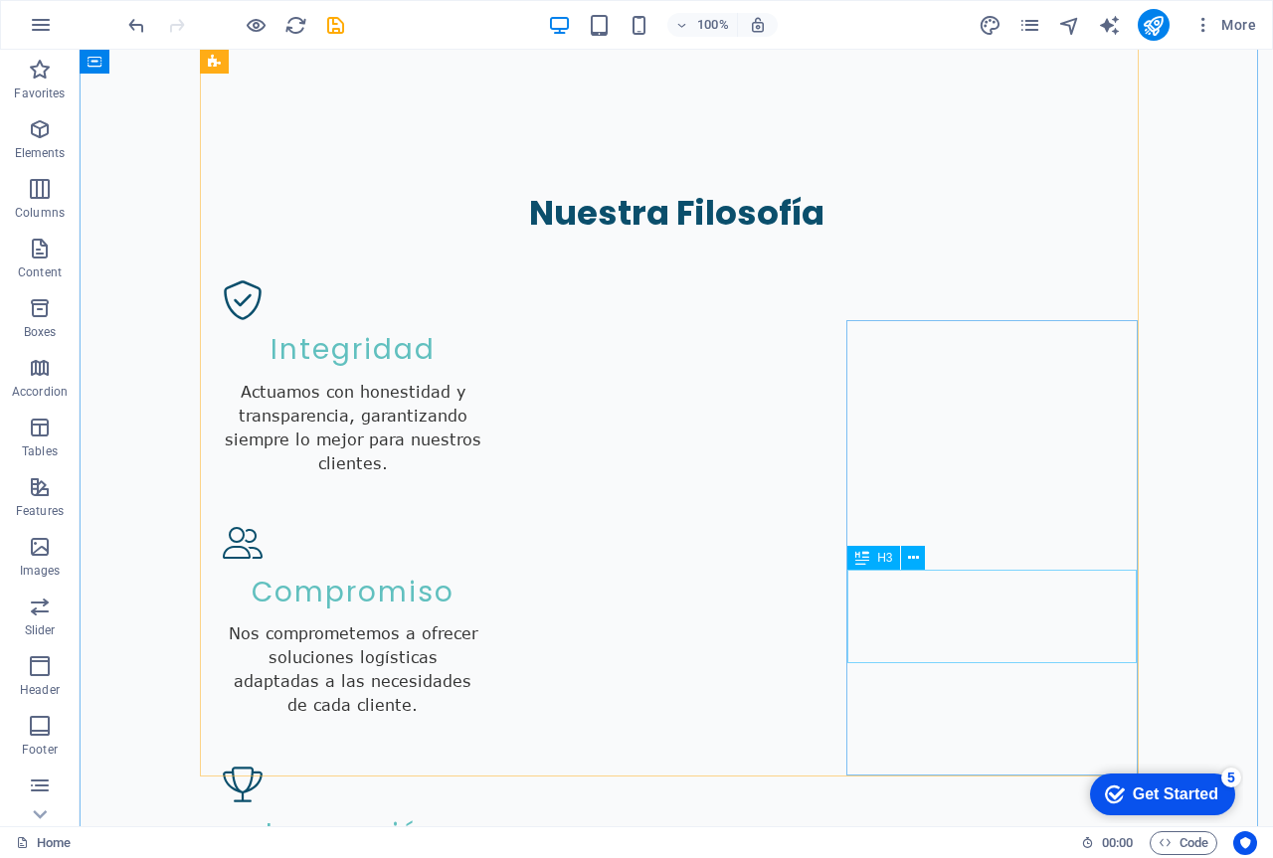
scroll to position [2436, 0]
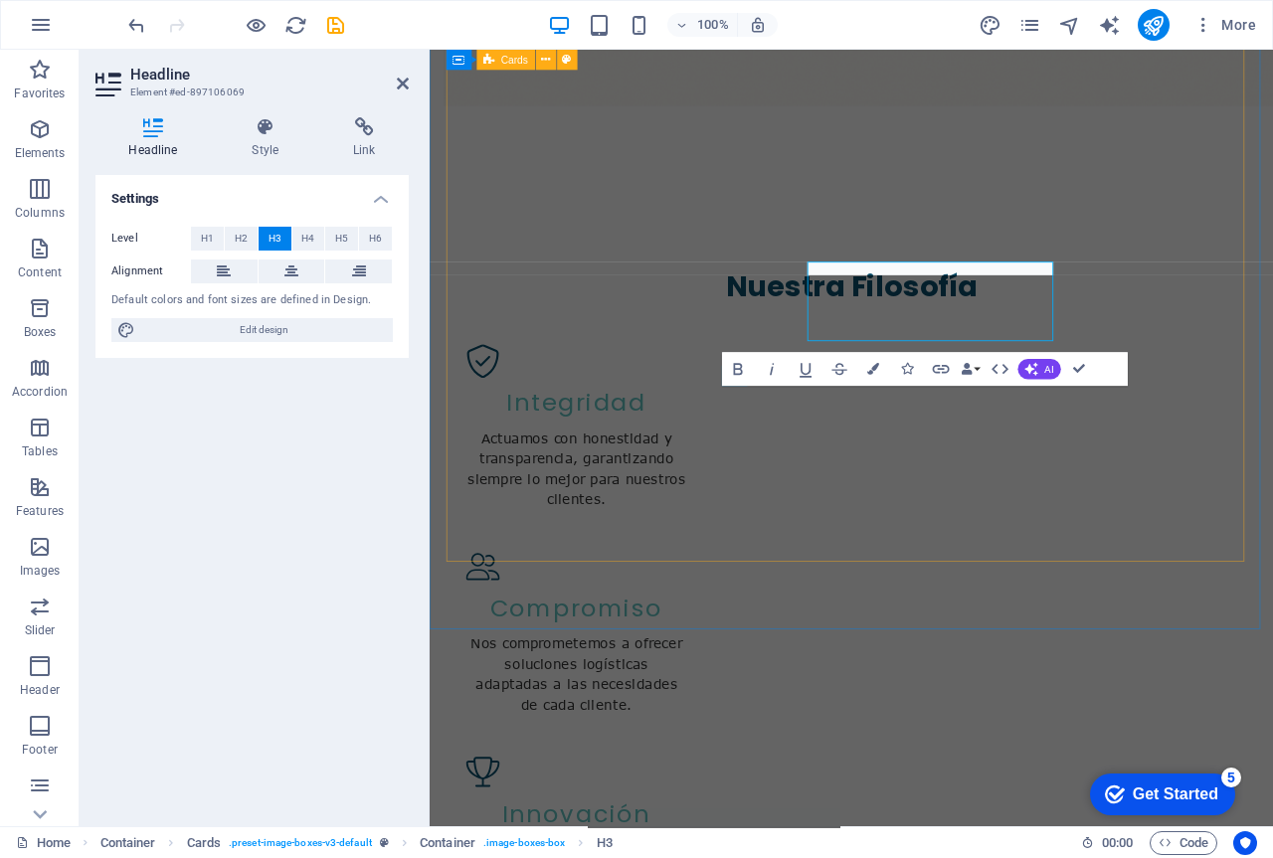
scroll to position [2582, 0]
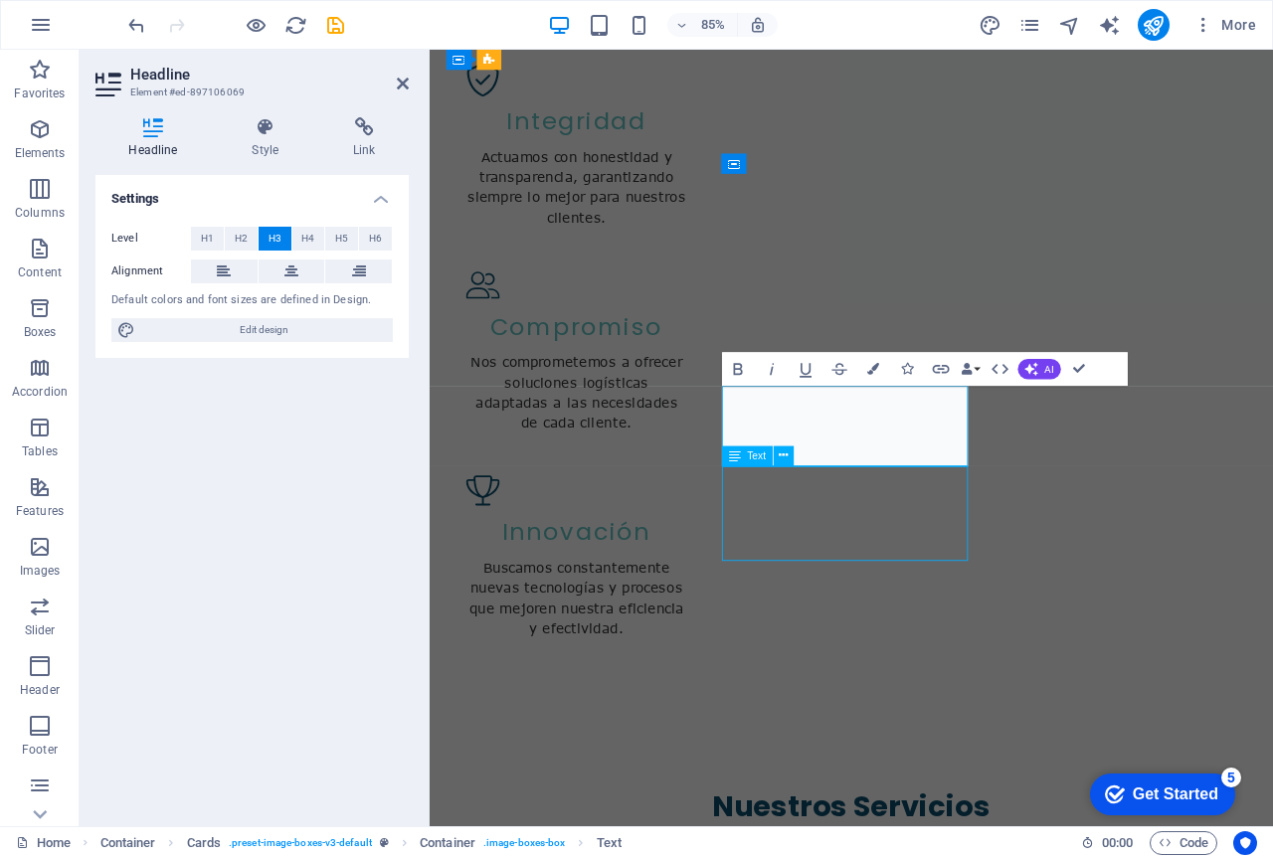
scroll to position [2436, 0]
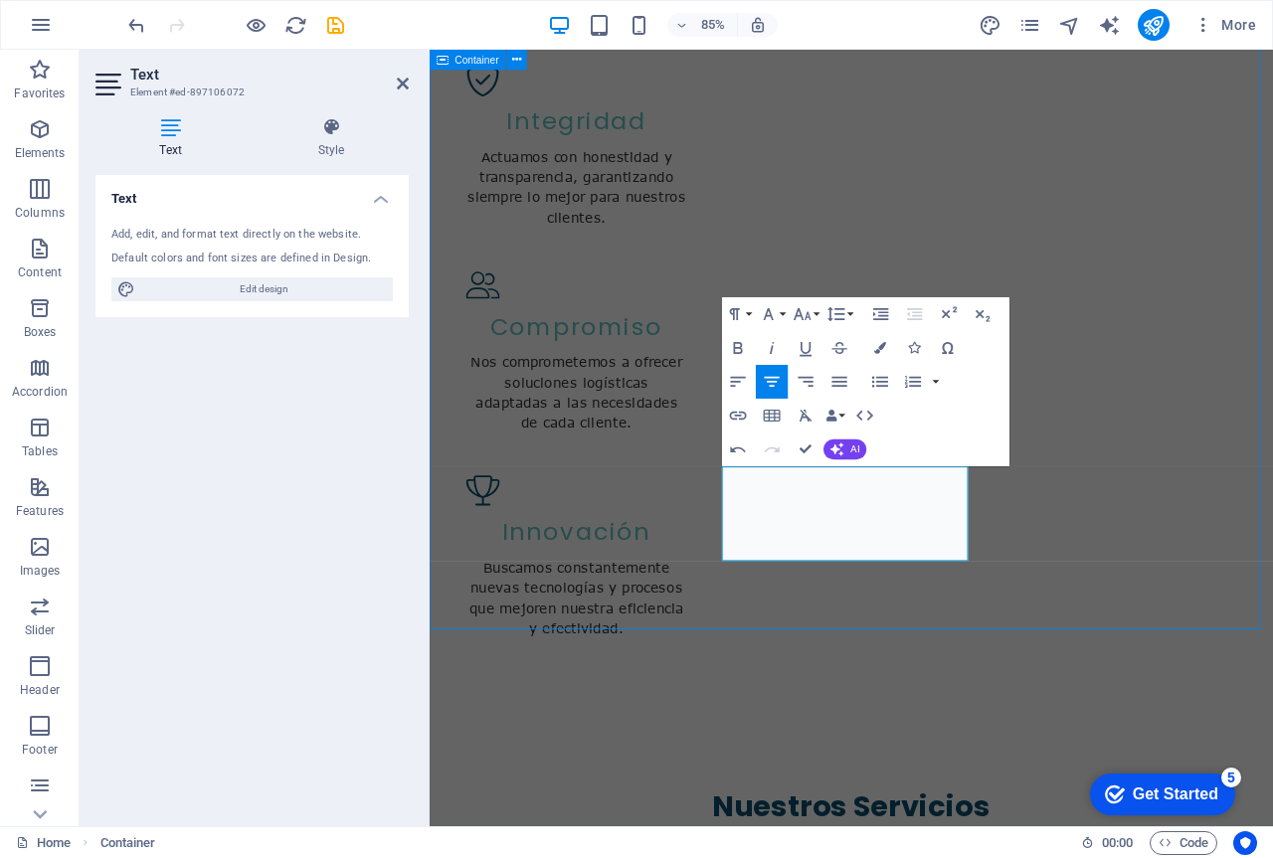
scroll to position [2436, 0]
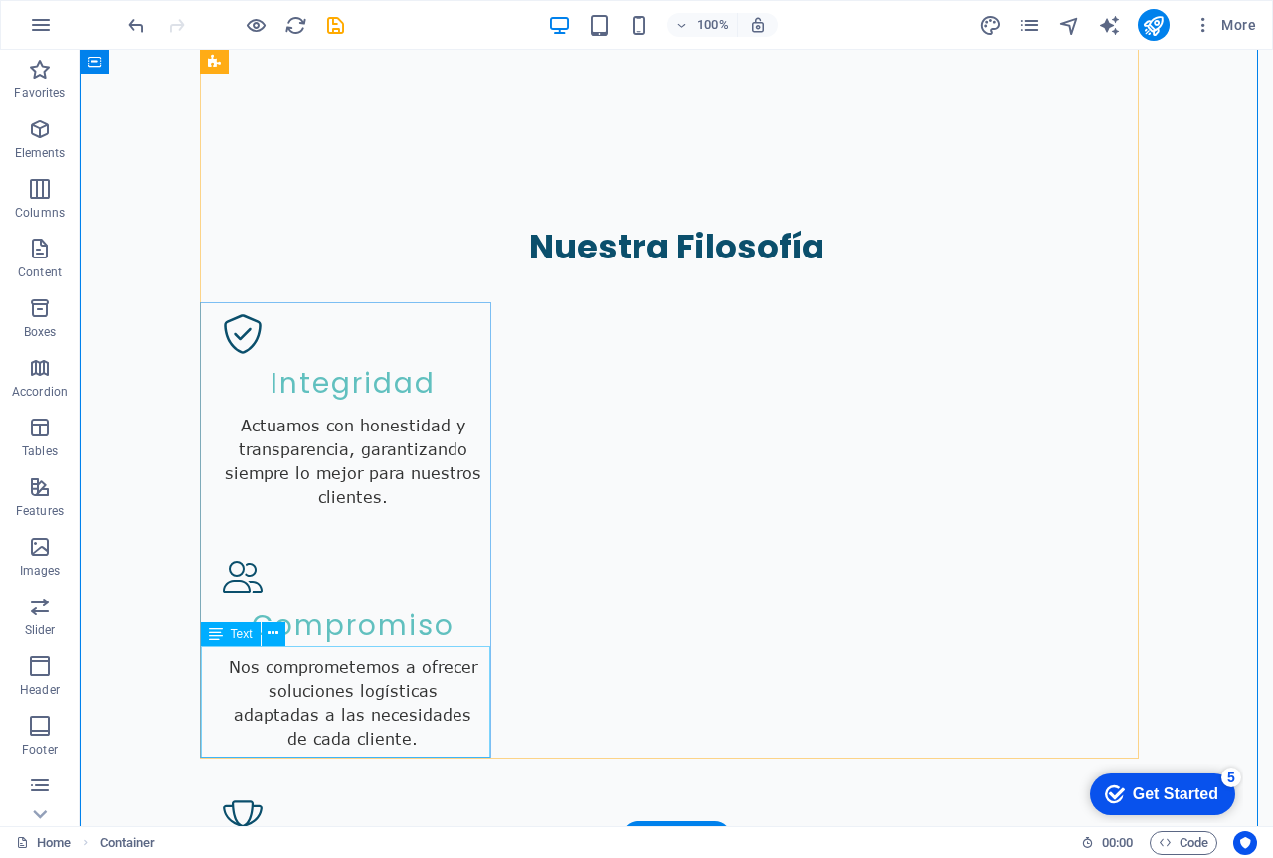
scroll to position [2336, 0]
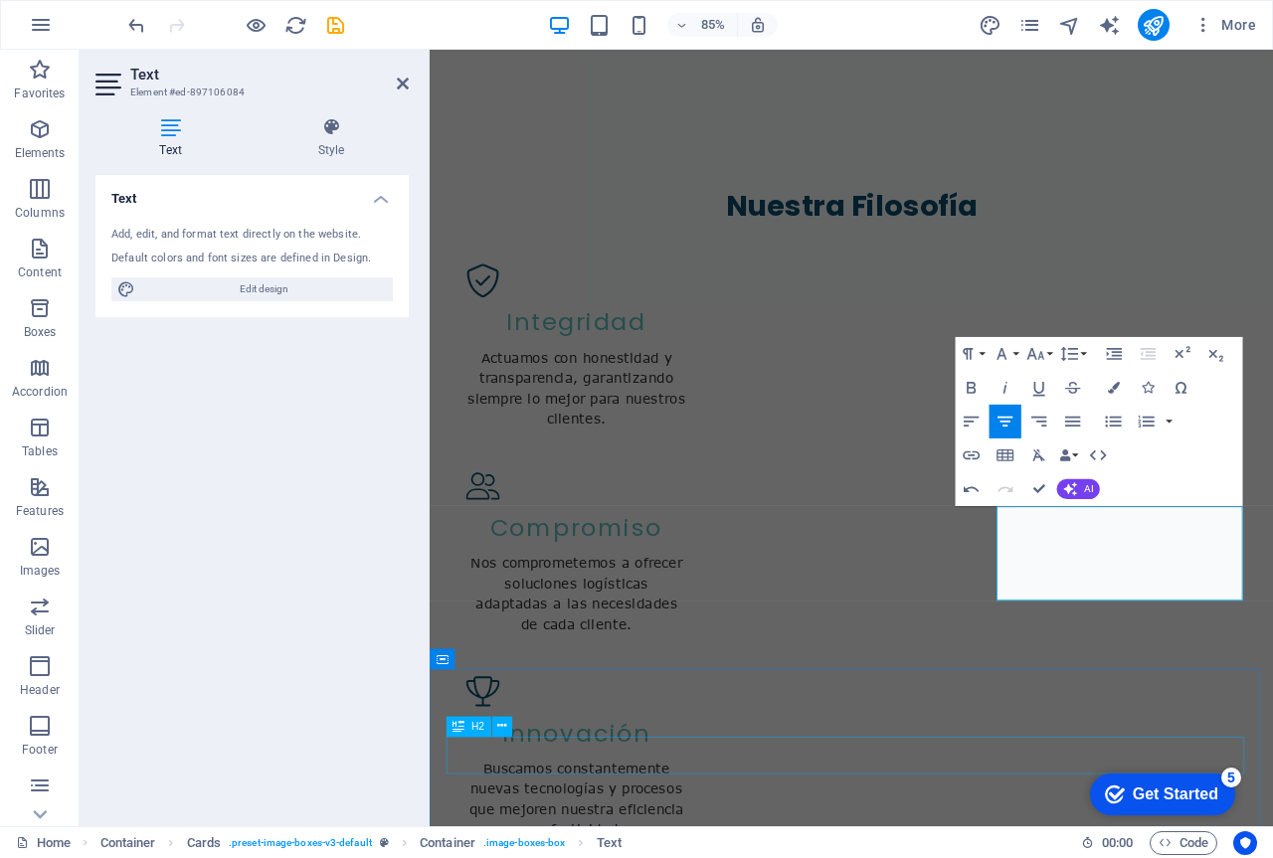
scroll to position [2535, 0]
drag, startPoint x: 1117, startPoint y: 621, endPoint x: 1180, endPoint y: 628, distance: 63.0
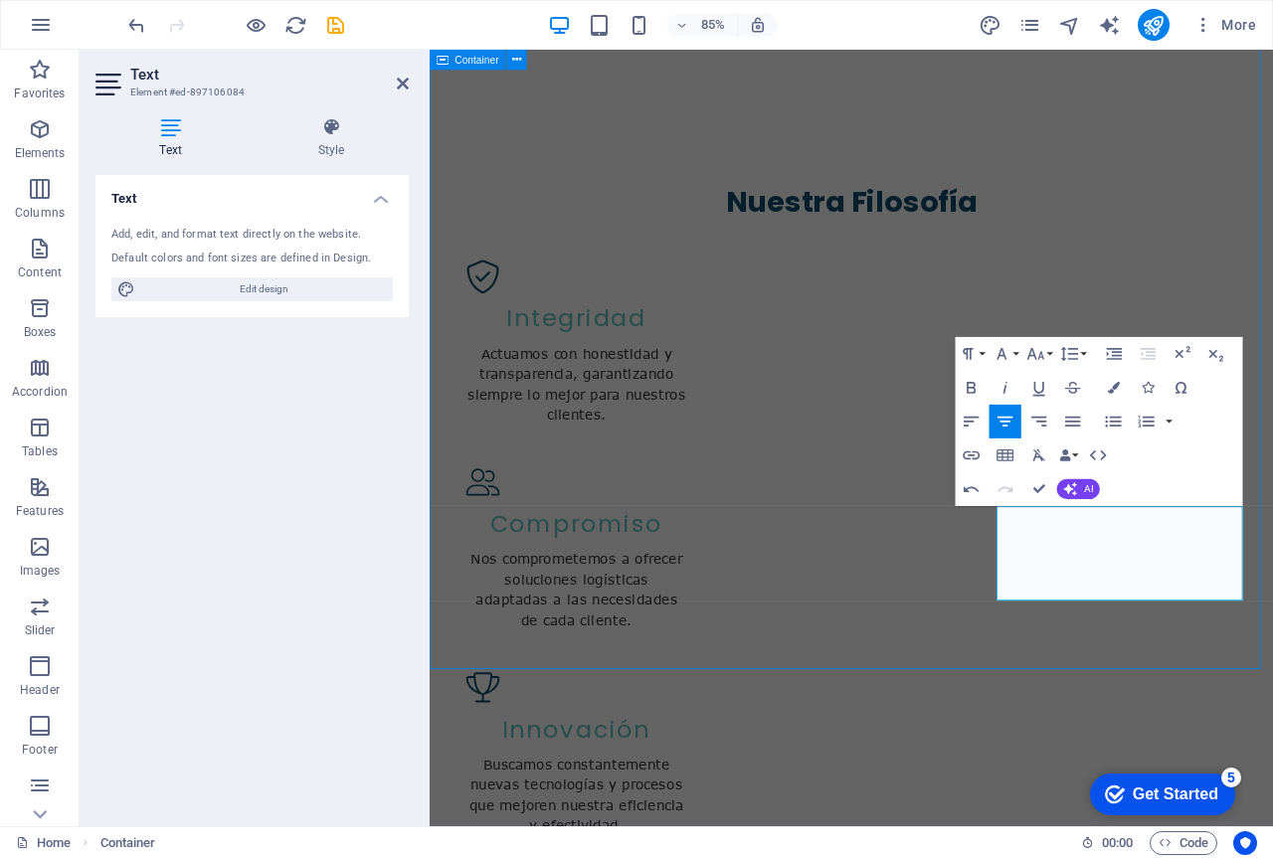
scroll to position [2389, 0]
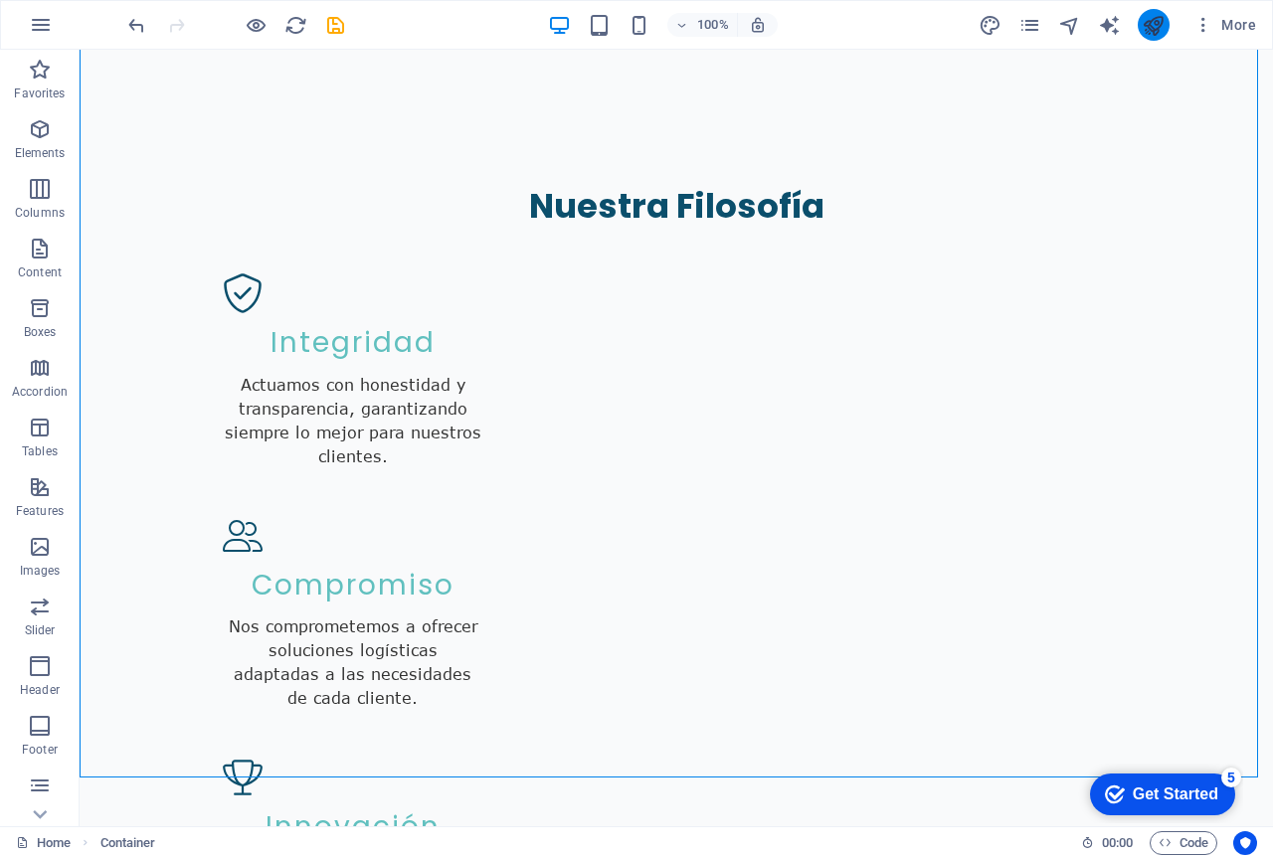
click at [1154, 37] on button "publish" at bounding box center [1154, 25] width 32 height 32
